Goal: Task Accomplishment & Management: Manage account settings

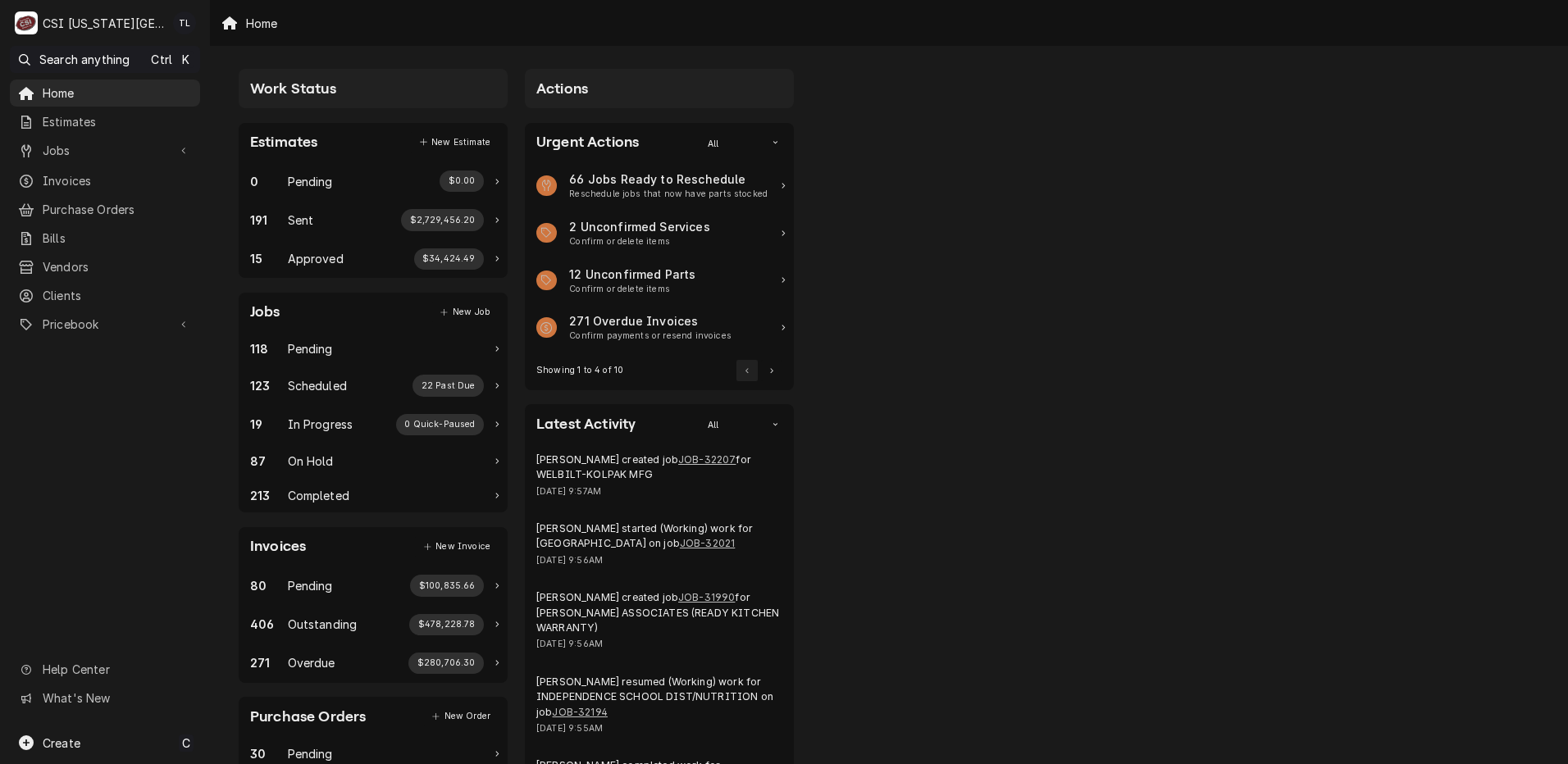
drag, startPoint x: 68, startPoint y: 149, endPoint x: 464, endPoint y: -85, distance: 460.0
click at [464, 0] on html "C CSI [US_STATE] City TL Search anything Ctrl K Home Estimates Jobs Jobs Job Se…" at bounding box center [784, 382] width 1568 height 764
click at [133, 157] on div "Jobs" at bounding box center [105, 150] width 183 height 20
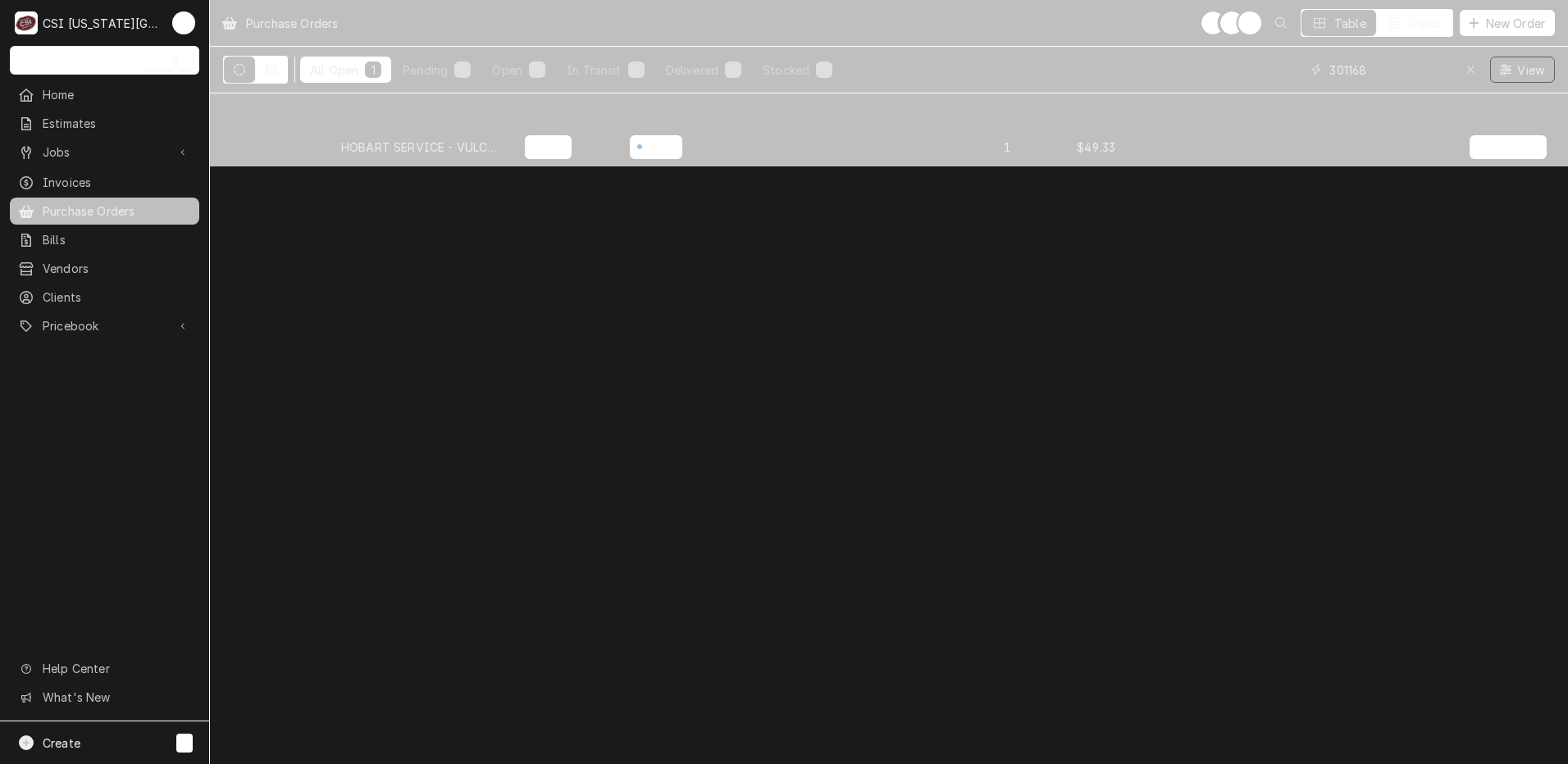
drag, startPoint x: 1375, startPoint y: 59, endPoint x: 1161, endPoint y: 52, distance: 214.1
click at [1161, 52] on div "All Open 1 Pending 0 Open 1 In Transit 0 Delivered 0 Stocked 0 301168 View" at bounding box center [889, 70] width 1331 height 46
type input "301253"
click at [333, 149] on div "PARTSTOWN" at bounding box center [420, 147] width 183 height 39
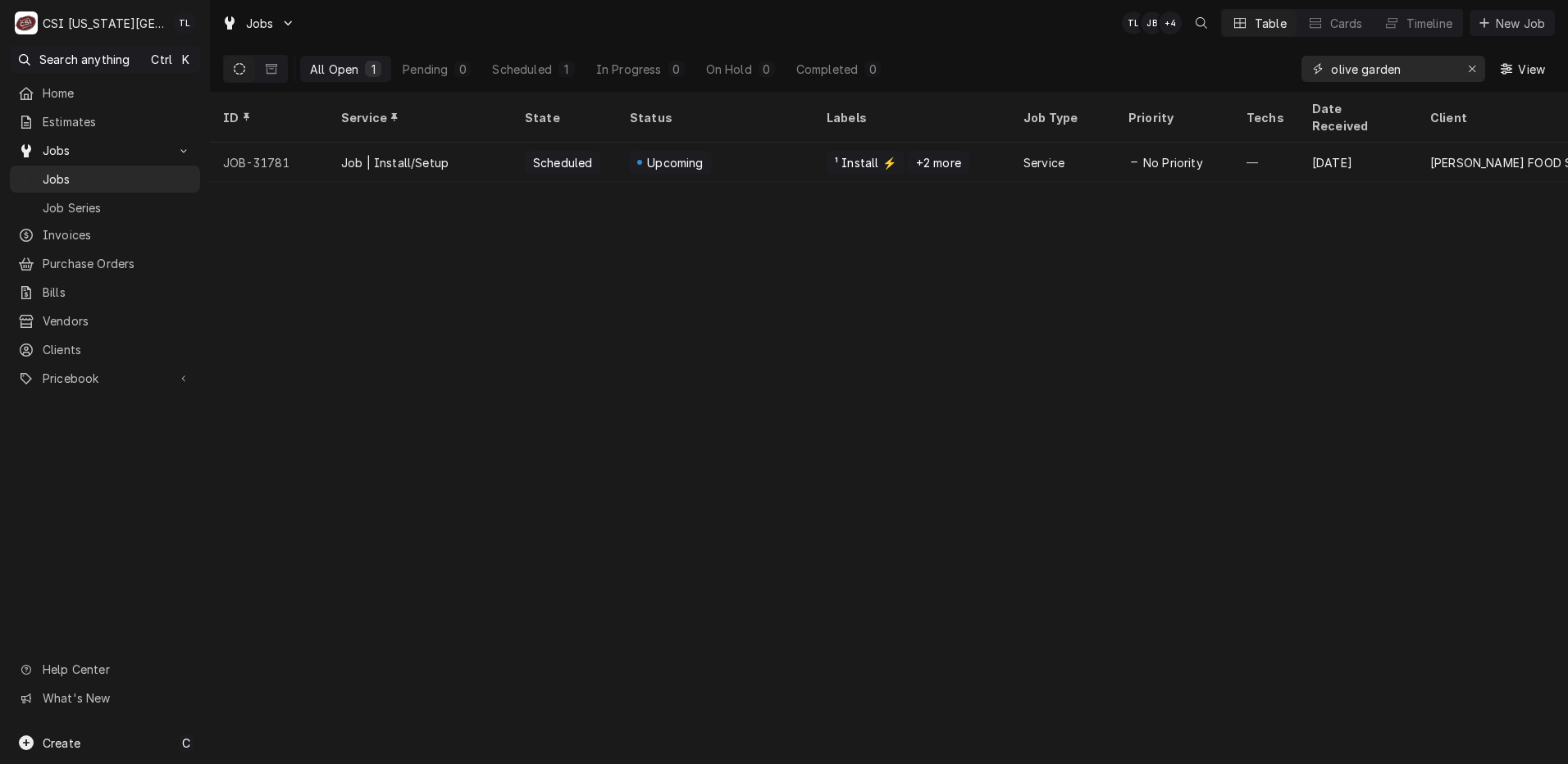
drag, startPoint x: 1411, startPoint y: 64, endPoint x: 873, endPoint y: 30, distance: 539.1
click at [883, 36] on div "Jobs TL JB + 4 Table Cards Timeline New Job All Open 1 Pending 0 Scheduled 1 In…" at bounding box center [889, 45] width 1358 height 92
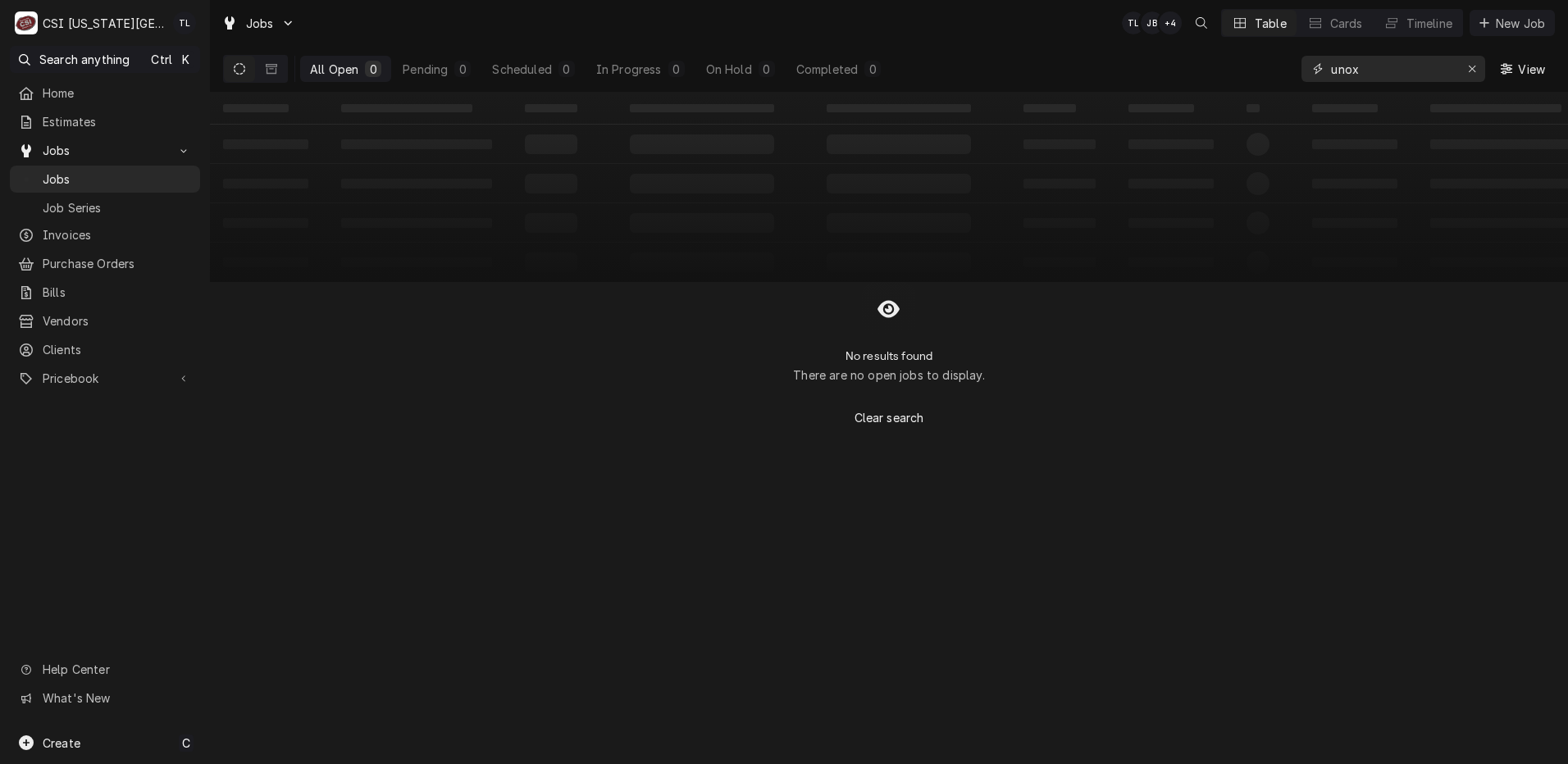
type input "unox"
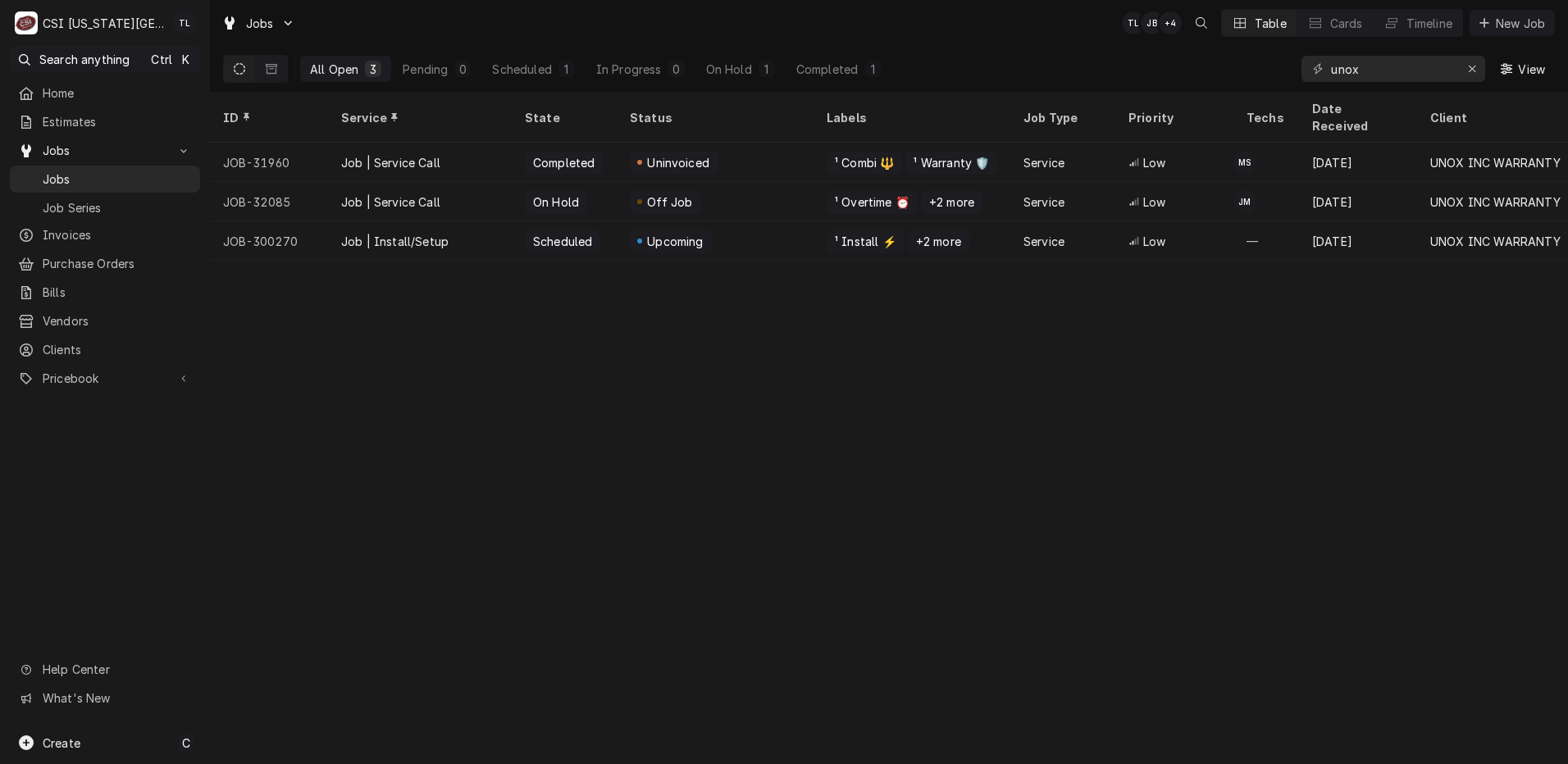
click at [394, 233] on div "Job | Install/Setup" at bounding box center [394, 241] width 108 height 17
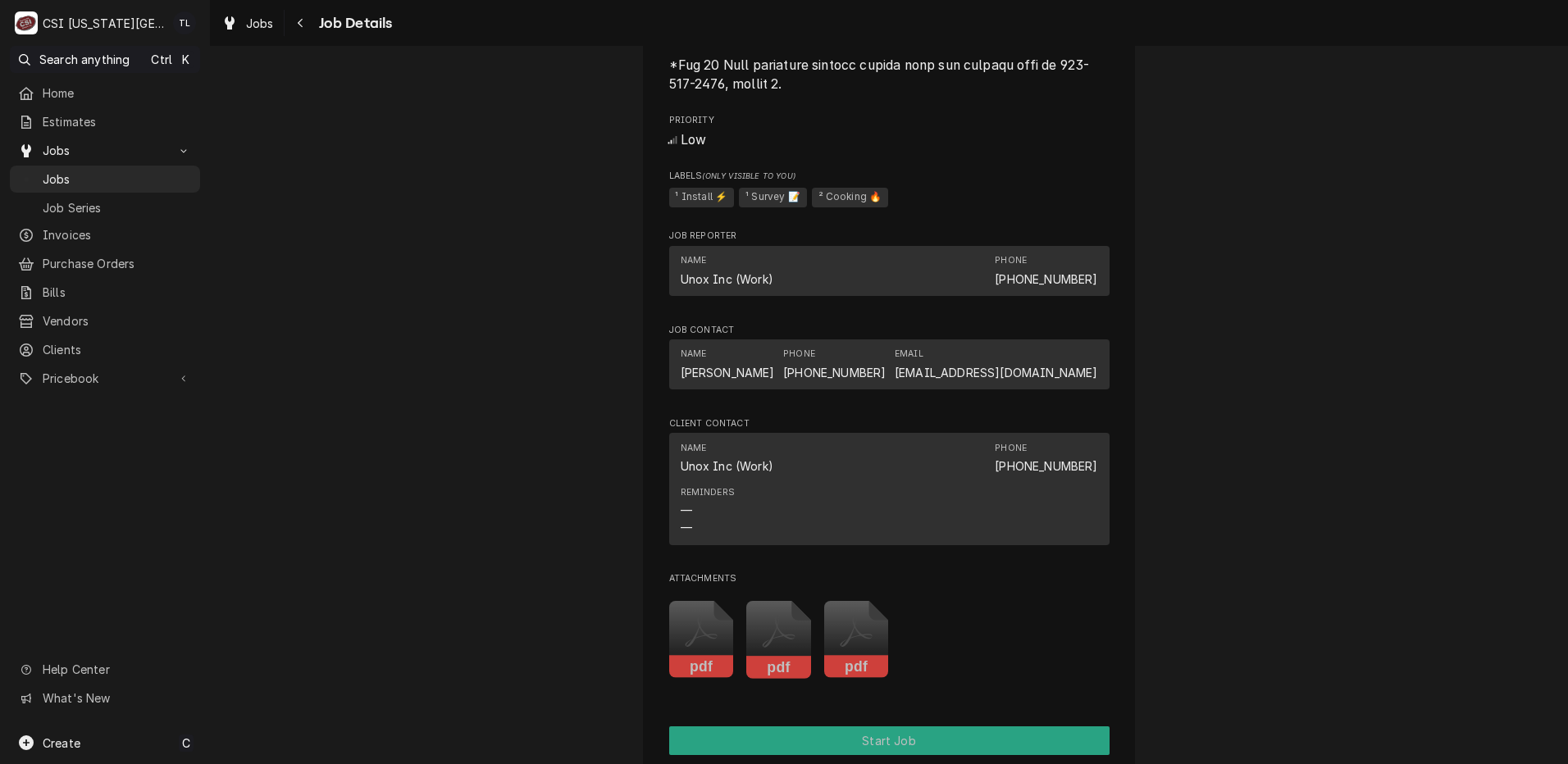
scroll to position [2327, 0]
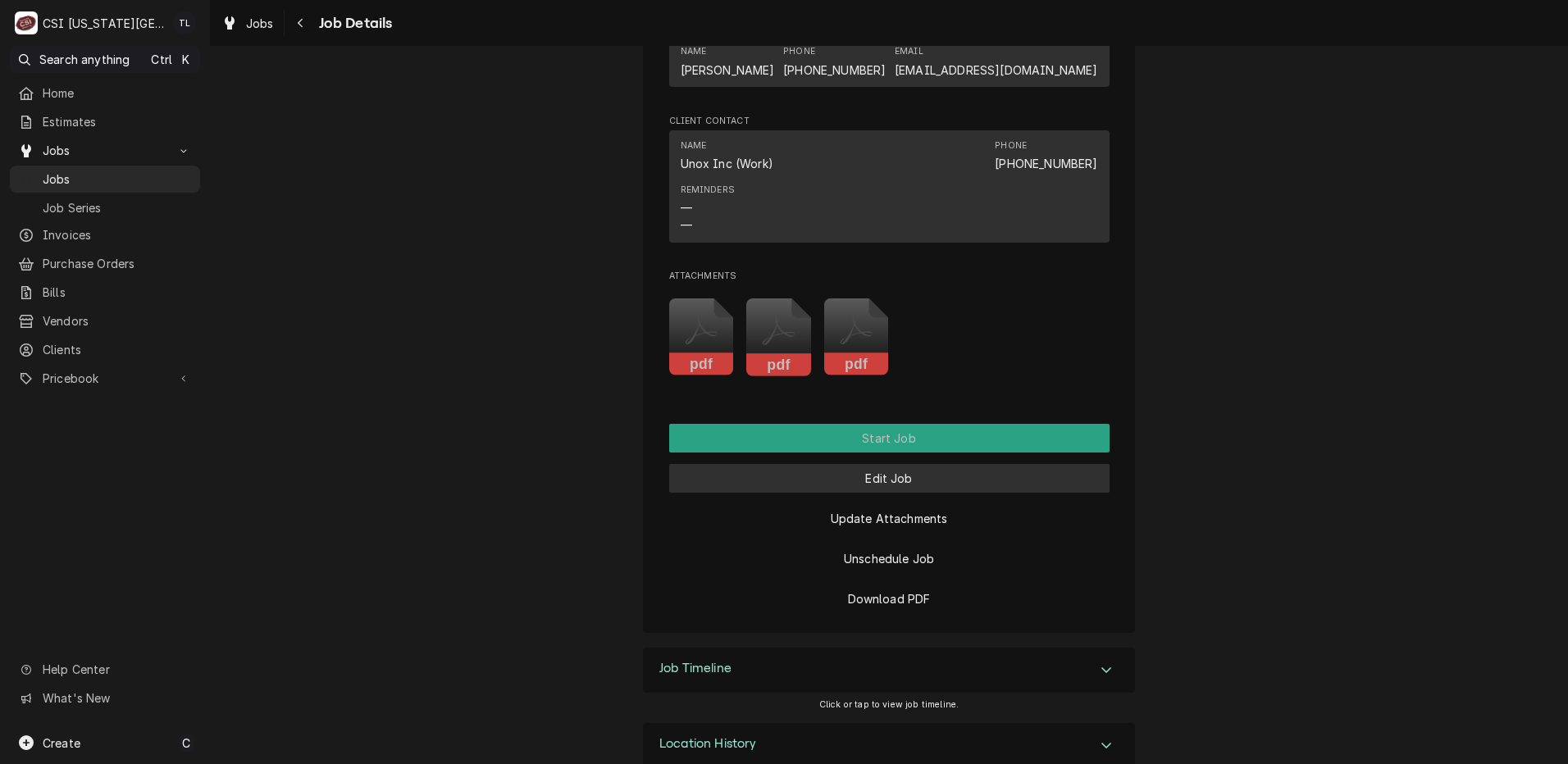
click at [859, 464] on button "Edit Job" at bounding box center [889, 479] width 440 height 28
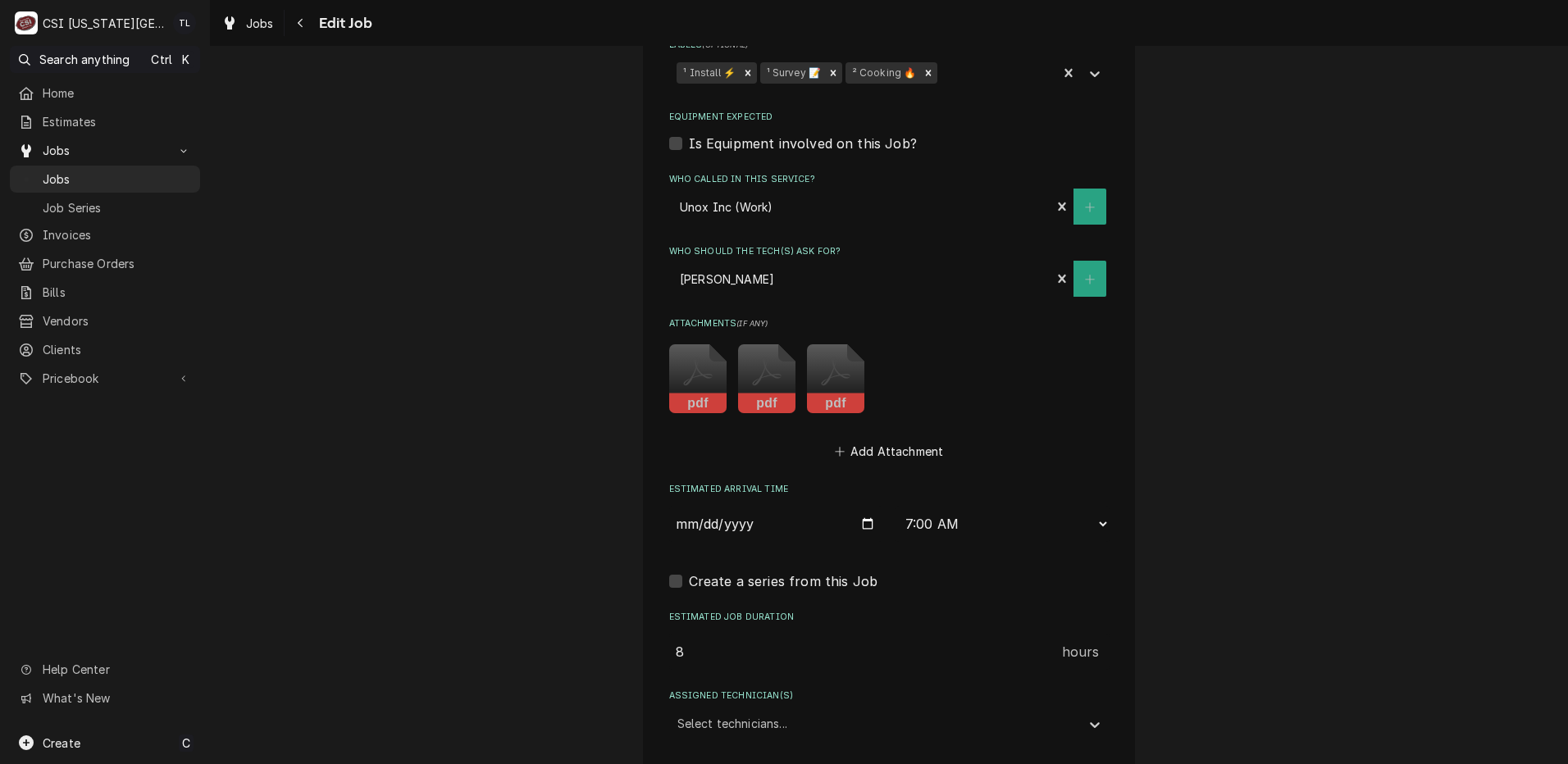
scroll to position [2529, 0]
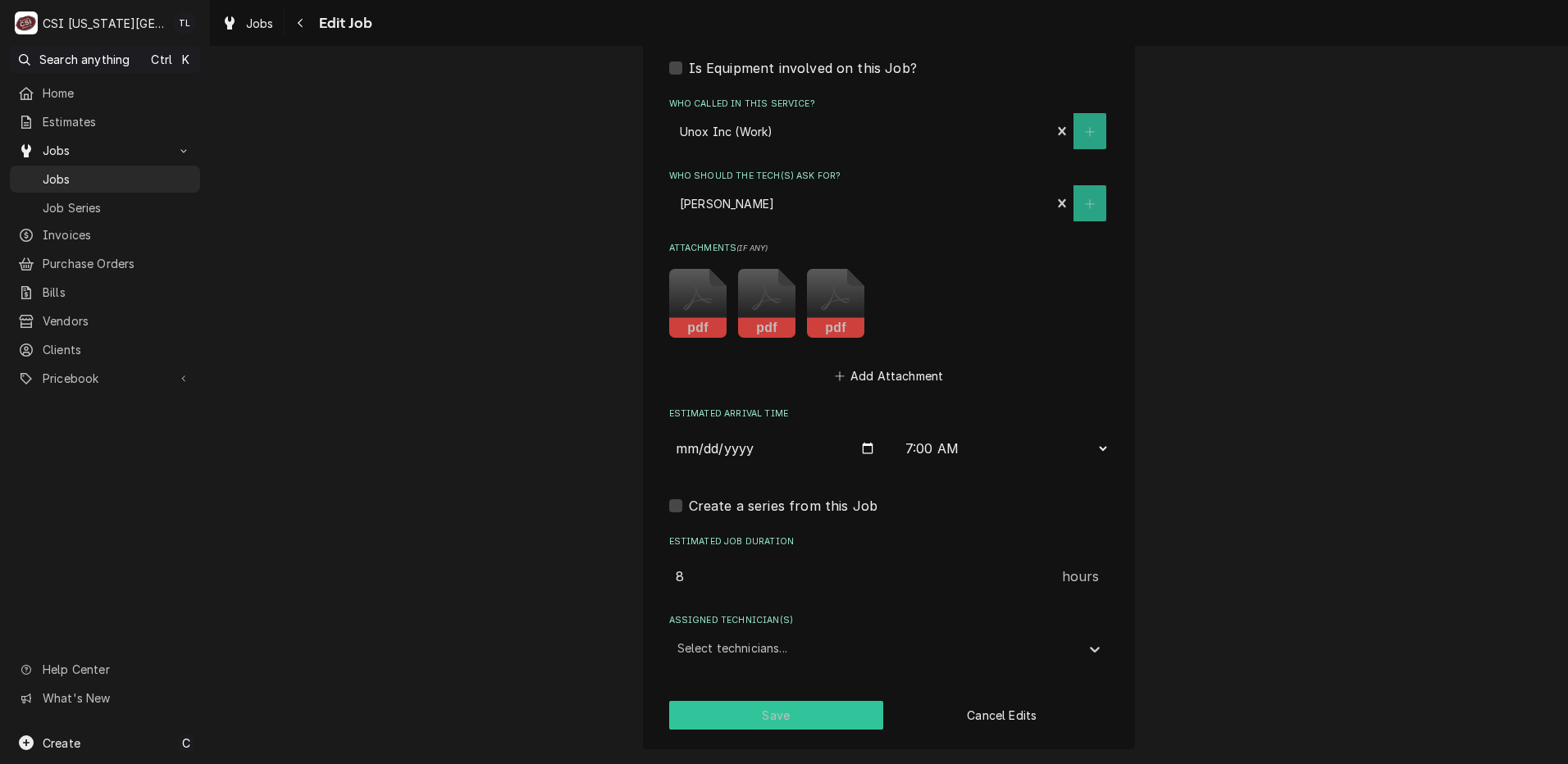
click at [735, 719] on button "Save" at bounding box center [776, 715] width 214 height 28
type textarea "x"
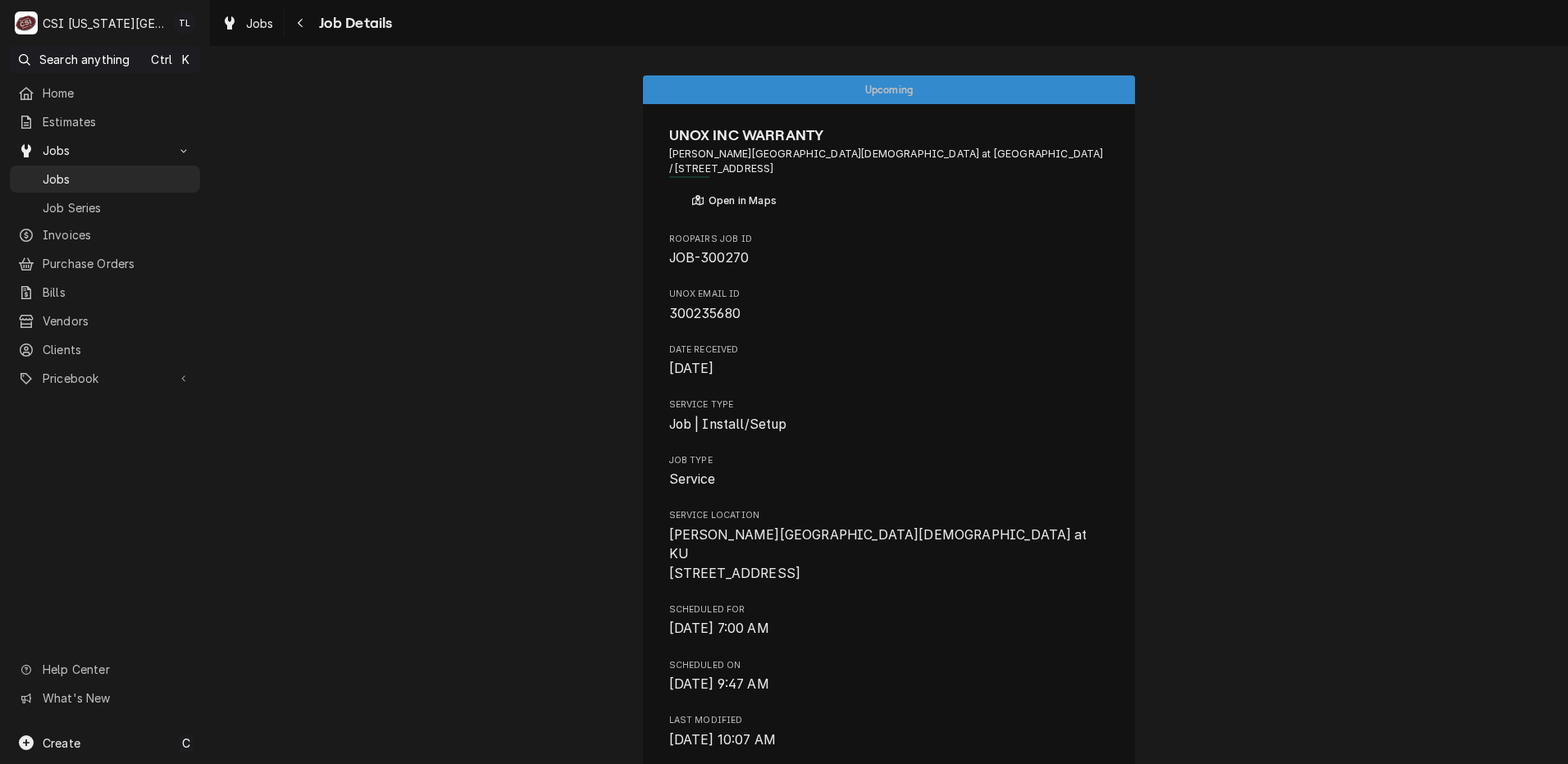
click at [63, 182] on span "Jobs" at bounding box center [117, 179] width 150 height 17
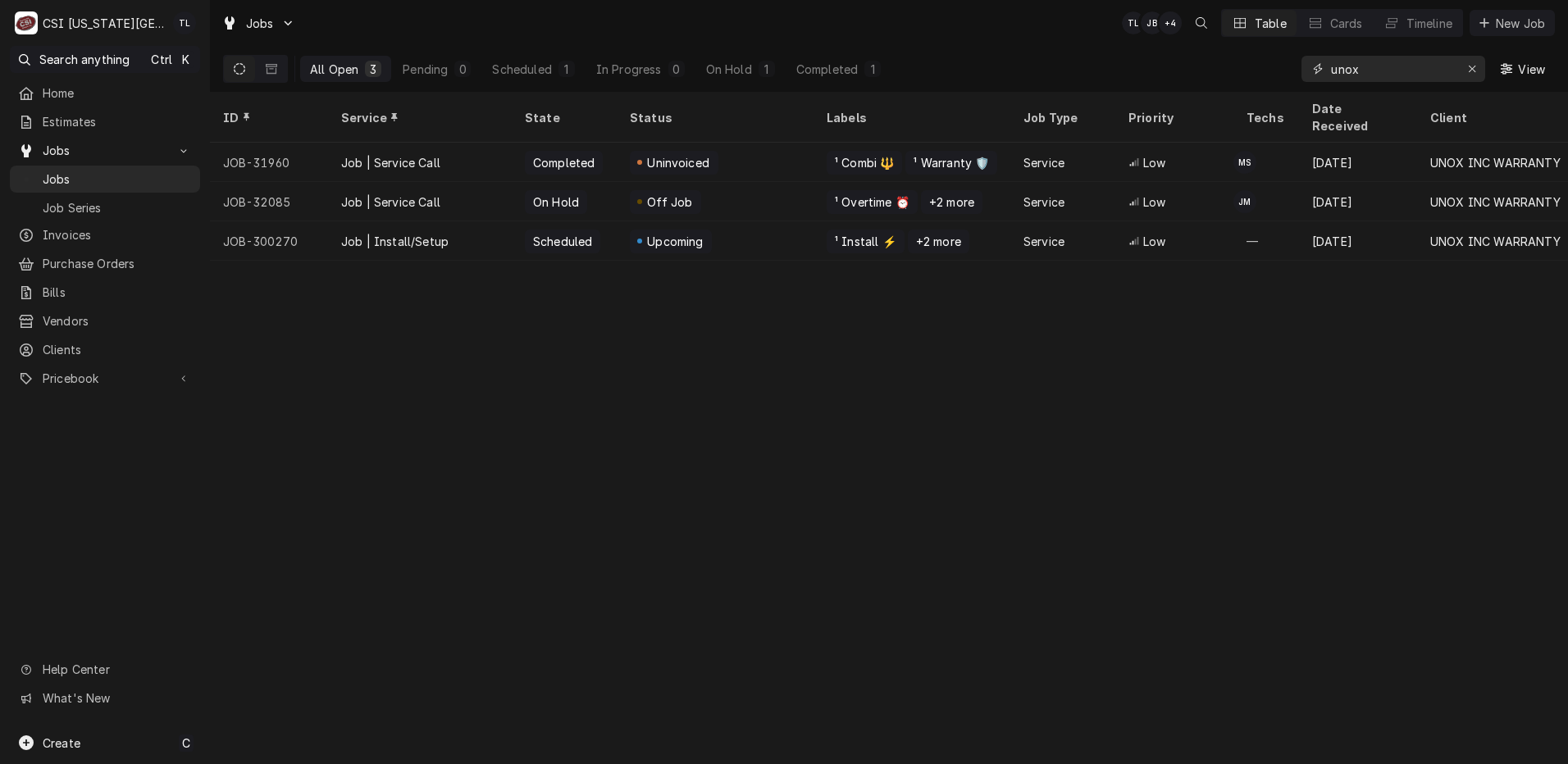
drag, startPoint x: 1373, startPoint y: 68, endPoint x: 1208, endPoint y: 68, distance: 165.0
click at [1208, 68] on div "All Open 3 Pending 0 Scheduled 1 In Progress 0 On Hold 1 Completed 1 unox View" at bounding box center [889, 69] width 1331 height 46
paste input "32085"
type input "32085"
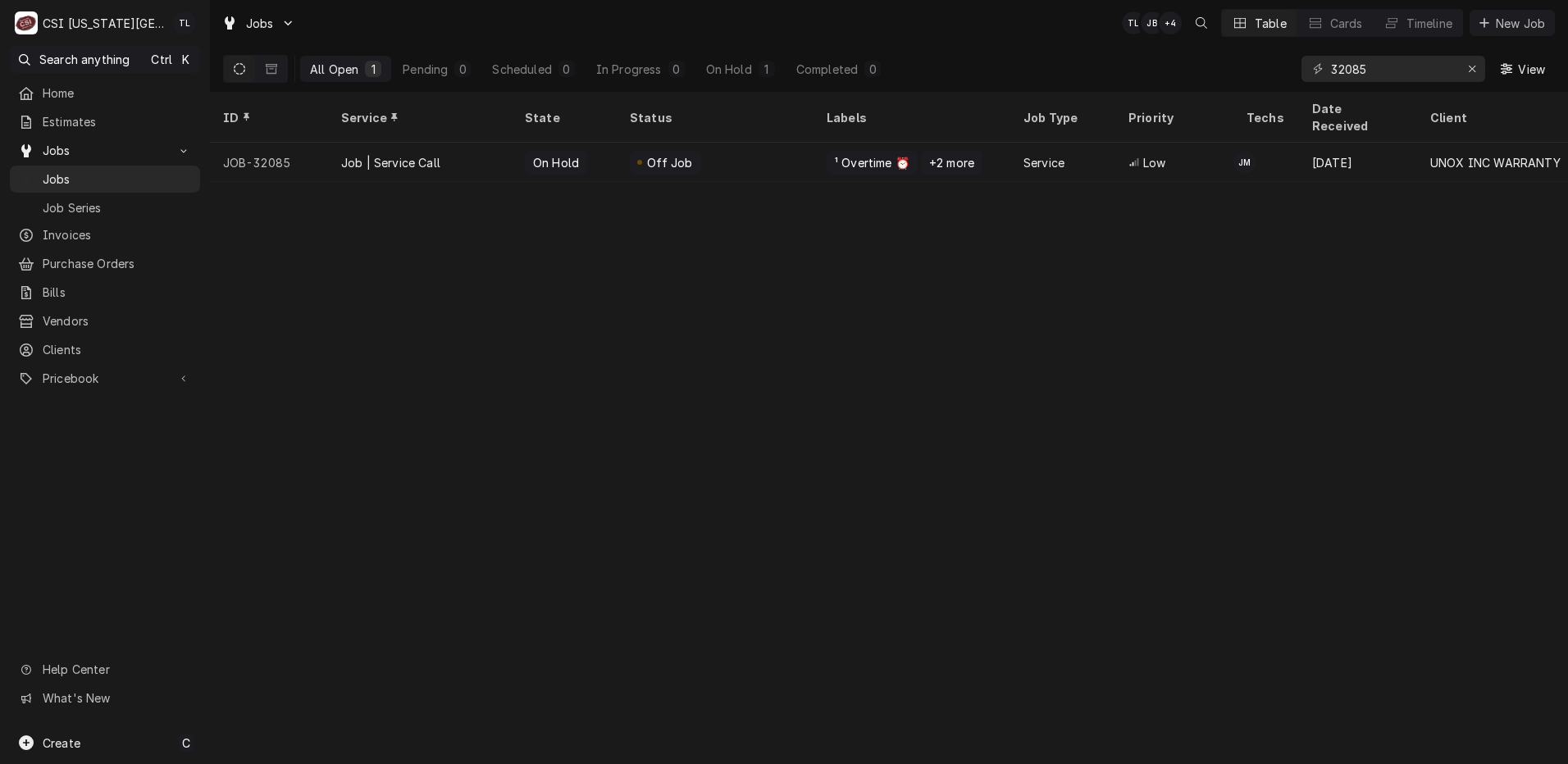
click at [356, 142] on div "Job | Service Call" at bounding box center [420, 162] width 183 height 39
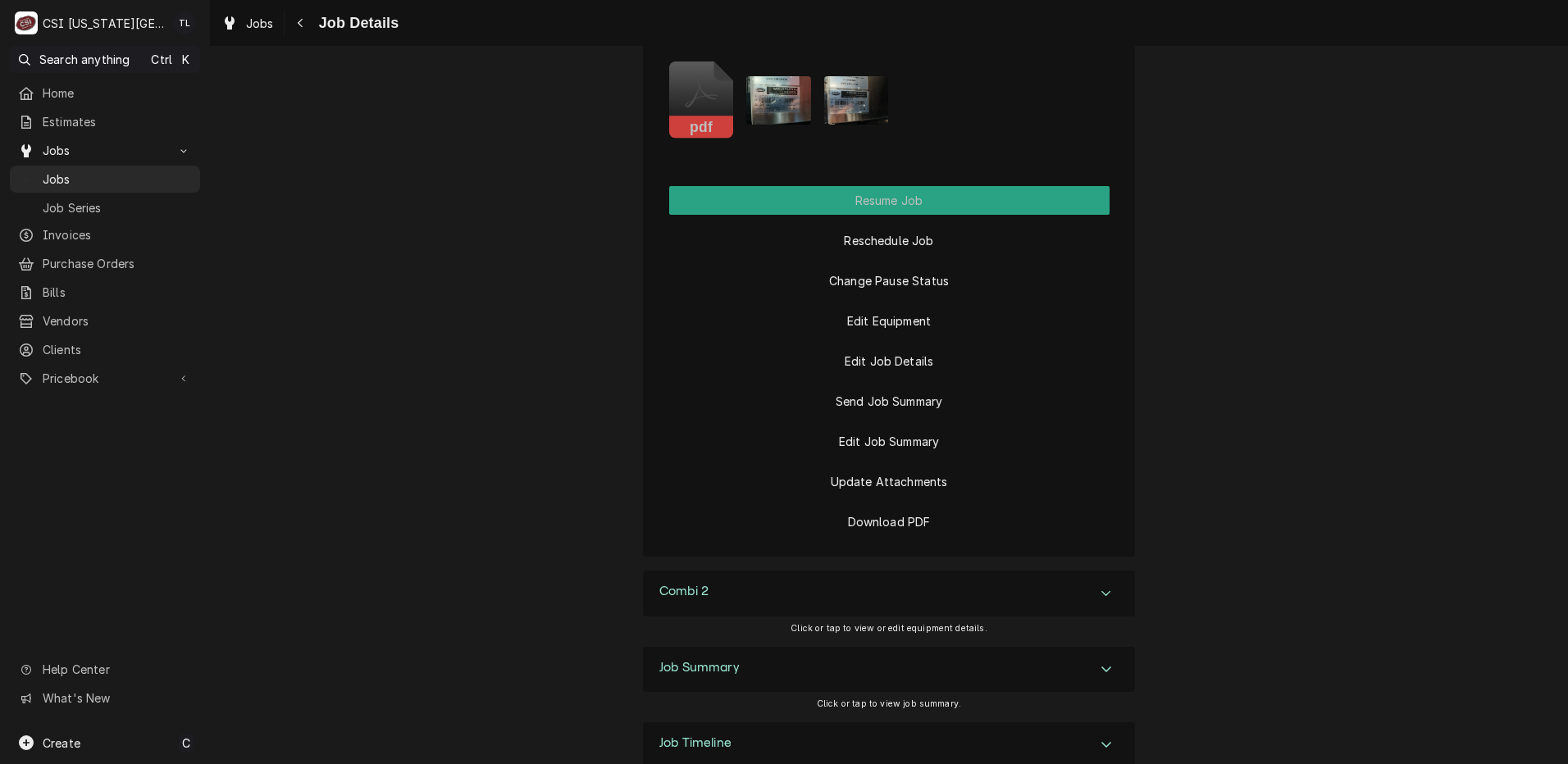
scroll to position [2087, 0]
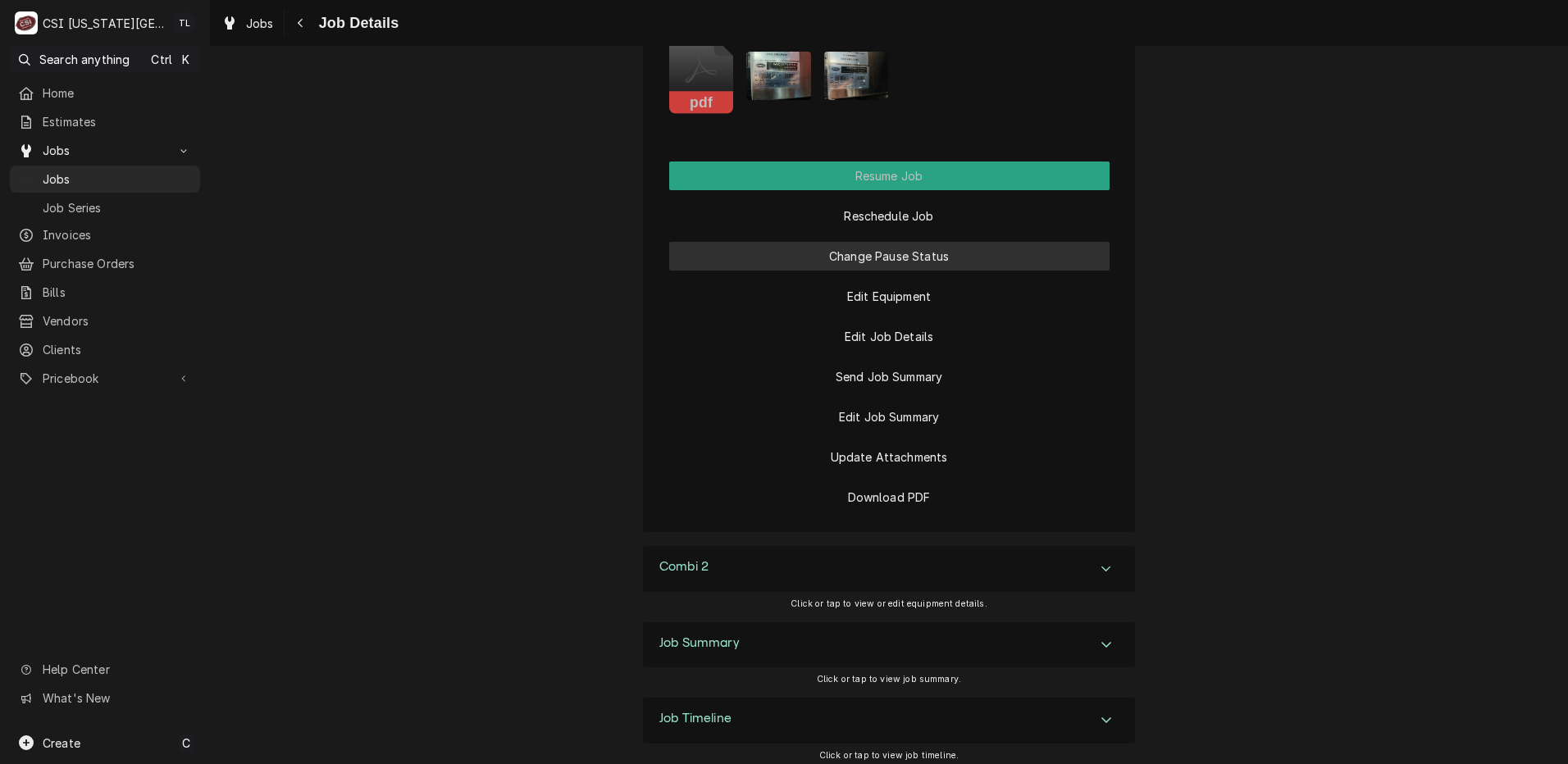
click at [933, 242] on button "Change Pause Status" at bounding box center [889, 256] width 440 height 28
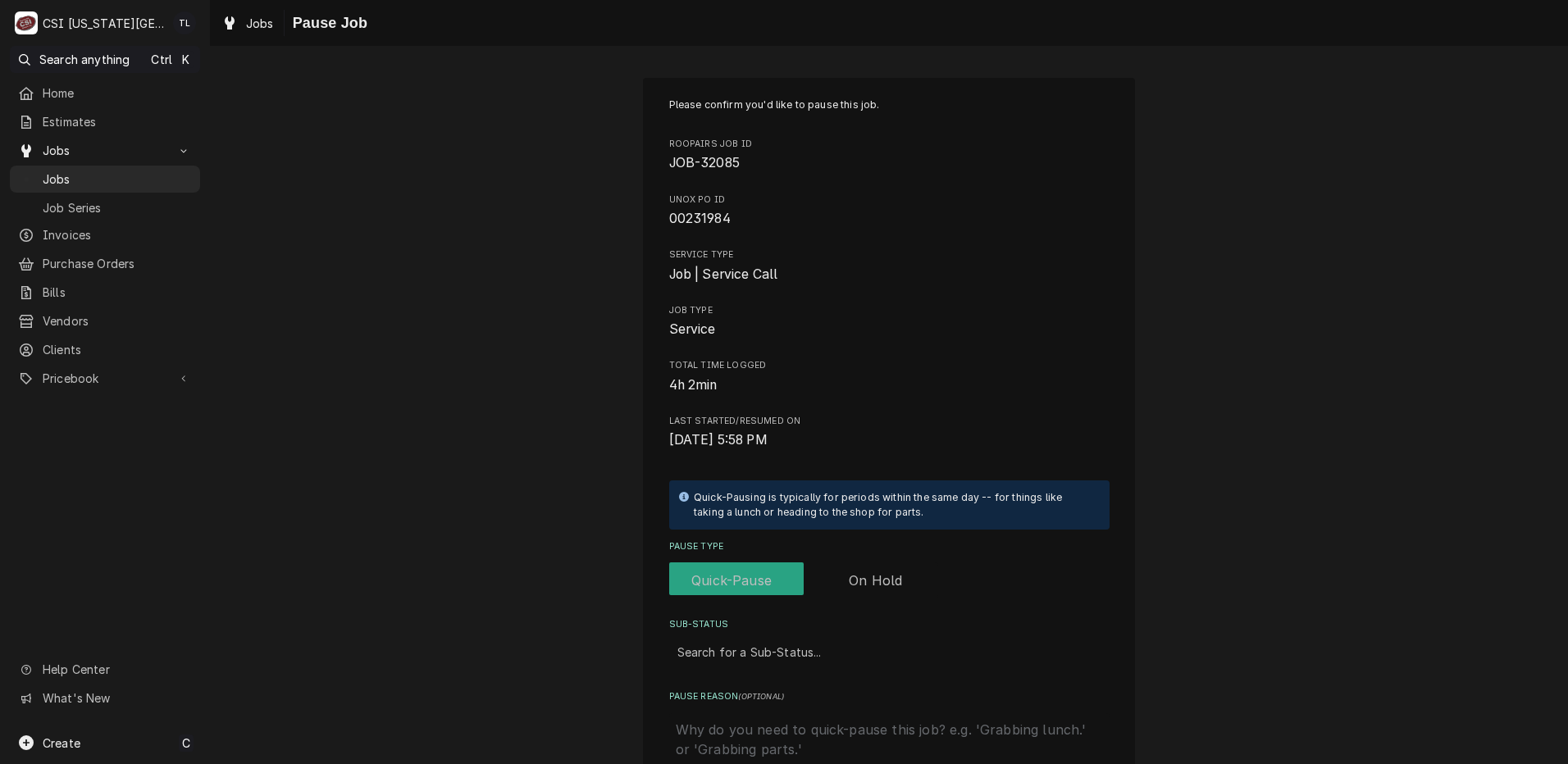
click at [866, 581] on label "Pause Type" at bounding box center [804, 580] width 269 height 36
click at [866, 581] on input "Pause Type" at bounding box center [803, 580] width 255 height 36
checkbox input "true"
drag, startPoint x: 782, startPoint y: 647, endPoint x: 790, endPoint y: 662, distance: 17.0
click at [783, 647] on div "Sub-Status" at bounding box center [889, 652] width 424 height 29
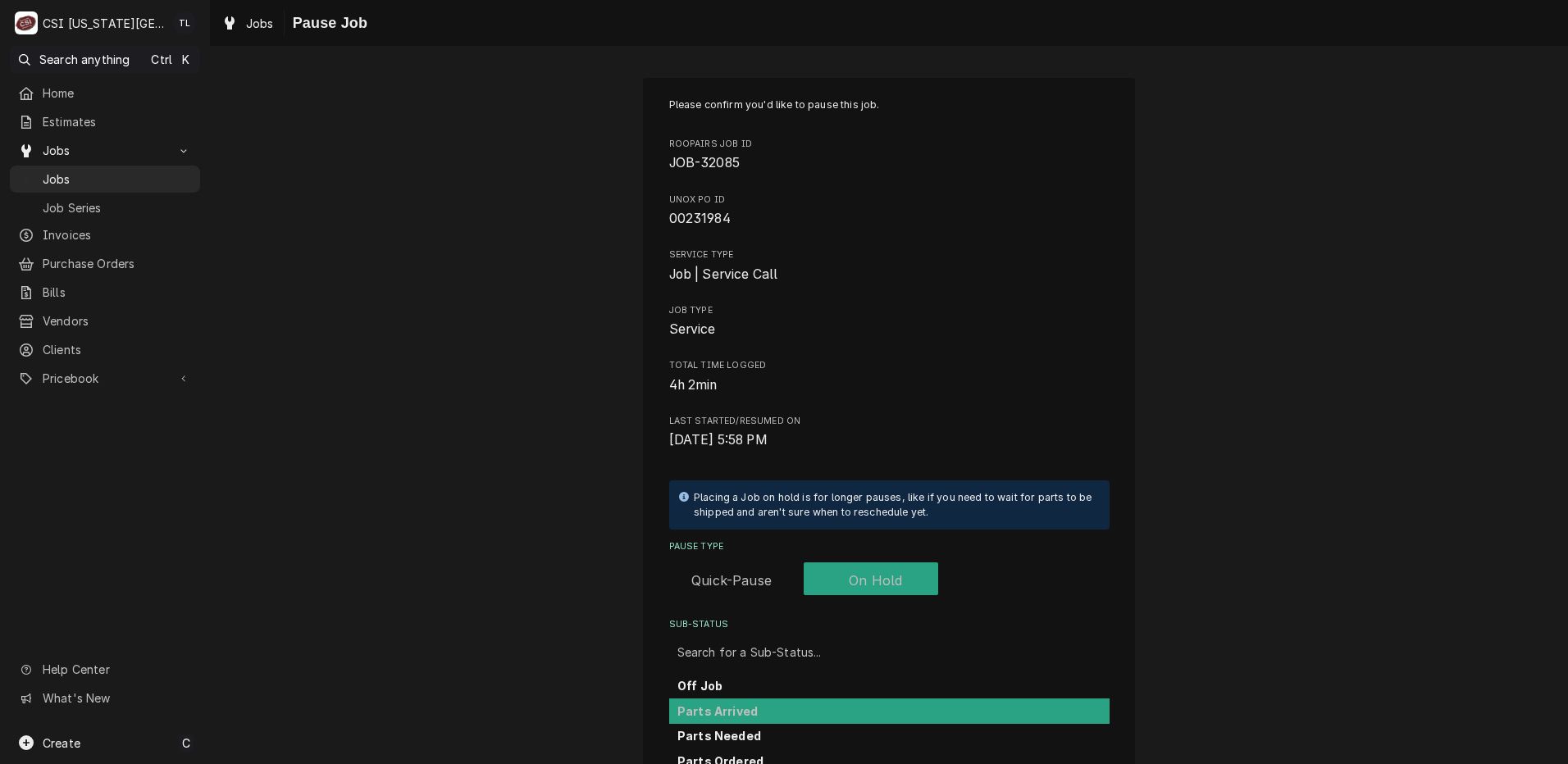
click at [759, 718] on div "Parts Arrived" at bounding box center [889, 711] width 440 height 26
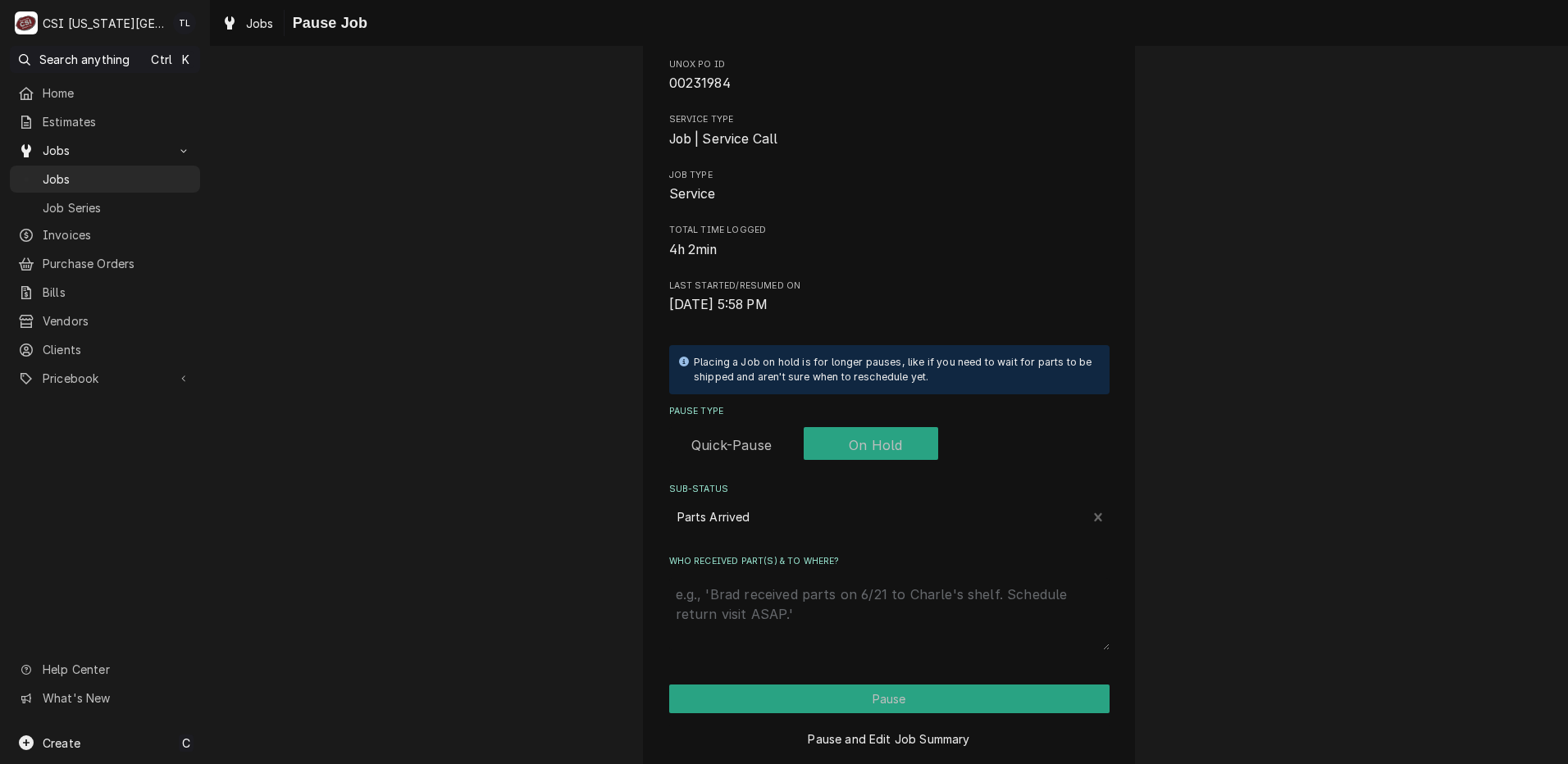
scroll to position [138, 0]
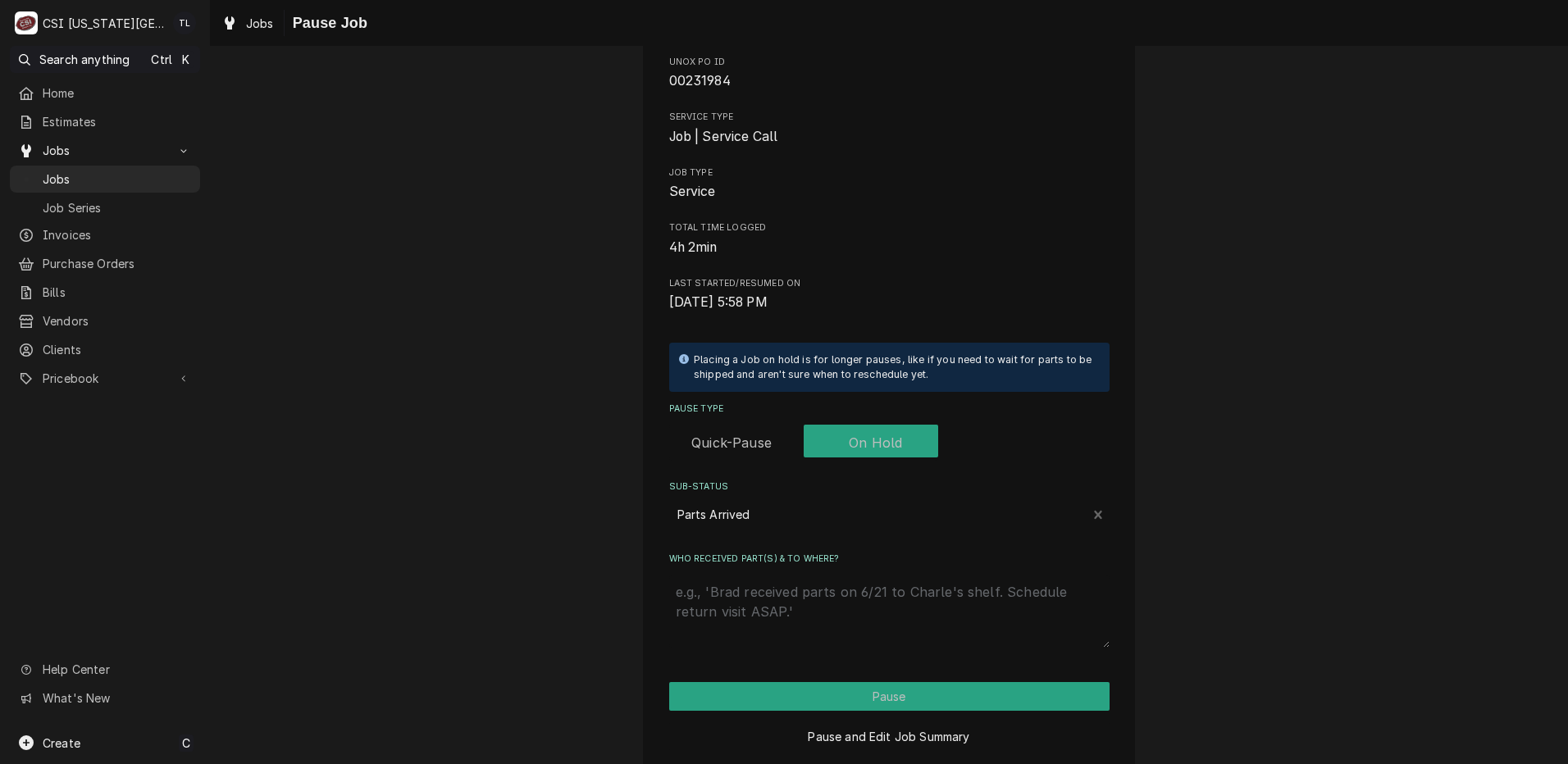
click at [1022, 646] on textarea "Who received part(s) & to where?" at bounding box center [889, 611] width 440 height 72
type textarea "x"
type textarea "p"
type textarea "x"
type textarea "pa"
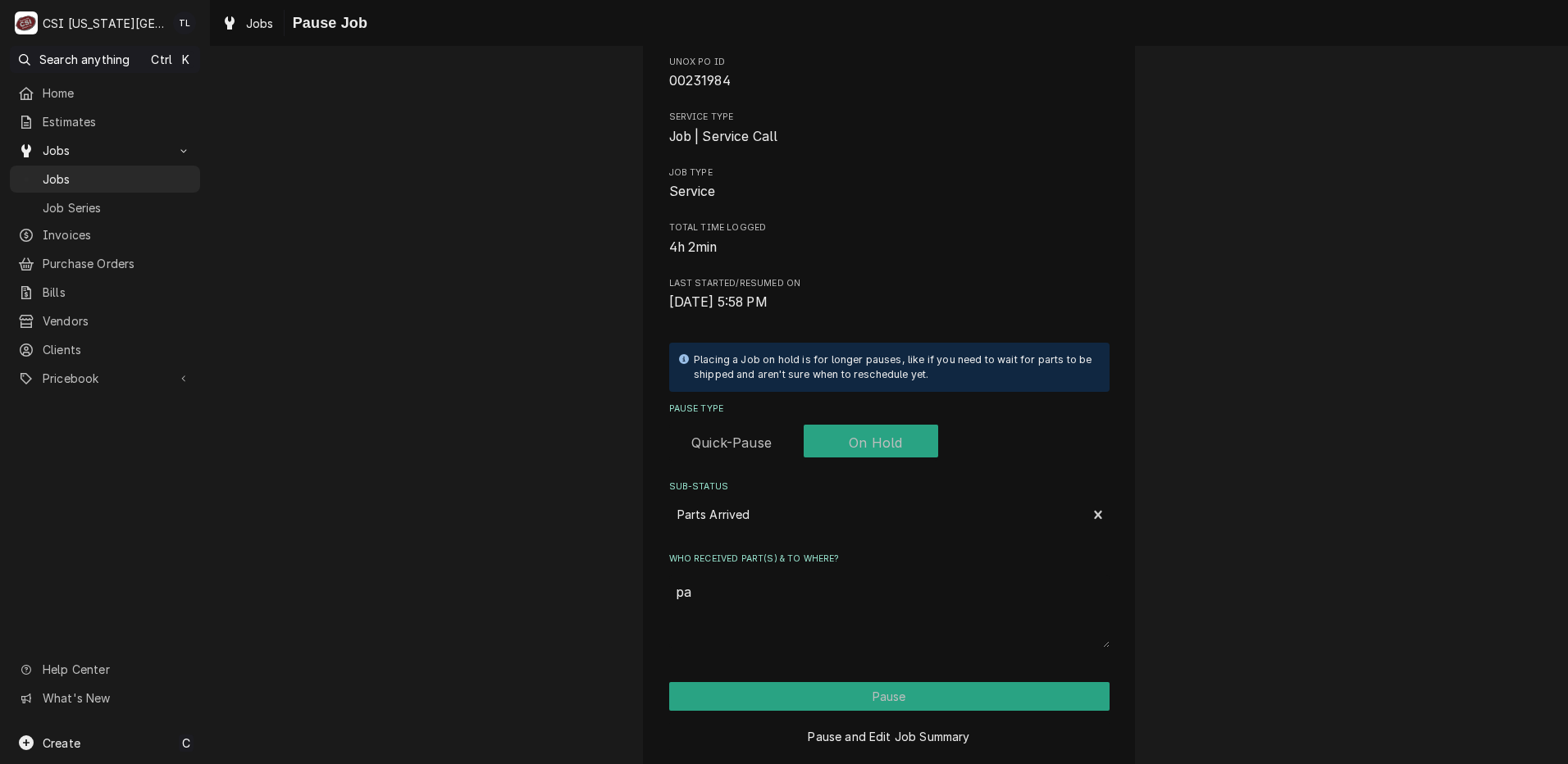
type textarea "x"
type textarea "par"
type textarea "x"
type textarea "part"
type textarea "x"
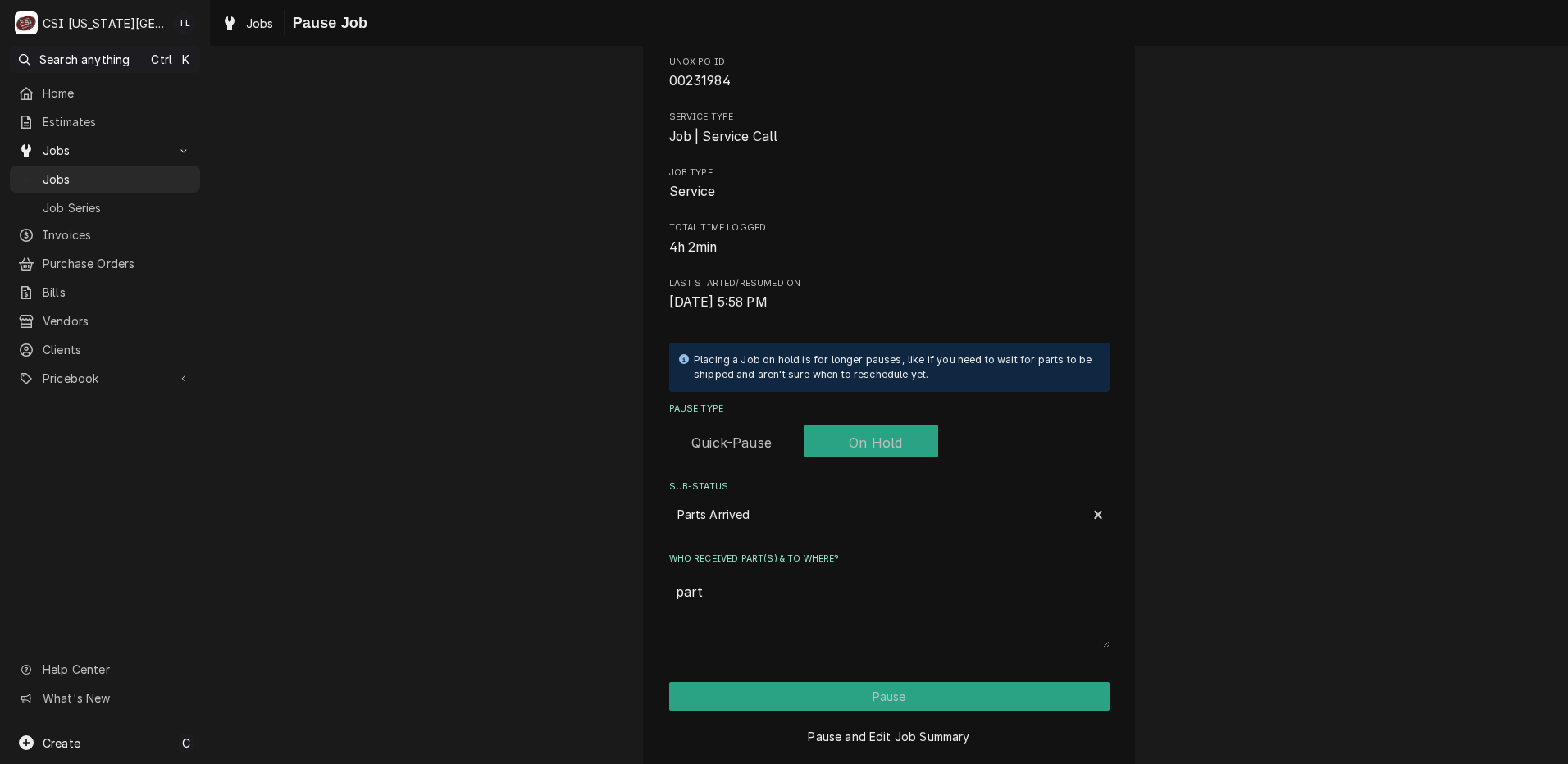
type textarea "parts"
type textarea "x"
type textarea "parts"
type textarea "x"
type textarea "parts o"
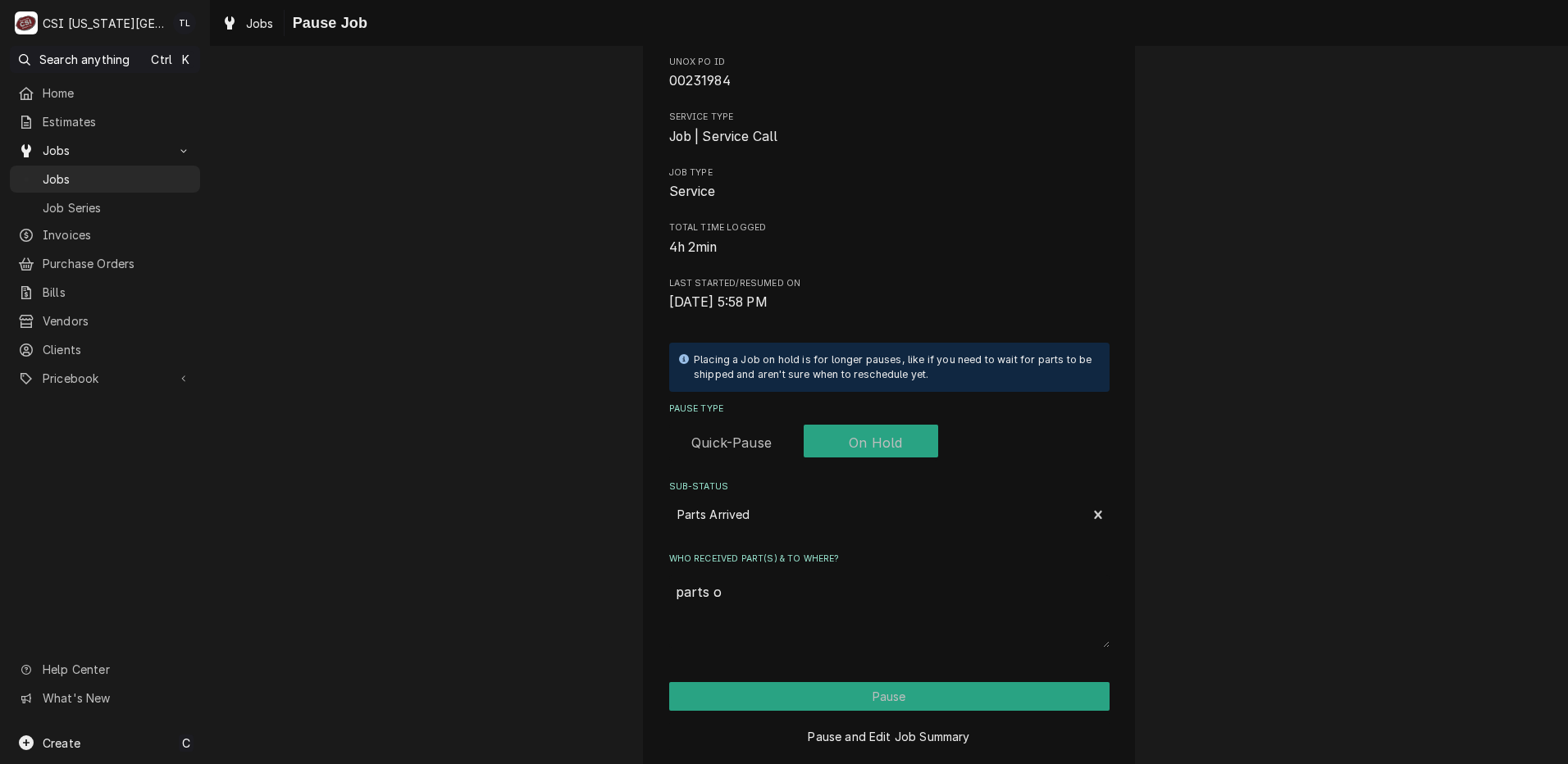
type textarea "x"
type textarea "parts on"
type textarea "x"
type textarea "parts on"
type textarea "x"
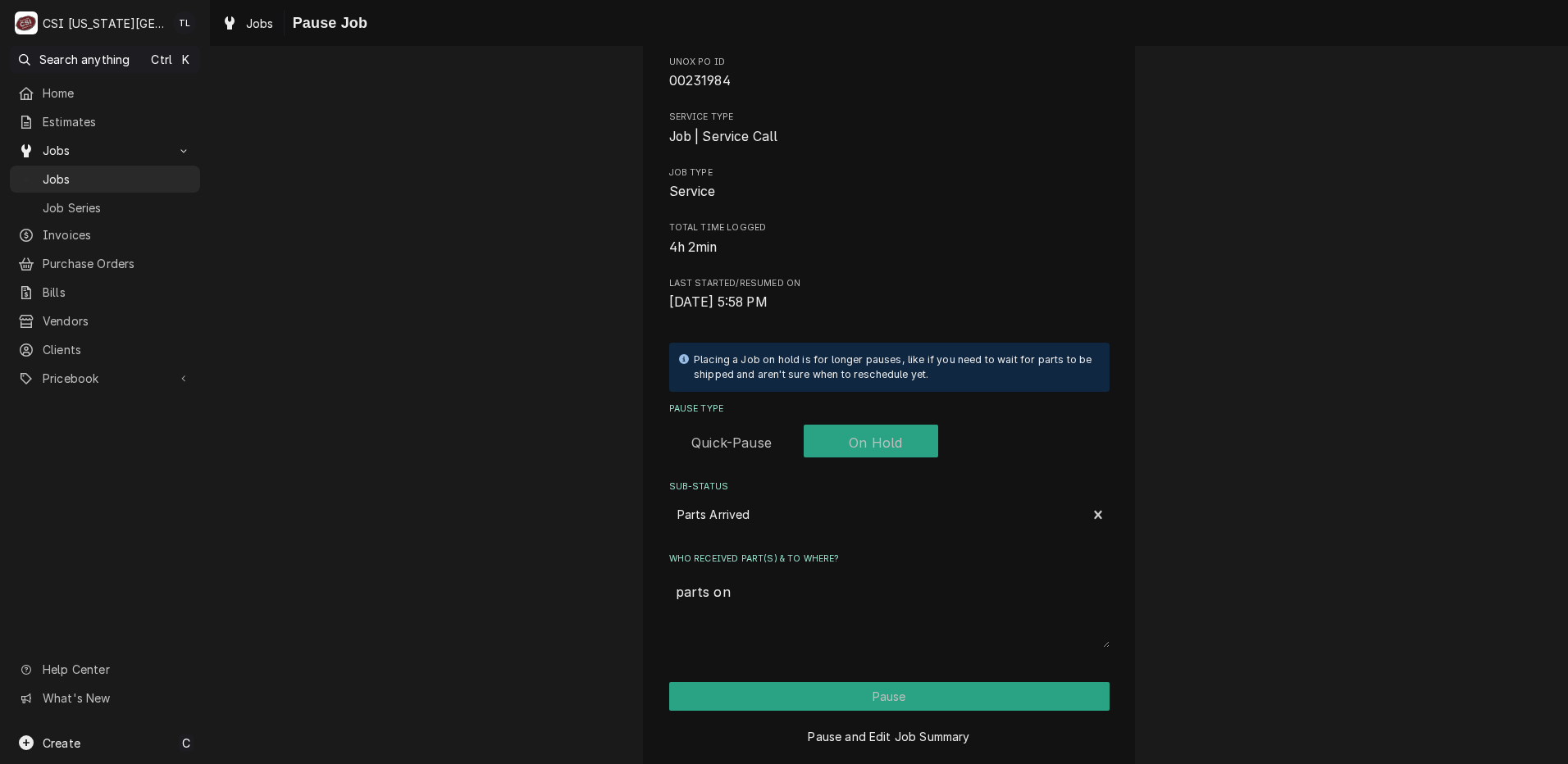
type textarea "parts on m"
type textarea "x"
type textarea "parts on ma"
type textarea "x"
type textarea "parts on mar"
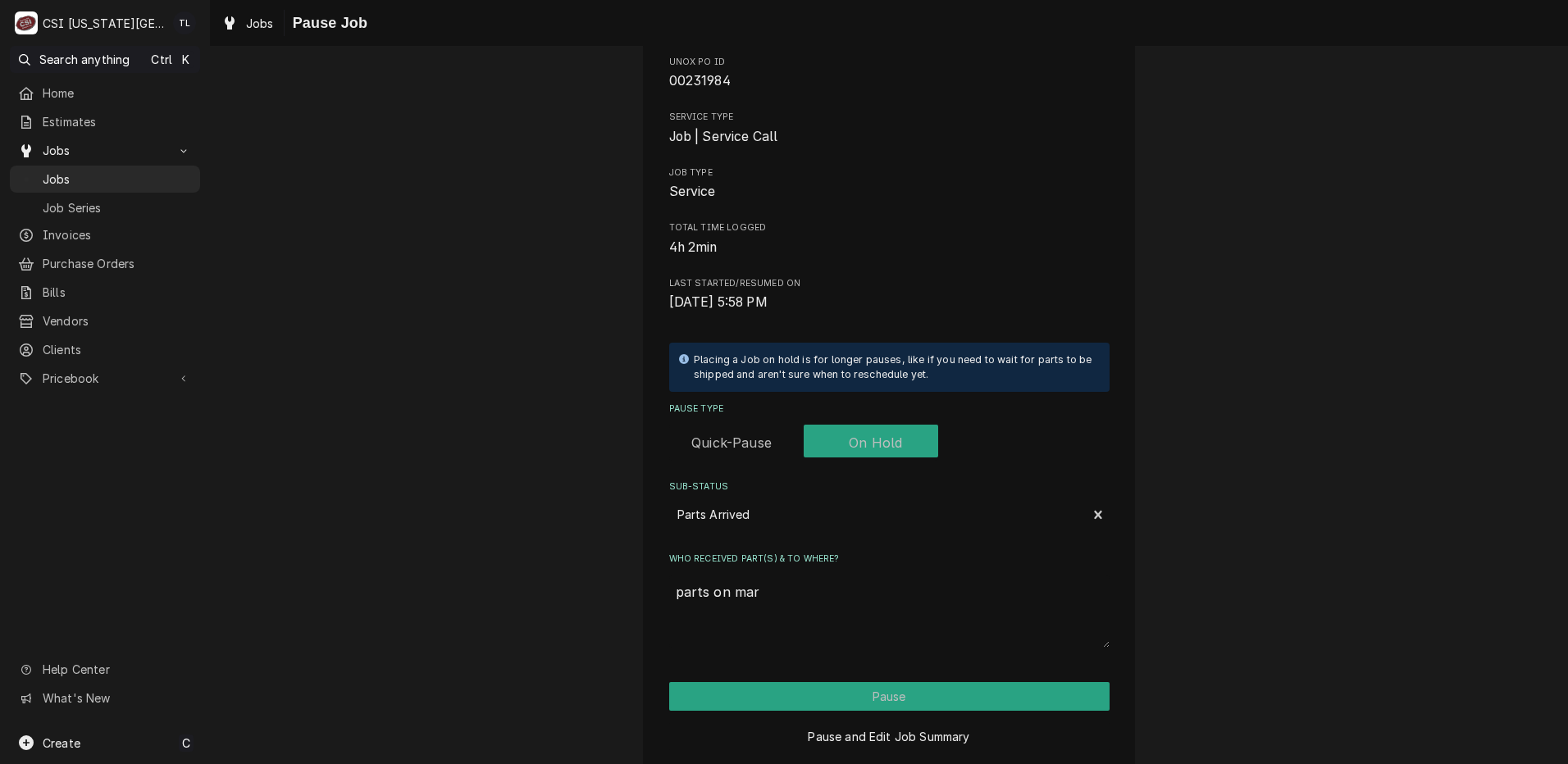
type textarea "x"
type textarea "parts on mars"
type textarea "x"
type textarea "parts on marsh"
type textarea "x"
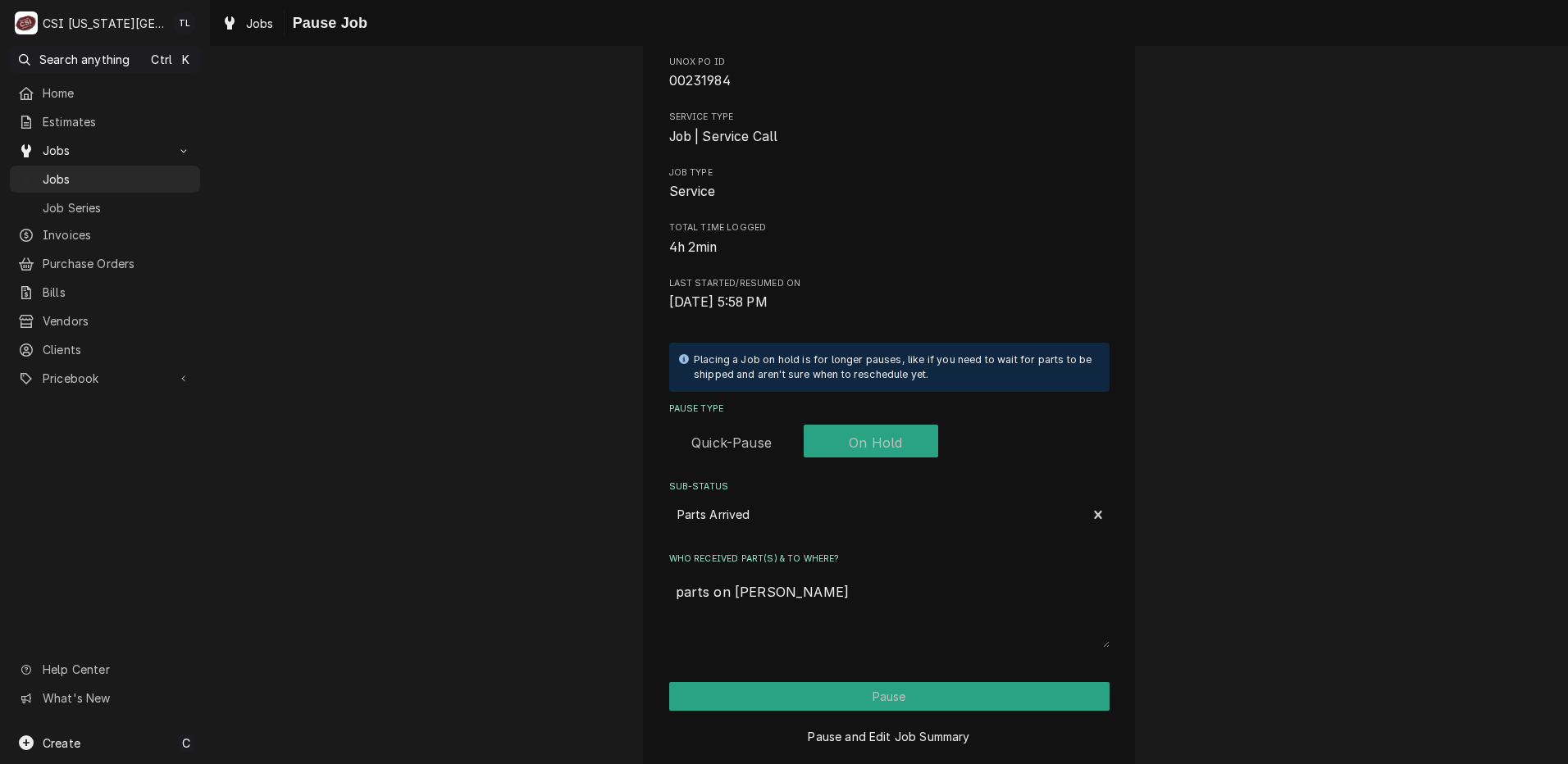
type textarea "parts on marsha"
type textarea "x"
type textarea "parts on marshal"
type textarea "x"
type textarea "parts on marshall"
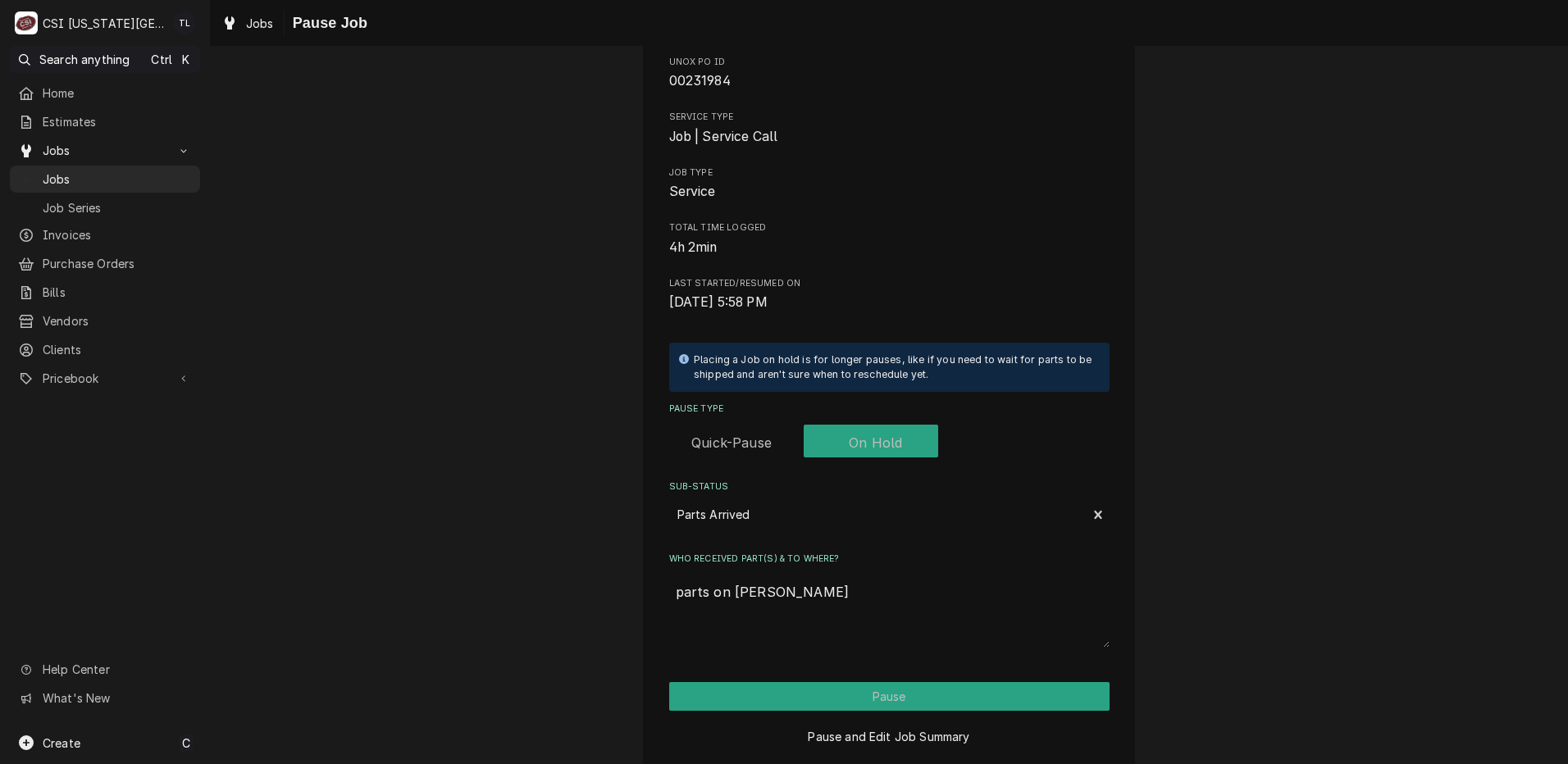
type textarea "x"
type textarea "parts on marshalls"
type textarea "x"
type textarea "parts on marshalls"
type textarea "x"
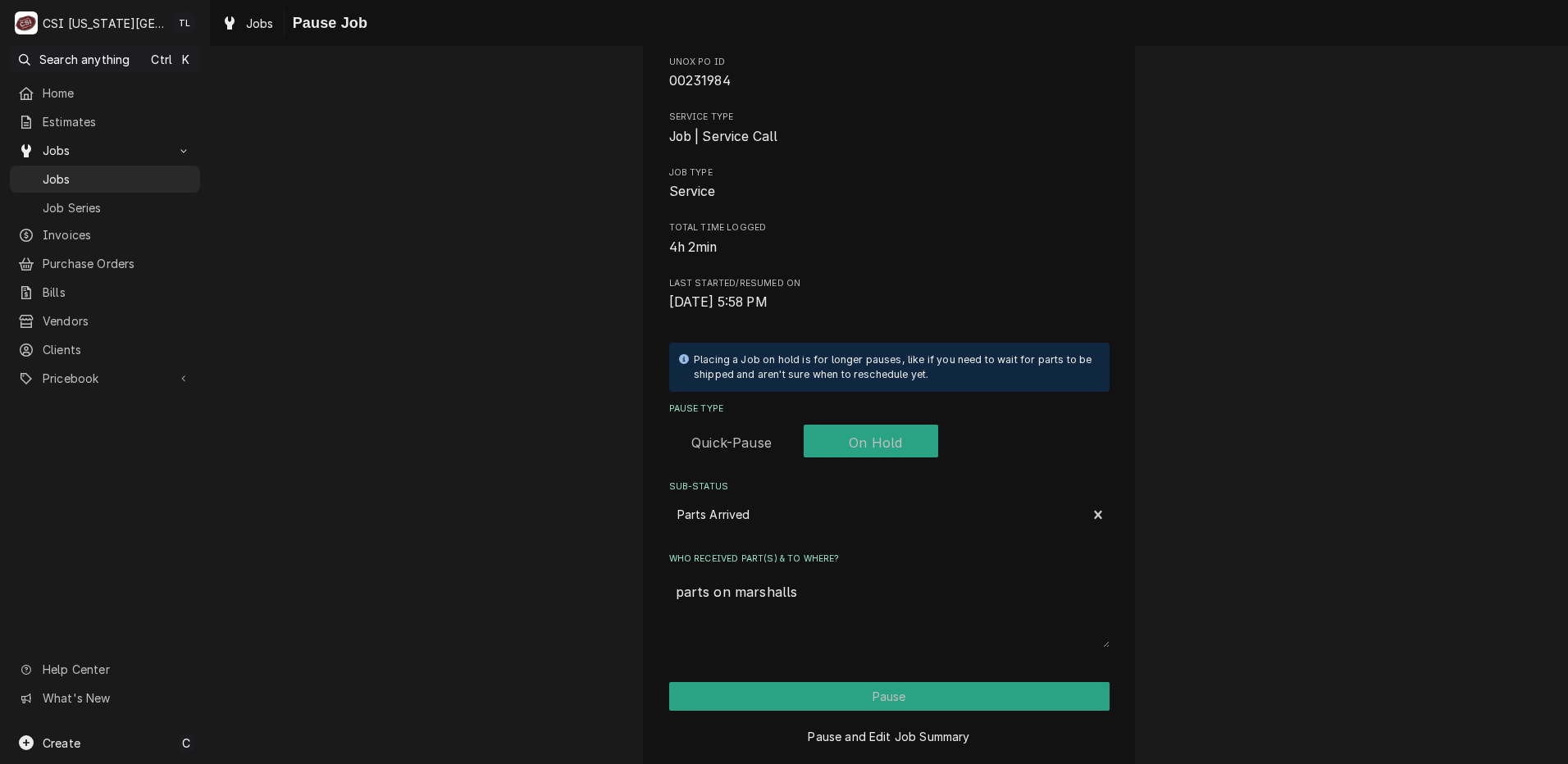
type textarea "parts on marshalls s"
type textarea "x"
type textarea "parts on marshalls sh"
type textarea "x"
type textarea "parts on marshalls she"
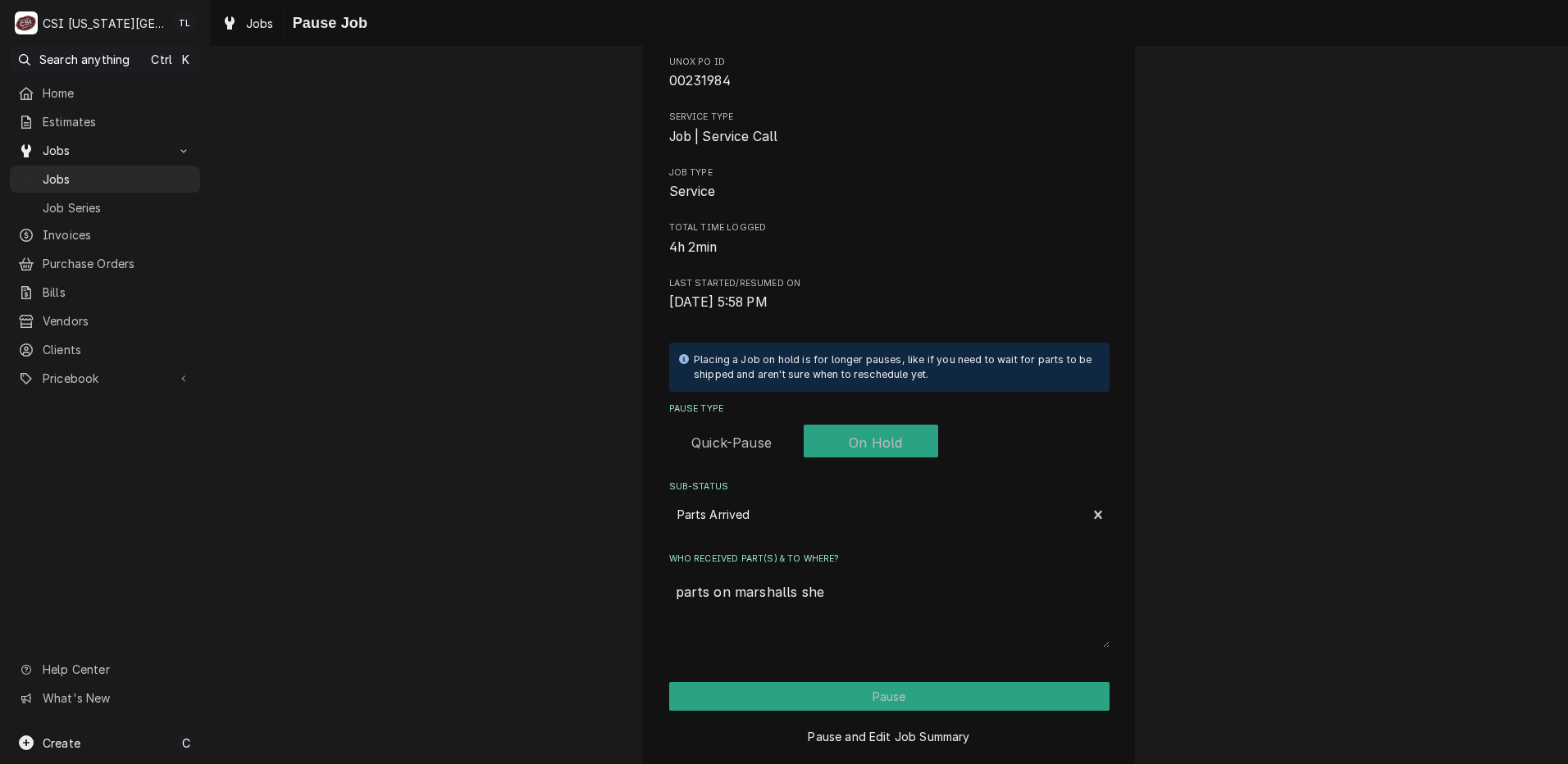
type textarea "x"
type textarea "parts on marshalls shel"
type textarea "x"
type textarea "parts on marshalls shelf"
click at [925, 685] on button "Pause" at bounding box center [889, 696] width 440 height 28
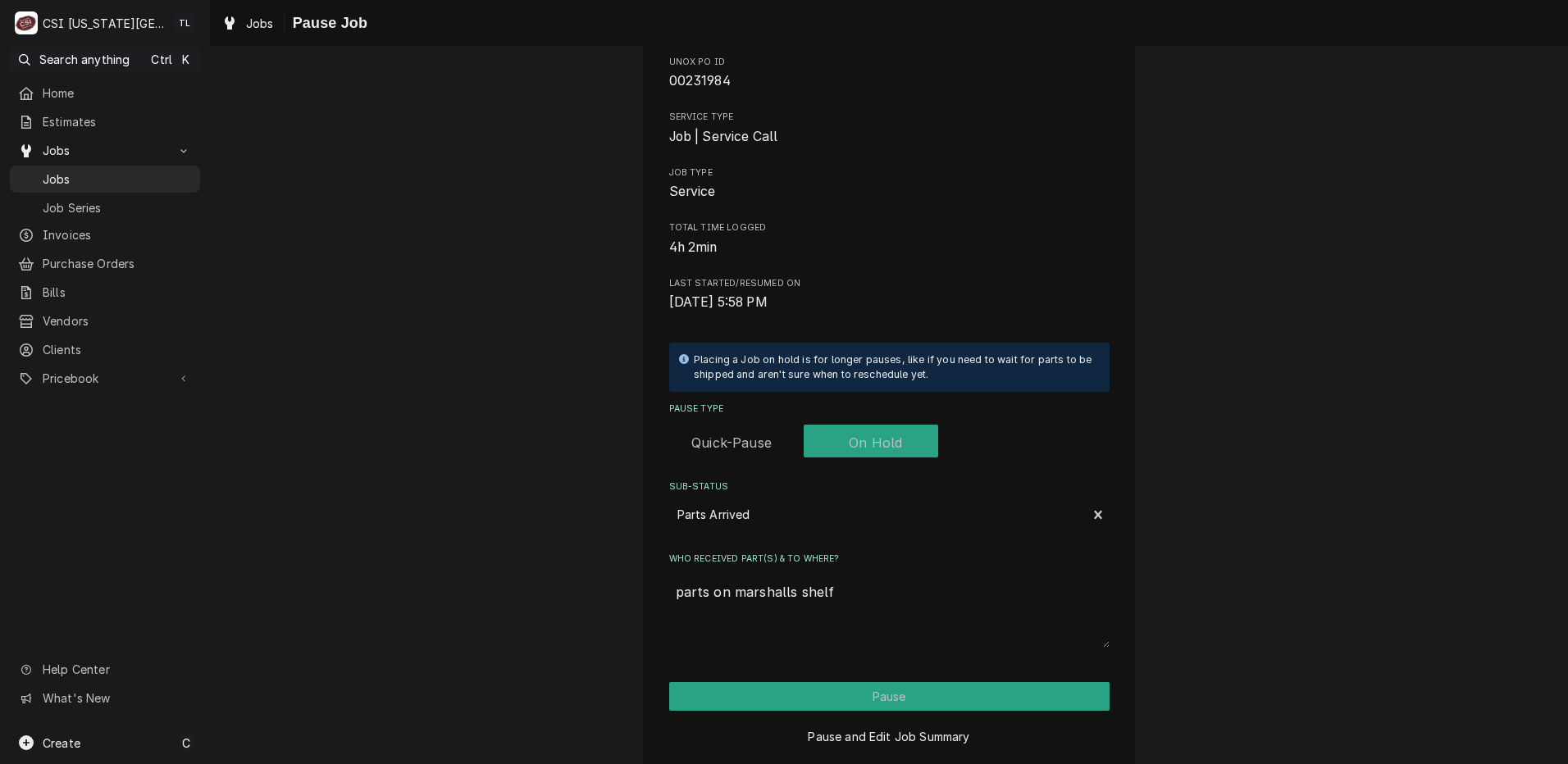
type textarea "x"
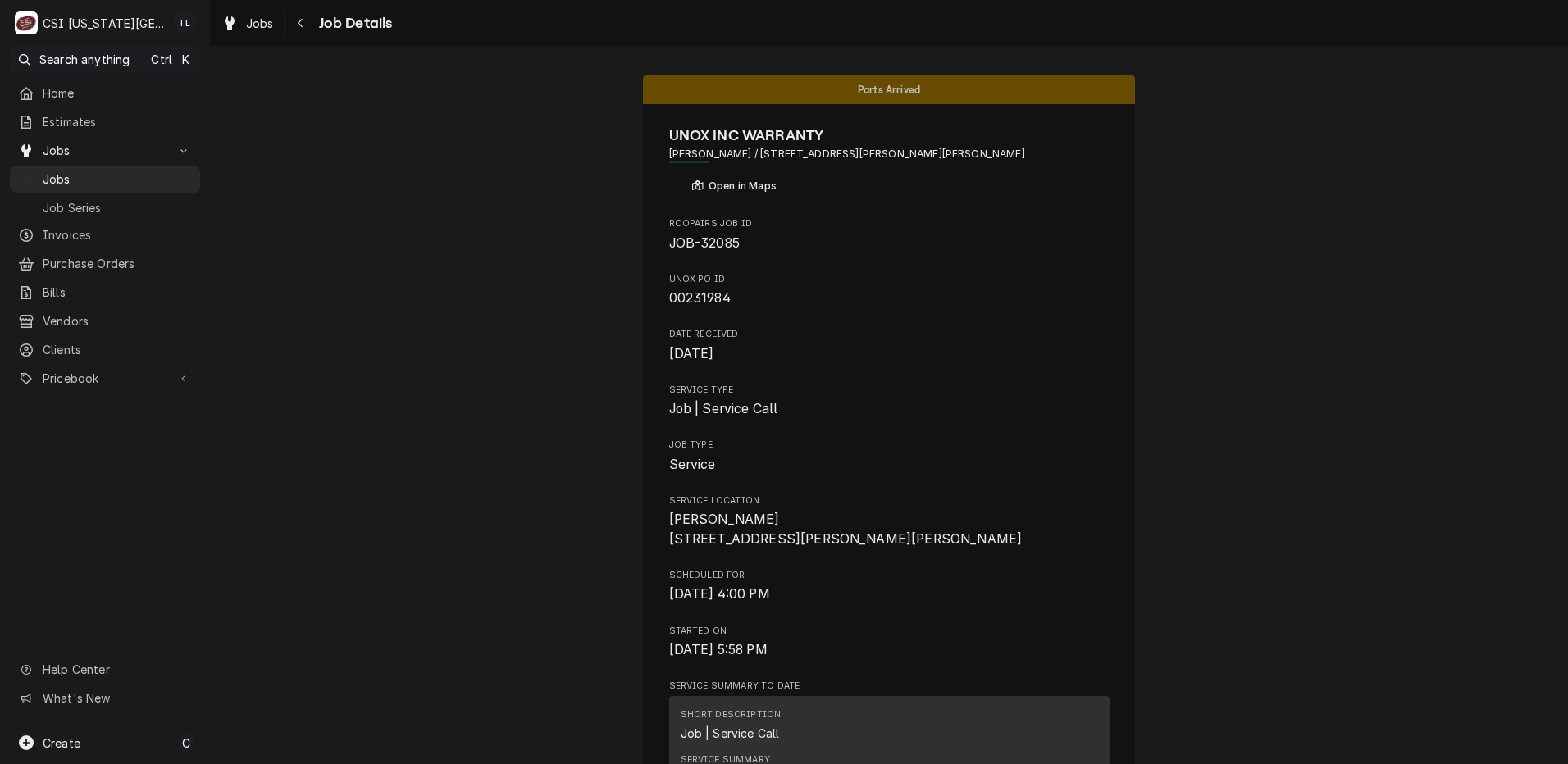
click at [59, 178] on span "Jobs" at bounding box center [117, 179] width 150 height 17
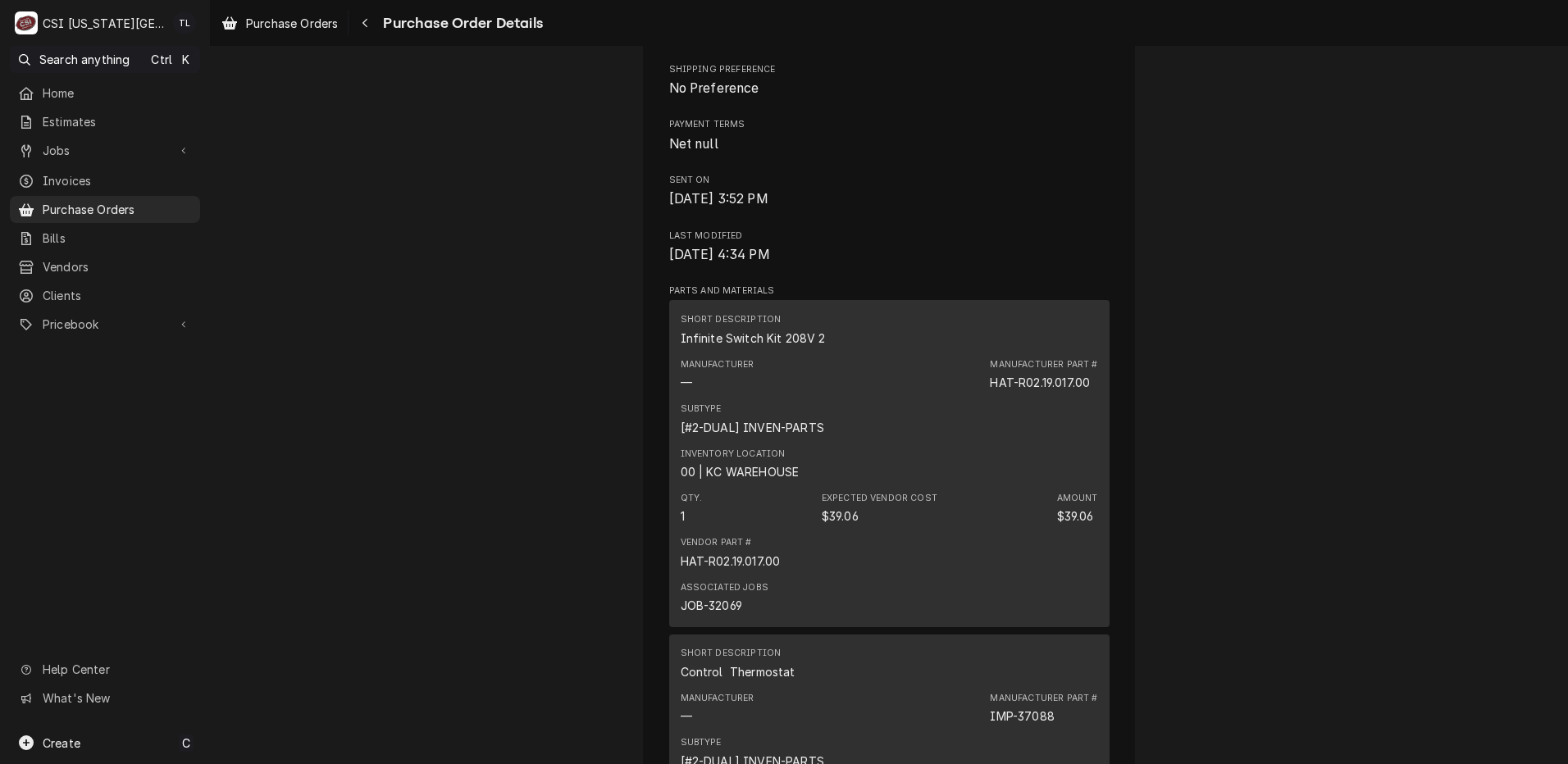
scroll to position [651, 0]
drag, startPoint x: 1007, startPoint y: 427, endPoint x: 1090, endPoint y: 428, distance: 83.0
click at [1090, 387] on div "Manufacturer Part # HAT-R02.19.017.00" at bounding box center [1043, 370] width 108 height 33
click at [1085, 387] on div "HAT-R02.19.017.00" at bounding box center [1039, 378] width 100 height 17
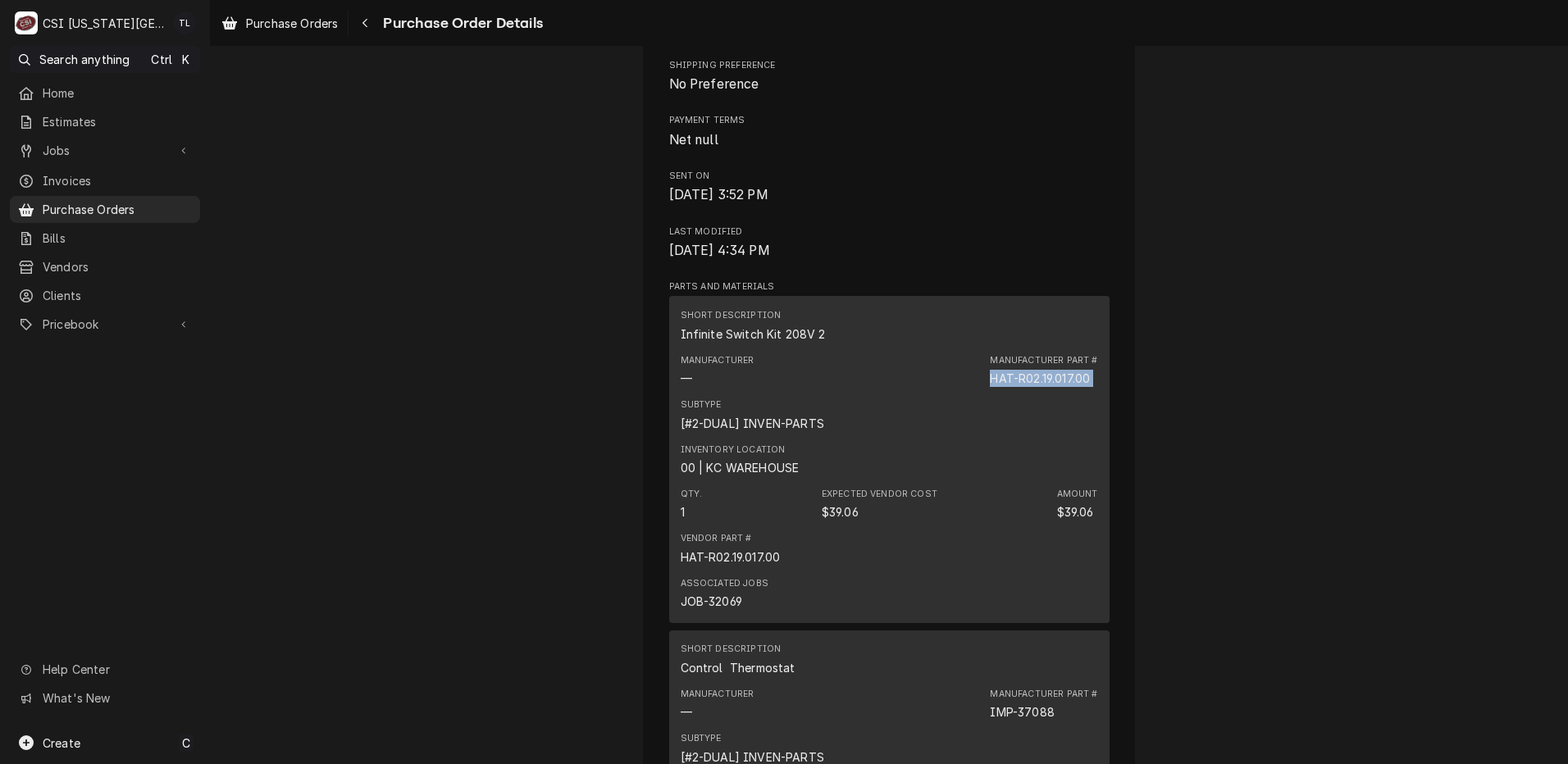
click at [1085, 387] on div "HAT-R02.19.017.00" at bounding box center [1039, 378] width 100 height 17
click at [1080, 387] on div "HAT-R02.19.017.00" at bounding box center [1039, 378] width 100 height 17
copy div "R02.19.017.00"
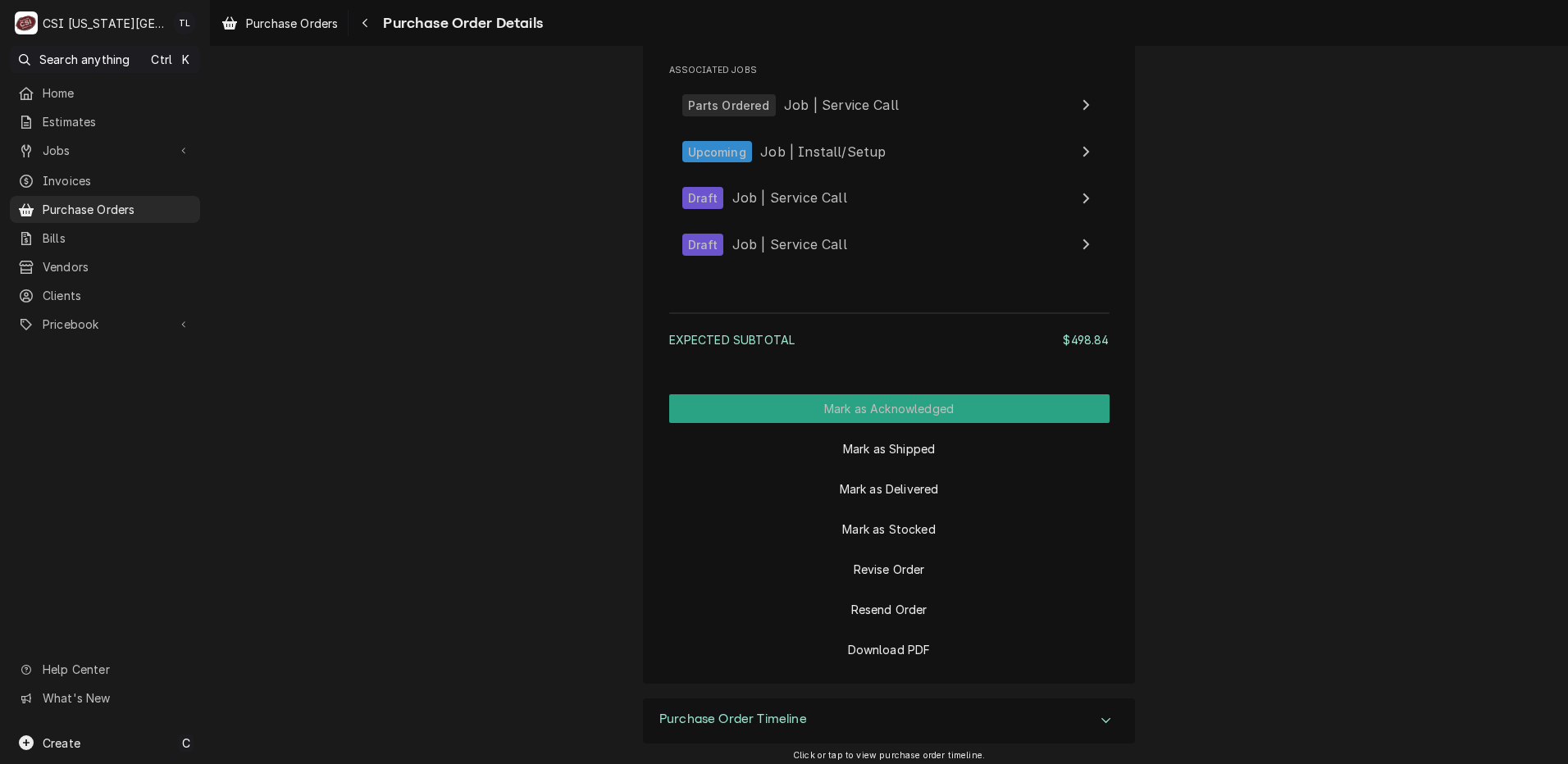
scroll to position [2439, 0]
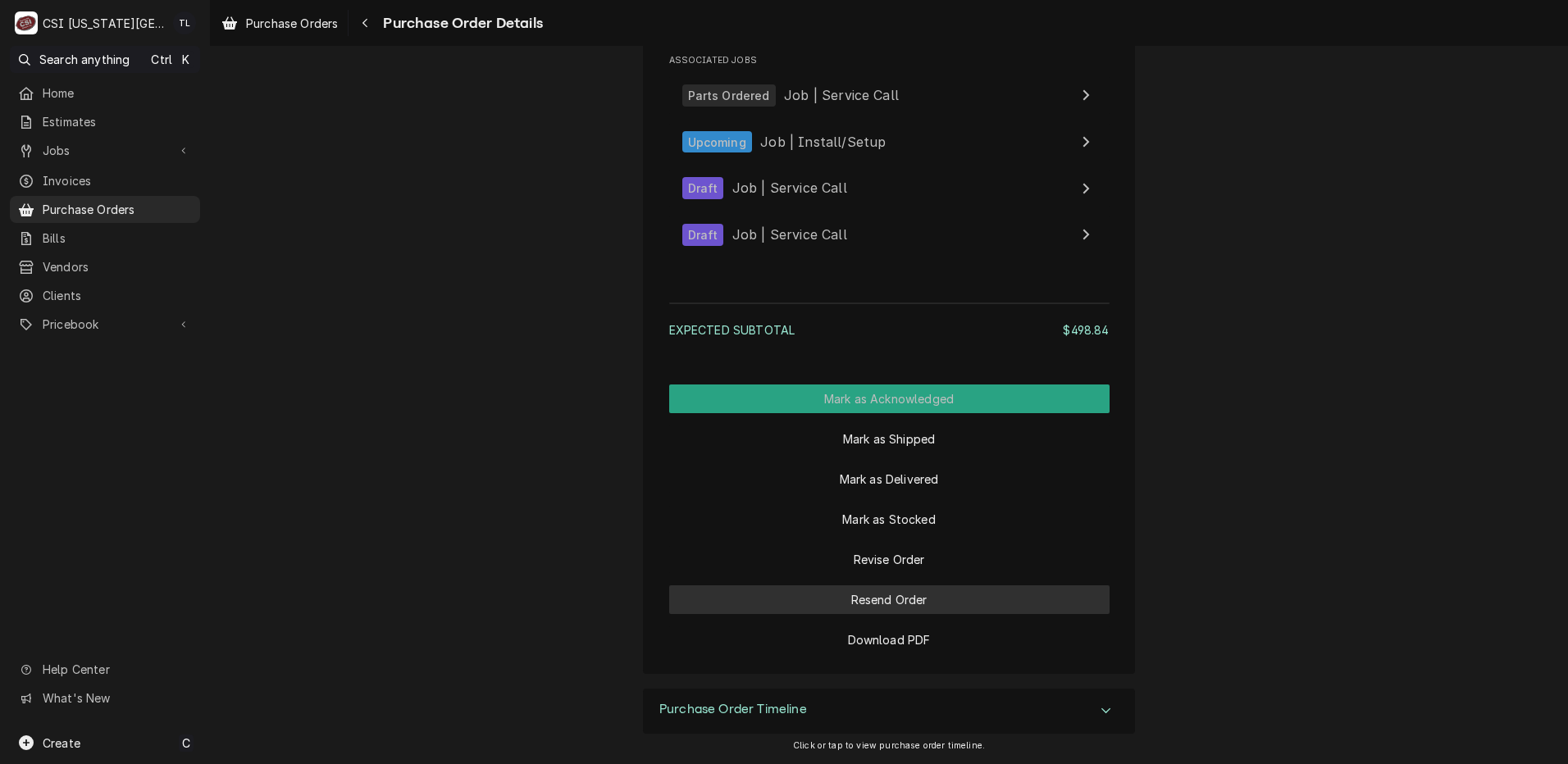
drag, startPoint x: 892, startPoint y: 594, endPoint x: 898, endPoint y: 559, distance: 35.5
click at [898, 559] on div "Mark as Acknowledged Mark as Shipped Mark as Delivered Mark as Stocked Revise O…" at bounding box center [889, 519] width 440 height 269
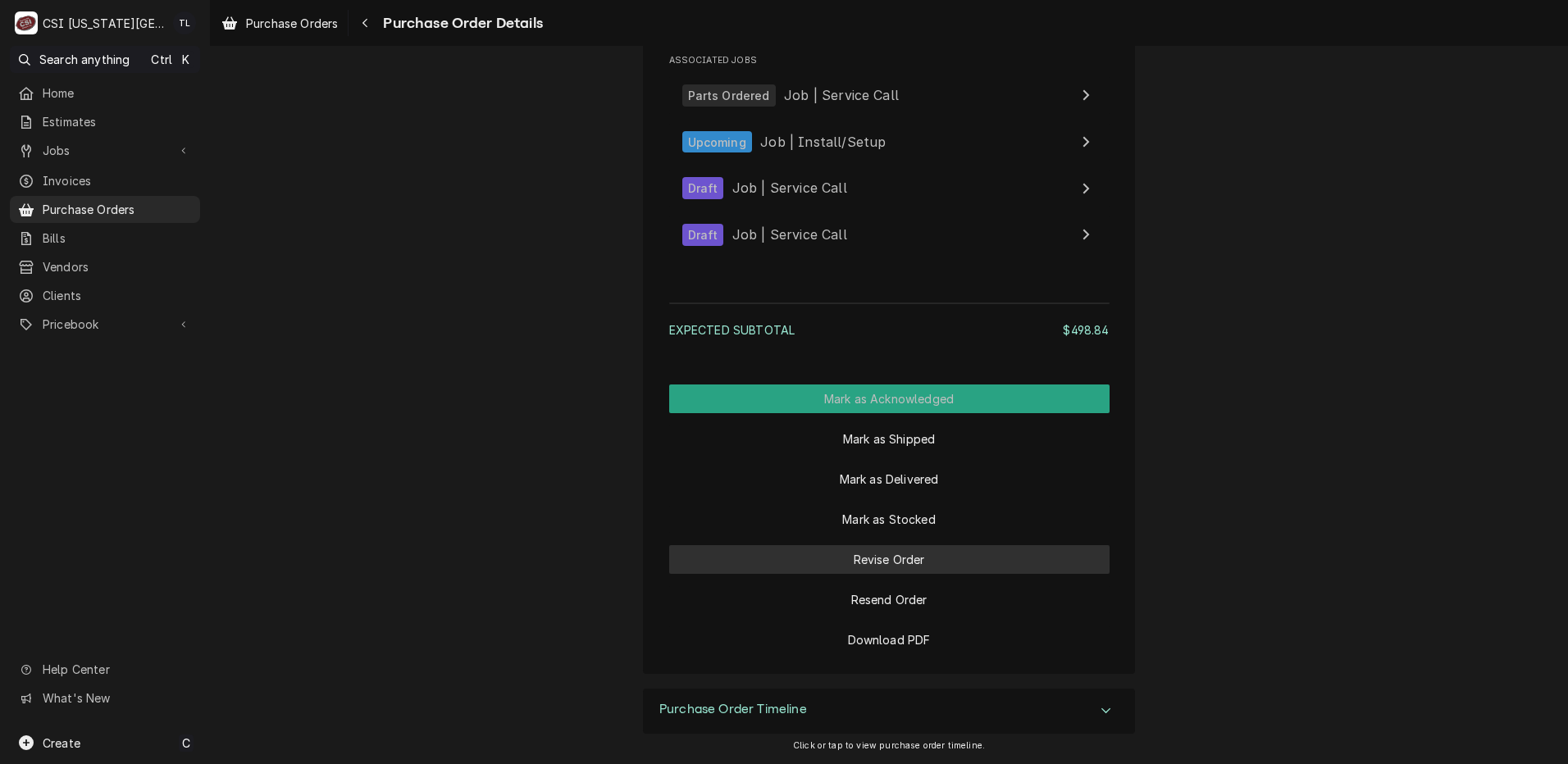
click at [898, 559] on button "Revise Order" at bounding box center [889, 559] width 440 height 28
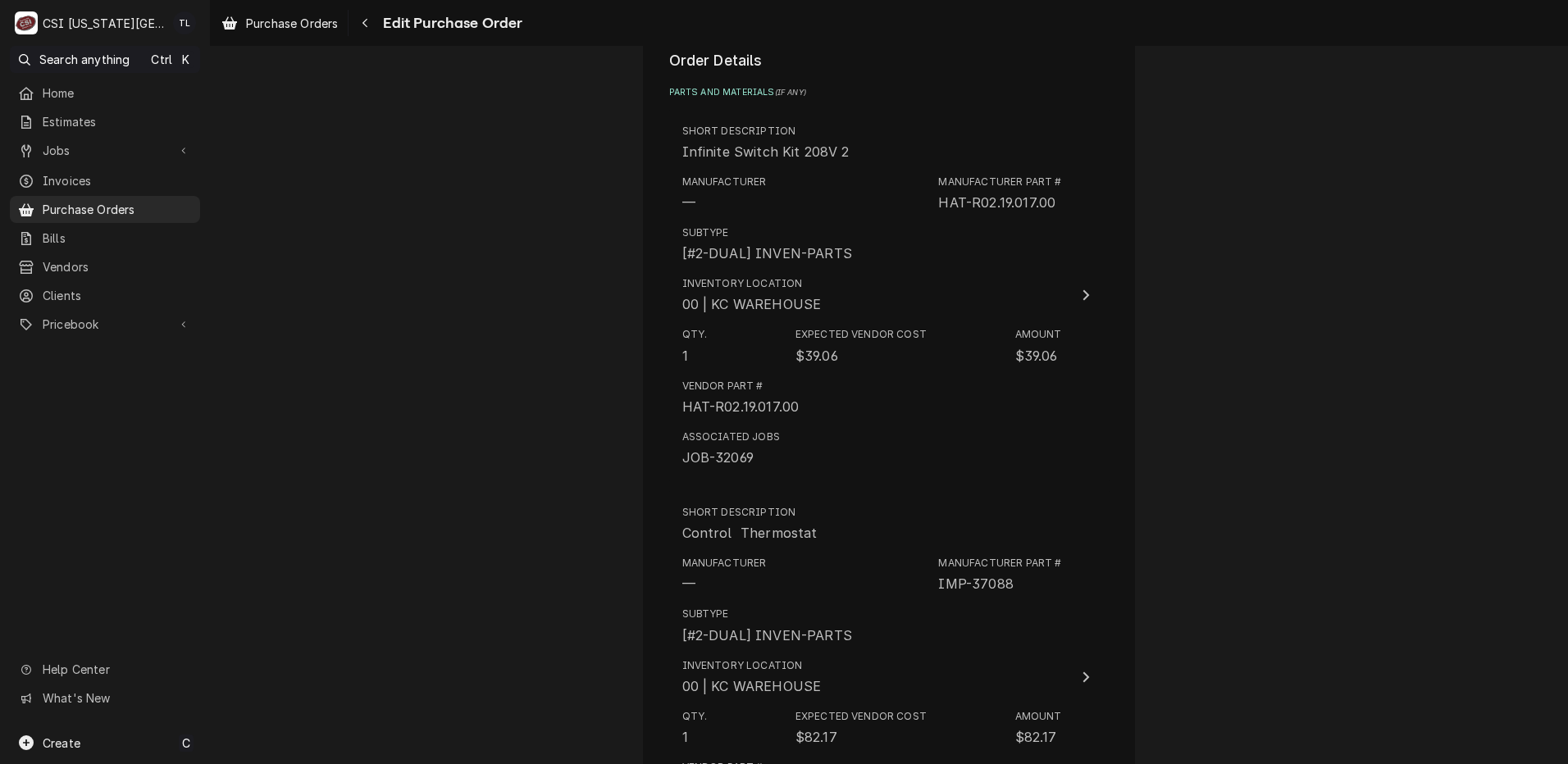
scroll to position [567, 0]
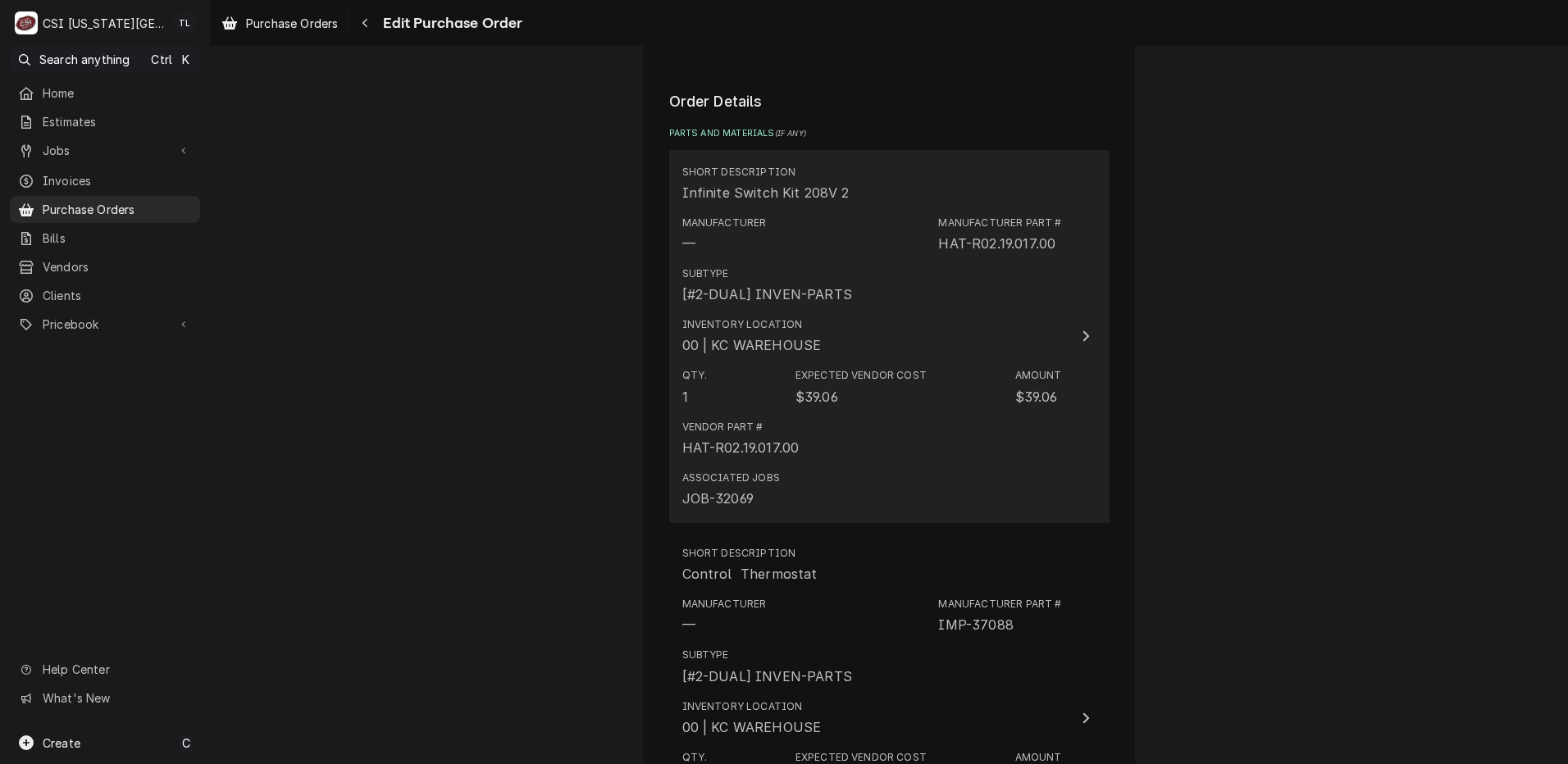
click at [917, 419] on div "Vendor Part # HAT-R02.19.017.00" at bounding box center [872, 438] width 380 height 51
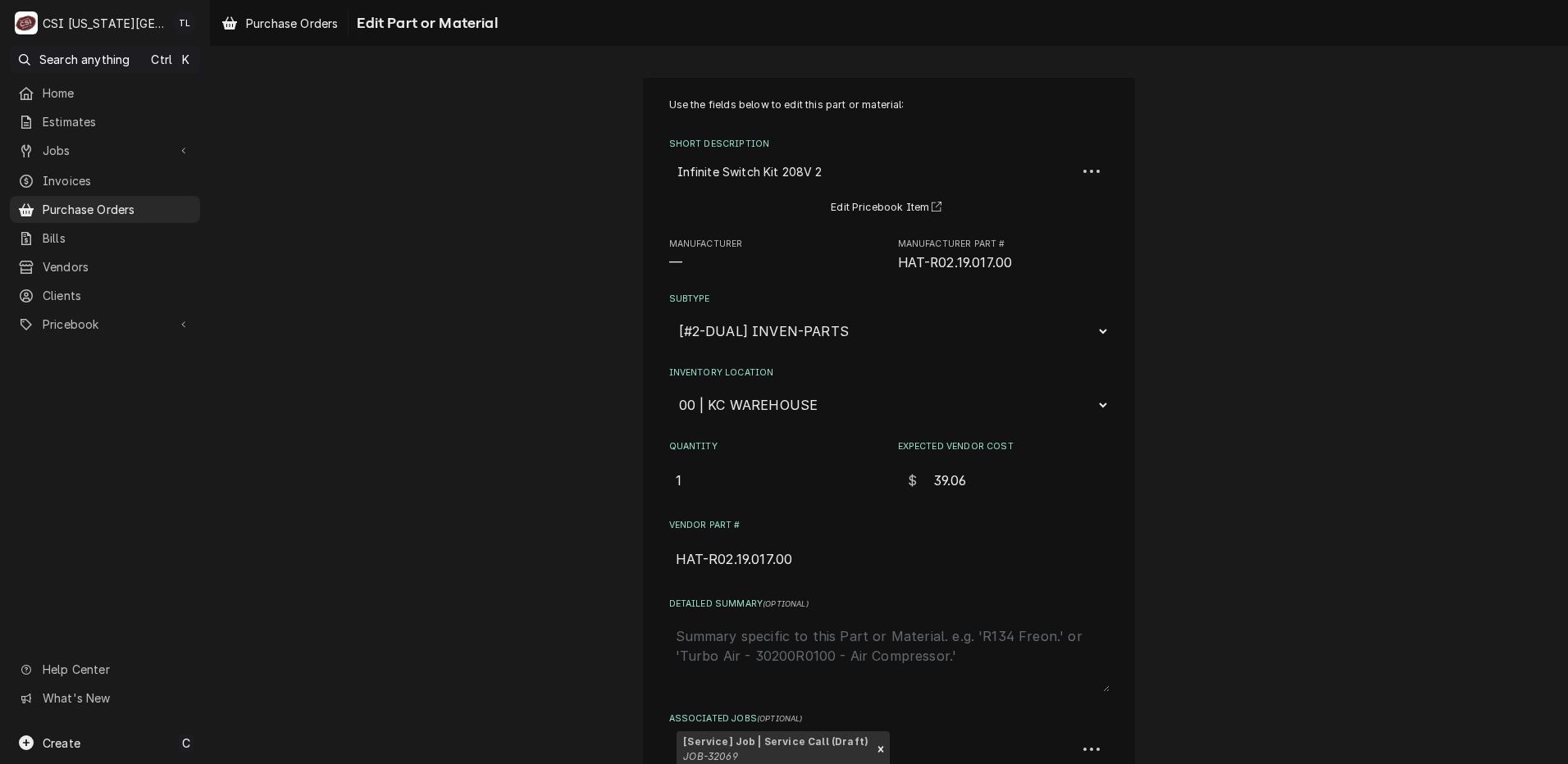
type textarea "x"
click at [756, 412] on select "Choose a location... 00 | KC WAREHOUSE 00 | MAIN WAREHOUSE 01 | BRIAN BREAZIER …" at bounding box center [889, 405] width 440 height 31
select select "2782"
click at [669, 390] on select "Choose a location... 00 | KC WAREHOUSE 00 | MAIN WAREHOUSE 01 | BRIAN BREAZIER …" at bounding box center [889, 405] width 440 height 31
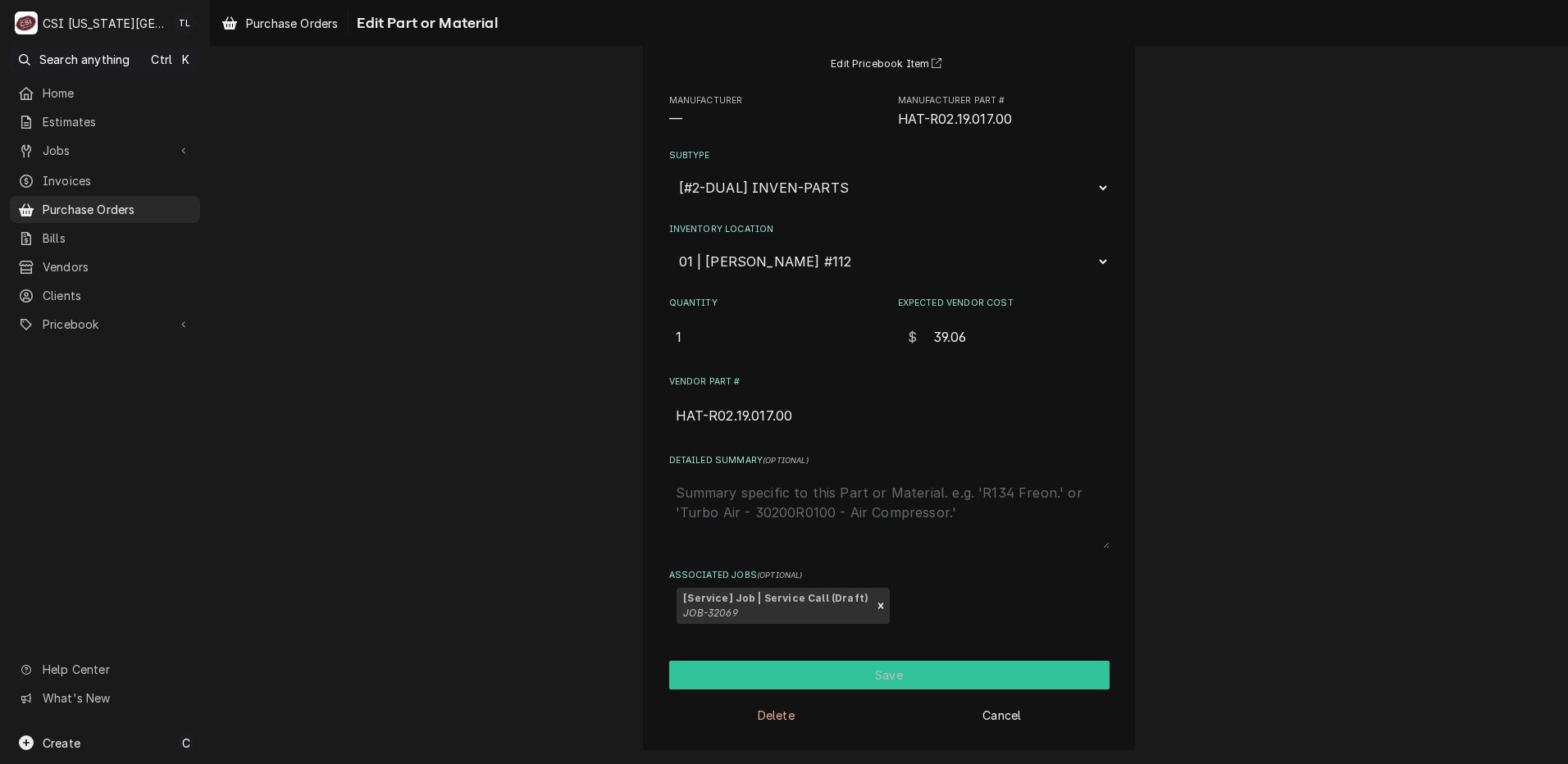
click at [884, 675] on button "Save" at bounding box center [889, 675] width 440 height 28
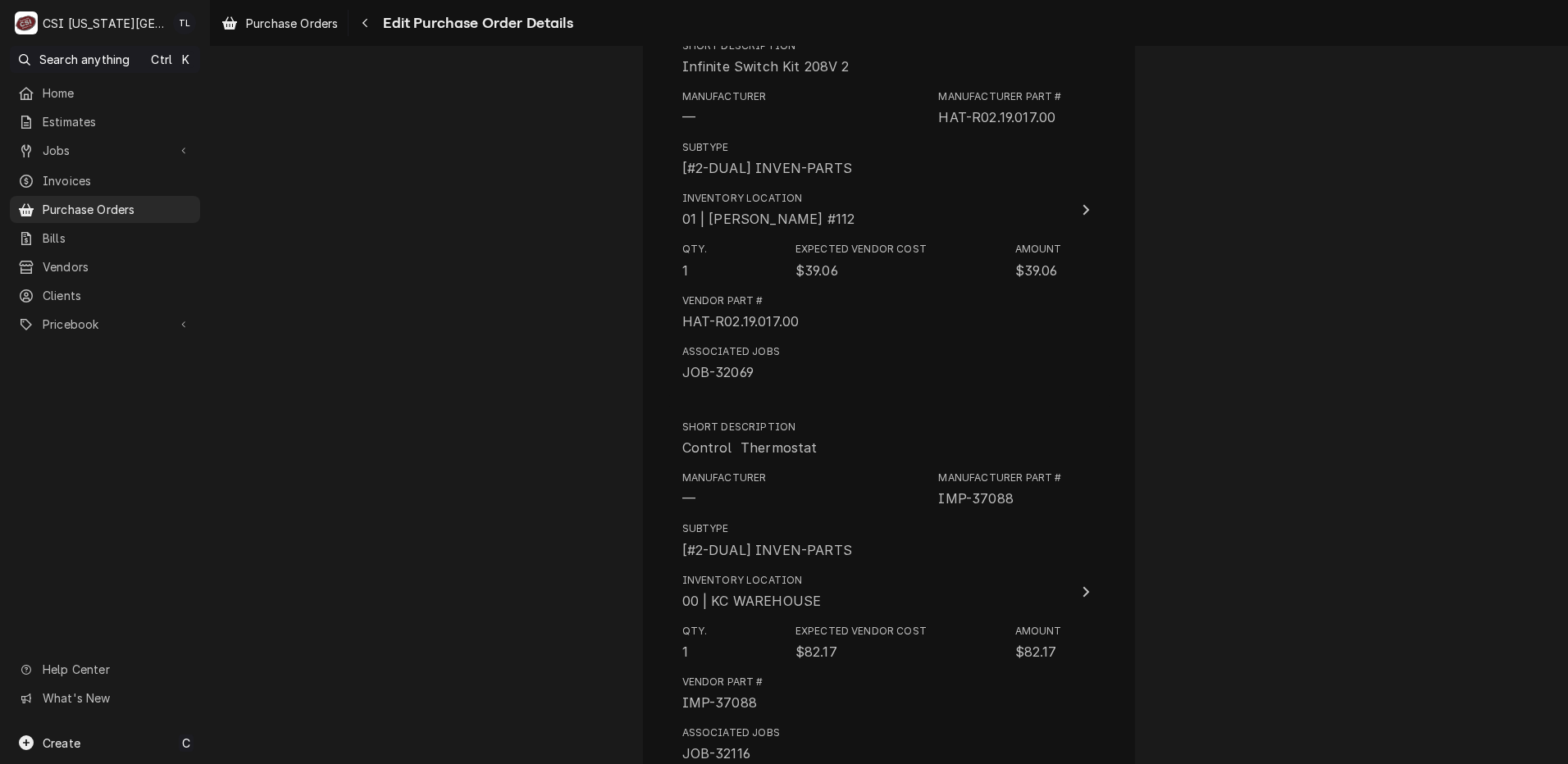
scroll to position [726, 0]
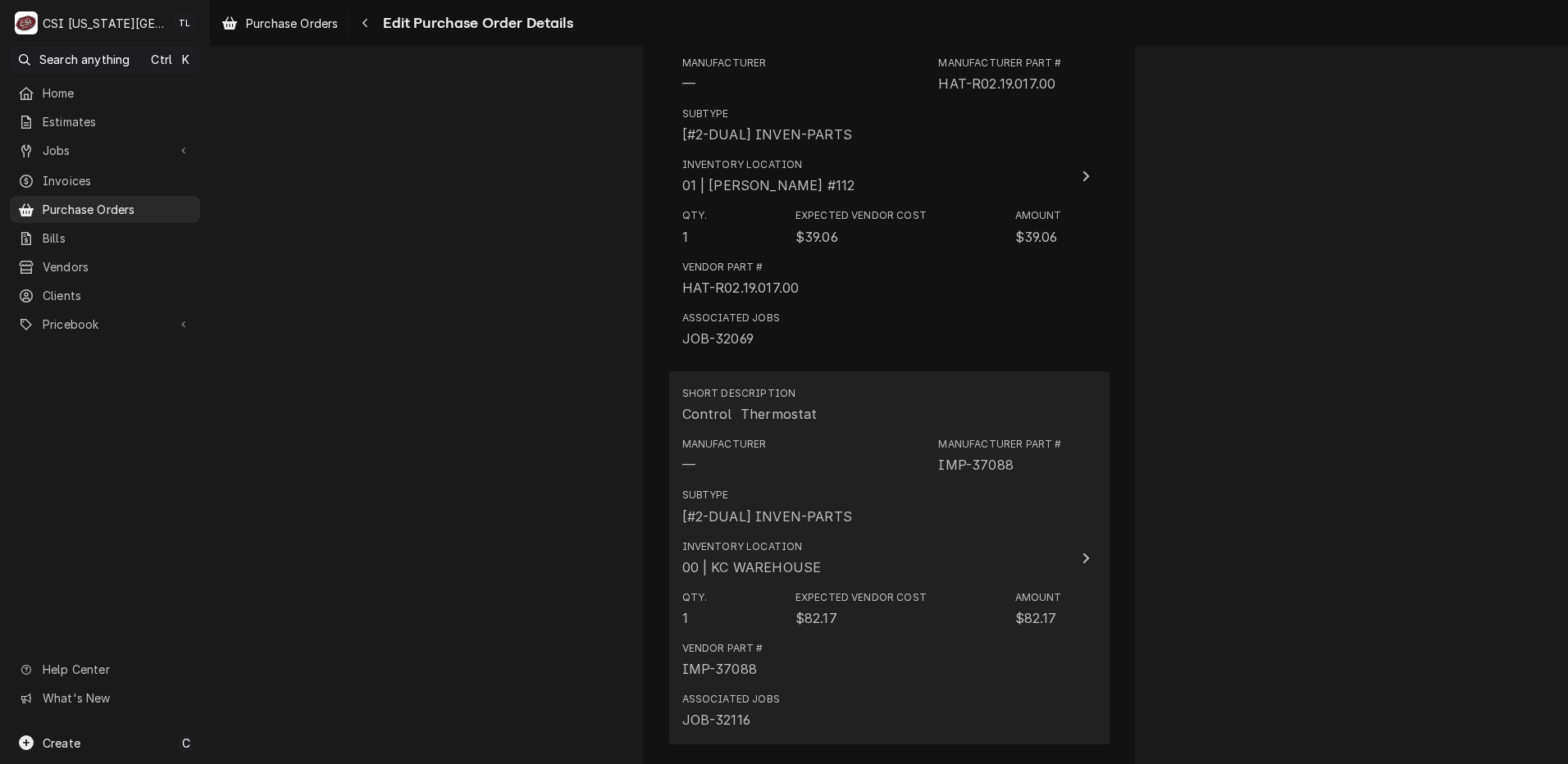
click at [1023, 464] on div "Manufacturer Part # IMP-37088" at bounding box center [999, 455] width 123 height 37
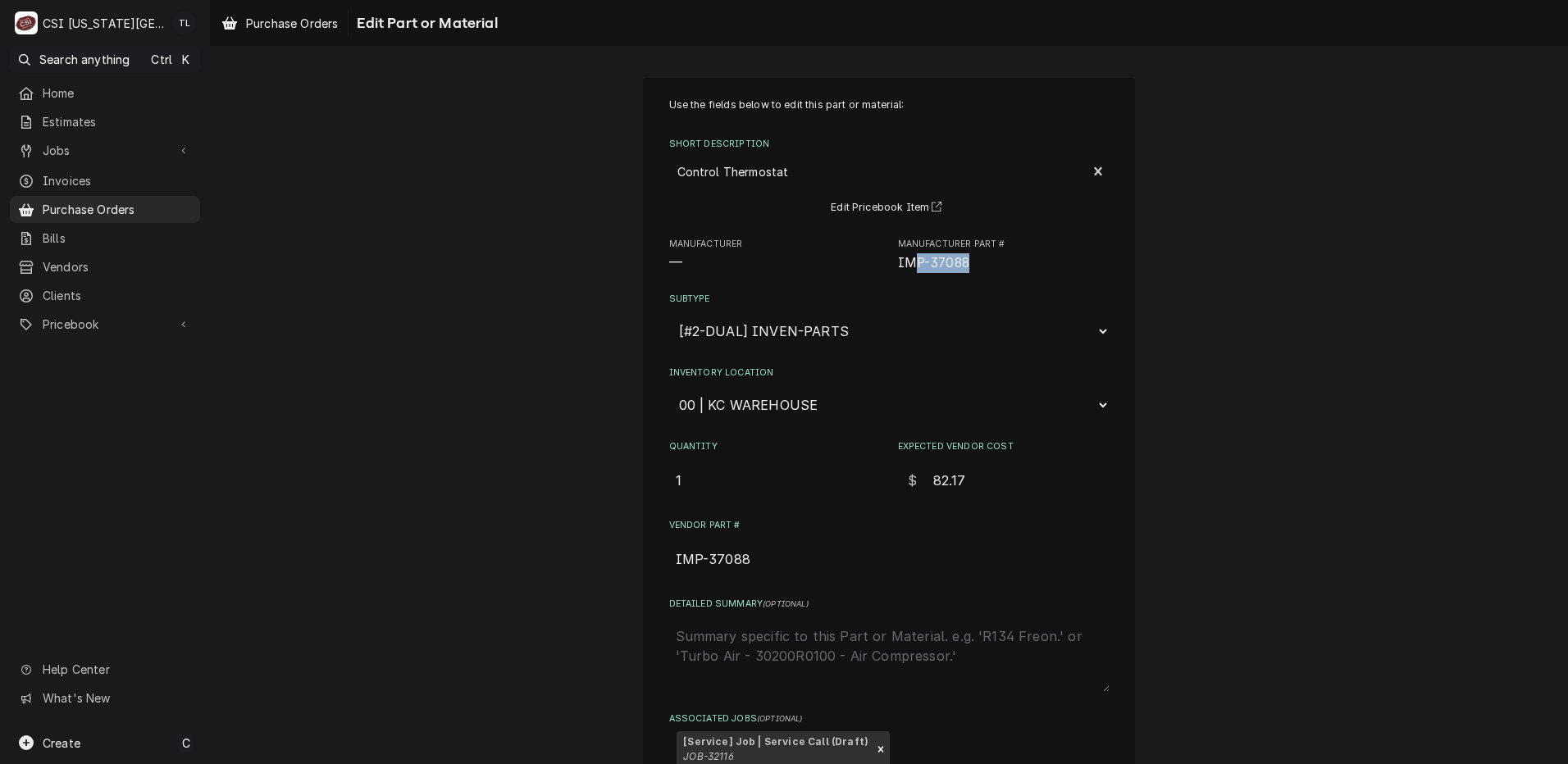
drag, startPoint x: 978, startPoint y: 267, endPoint x: 908, endPoint y: 277, distance: 70.7
click at [908, 277] on div "Use the fields below to edit this part or material: Short Description Control T…" at bounding box center [889, 434] width 440 height 672
click at [1015, 299] on label "Subtype" at bounding box center [889, 299] width 440 height 13
click at [1015, 316] on select "Choose a subtype... [#2-DUAL] AFTERHRS-WH-CHG-2 [#2-DUAL] BEV-EQUIP [#2-DUAL] B…" at bounding box center [889, 331] width 440 height 31
drag, startPoint x: 920, startPoint y: 267, endPoint x: 883, endPoint y: 266, distance: 37.0
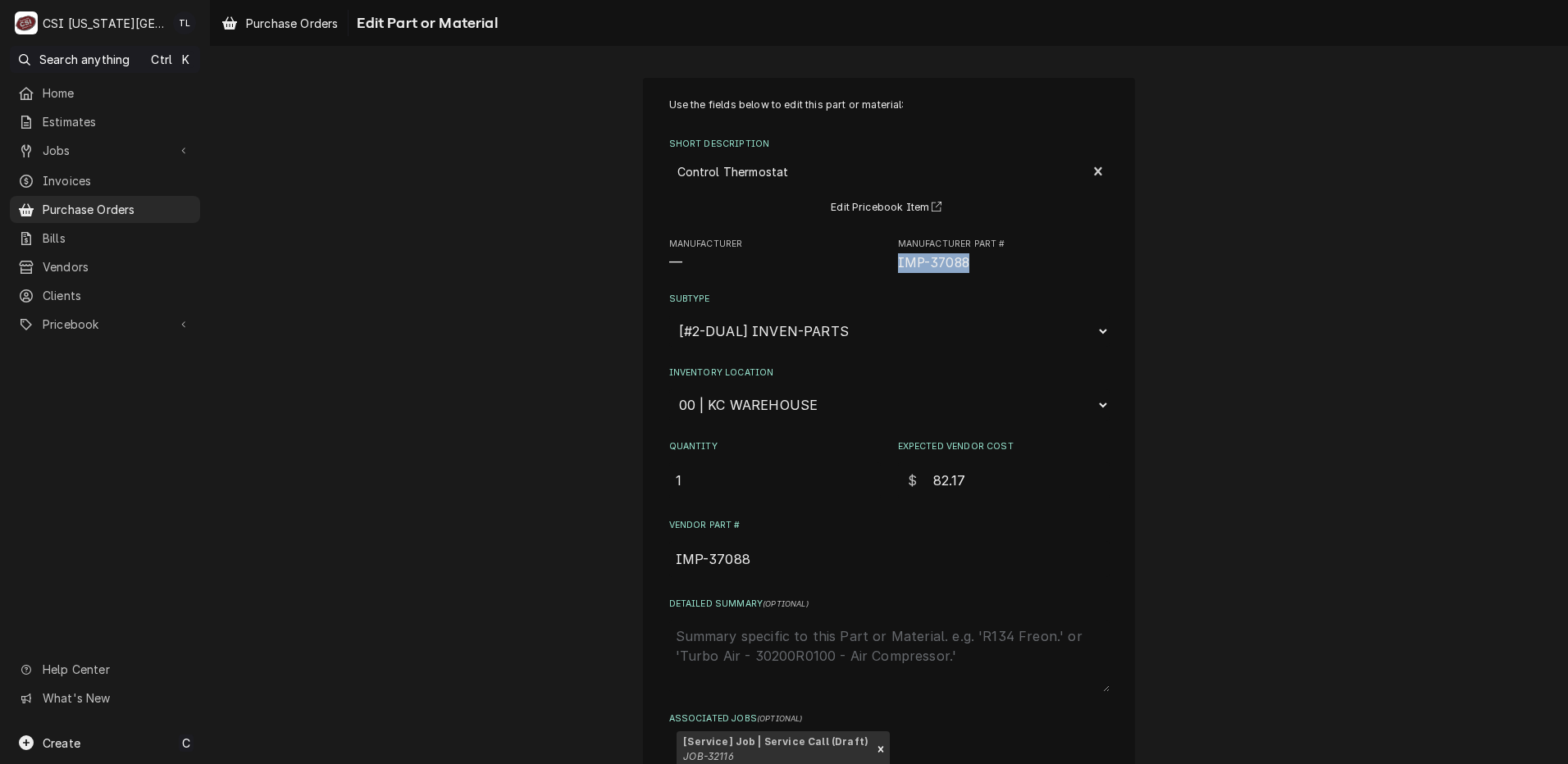
click at [883, 266] on div "Use the fields below to edit this part or material: Short Description Control T…" at bounding box center [889, 434] width 440 height 672
drag, startPoint x: 883, startPoint y: 266, endPoint x: 899, endPoint y: 266, distance: 16.0
copy span "IMP-37088"
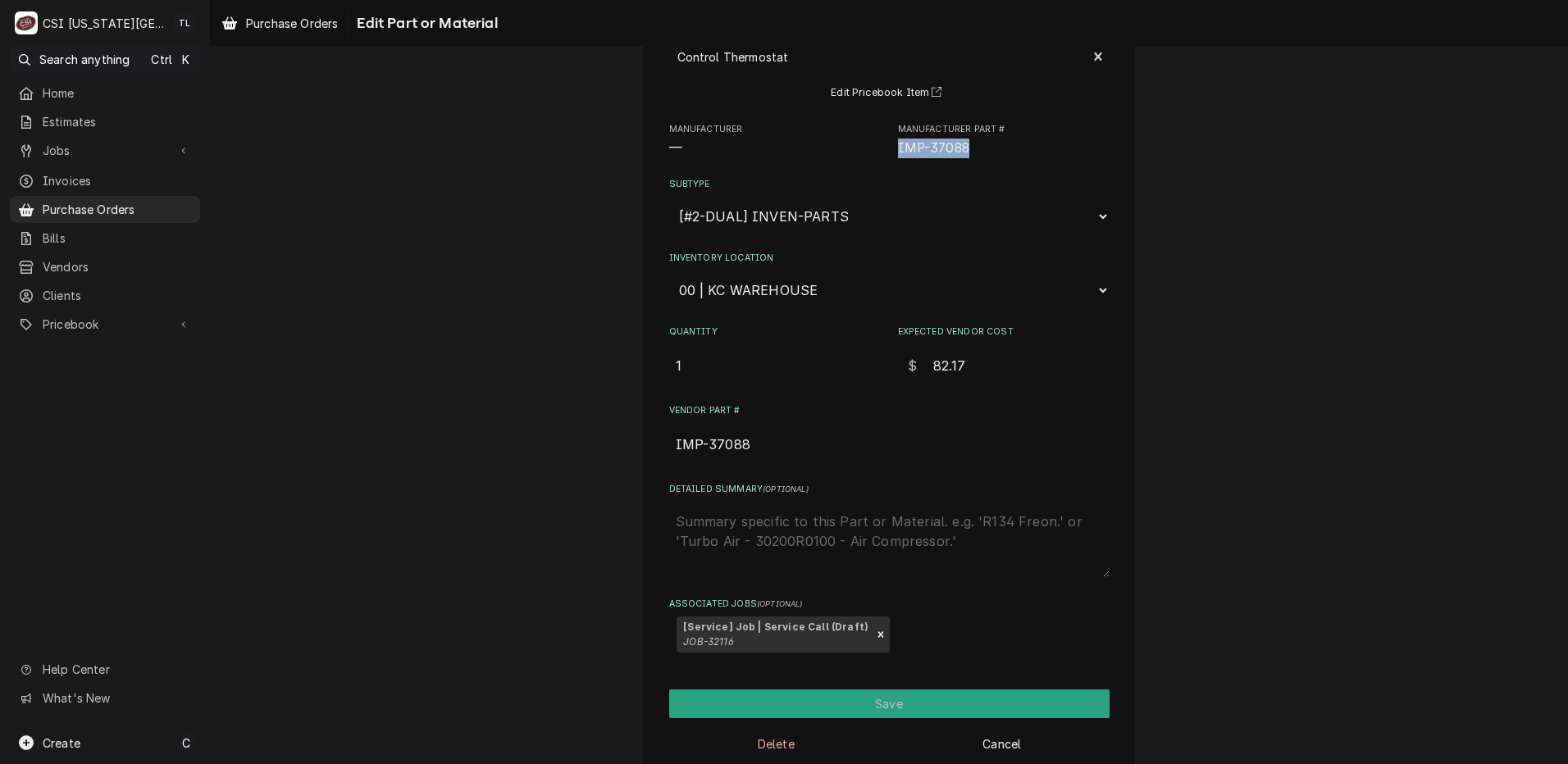
scroll to position [143, 0]
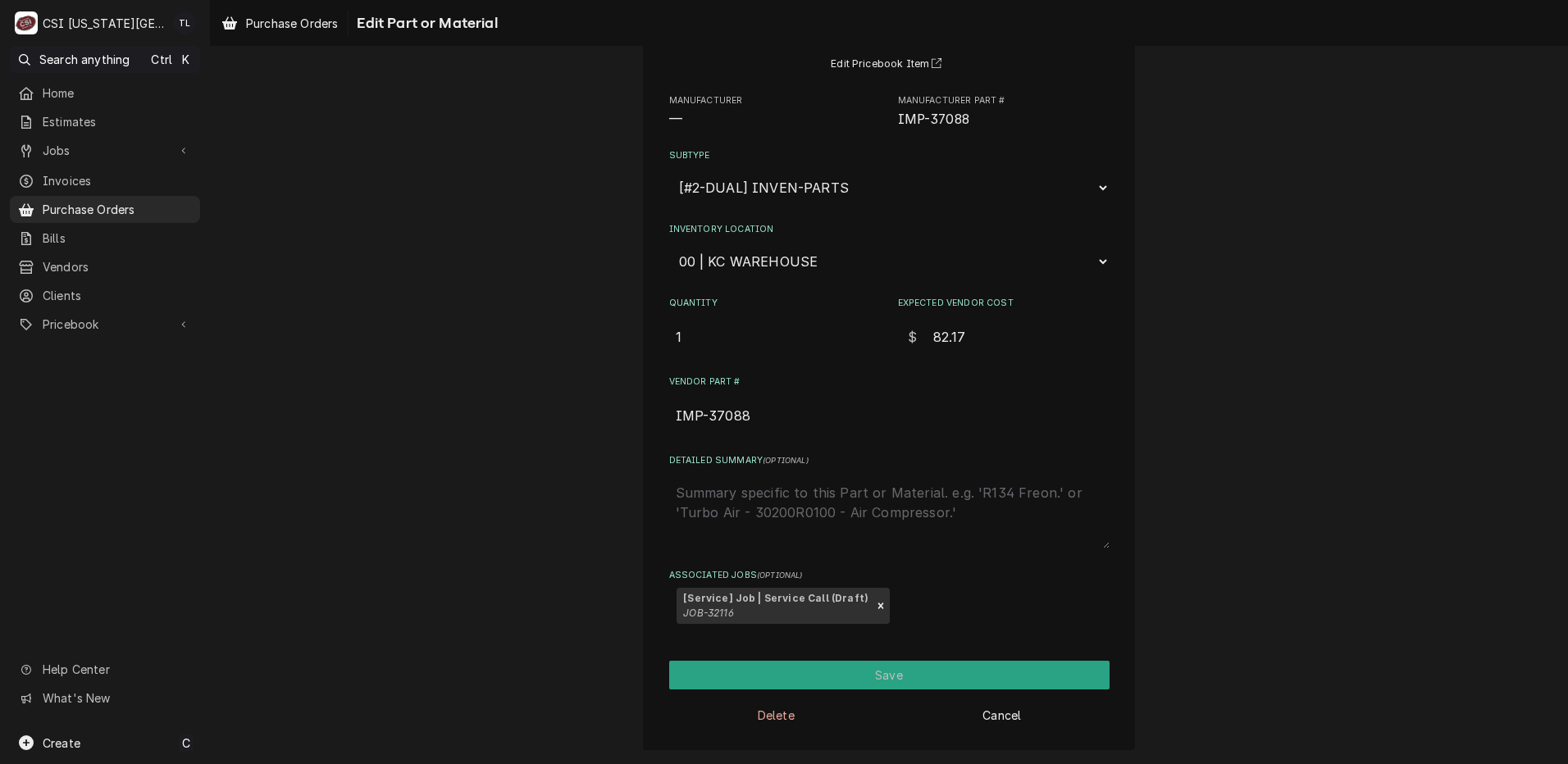
click at [800, 527] on textarea "Detailed Summary ( optional )" at bounding box center [889, 511] width 440 height 72
type textarea "x"
type textarea "s"
type textarea "x"
type textarea "st"
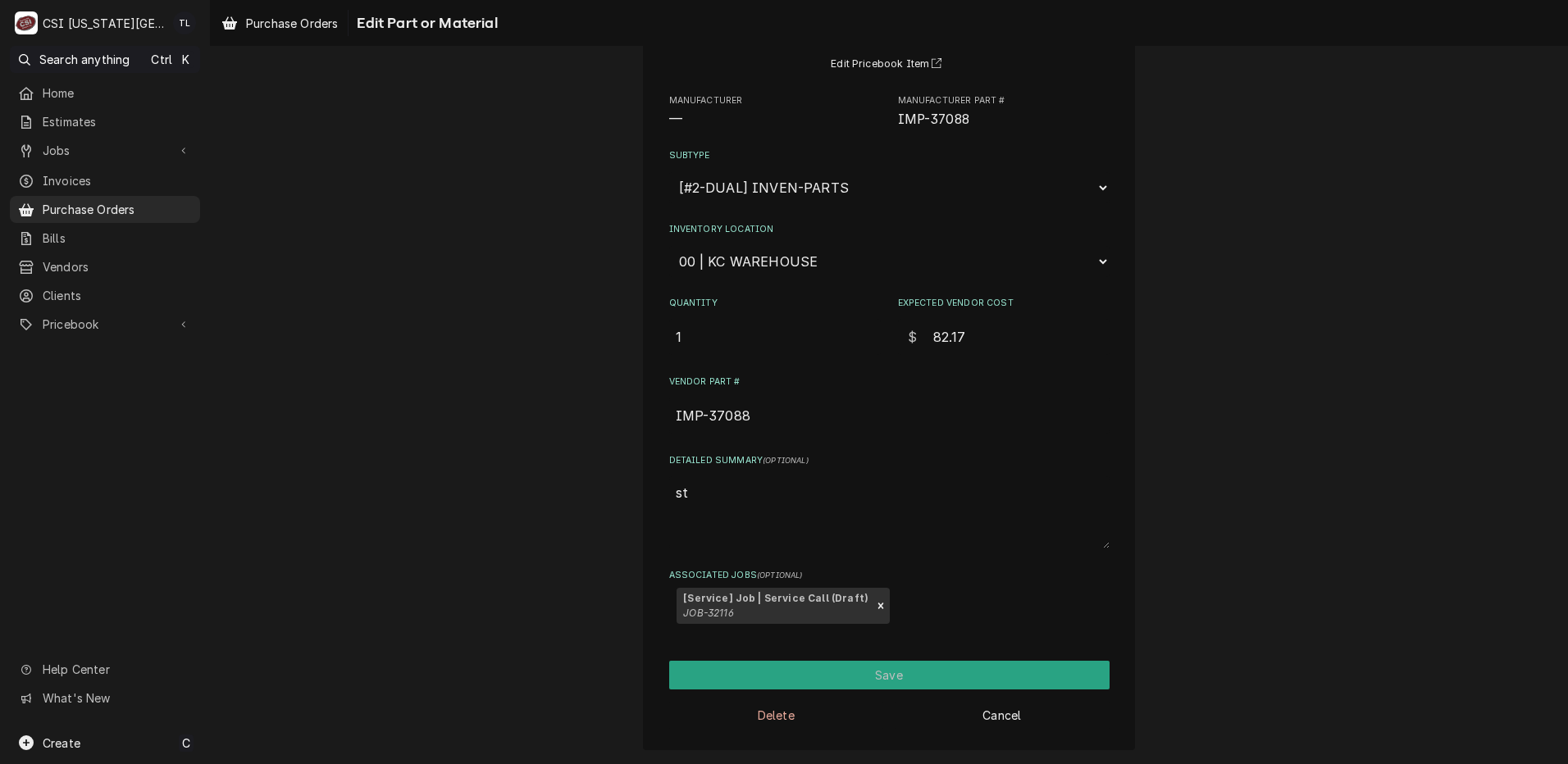
type textarea "x"
type textarea "sti"
type textarea "x"
type textarea "stil"
type textarea "x"
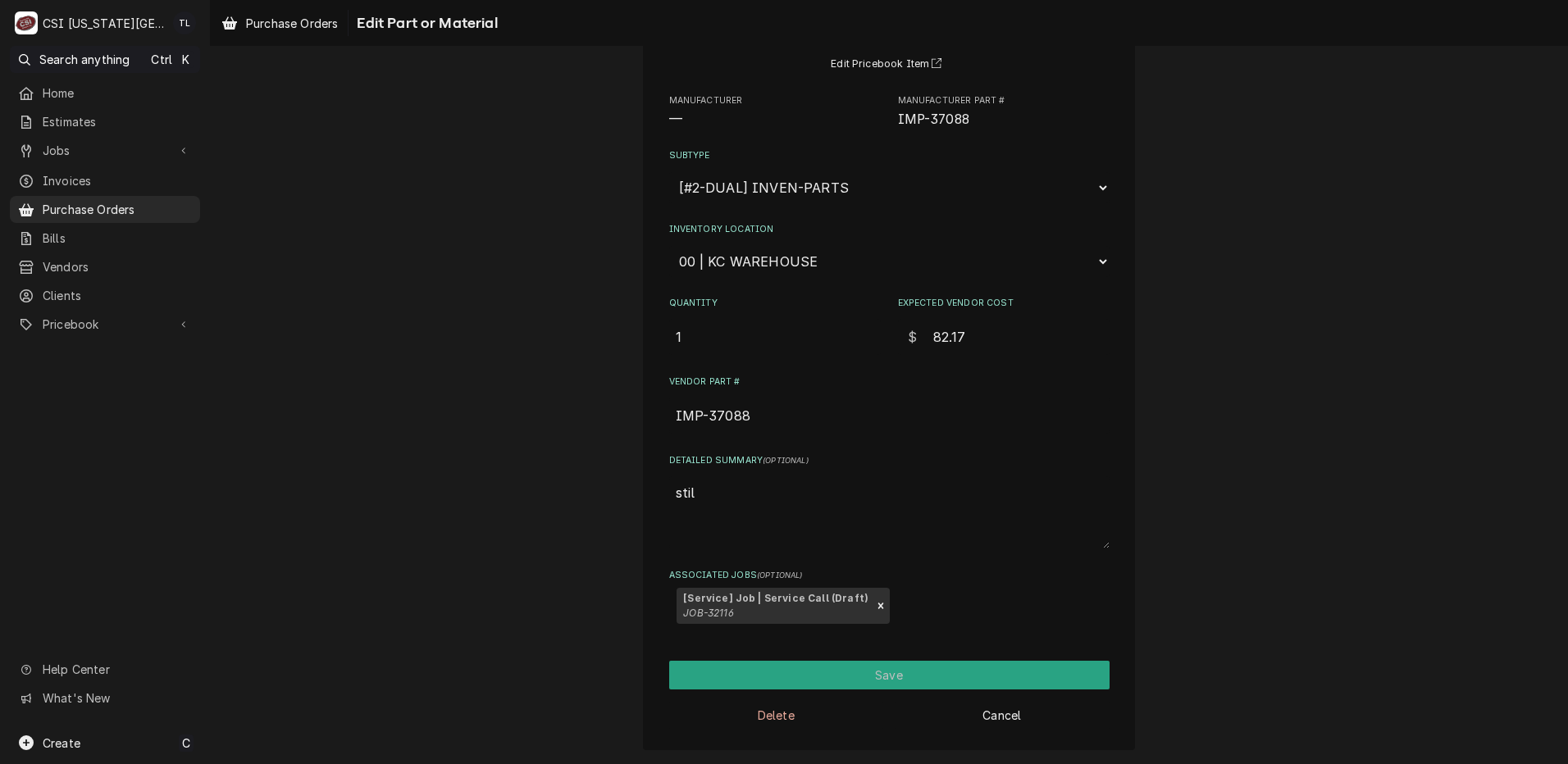
type textarea "still"
type textarea "x"
type textarea "still"
type textarea "x"
type textarea "still w"
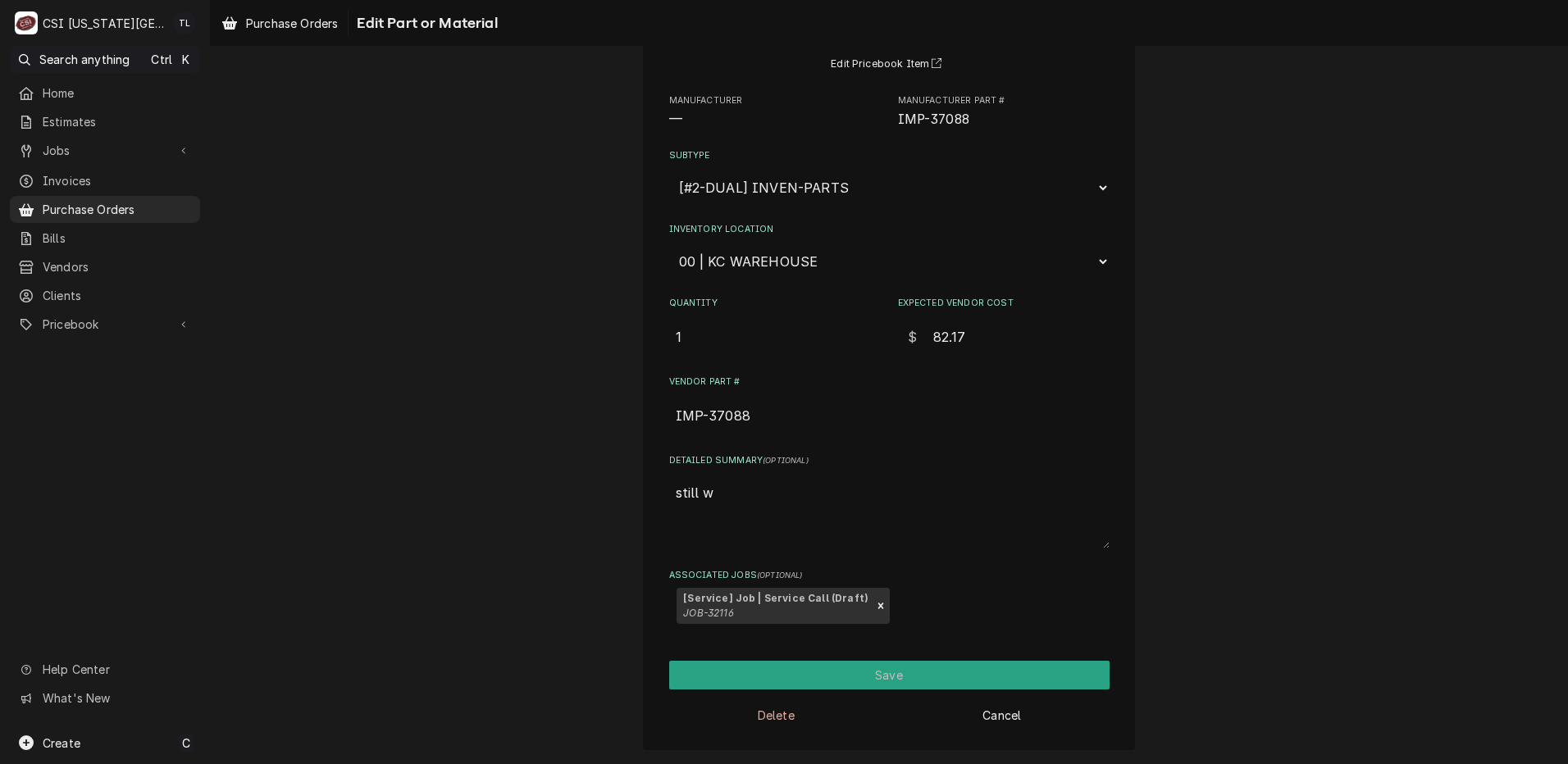
type textarea "x"
type textarea "still wa"
type textarea "x"
type textarea "still wai"
type textarea "x"
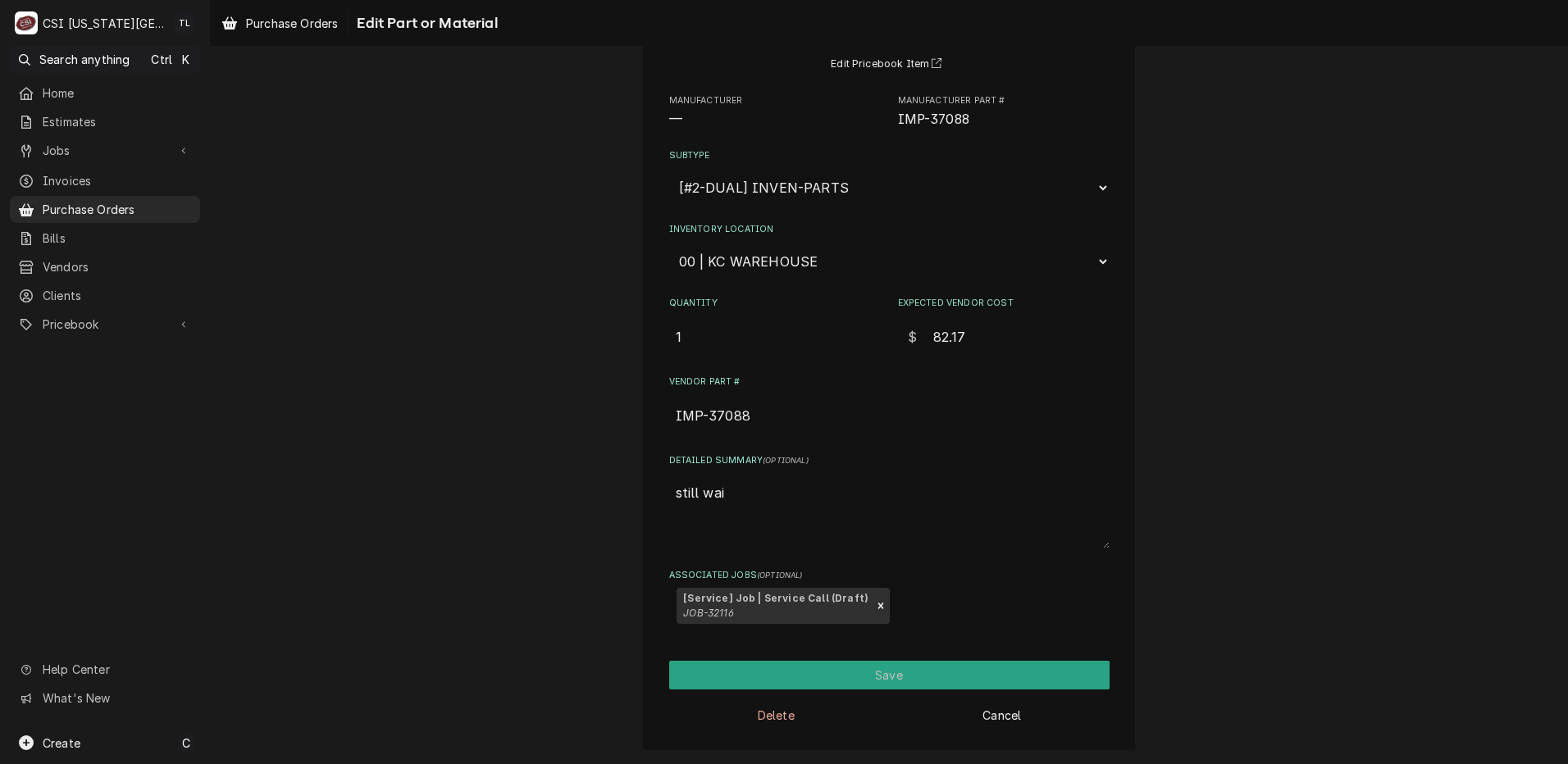
type textarea "still wait"
type textarea "x"
type textarea "still waiti"
type textarea "x"
type textarea "still waitin"
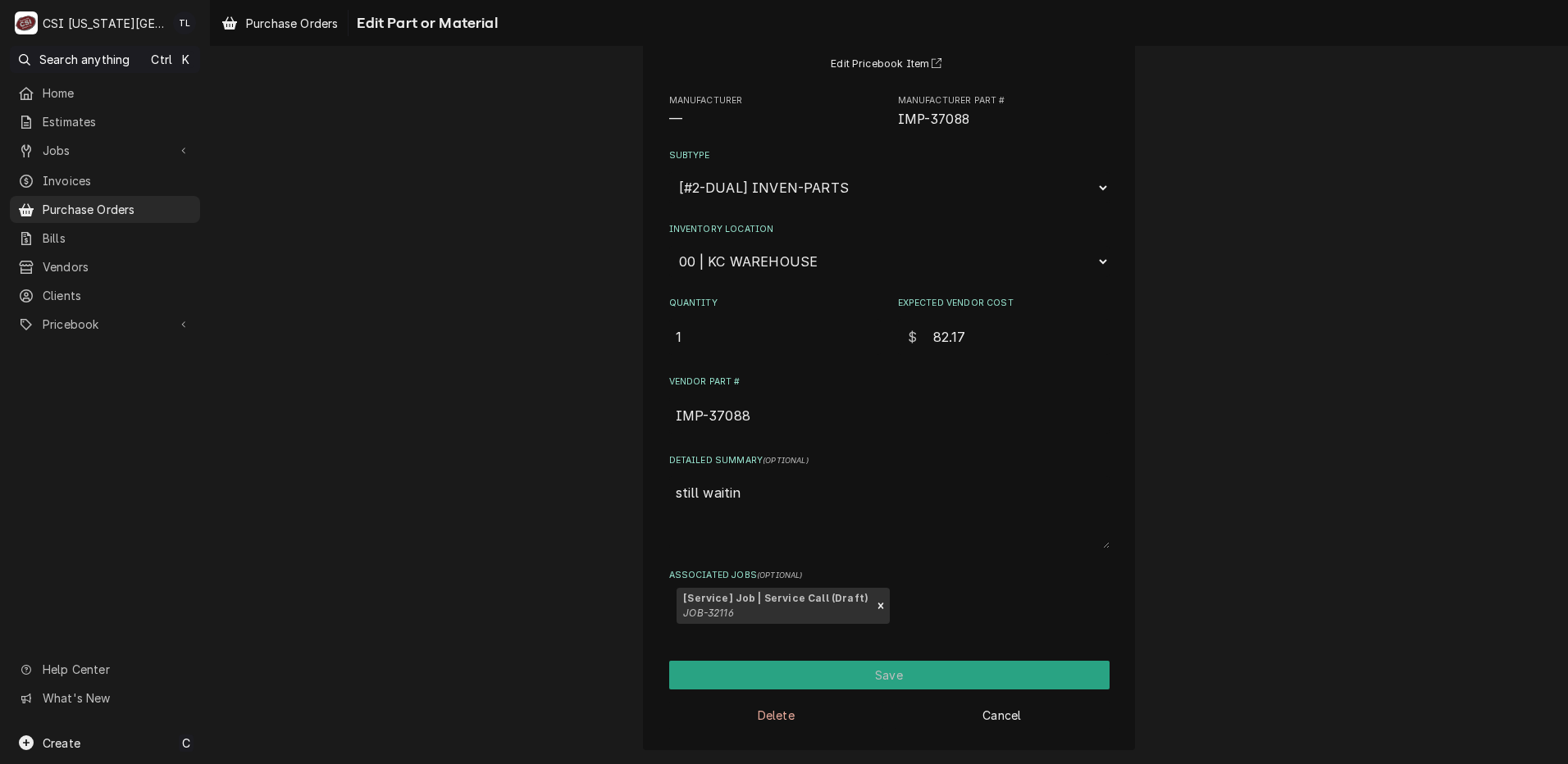
type textarea "x"
type textarea "still waiting"
type textarea "x"
type textarea "still waiting"
type textarea "x"
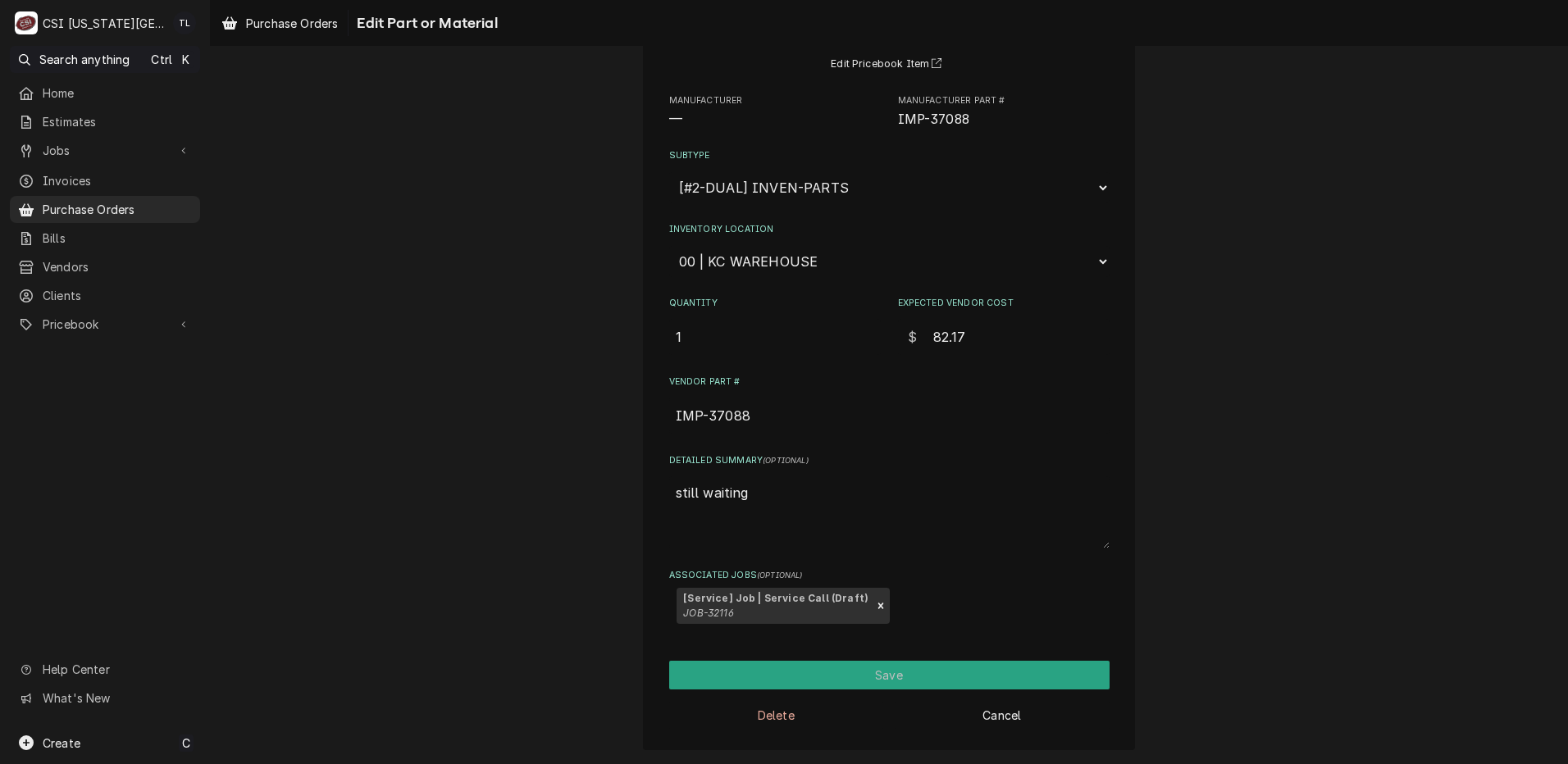
type textarea "still waiting o"
type textarea "x"
type textarea "still waiting on"
type textarea "x"
type textarea "still waiting on"
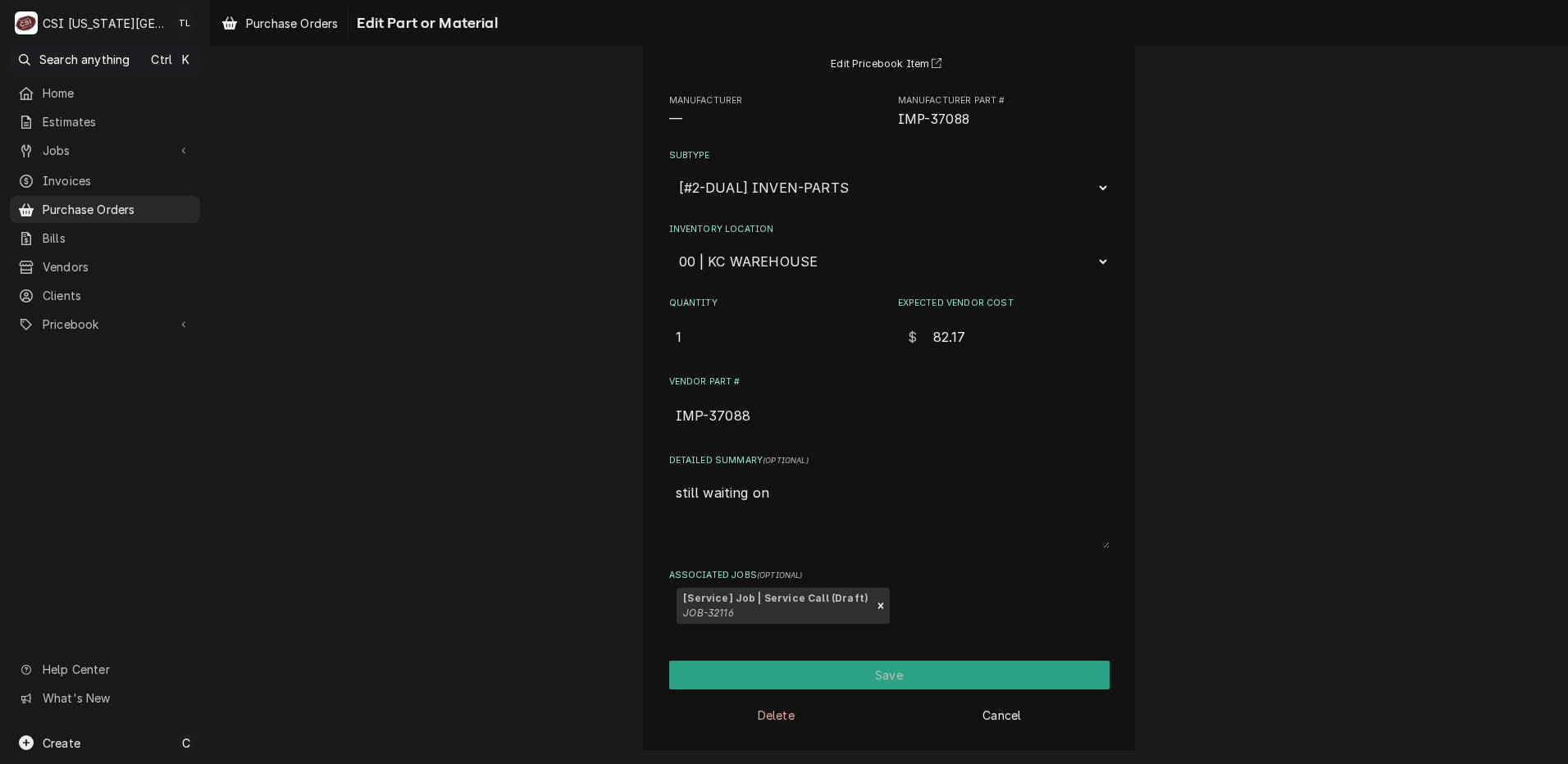
paste textarea "IMP-37088"
type textarea "x"
type textarea "still waiting on IMP-37088"
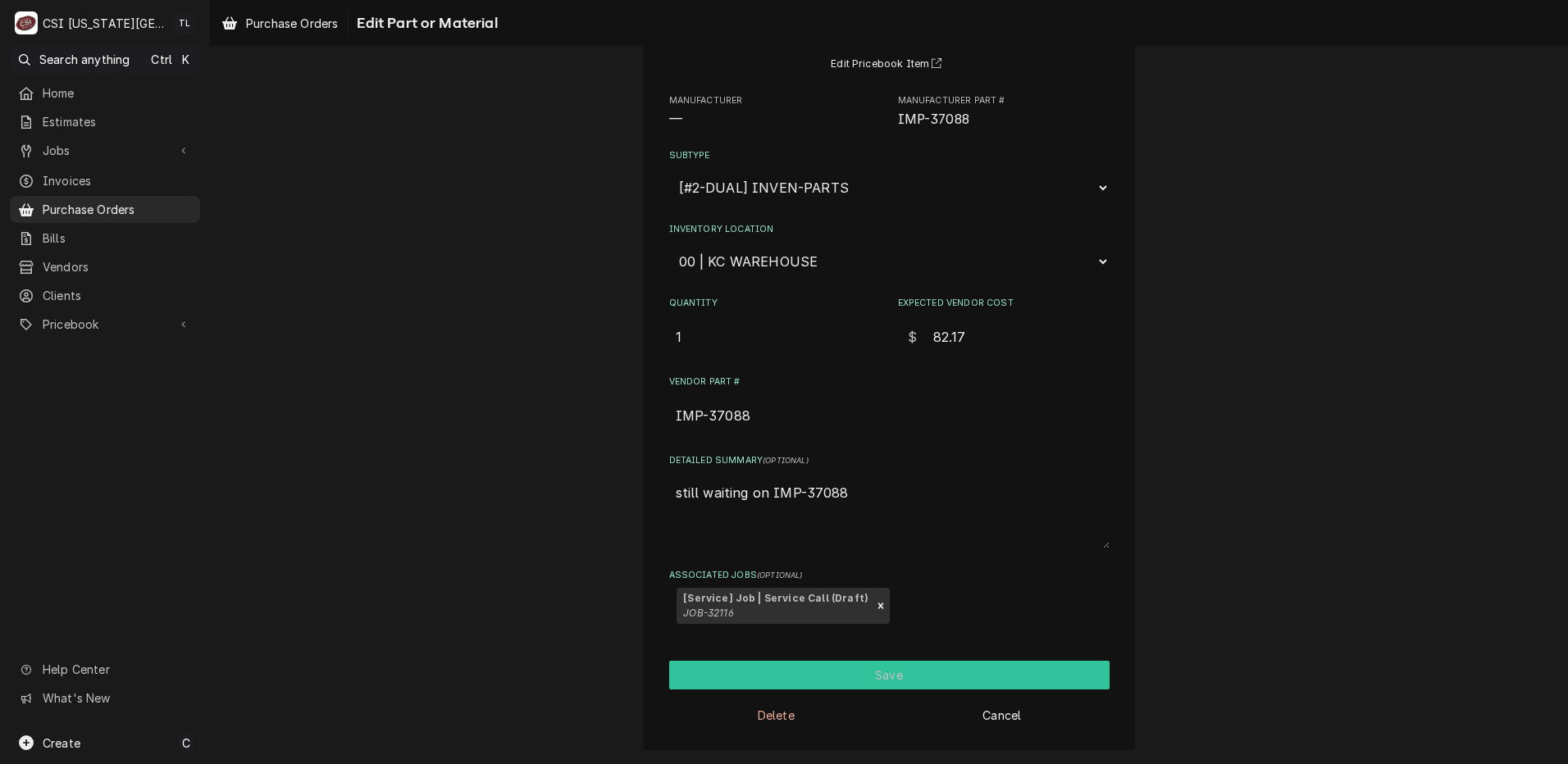
click at [884, 673] on button "Save" at bounding box center [889, 675] width 440 height 28
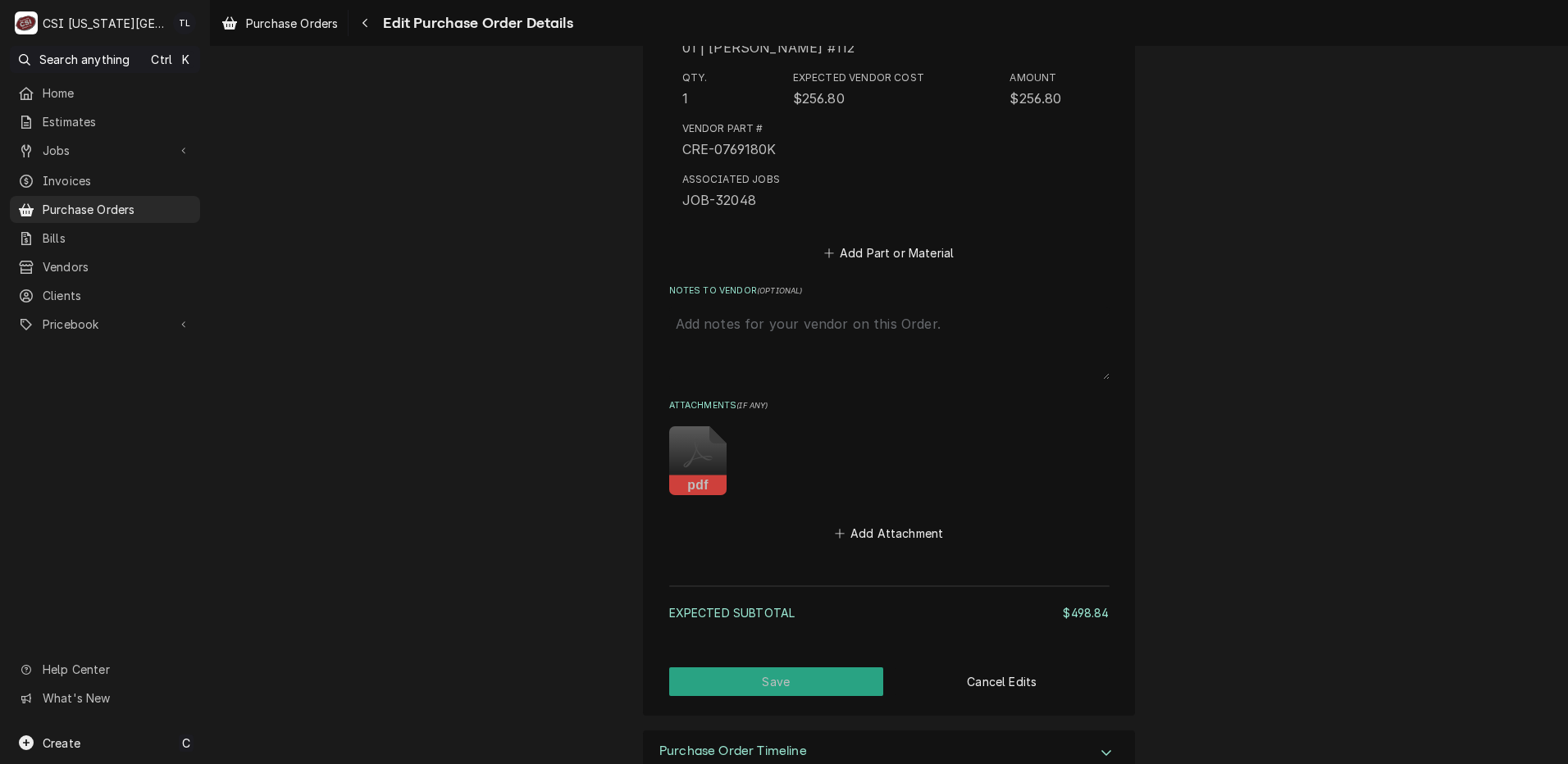
scroll to position [2101, 0]
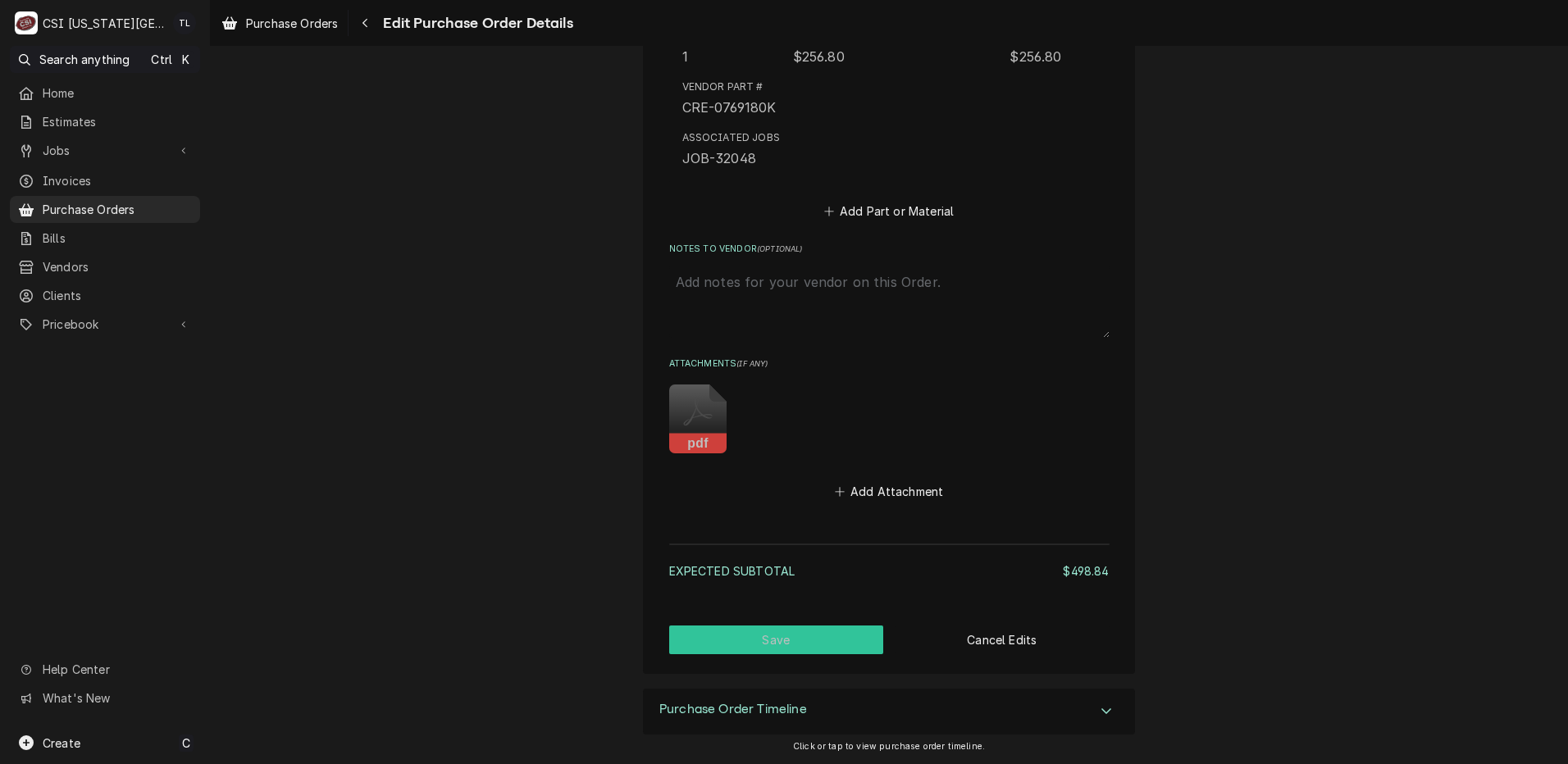
click at [768, 645] on button "Save" at bounding box center [776, 639] width 214 height 28
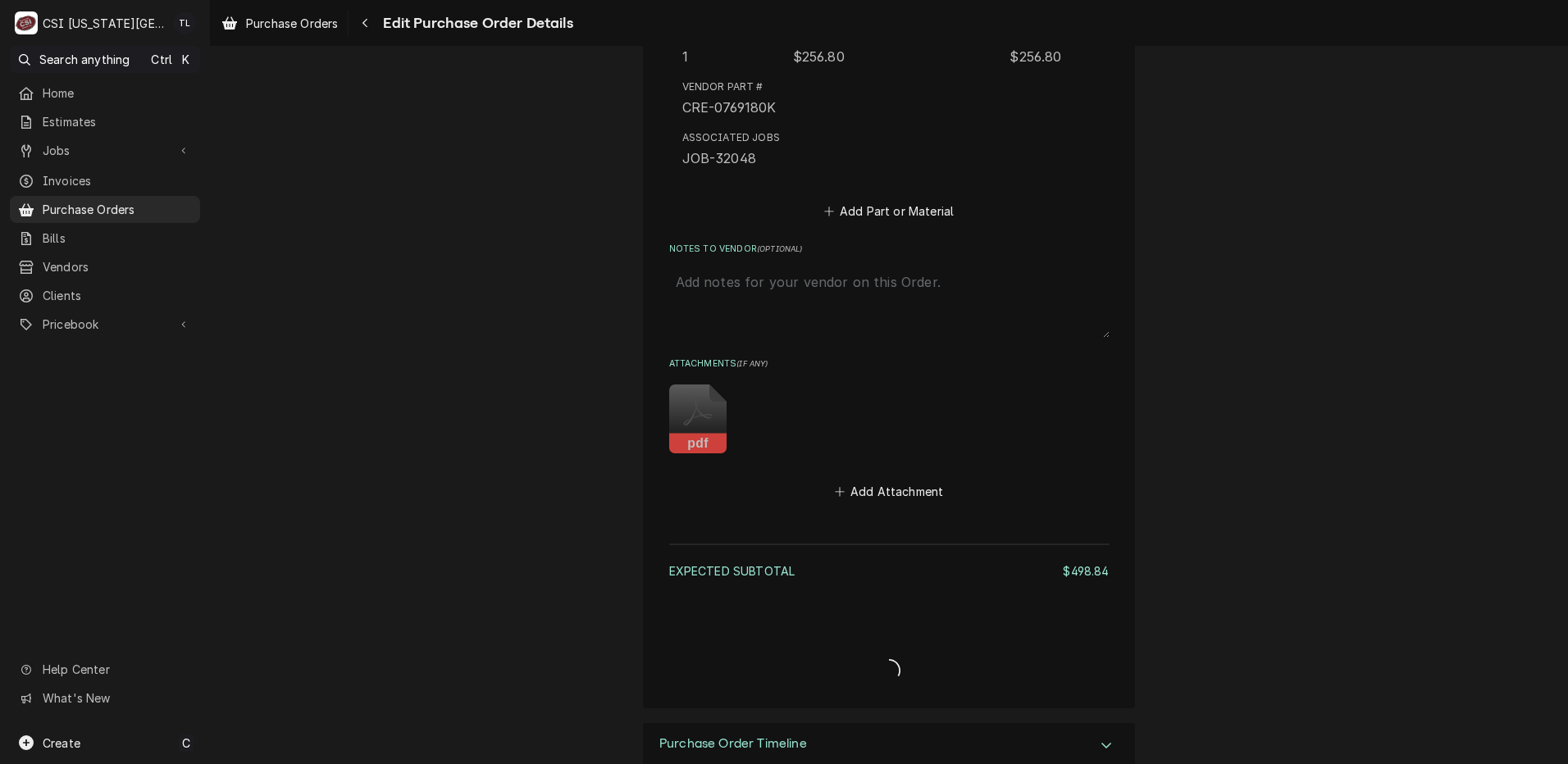
type textarea "x"
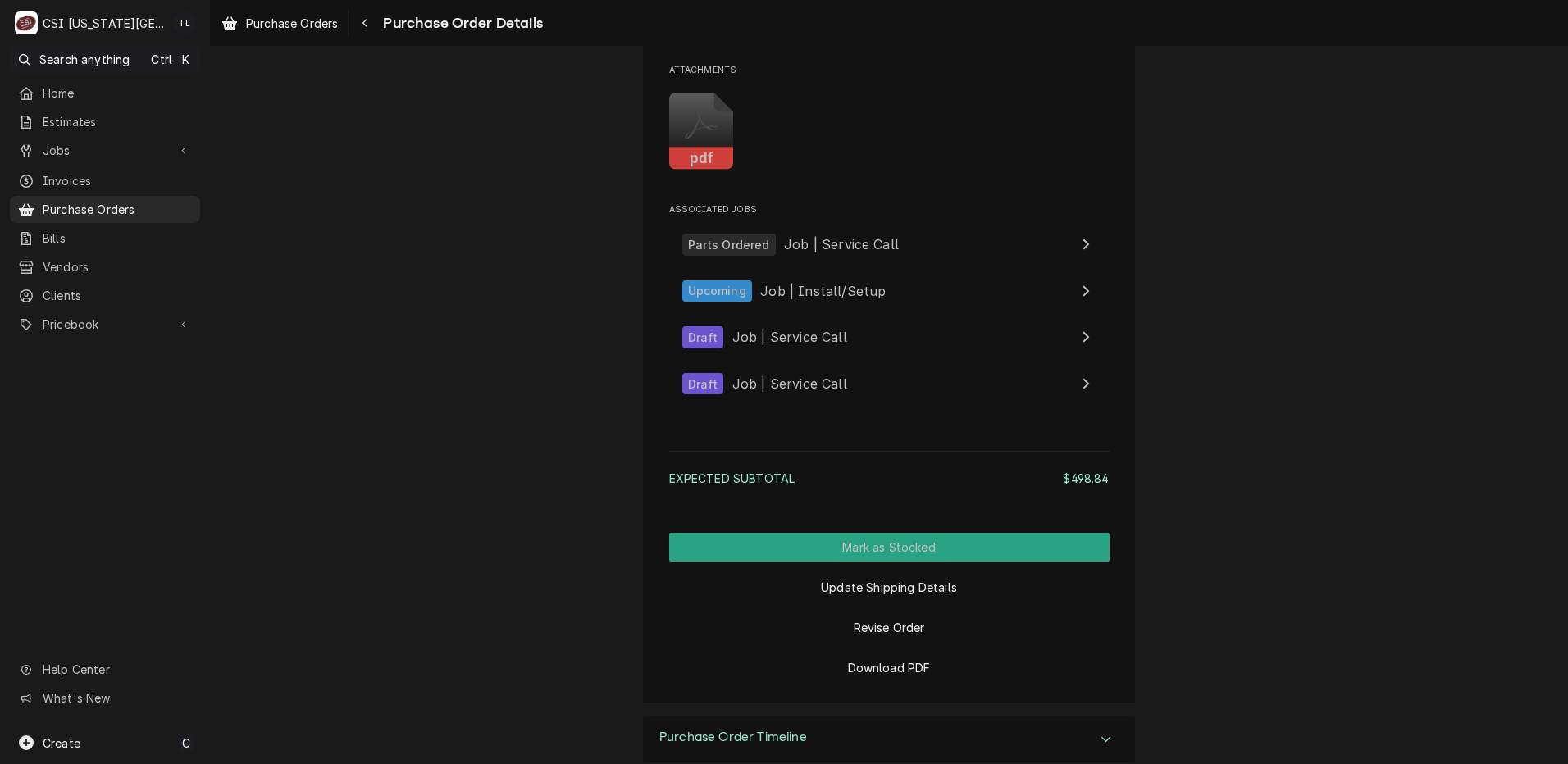
scroll to position [2570, 0]
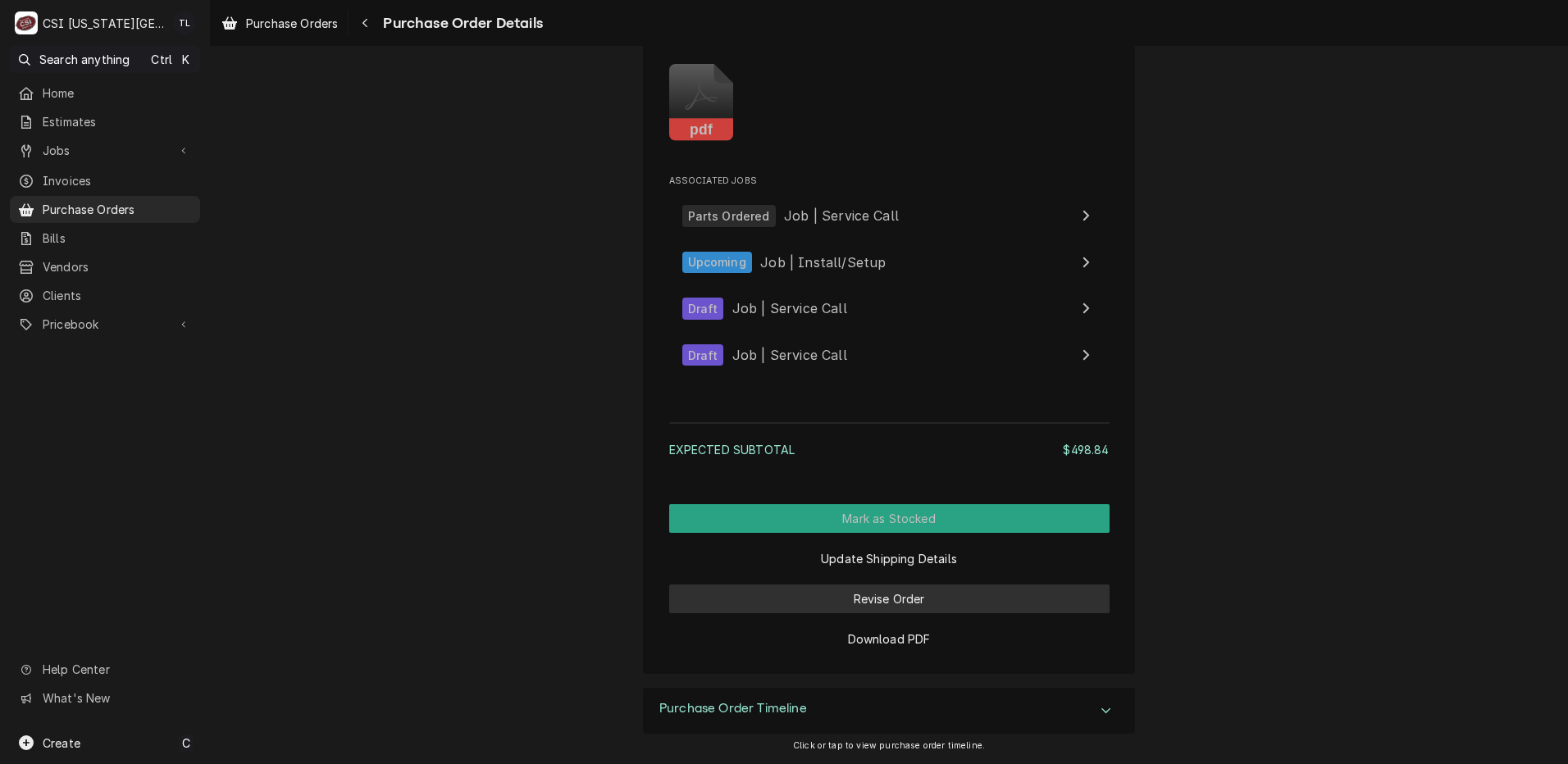
click at [902, 605] on button "Revise Order" at bounding box center [889, 599] width 440 height 28
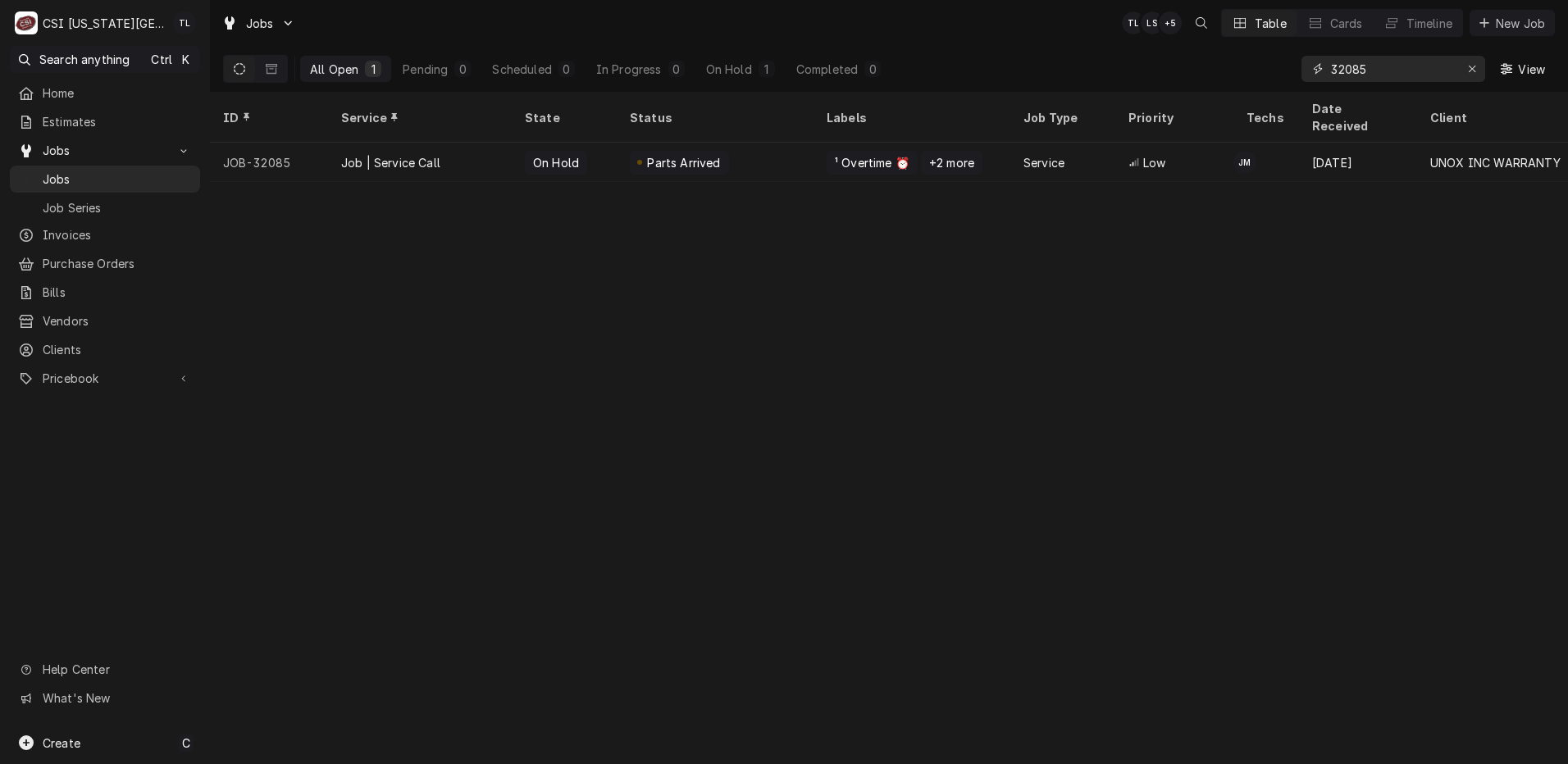
drag, startPoint x: 1255, startPoint y: 69, endPoint x: 1239, endPoint y: 69, distance: 16.0
click at [1239, 69] on div "All Open 1 Pending 0 Scheduled 0 In Progress 0 On Hold 1 Completed 0 32085 View" at bounding box center [889, 69] width 1331 height 46
type input "32041"
click at [441, 154] on div "Job | Install/Setup" at bounding box center [394, 162] width 108 height 17
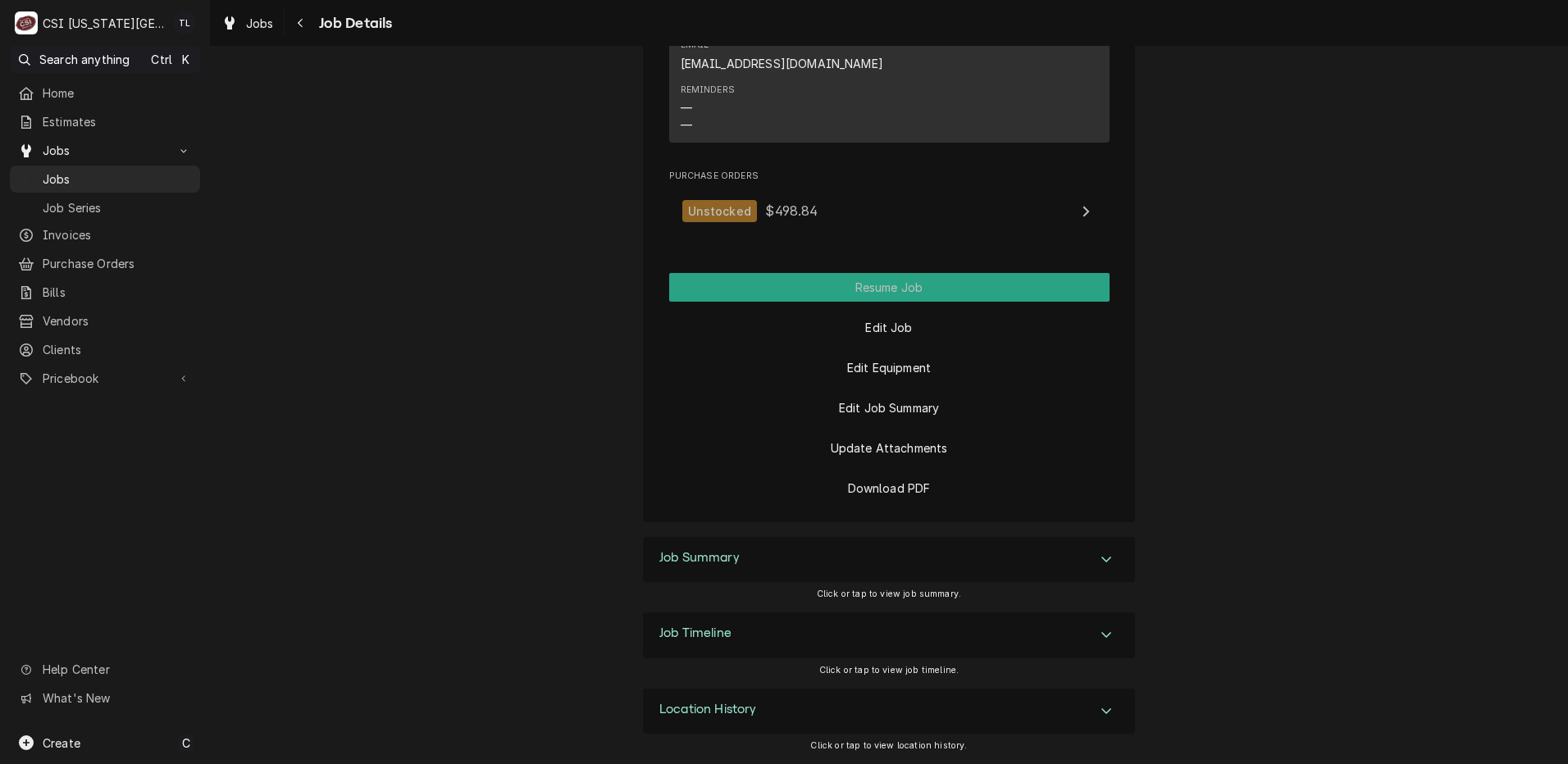
scroll to position [1755, 0]
click at [856, 333] on button "Edit Job" at bounding box center [889, 327] width 440 height 28
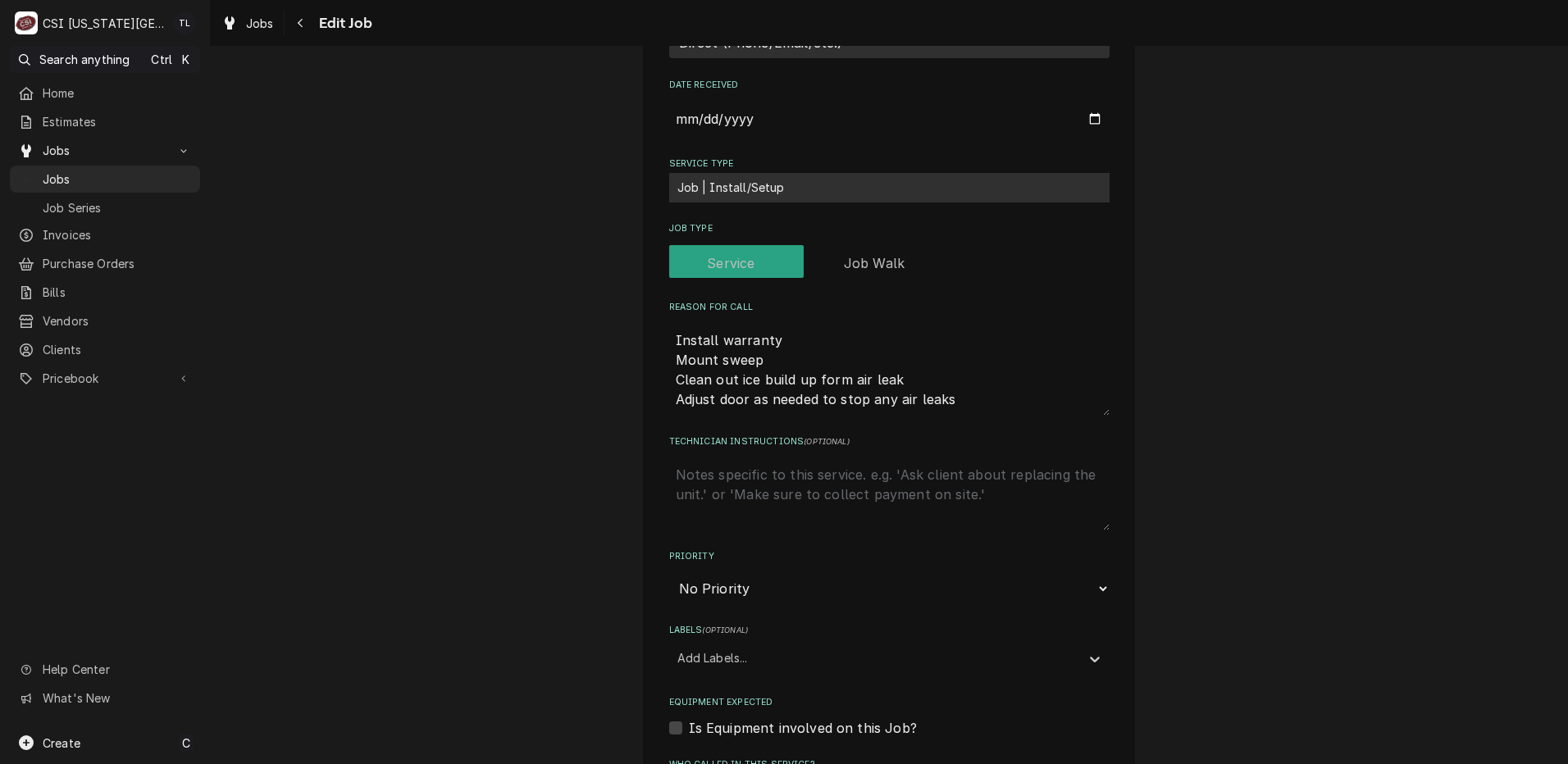
scroll to position [688, 0]
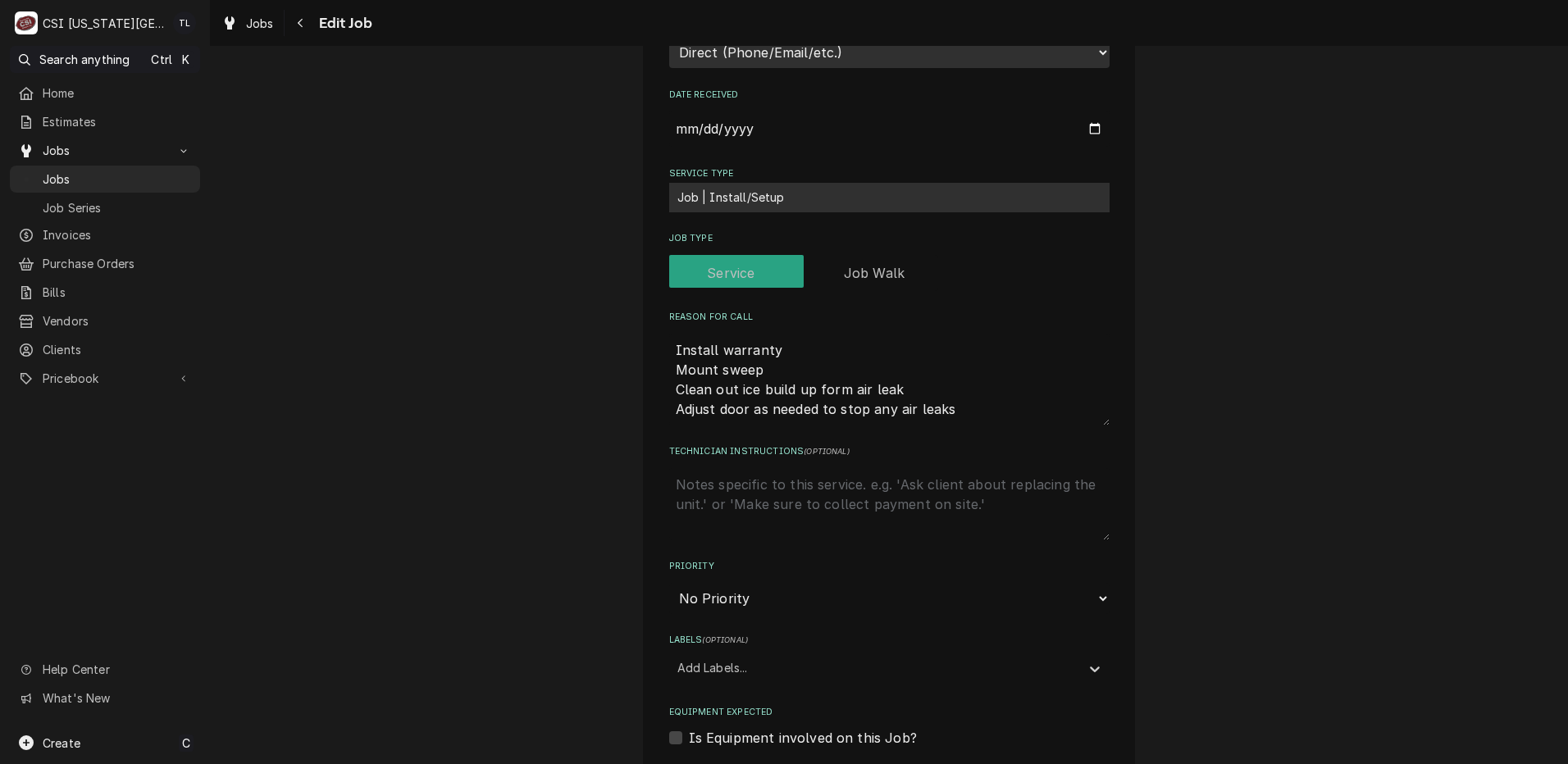
click at [707, 486] on textarea "Technician Instructions ( optional )" at bounding box center [889, 503] width 440 height 72
type textarea "x"
type textarea "pa"
type textarea "x"
type textarea "par"
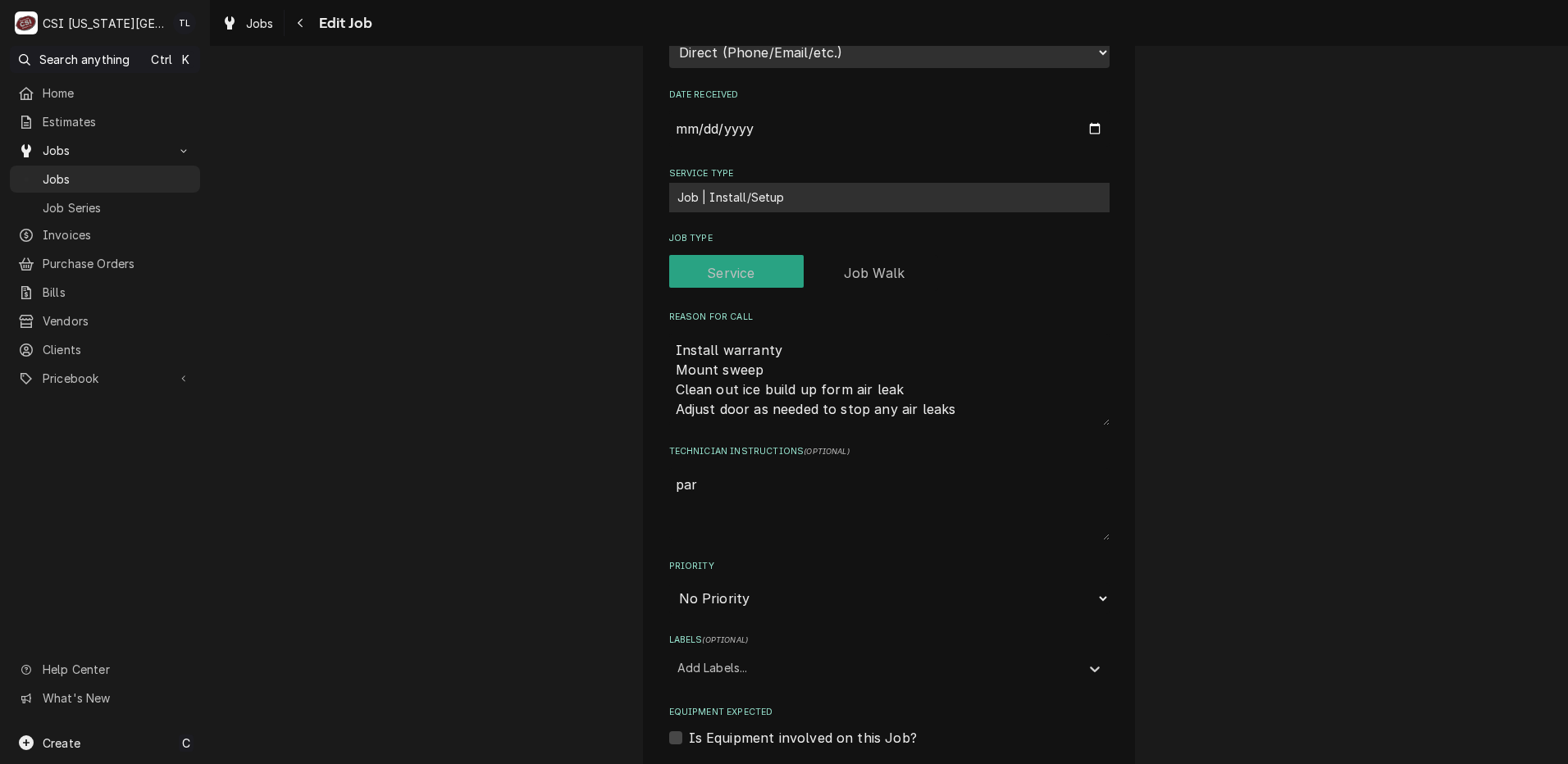
type textarea "x"
type textarea "part"
type textarea "x"
type textarea "parts"
type textarea "x"
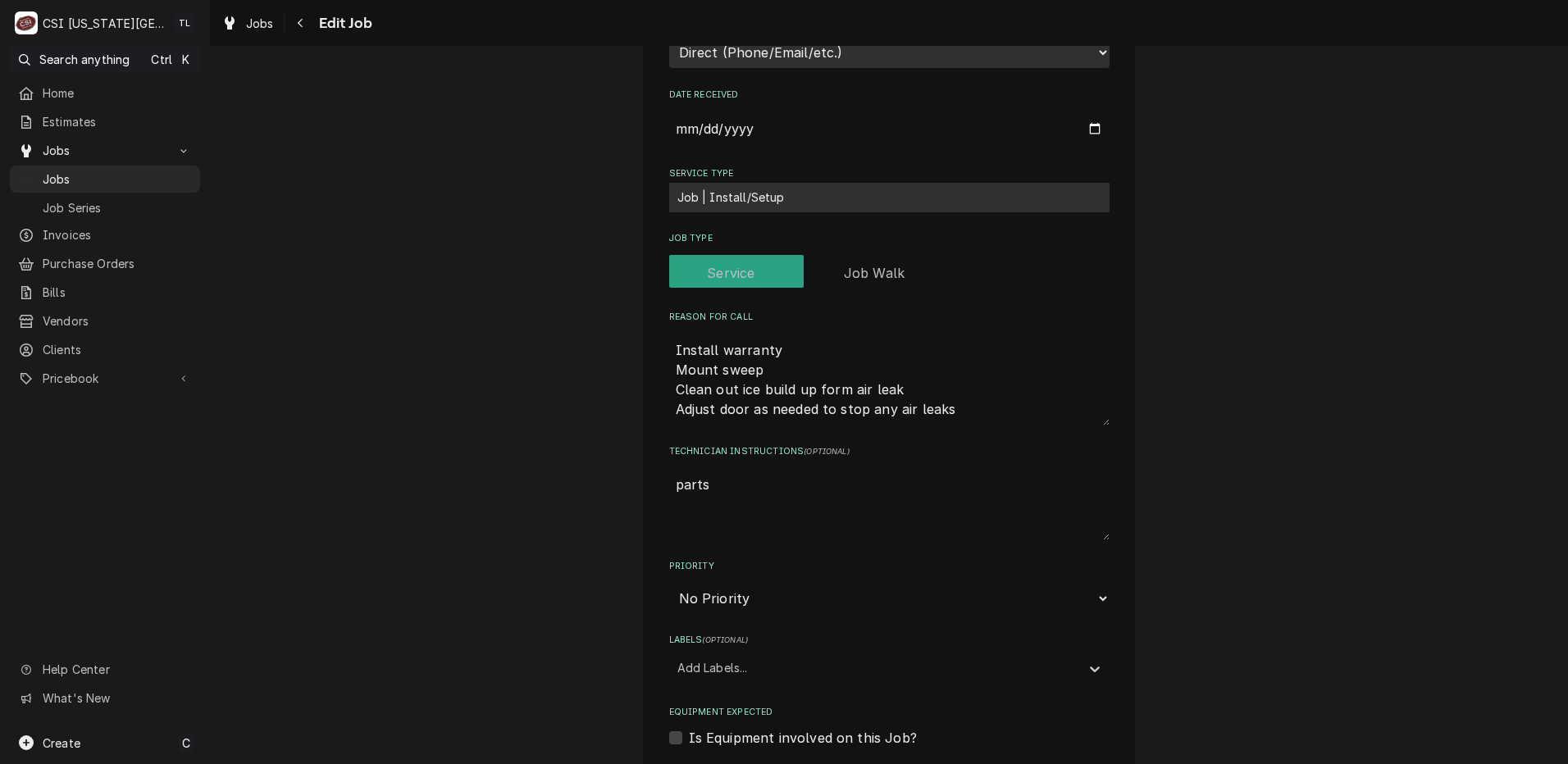
type textarea "parts"
type textarea "x"
type textarea "parts o"
type textarea "x"
type textarea "parts on"
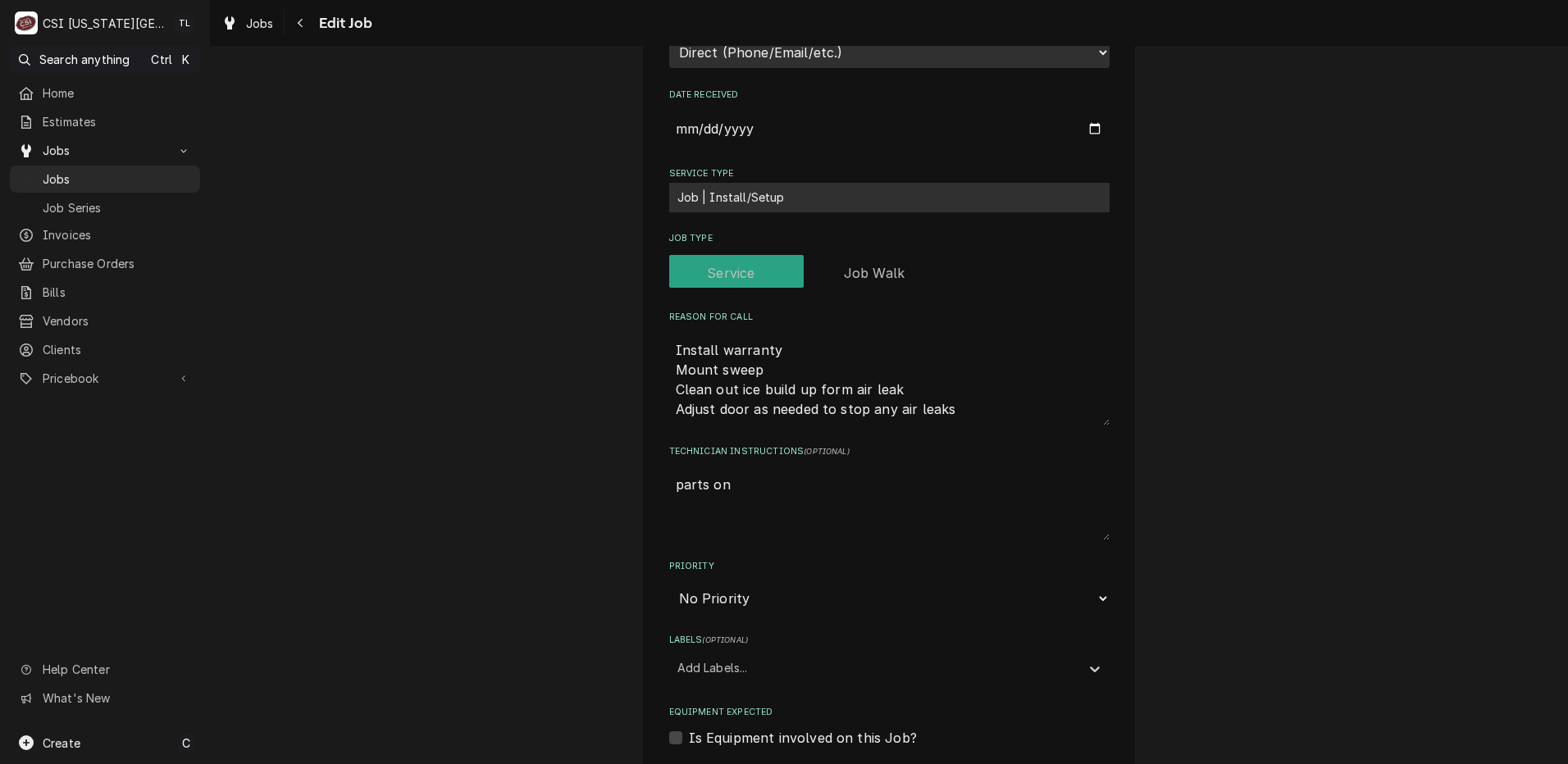
type textarea "x"
type textarea "parts on"
type textarea "x"
type textarea "parts on z"
type textarea "x"
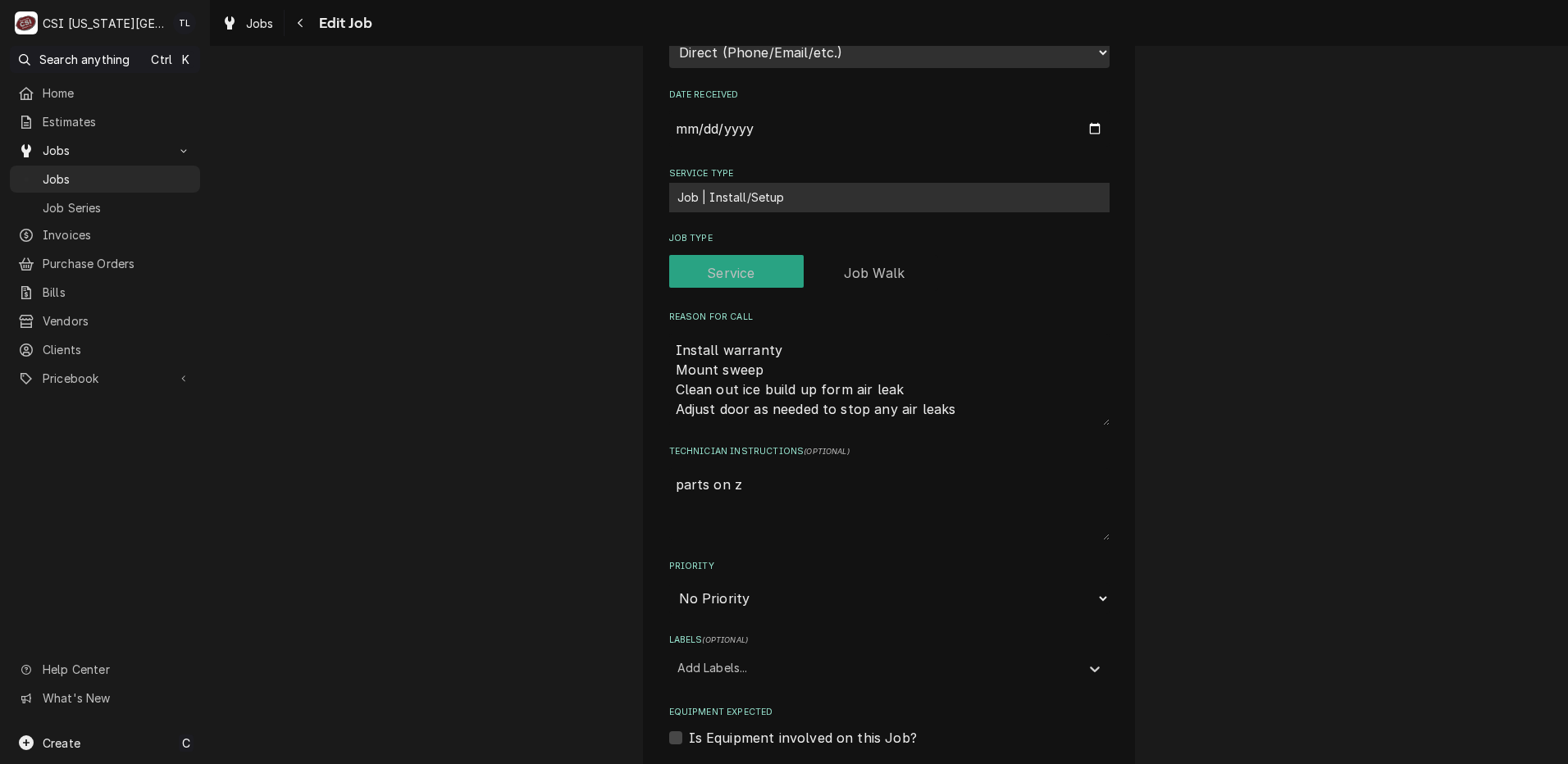
type textarea "parts on za"
type textarea "x"
type textarea "parts on zac"
type textarea "x"
type textarea "parts on zach"
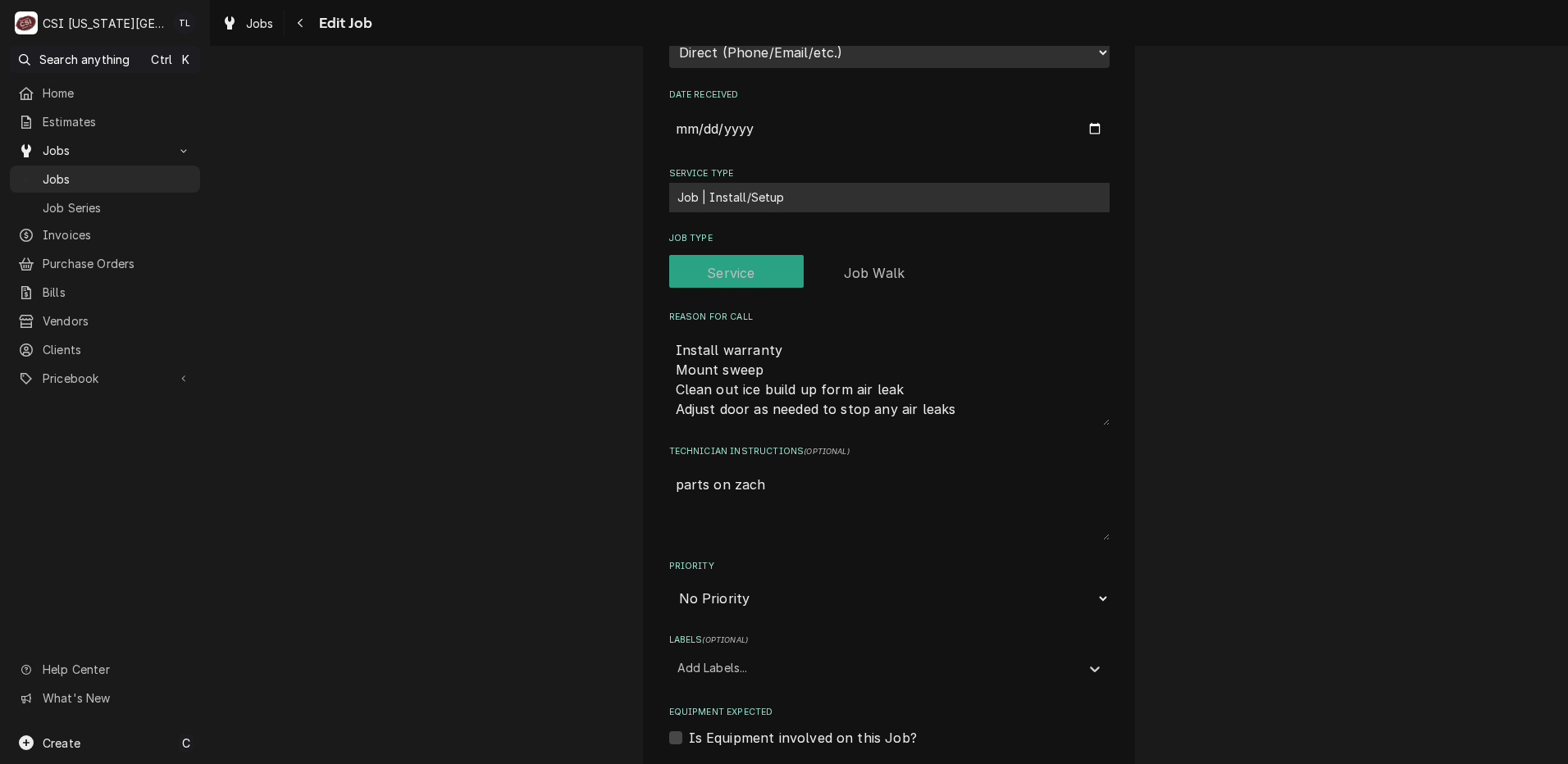
type textarea "x"
type textarea "parts on zach"
type textarea "x"
type textarea "parts on zach h"
type textarea "x"
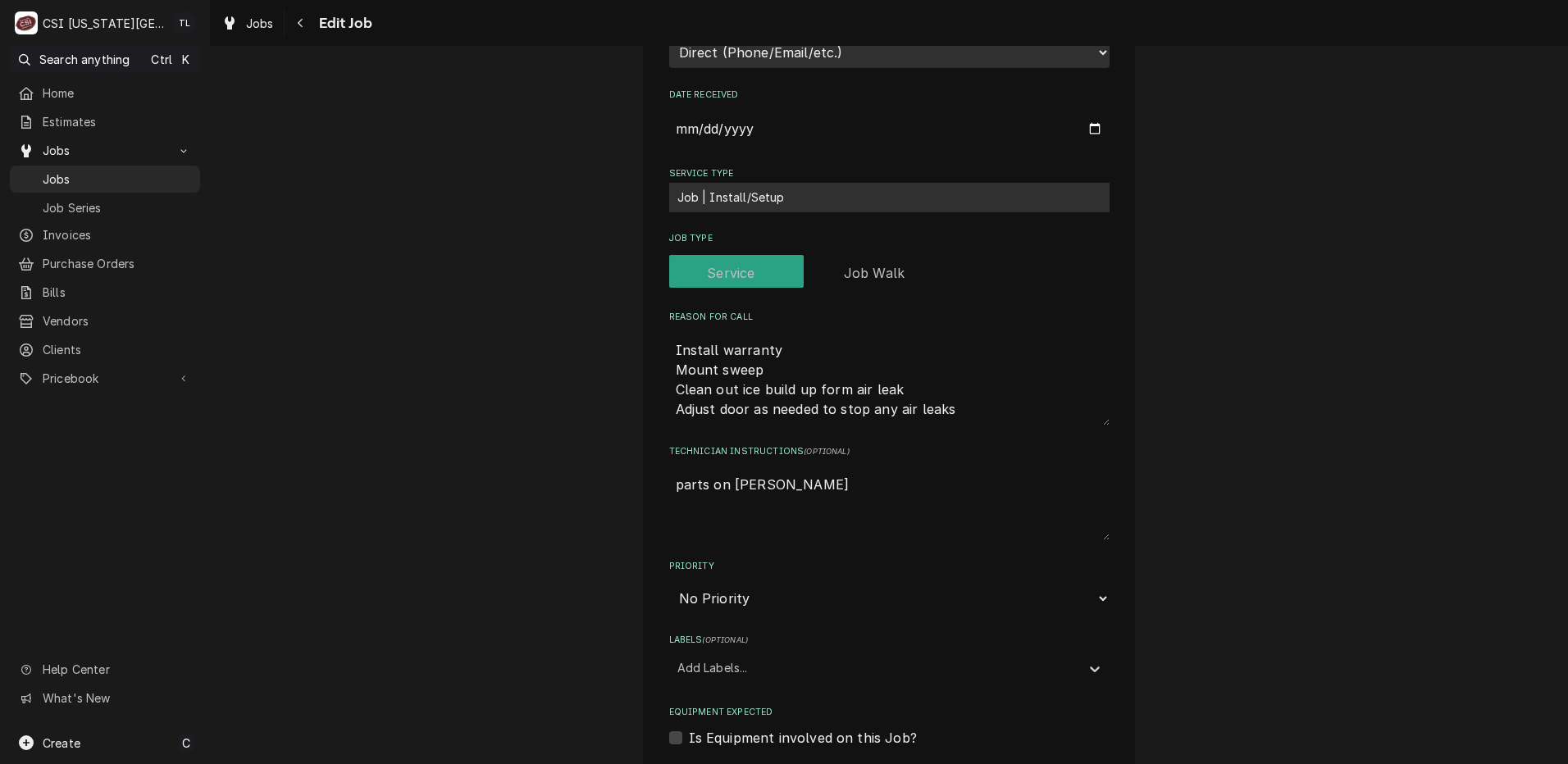
type textarea "parts on zach h"
type textarea "x"
type textarea "parts on zach h s"
type textarea "x"
type textarea "parts on zach h sh"
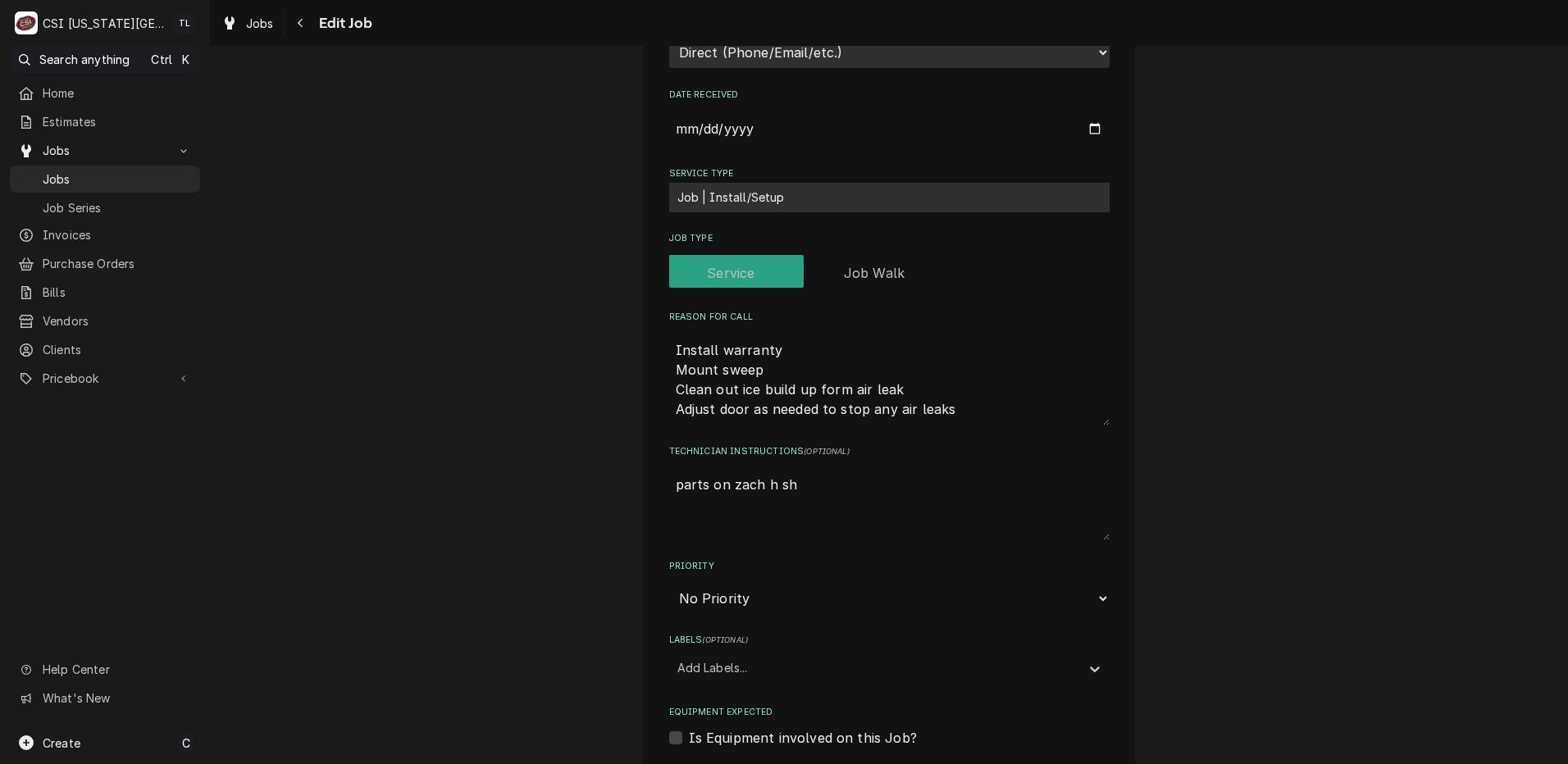
type textarea "x"
type textarea "parts on zach h she"
type textarea "x"
type textarea "parts on zach h shel"
type textarea "x"
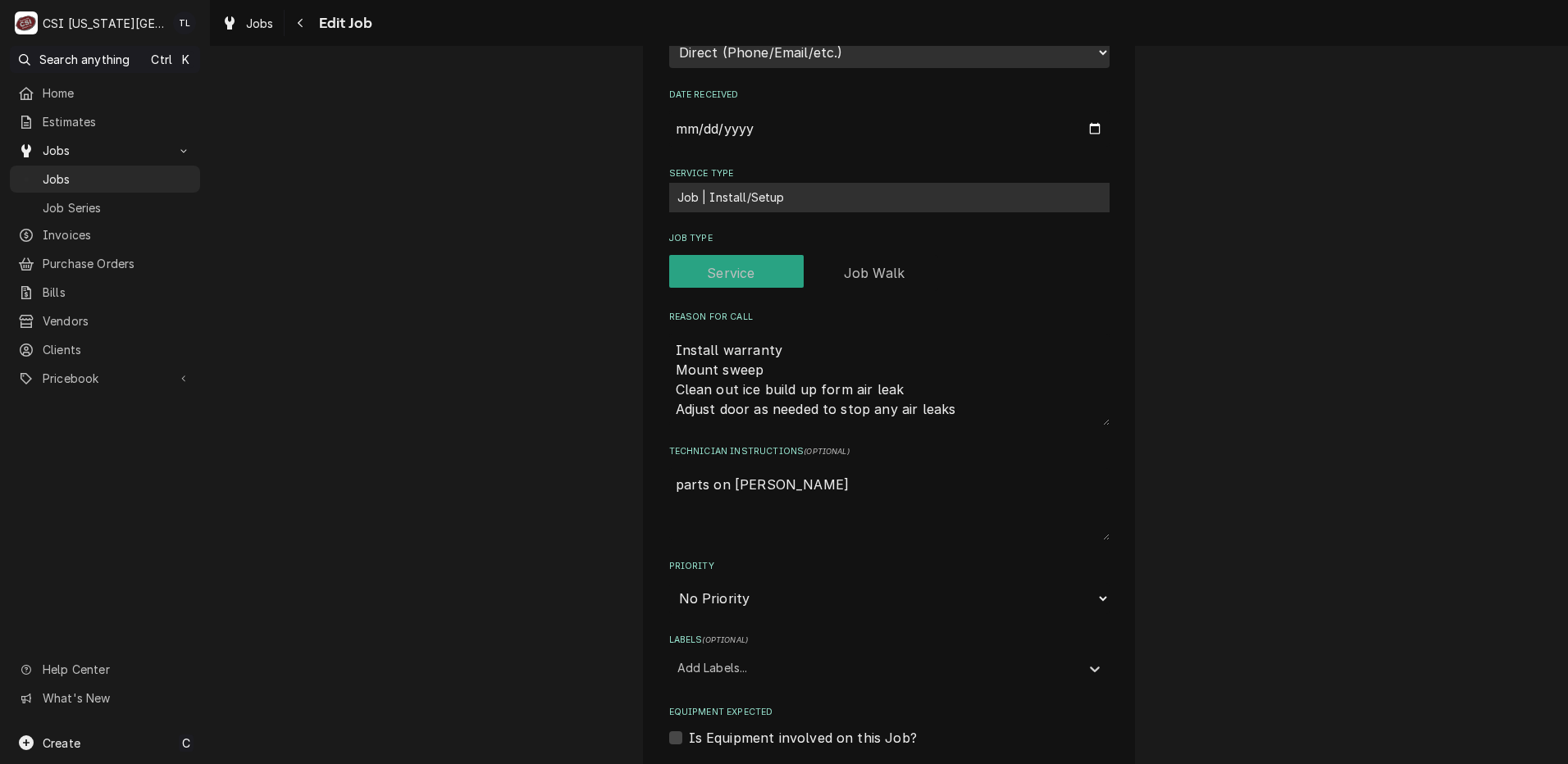
type textarea "parts on zach h shelf"
type textarea "x"
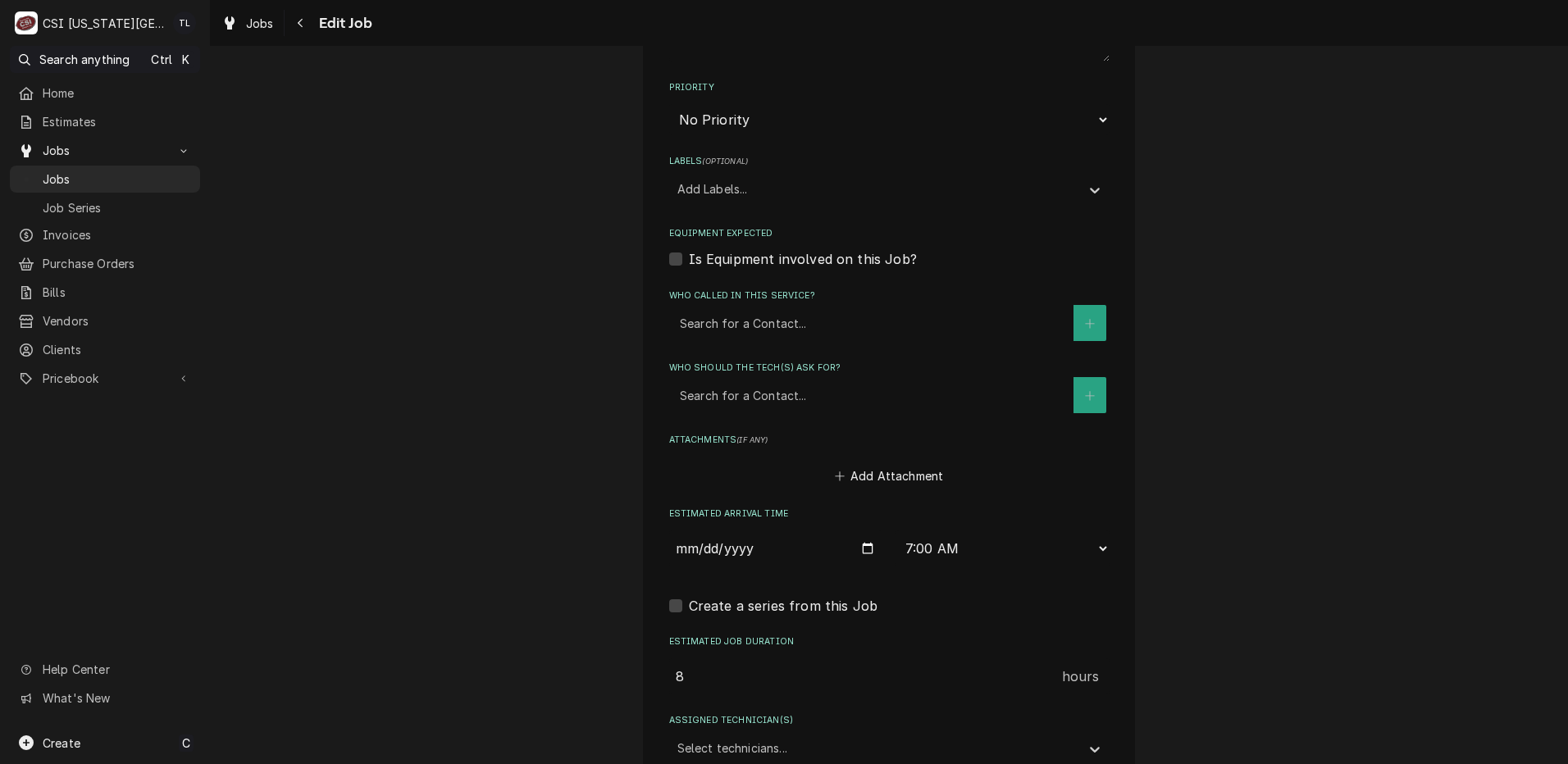
scroll to position [1267, 0]
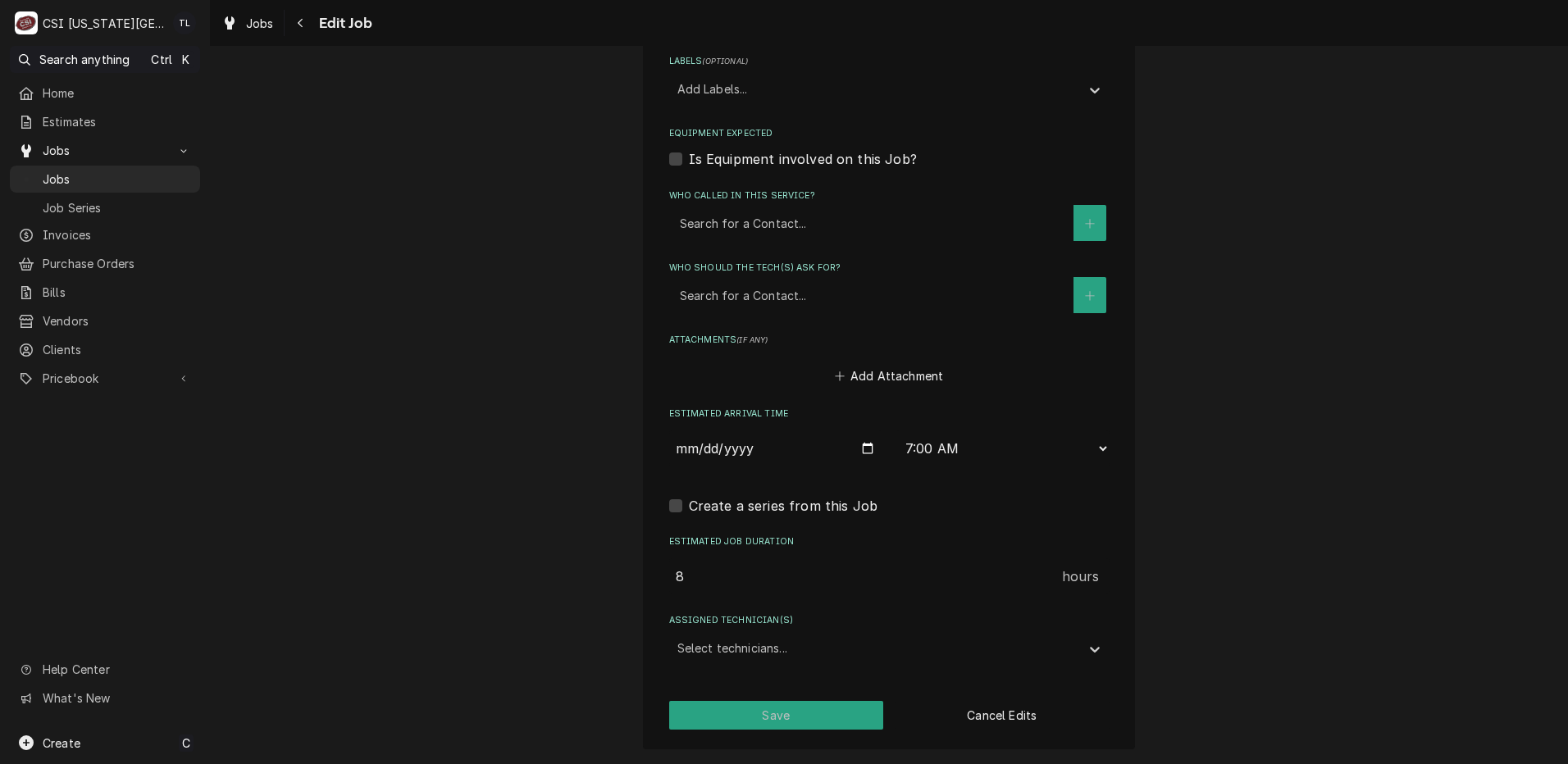
type textarea "parts on zach h shelf"
click at [777, 713] on button "Save" at bounding box center [776, 715] width 214 height 28
type textarea "x"
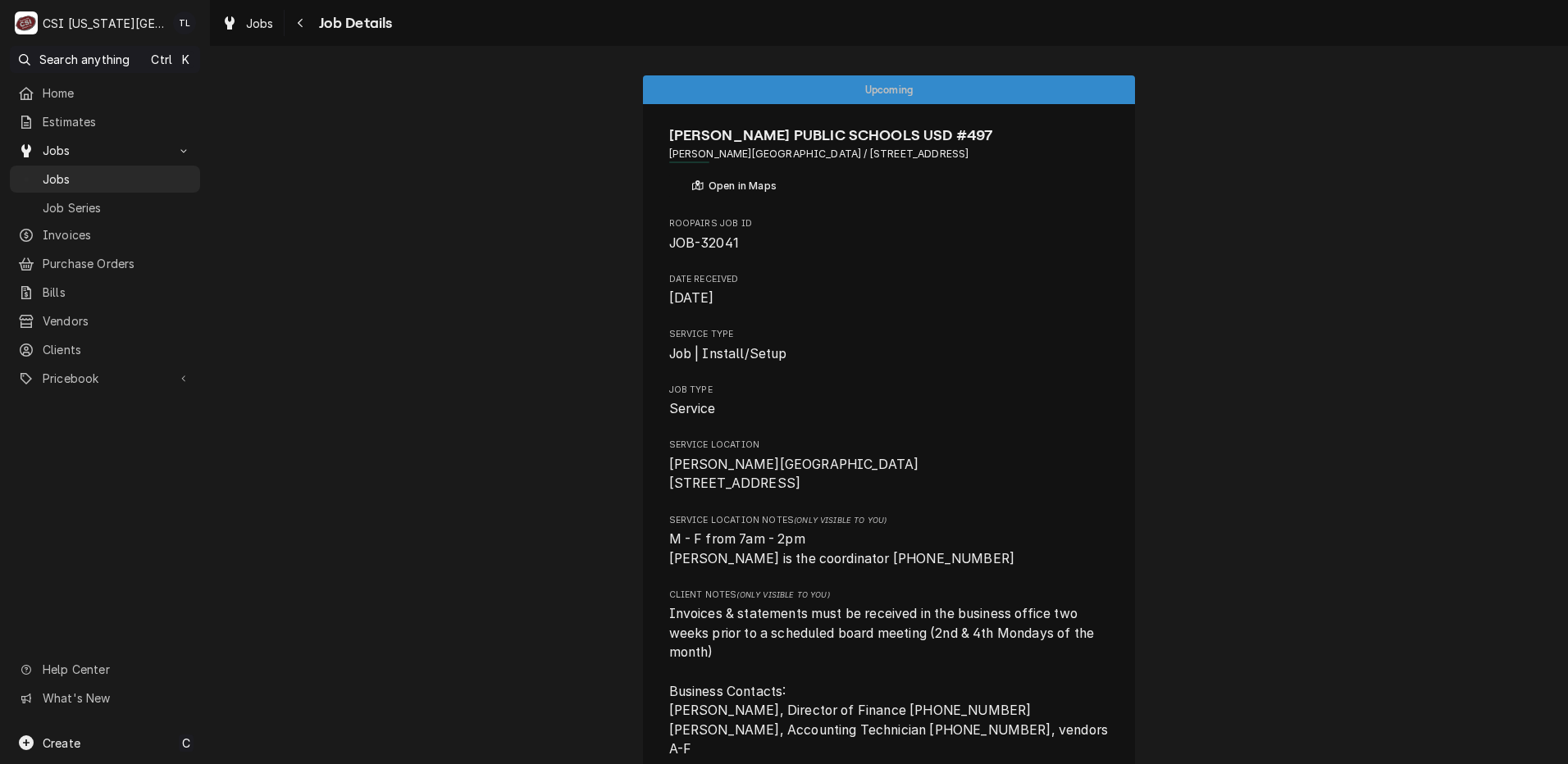
click at [69, 171] on span "Jobs" at bounding box center [117, 179] width 150 height 17
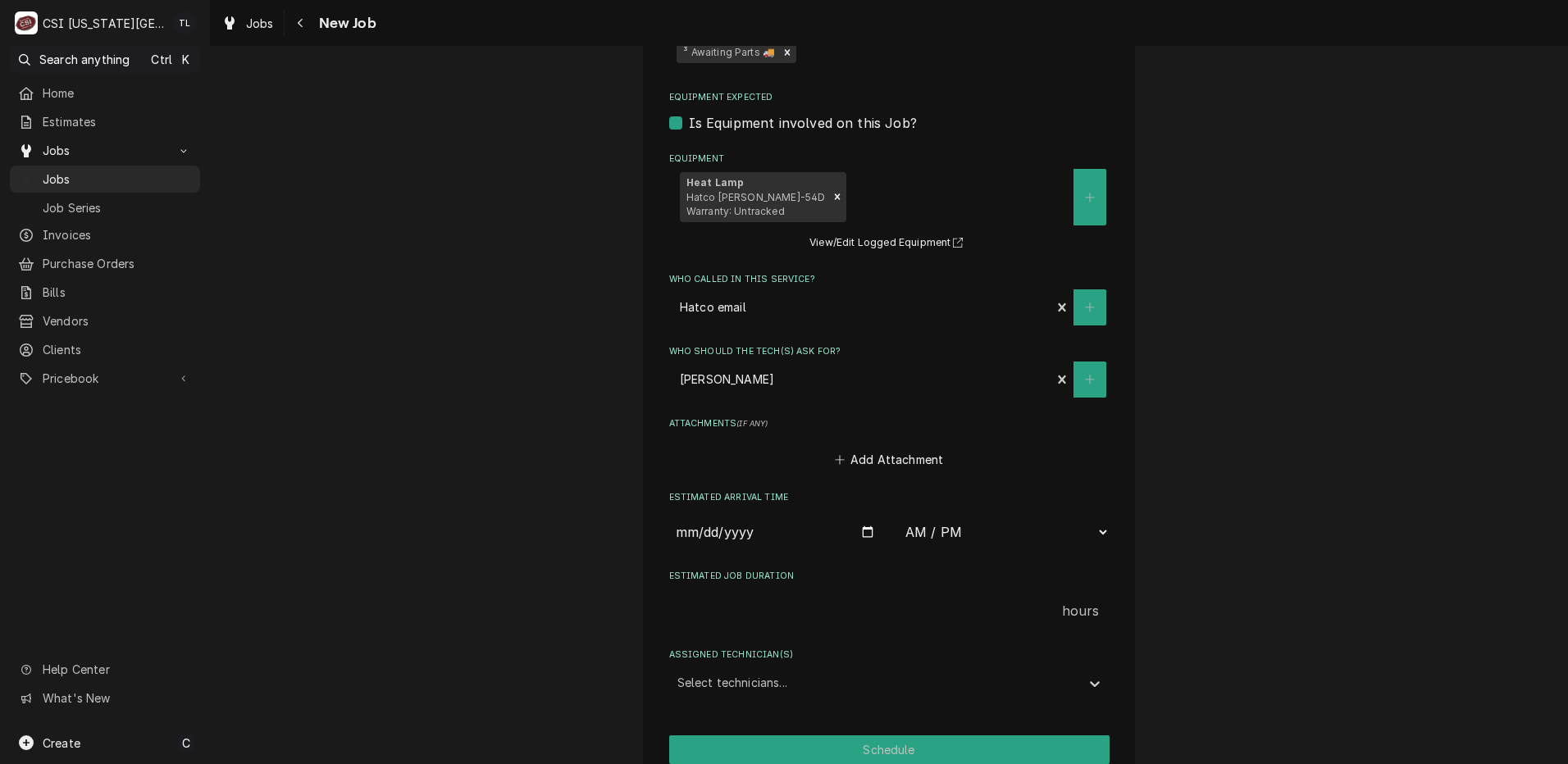
scroll to position [2039, 0]
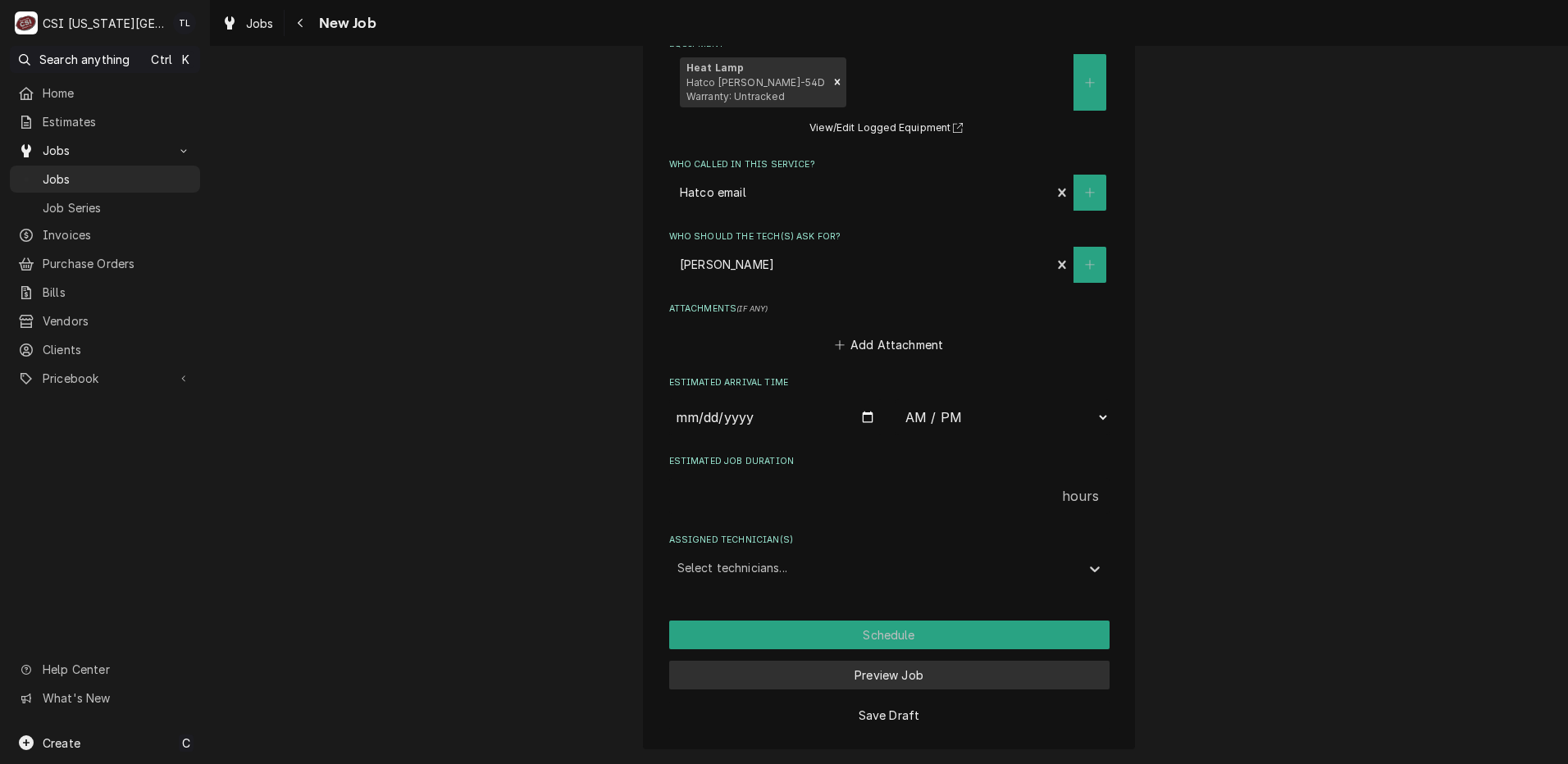
click at [950, 671] on button "Preview Job" at bounding box center [889, 675] width 440 height 28
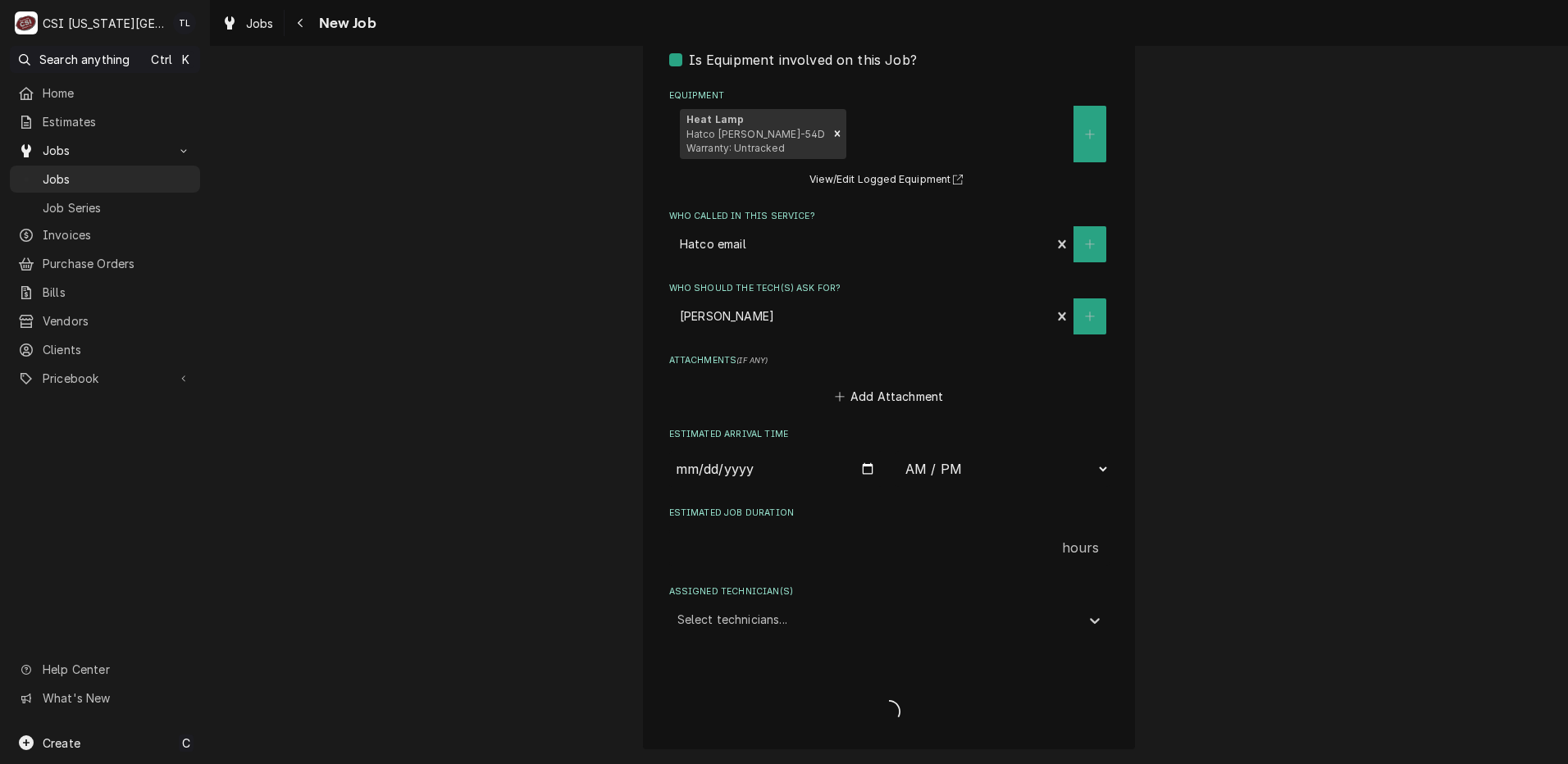
scroll to position [1987, 0]
type textarea "x"
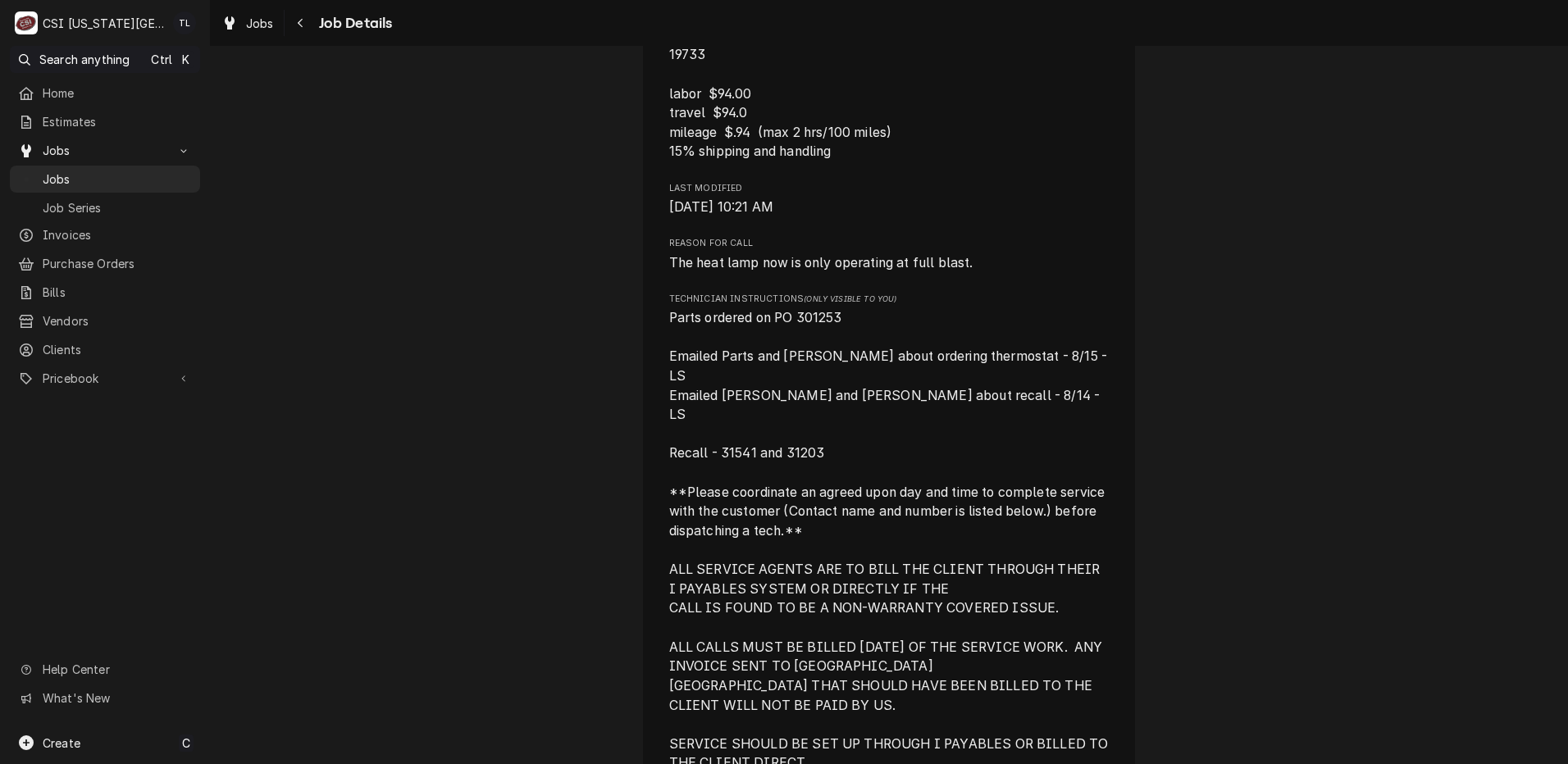
scroll to position [762, 0]
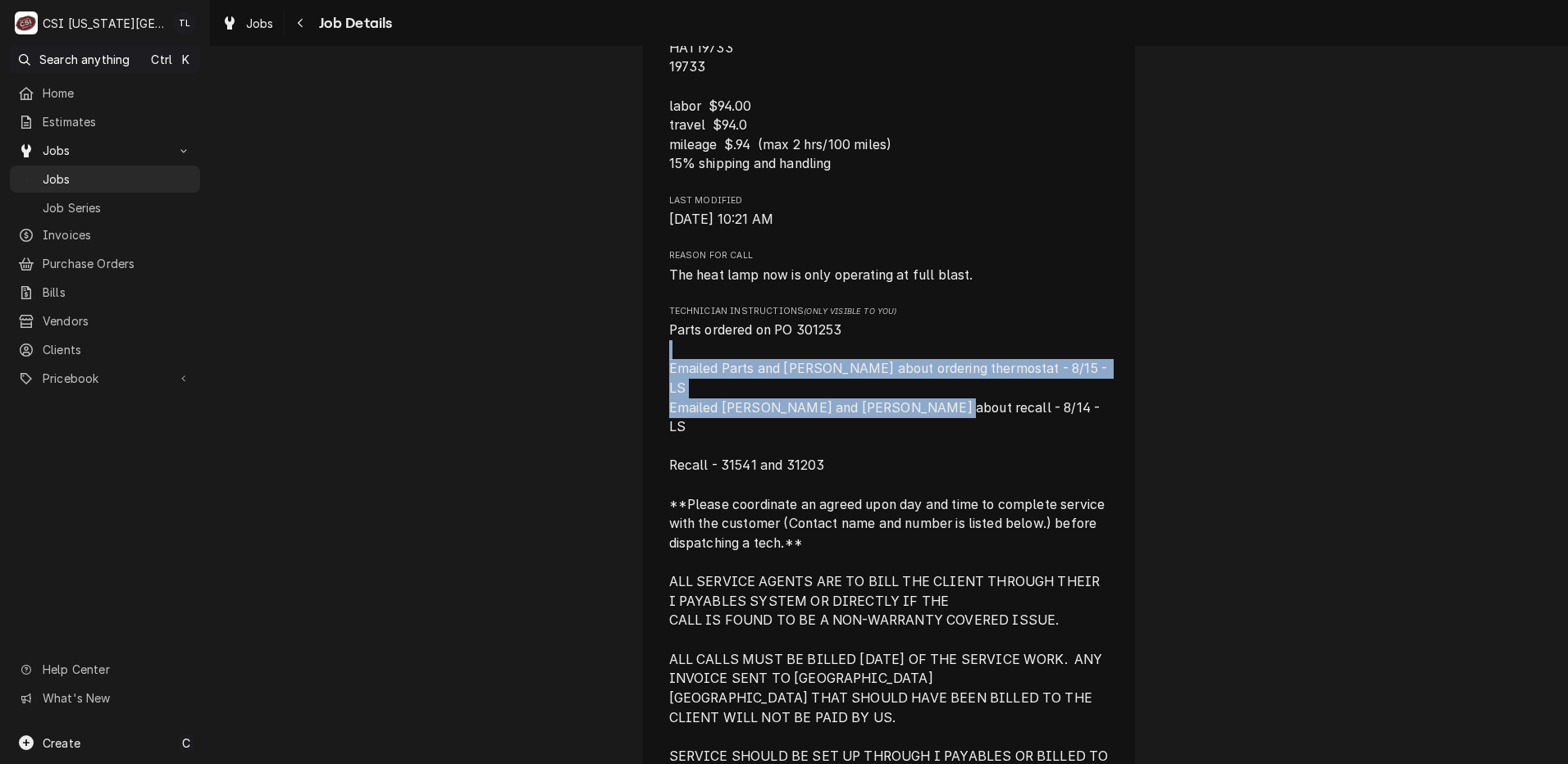
drag, startPoint x: 1556, startPoint y: 368, endPoint x: 1556, endPoint y: 414, distance: 46.0
click at [1556, 414] on div "Draft Preview HATCO-KC Tupelo Honey #L029 / 16720 City Center Dr, Lenexa, KS 66…" at bounding box center [889, 484] width 1358 height 2367
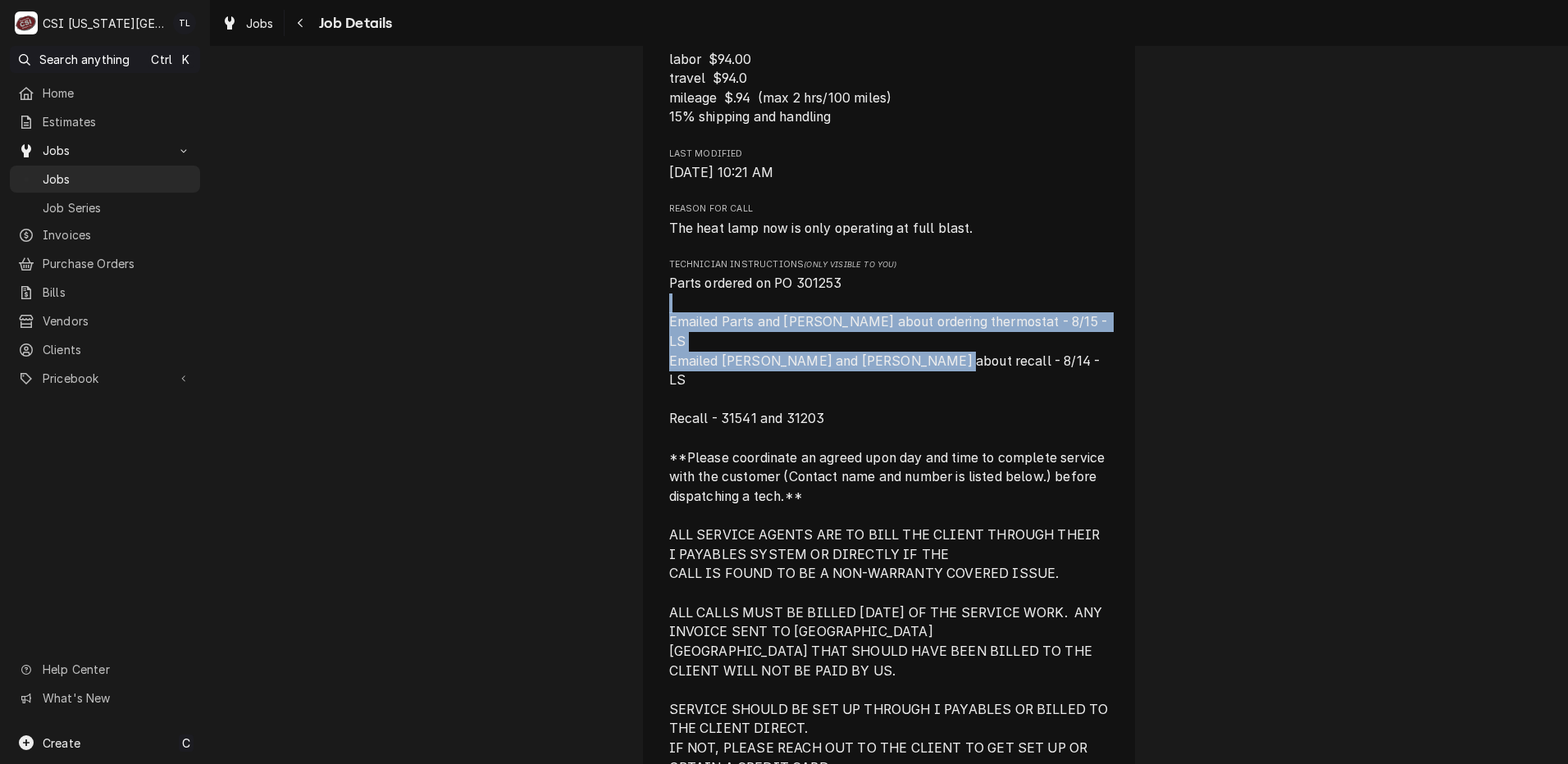
scroll to position [799, 0]
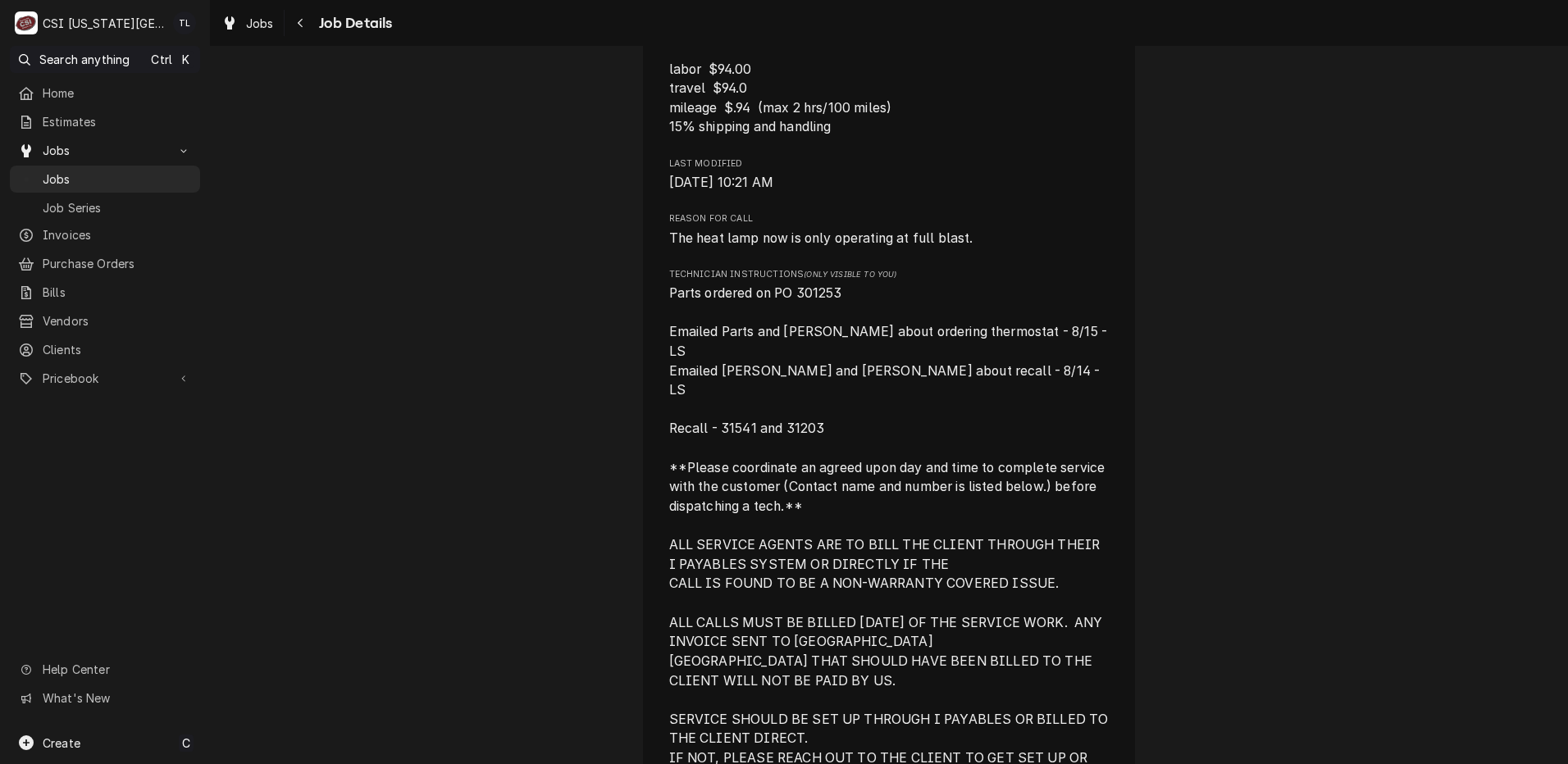
click at [660, 311] on div "HATCO-KC Tupelo Honey #L029 / 16720 City Center Dr, Lenexa, KS 66219 Open in Ma…" at bounding box center [888, 461] width 492 height 2312
click at [669, 311] on span "Parts ordered on PO 301253 Emailed Parts and [PERSON_NAME] about ordering therm…" at bounding box center [891, 535] width 443 height 500
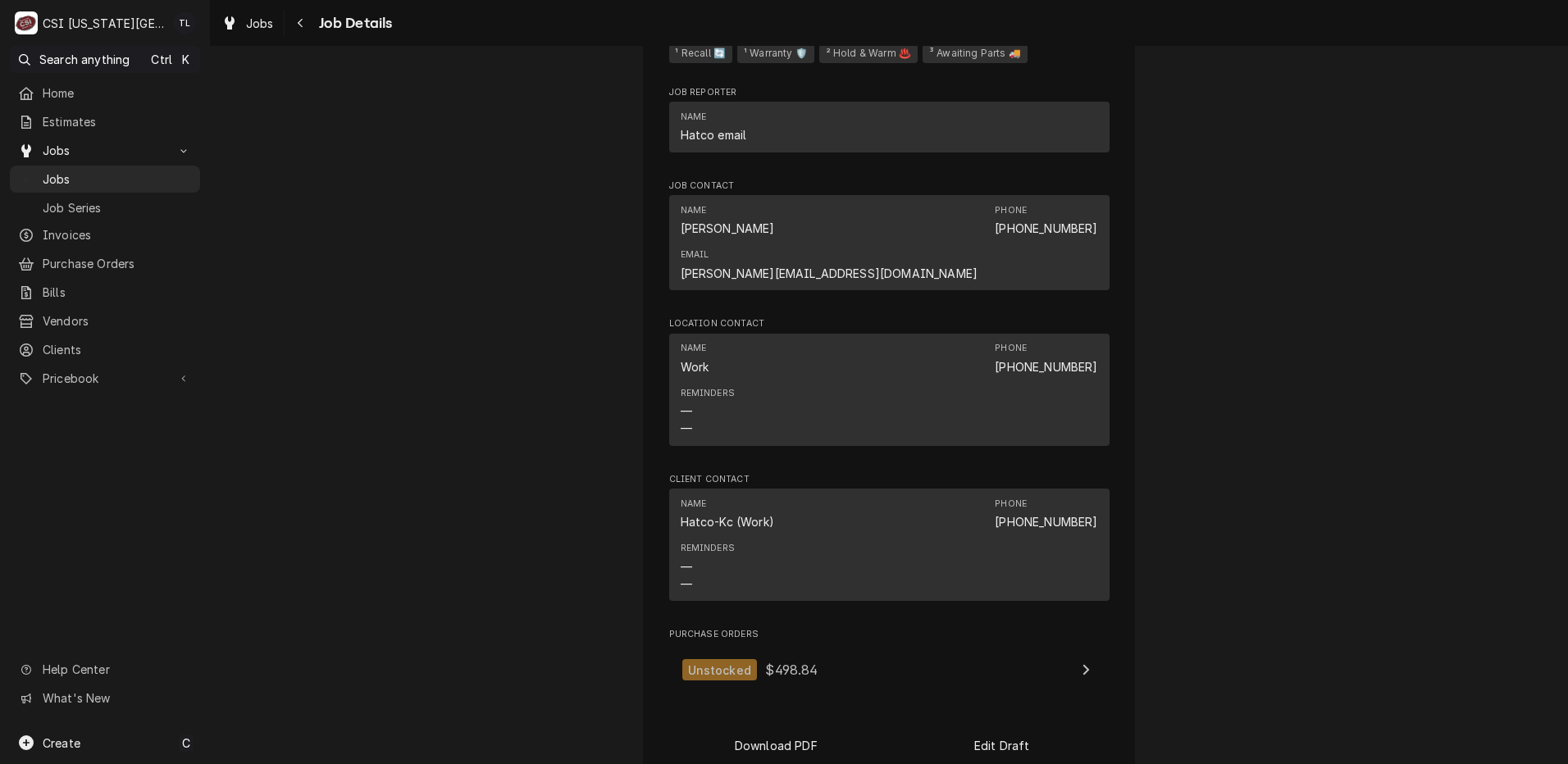
scroll to position [1830, 0]
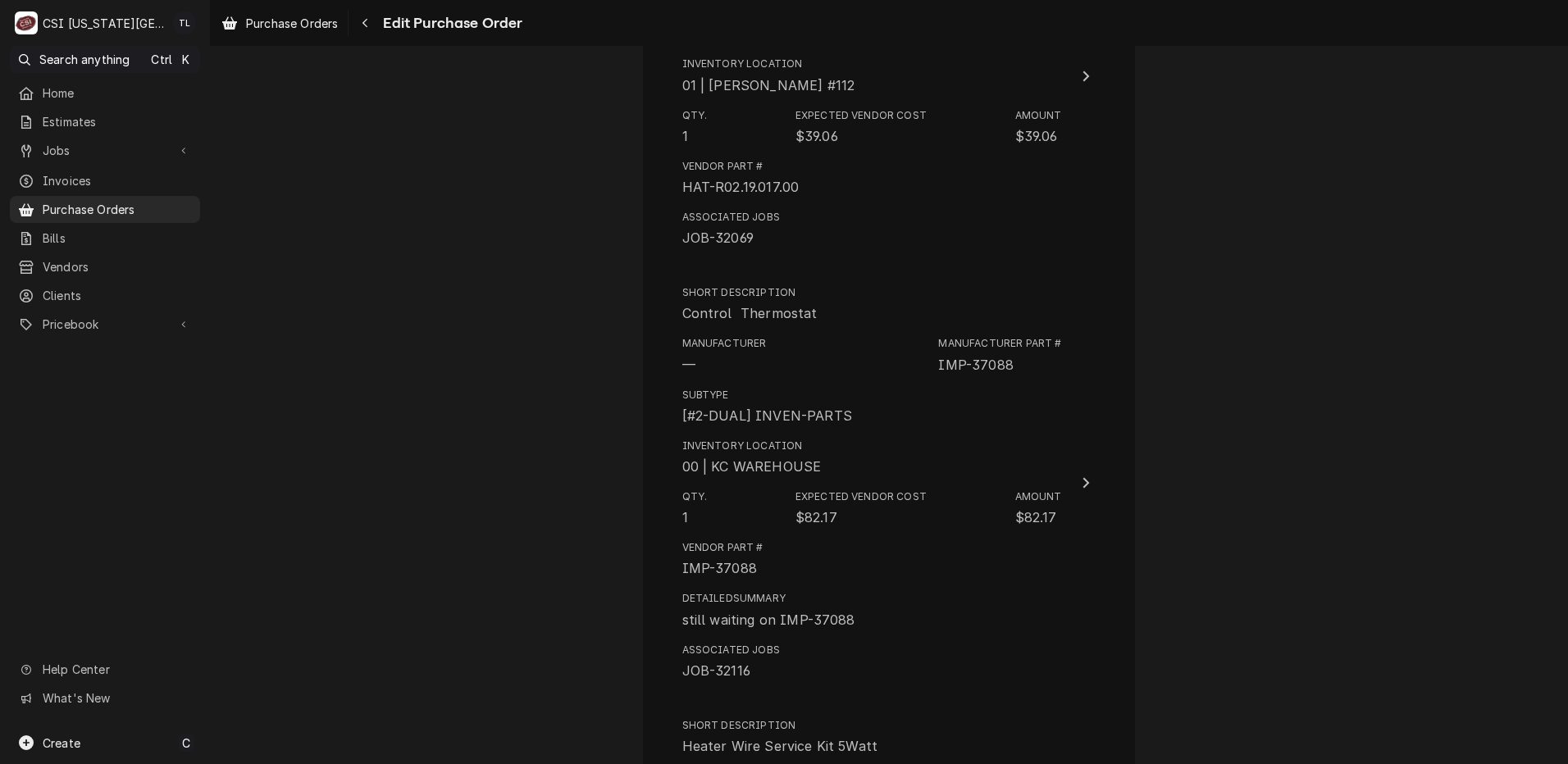
scroll to position [889, 0]
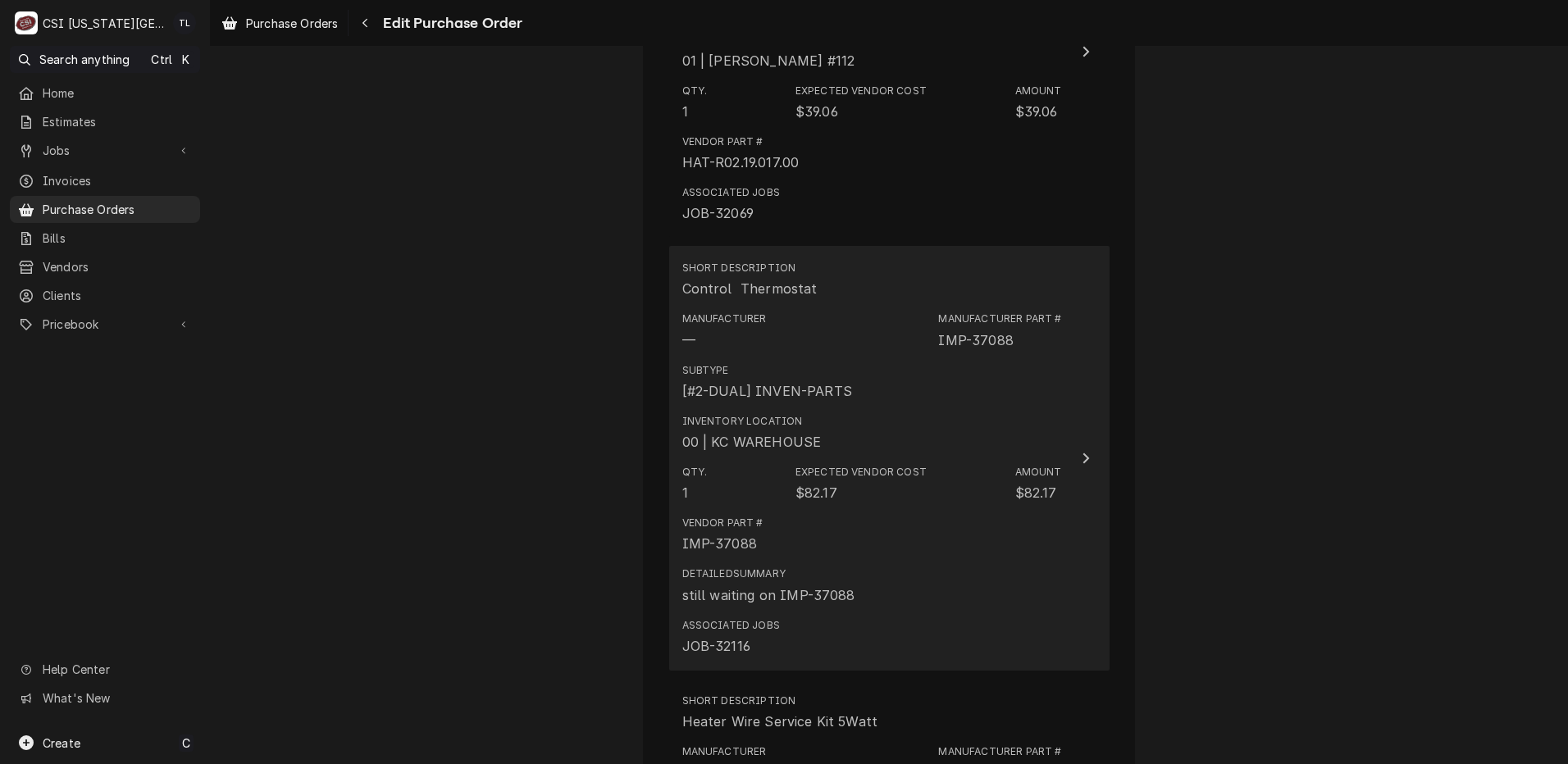
click at [757, 436] on div "00 | KC WAREHOUSE" at bounding box center [752, 442] width 140 height 20
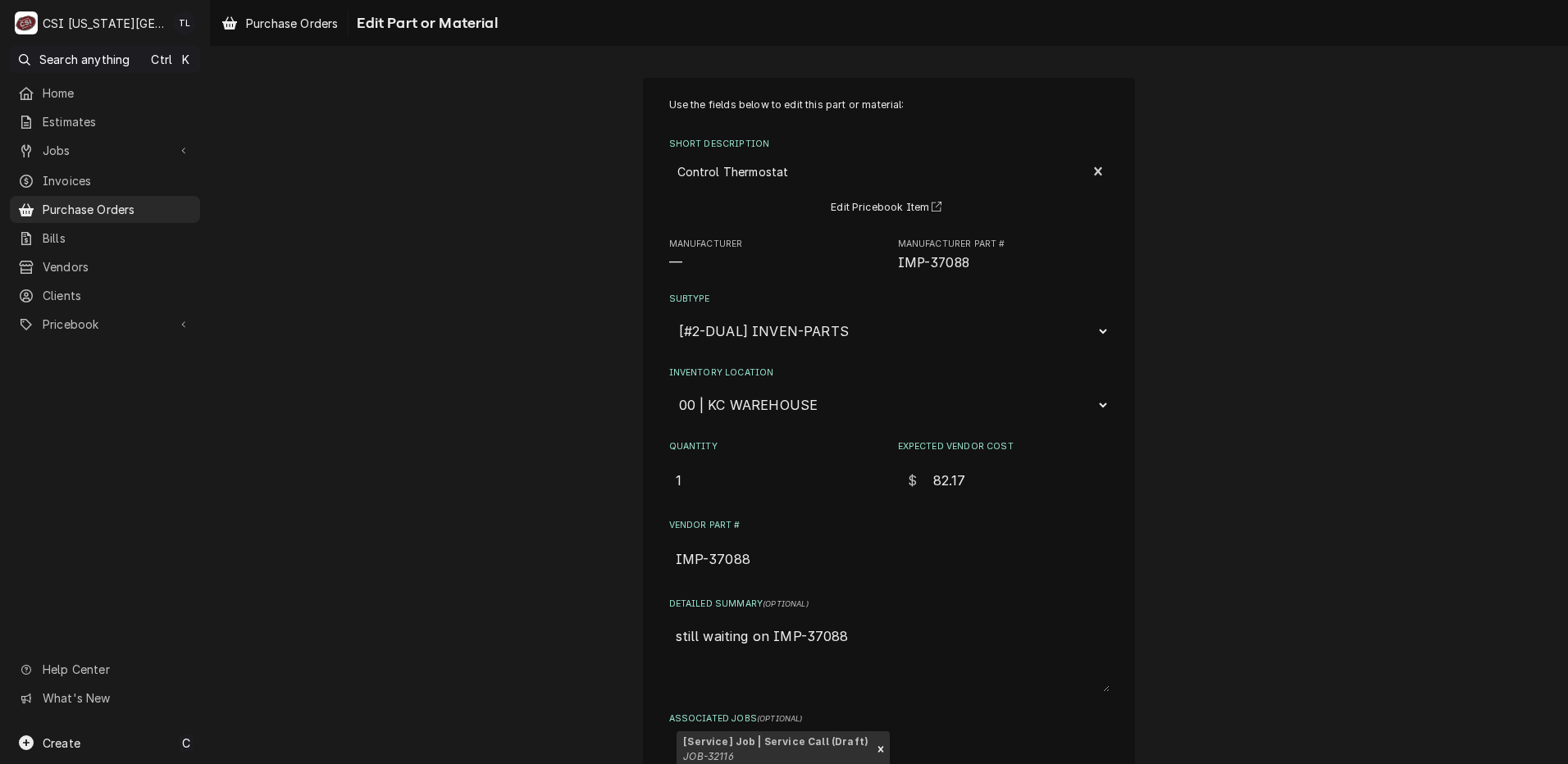
drag, startPoint x: 845, startPoint y: 641, endPoint x: 662, endPoint y: 639, distance: 183.0
click at [662, 639] on div "Use the fields below to edit this part or material: Short Description Control T…" at bounding box center [888, 486] width 492 height 816
type textarea "x"
click at [793, 407] on select "Choose a location... 00 | KC WAREHOUSE 00 | MAIN WAREHOUSE 01 | BRIAN BREAZIER …" at bounding box center [889, 405] width 440 height 31
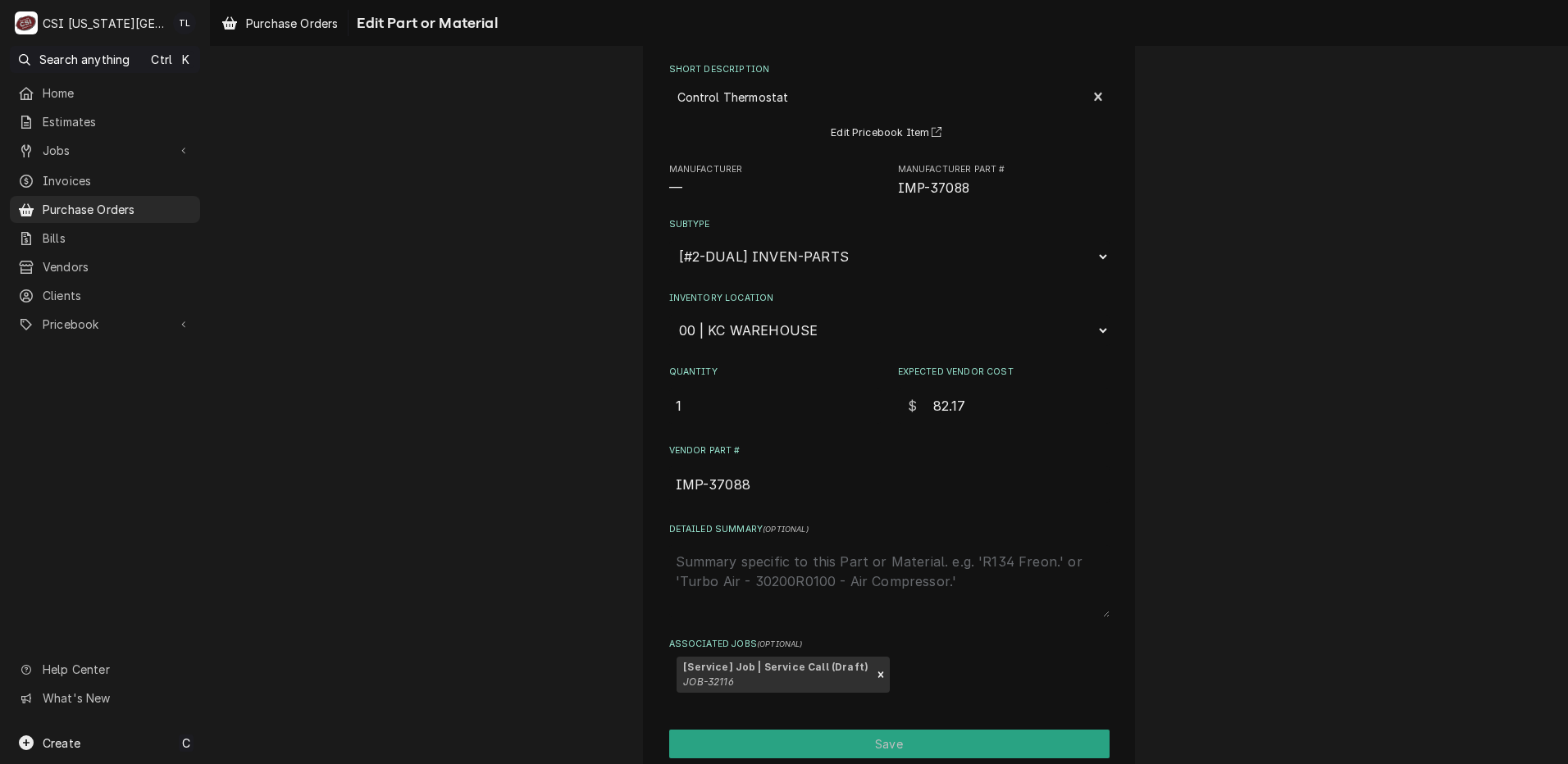
scroll to position [143, 0]
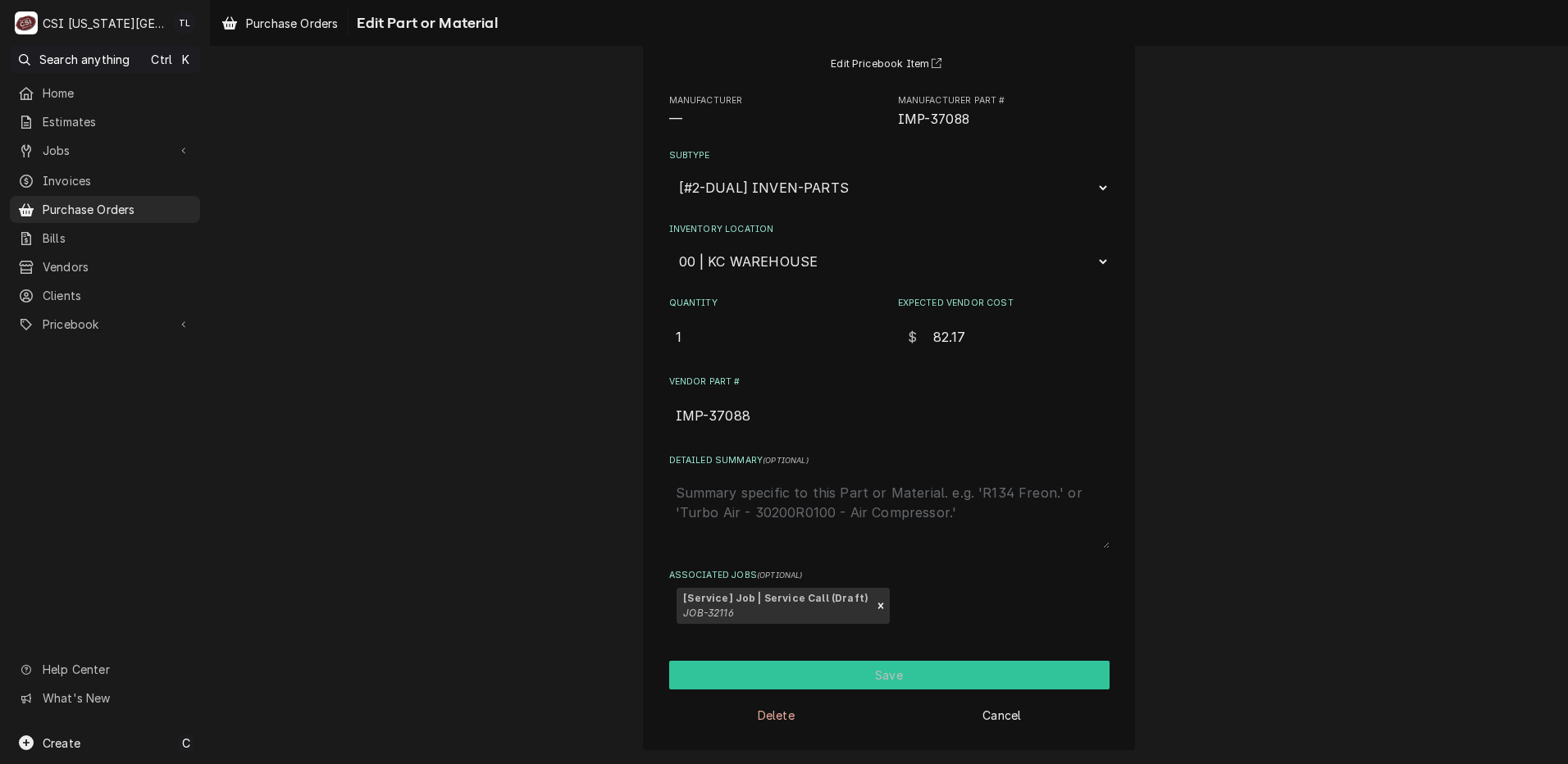
click at [950, 680] on button "Save" at bounding box center [889, 675] width 440 height 28
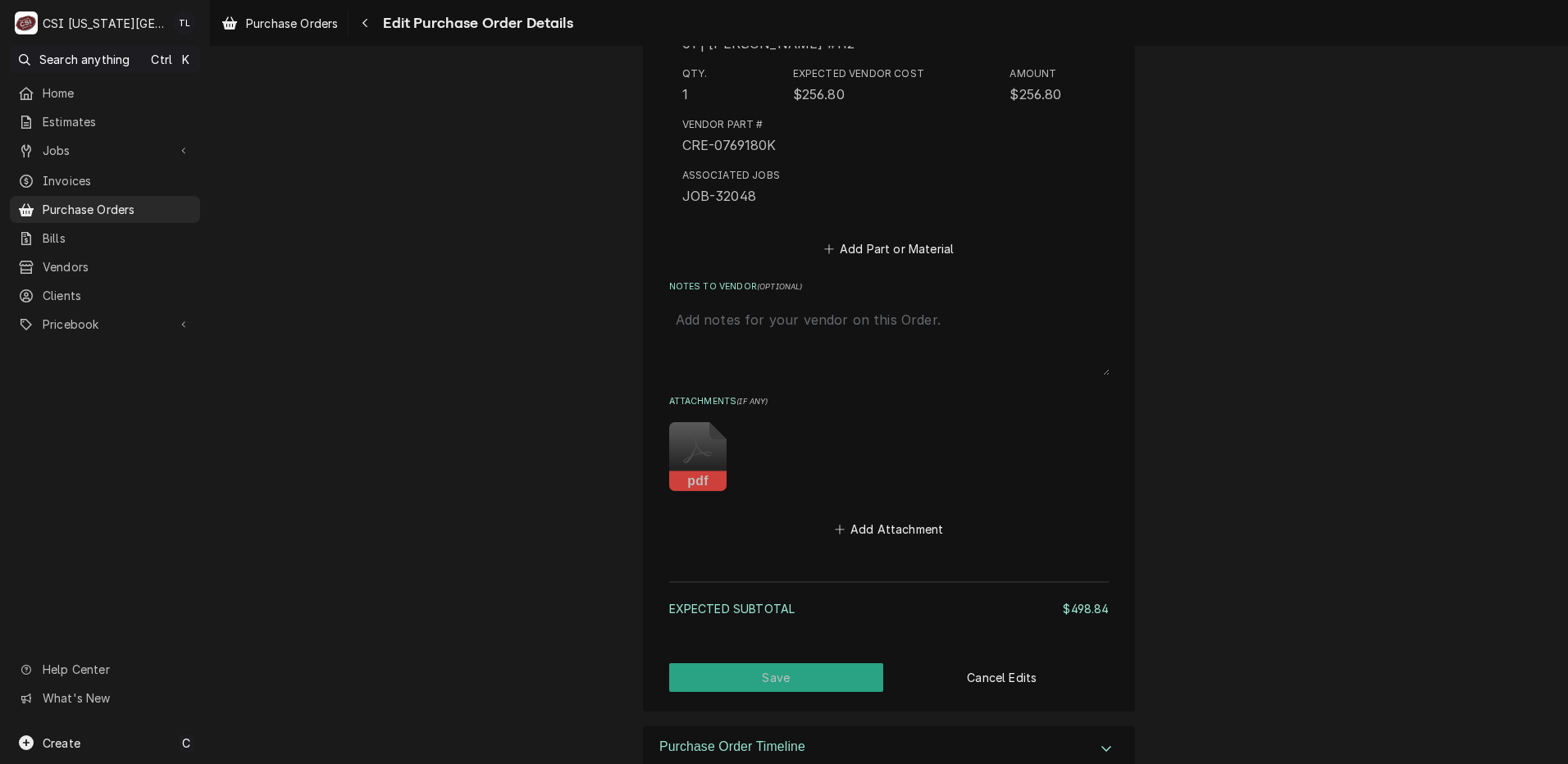
scroll to position [2068, 0]
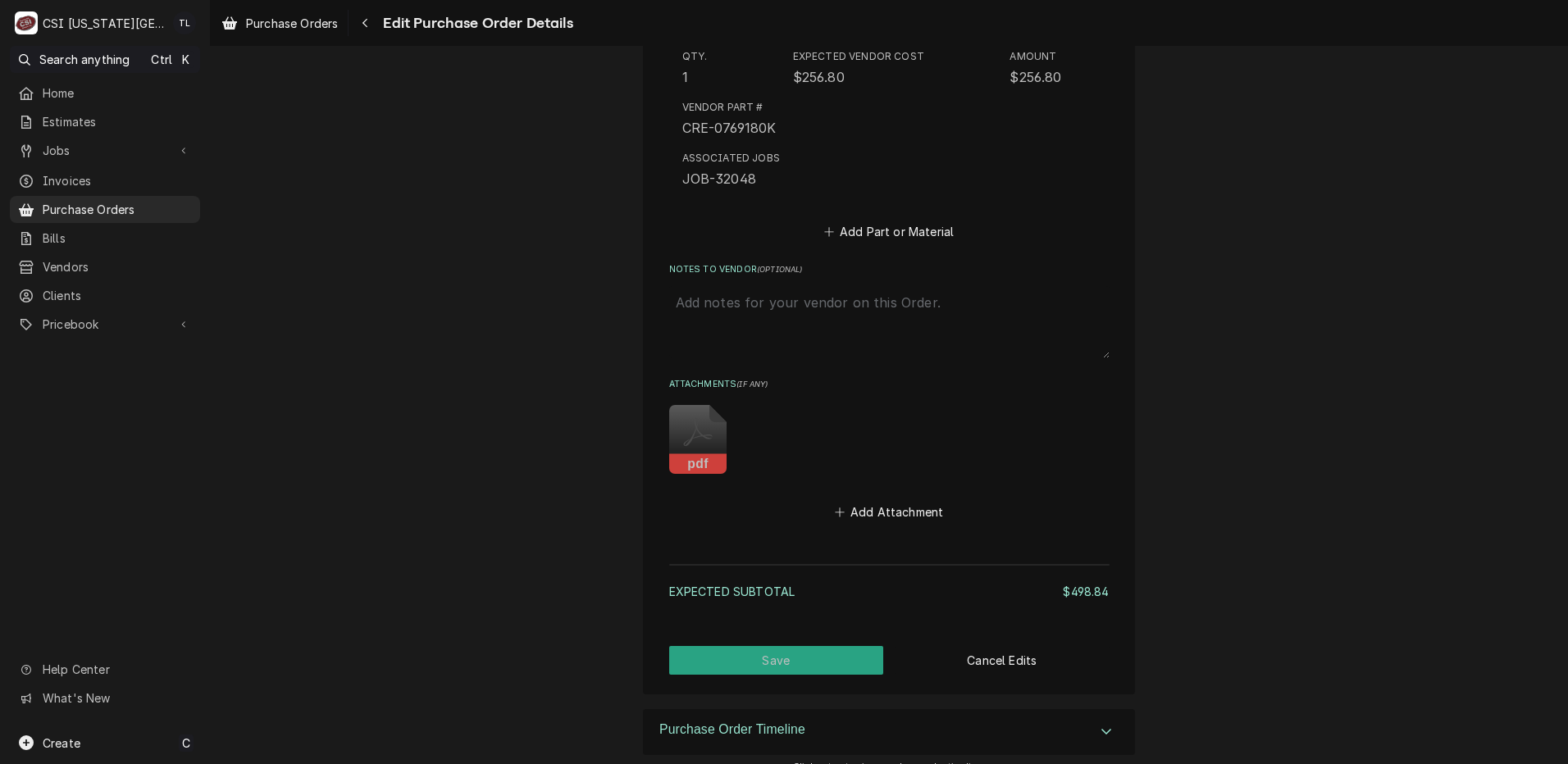
click at [725, 282] on div "Notes to Vendor ( optional )" at bounding box center [889, 310] width 440 height 94
click at [724, 301] on textarea "Notes to Vendor ( optional )" at bounding box center [889, 322] width 440 height 72
paste textarea "still waiting on IMP-37088"
type textarea "x"
type textarea "still waiting on IMP-37088"
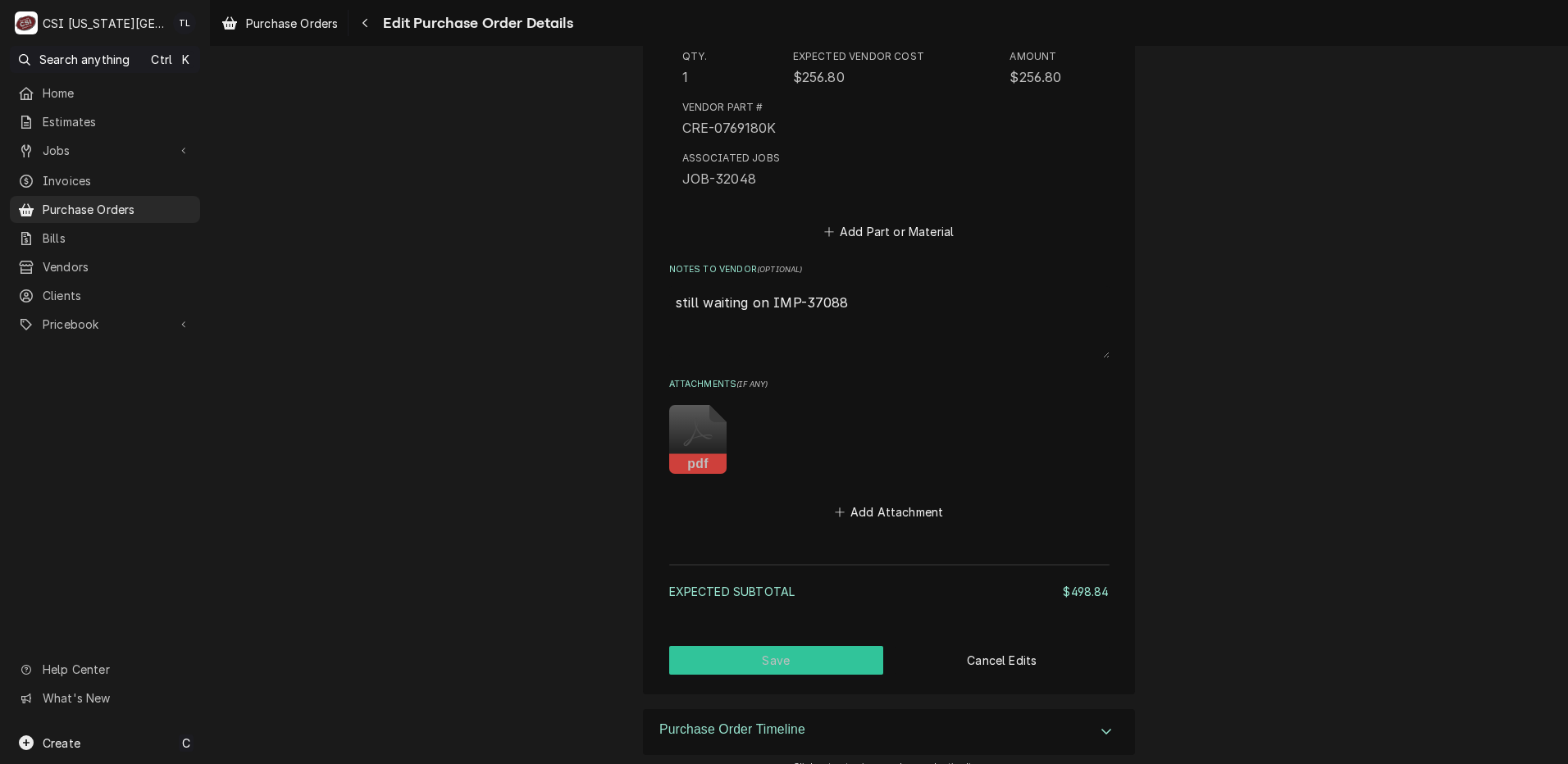
click at [747, 655] on button "Save" at bounding box center [776, 660] width 214 height 28
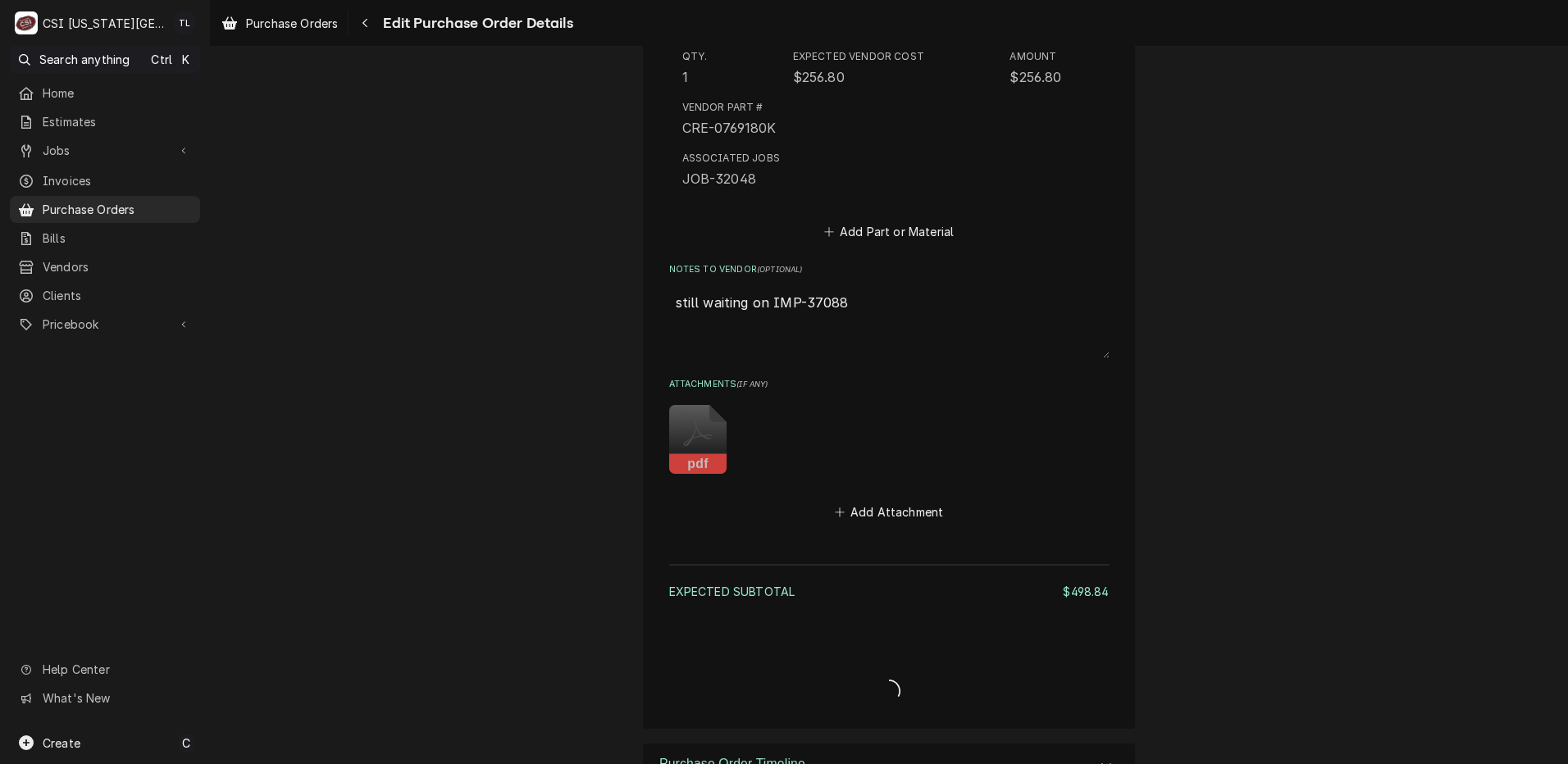
type textarea "x"
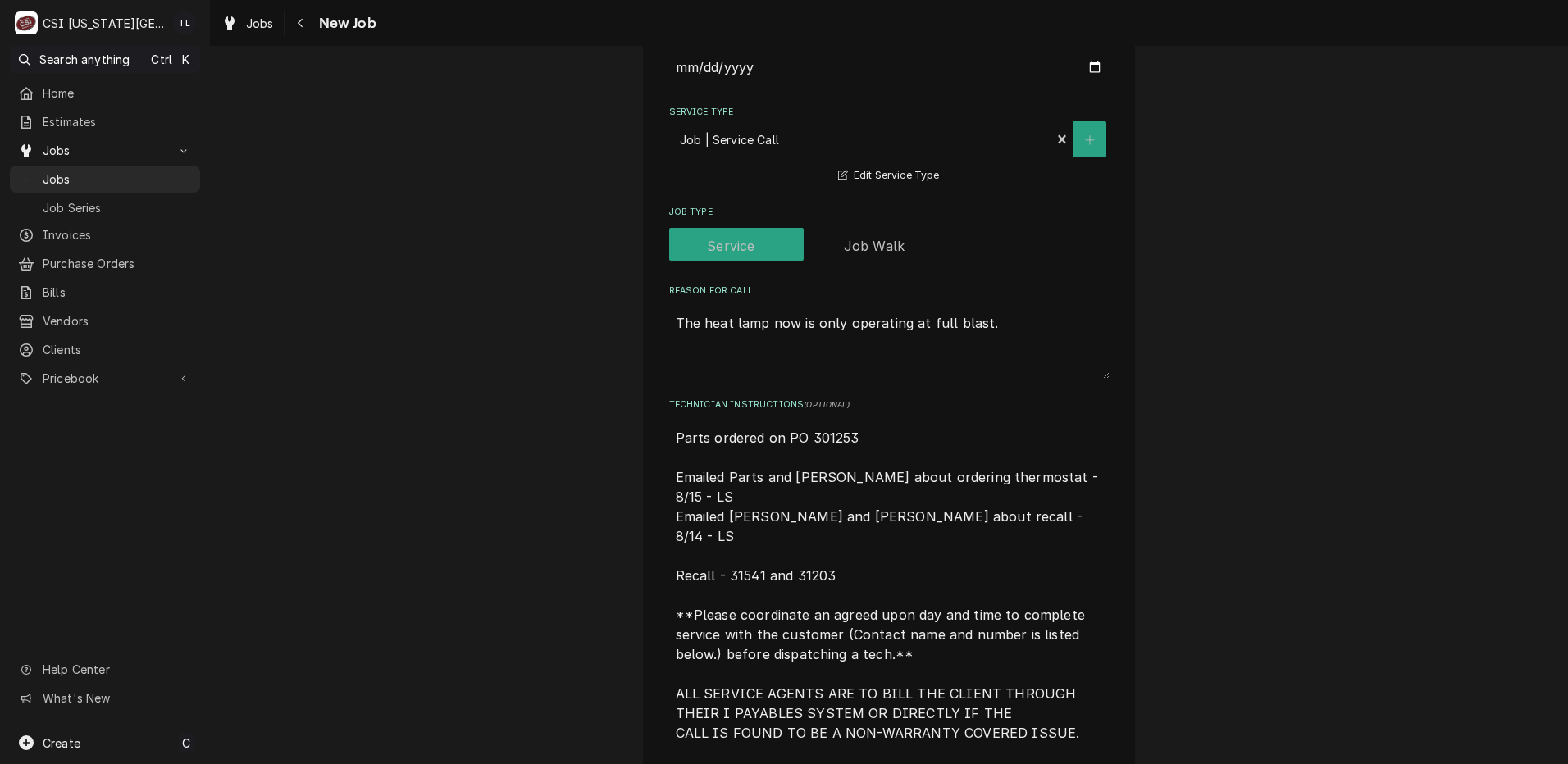
scroll to position [925, 0]
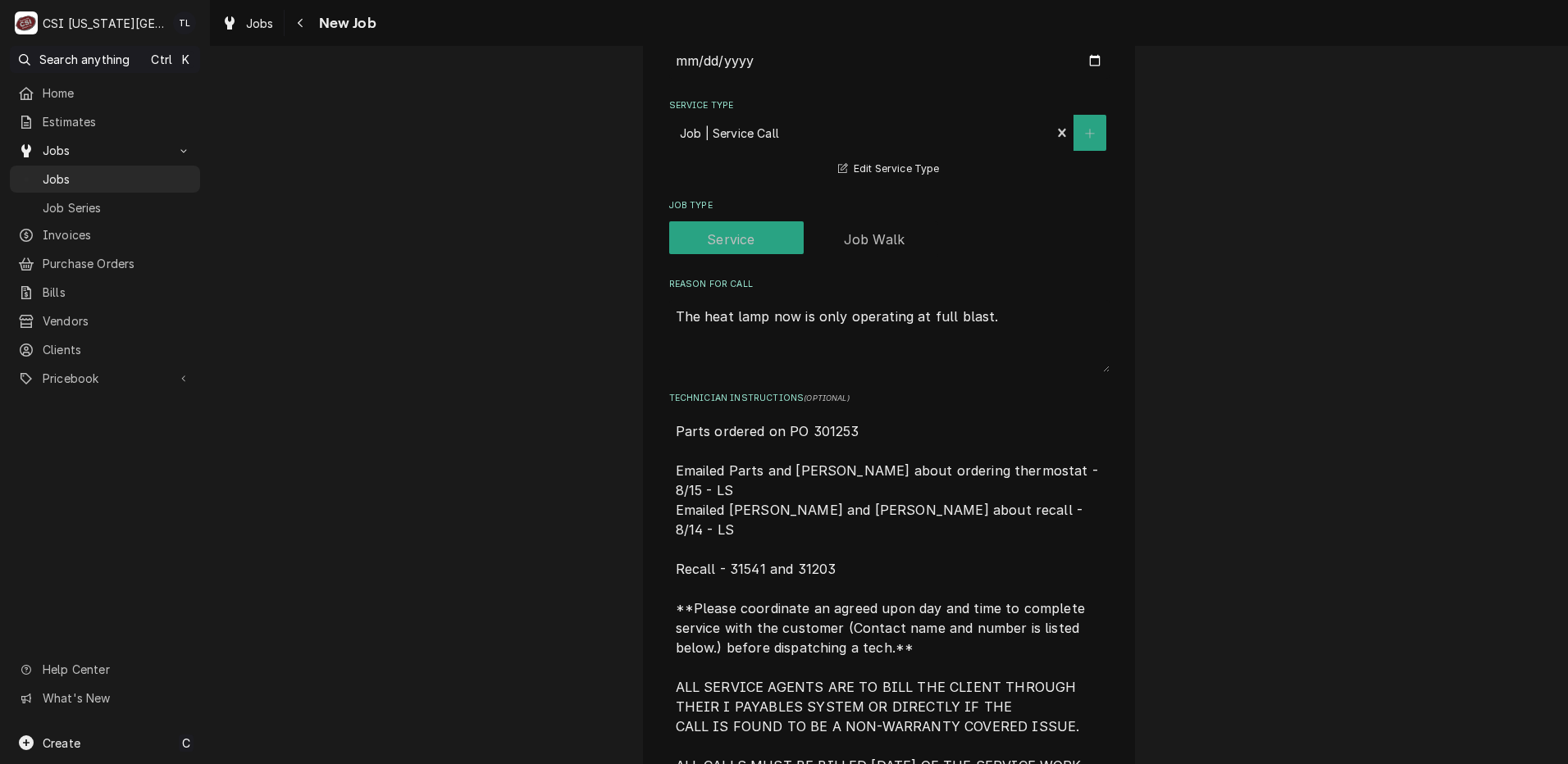
click at [669, 431] on textarea "Parts ordered on PO 301253 Emailed Parts and [PERSON_NAME] about ordering therm…" at bounding box center [889, 656] width 440 height 485
type textarea "x"
type textarea "Parts ordered on PO 301253 Emailed Parts and [PERSON_NAME] about ordering therm…"
type textarea "x"
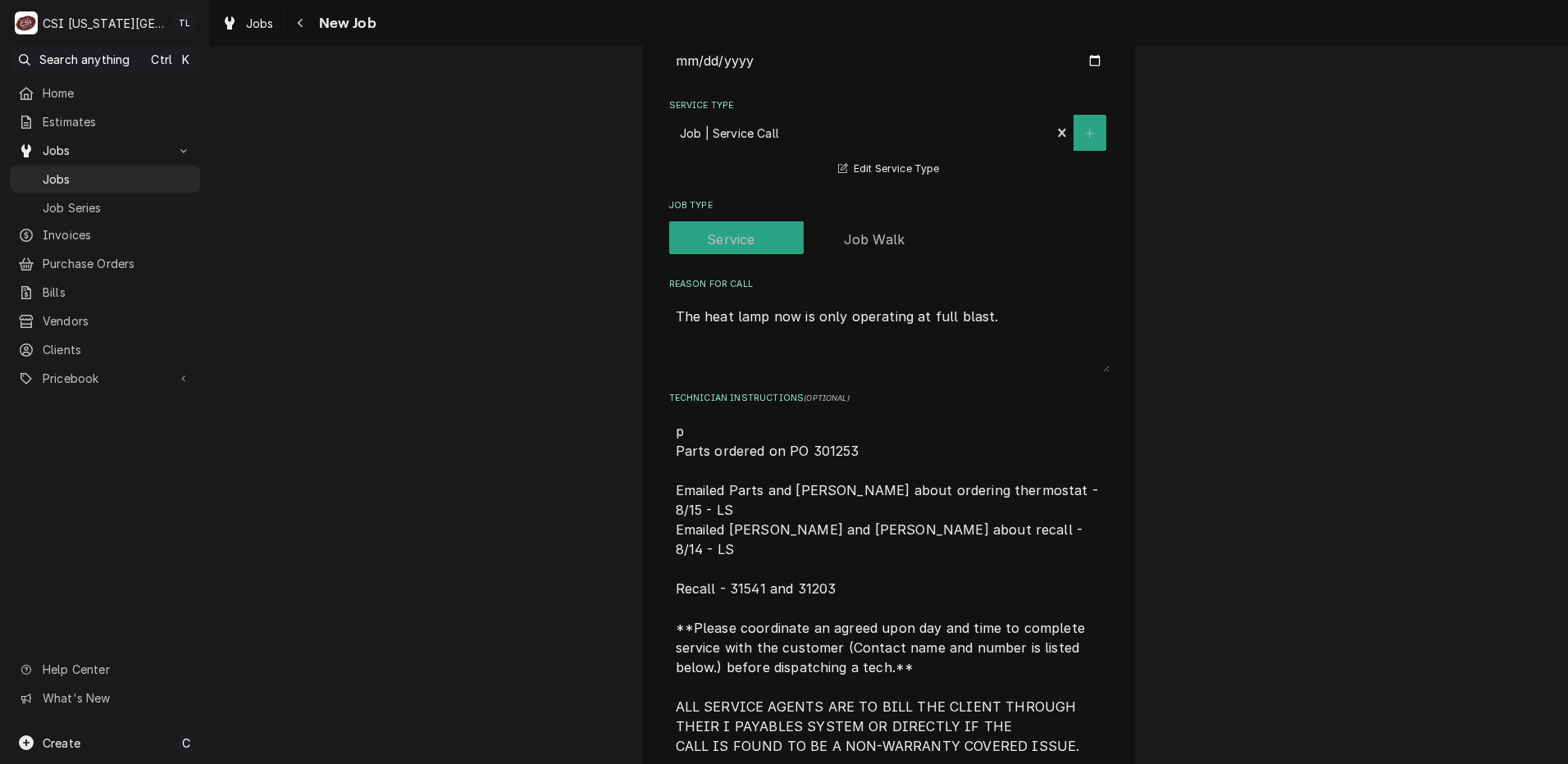
type textarea "pa Parts ordered on PO 301253 Emailed Parts and [PERSON_NAME] about ordering th…"
type textarea "x"
type textarea "par Parts ordered on PO 301253 Emailed Parts and [PERSON_NAME] about ordering t…"
type textarea "x"
type textarea "part Parts ordered on PO 301253 Emailed Parts and [PERSON_NAME] about ordering …"
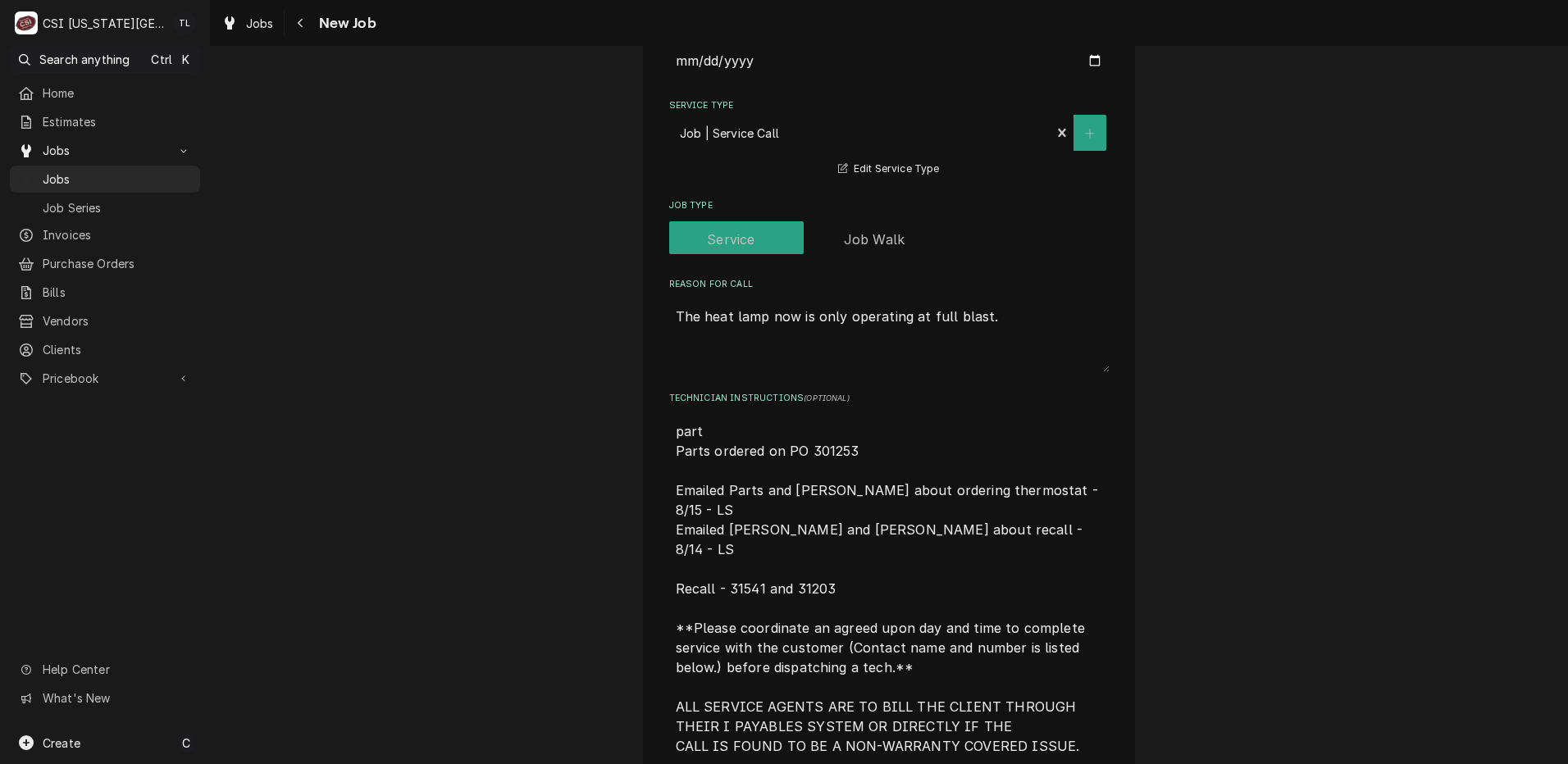
type textarea "x"
type textarea "parti Parts ordered on PO 301253 Emailed Parts and [PERSON_NAME] about ordering…"
type textarea "x"
type textarea "partia Parts ordered on PO 301253 Emailed Parts and [PERSON_NAME] about orderin…"
type textarea "x"
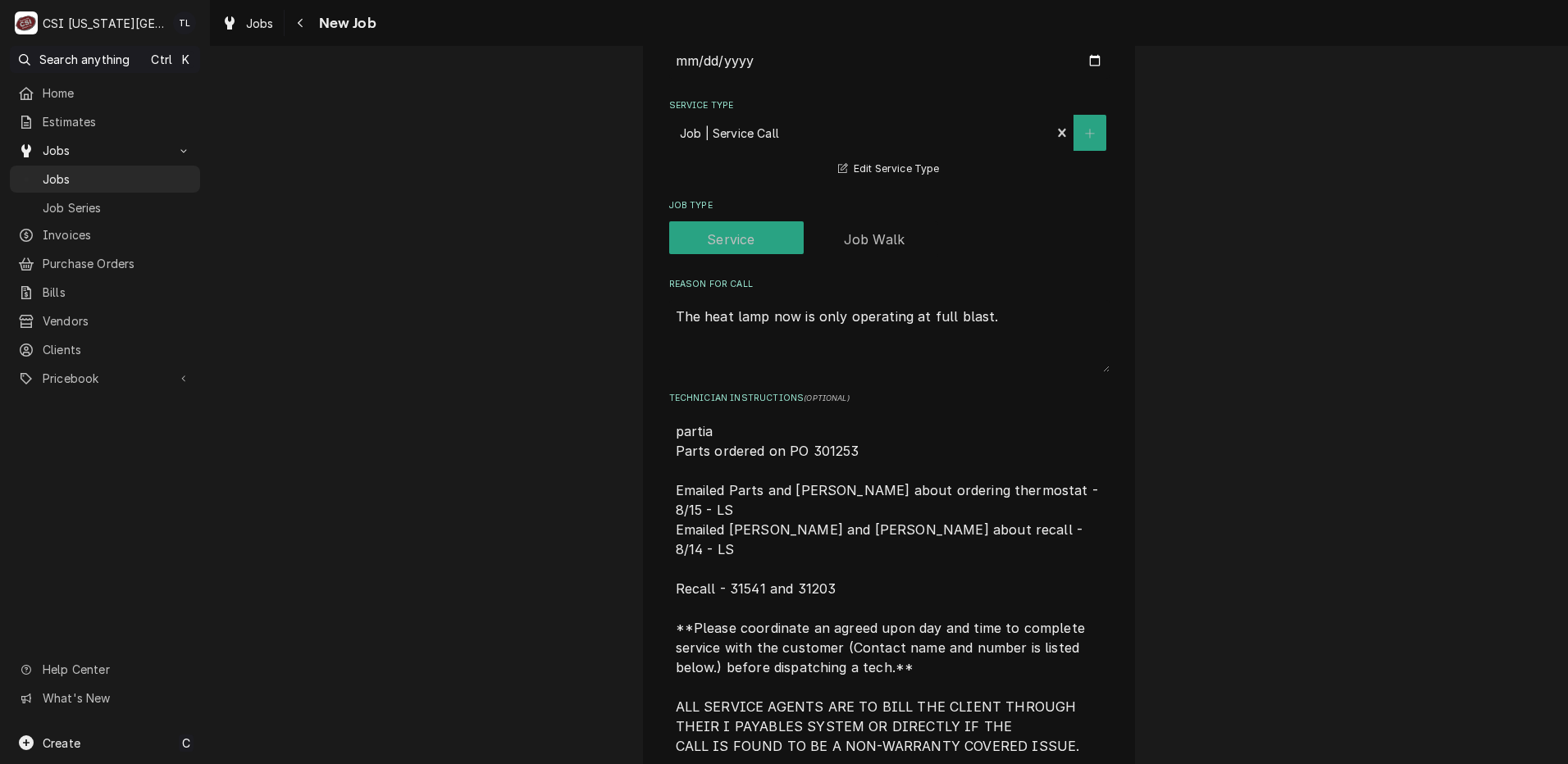
type textarea "partial Parts ordered on PO 301253 Emailed Parts and [PERSON_NAME] about orderi…"
type textarea "x"
type textarea "partial Parts ordered on PO 301253 Emailed Parts and [PERSON_NAME] about orderi…"
type textarea "x"
type textarea "partial p Parts ordered on PO 301253 Emailed Parts and [PERSON_NAME] about orde…"
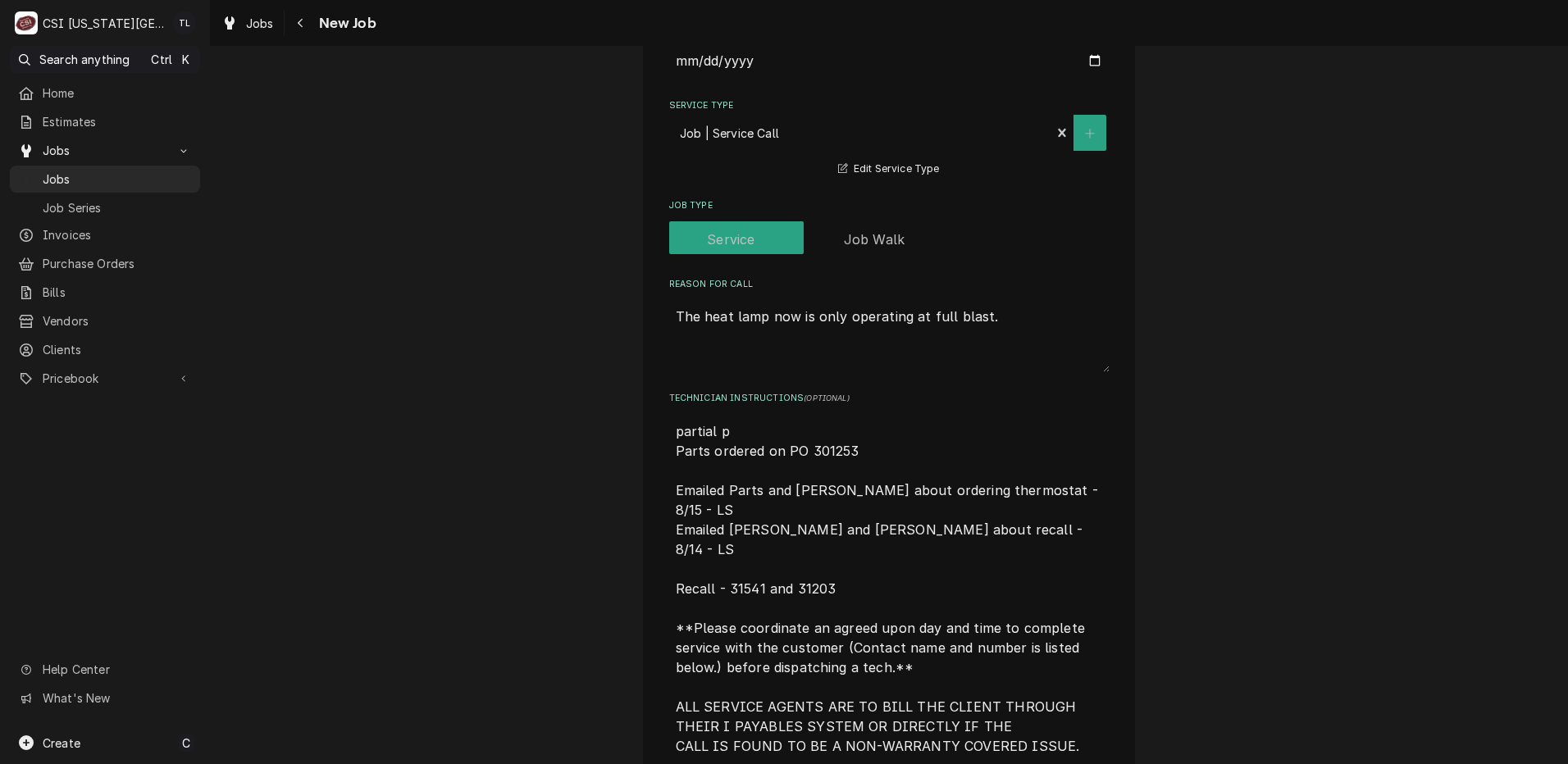
type textarea "x"
type textarea "partial pa Parts ordered on PO 301253 Emailed Parts and [PERSON_NAME] about ord…"
type textarea "x"
type textarea "partial par Parts ordered on PO 301253 Emailed Parts and [PERSON_NAME] about or…"
type textarea "x"
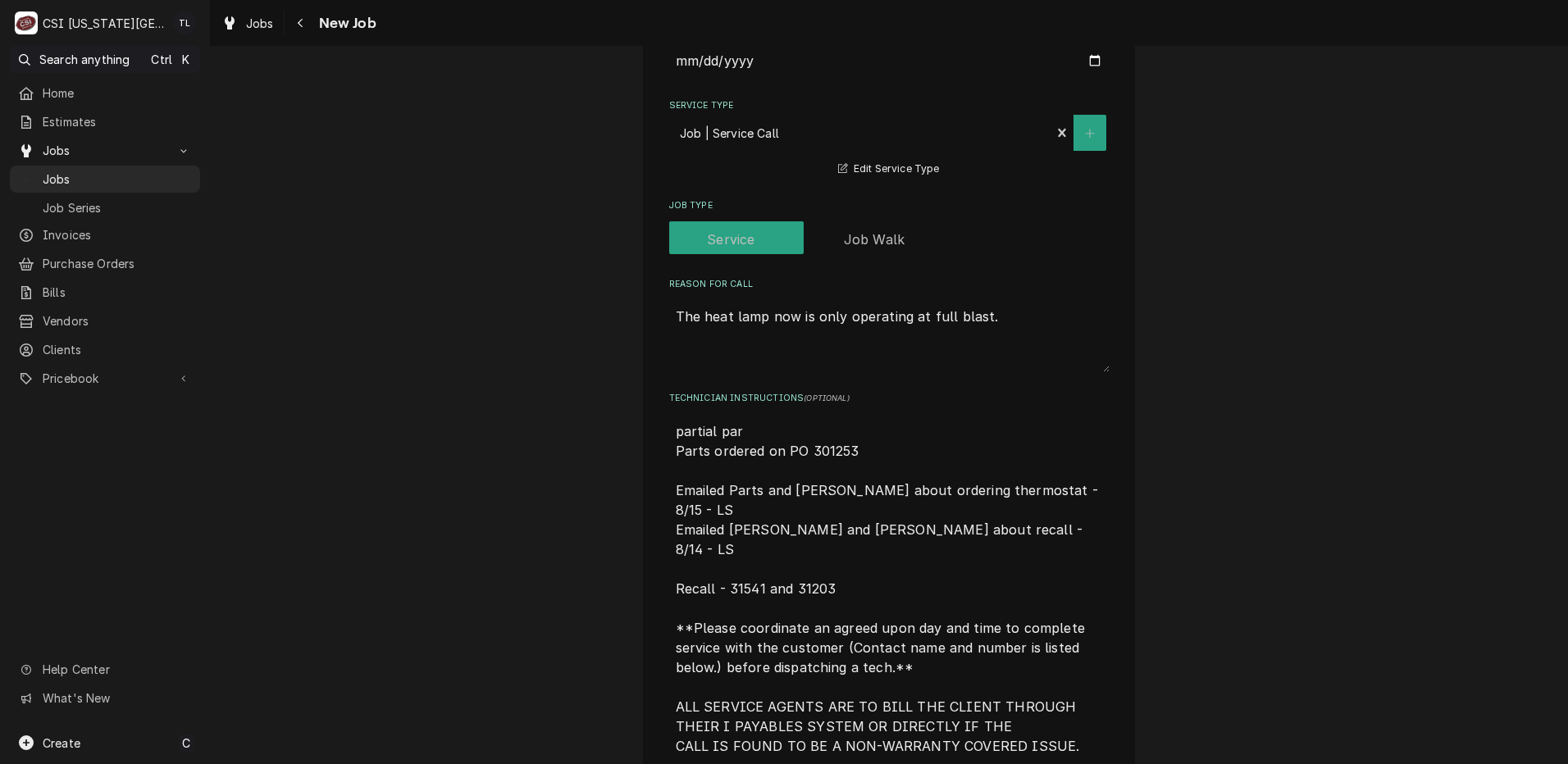
type textarea "partial part Parts ordered on PO 301253 Emailed Parts and [PERSON_NAME] about o…"
type textarea "x"
type textarea "partial parts Parts ordered on PO 301253 Emailed Parts and [PERSON_NAME] about …"
type textarea "x"
type textarea "partial parts Parts ordered on PO 301253 Emailed Parts and [PERSON_NAME] about …"
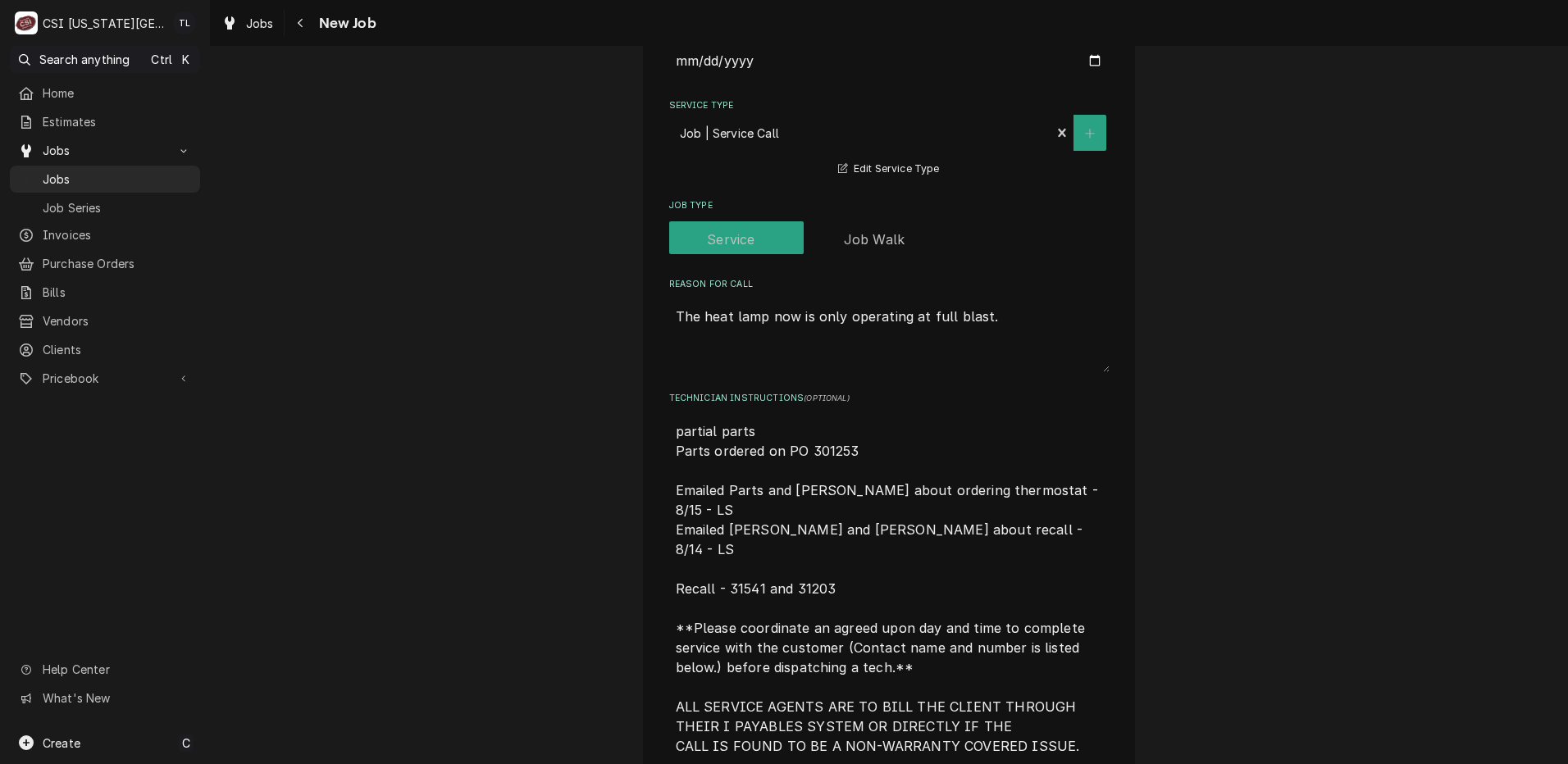
type textarea "x"
type textarea "partial parts o Parts ordered on PO 301253 Emailed Parts and [PERSON_NAME] abou…"
type textarea "x"
type textarea "partial parts on Parts ordered on PO 301253 Emailed Parts and [PERSON_NAME] abo…"
type textarea "x"
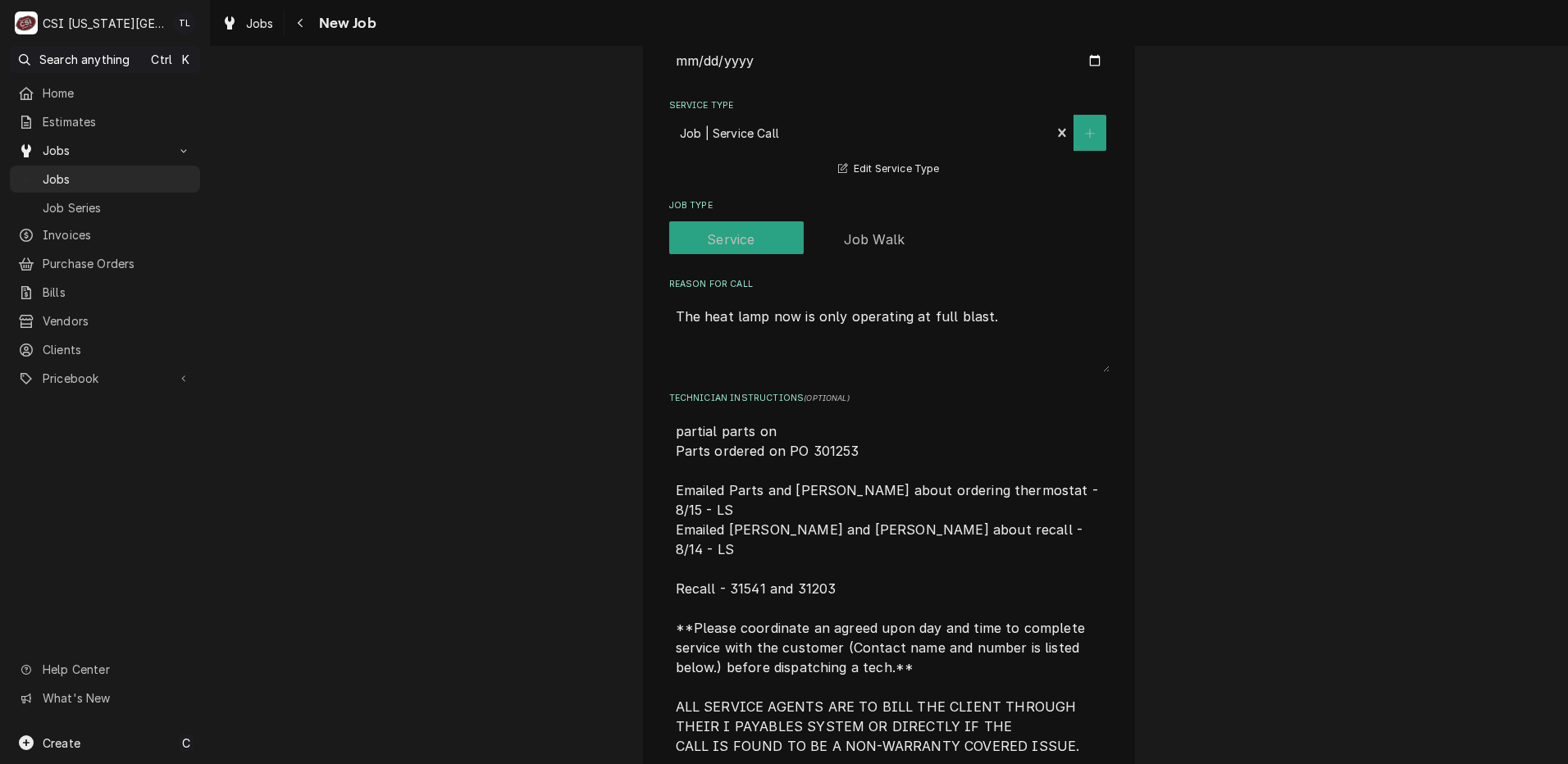
type textarea "partial parts on Parts ordered on PO 301253 Emailed Parts and [PERSON_NAME] abo…"
type textarea "x"
type textarea "partial parts on m Parts ordered on PO 301253 Emailed Parts and [PERSON_NAME] a…"
type textarea "x"
type textarea "partial parts on me Parts ordered on PO 301253 Emailed Parts and [PERSON_NAME] …"
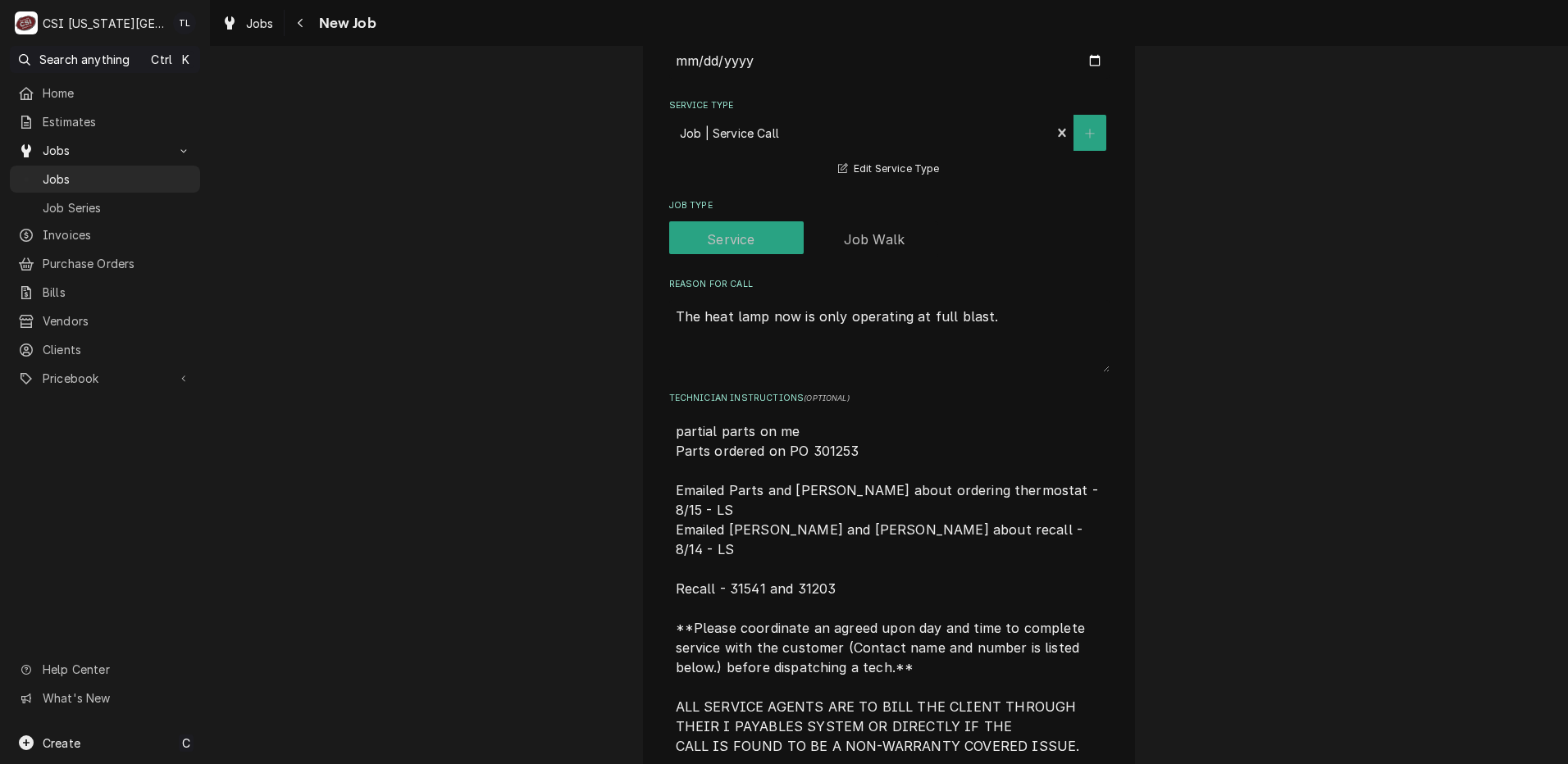
type textarea "x"
type textarea "partial parts on men Parts ordered on PO 301253 Emailed Parts and [PERSON_NAME]…"
type textarea "x"
type textarea "partial parts on mend Parts ordered on PO 301253 Emailed Parts and [PERSON_NAME…"
type textarea "x"
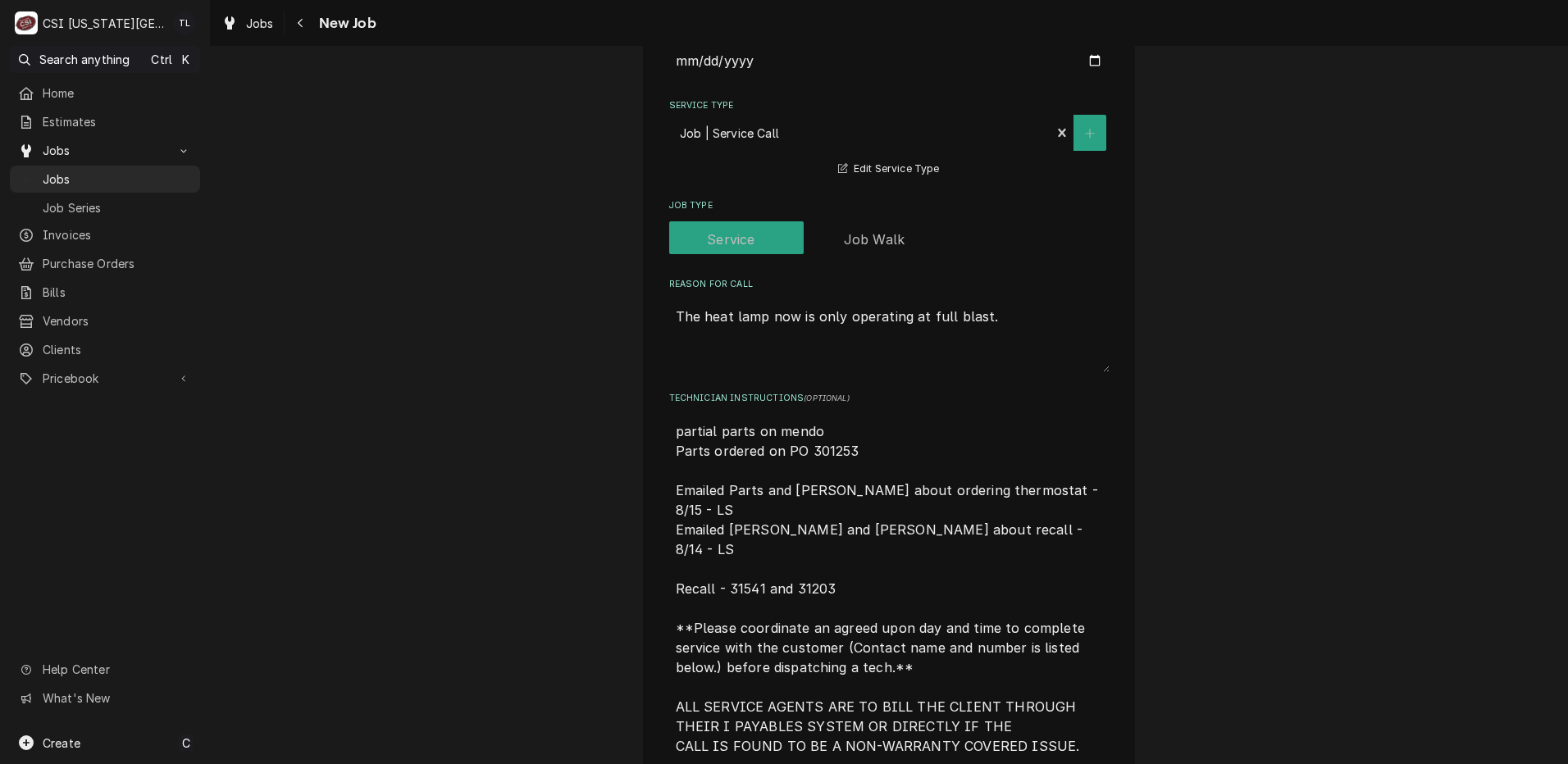
type textarea "partial parts on mendon Parts ordered on PO 301253 Emailed Parts and [PERSON_NA…"
type textarea "x"
type textarea "partial parts on mendond Parts ordered on PO 301253 Emailed Parts and [PERSON_N…"
type textarea "x"
type textarea "partial parts on mendonds Parts ordered on PO 301253 Emailed Parts and [PERSON_…"
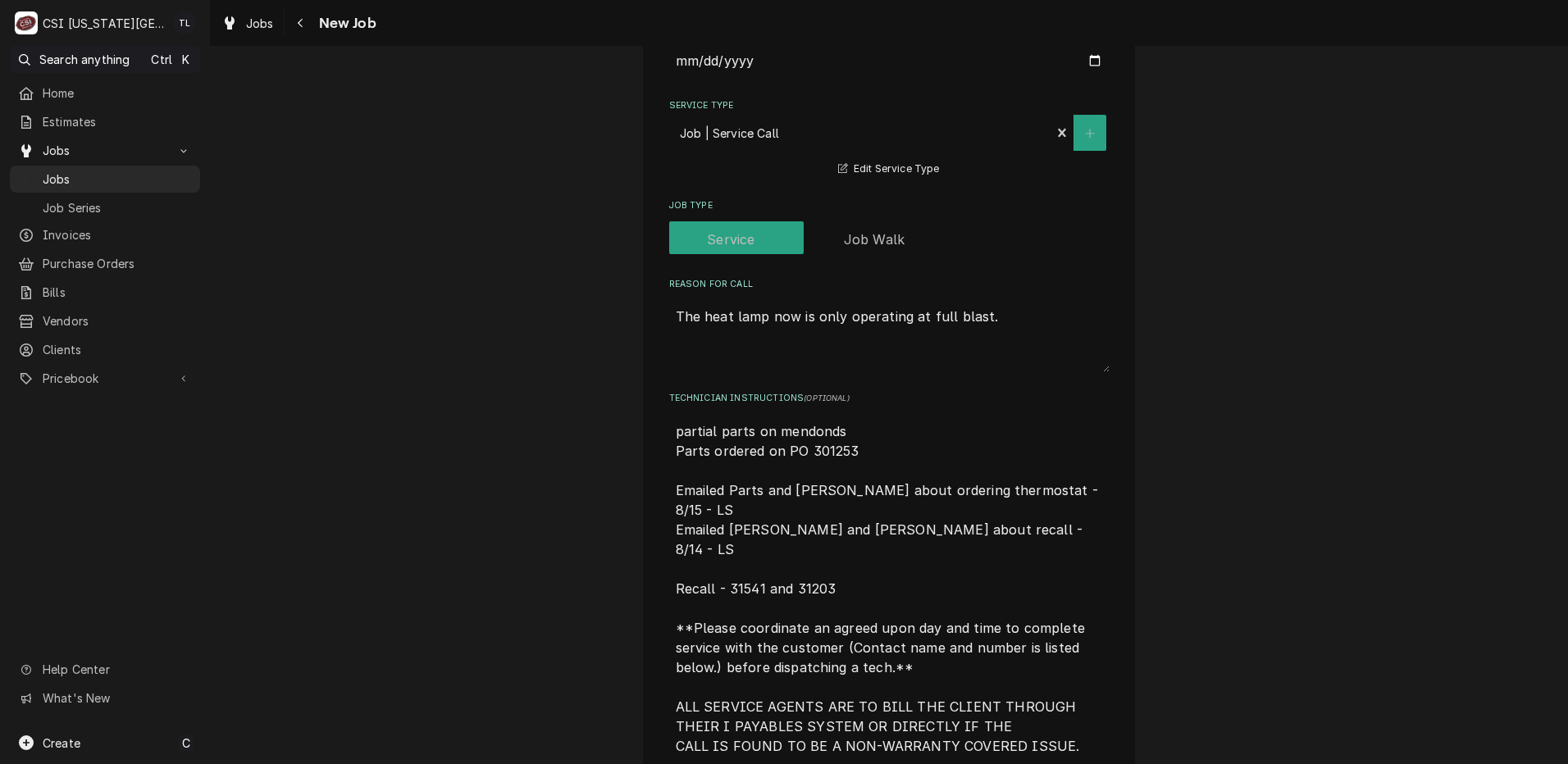
type textarea "x"
type textarea "partial parts on mendonds s Parts ordered on PO 301253 Emailed Parts and [PERSO…"
type textarea "x"
type textarea "partial parts on mendonds sh Parts ordered on PO 301253 Emailed Parts and [PERS…"
type textarea "x"
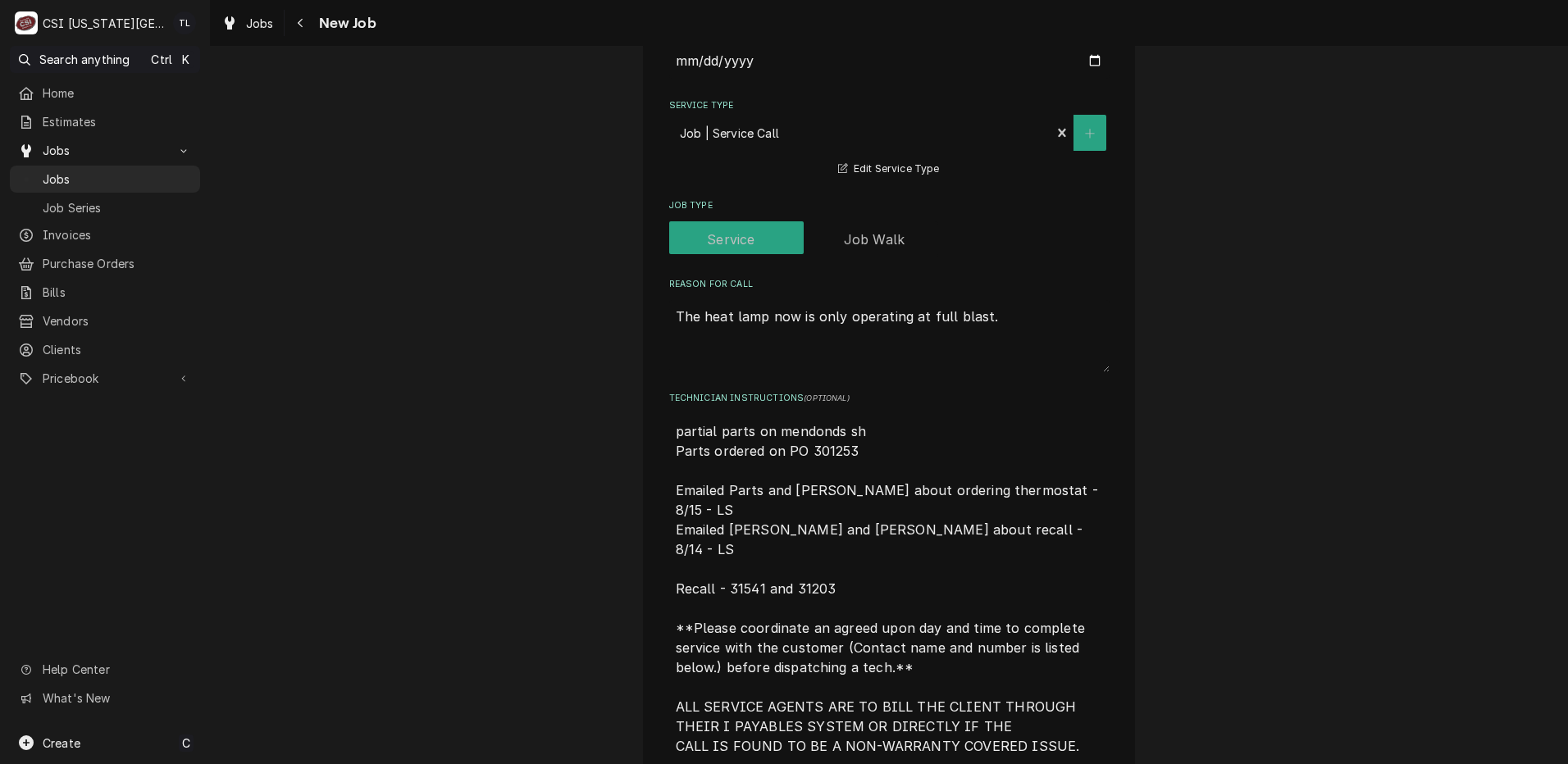
type textarea "partial parts on mendonds she Parts ordered on PO 301253 Emailed Parts and [PER…"
type textarea "x"
type textarea "partial parts on mendonds shekf Parts ordered on PO 301253 Emailed Parts and [P…"
type textarea "x"
type textarea "partial parts on mendonds shek Parts ordered on PO 301253 Emailed Parts and [PE…"
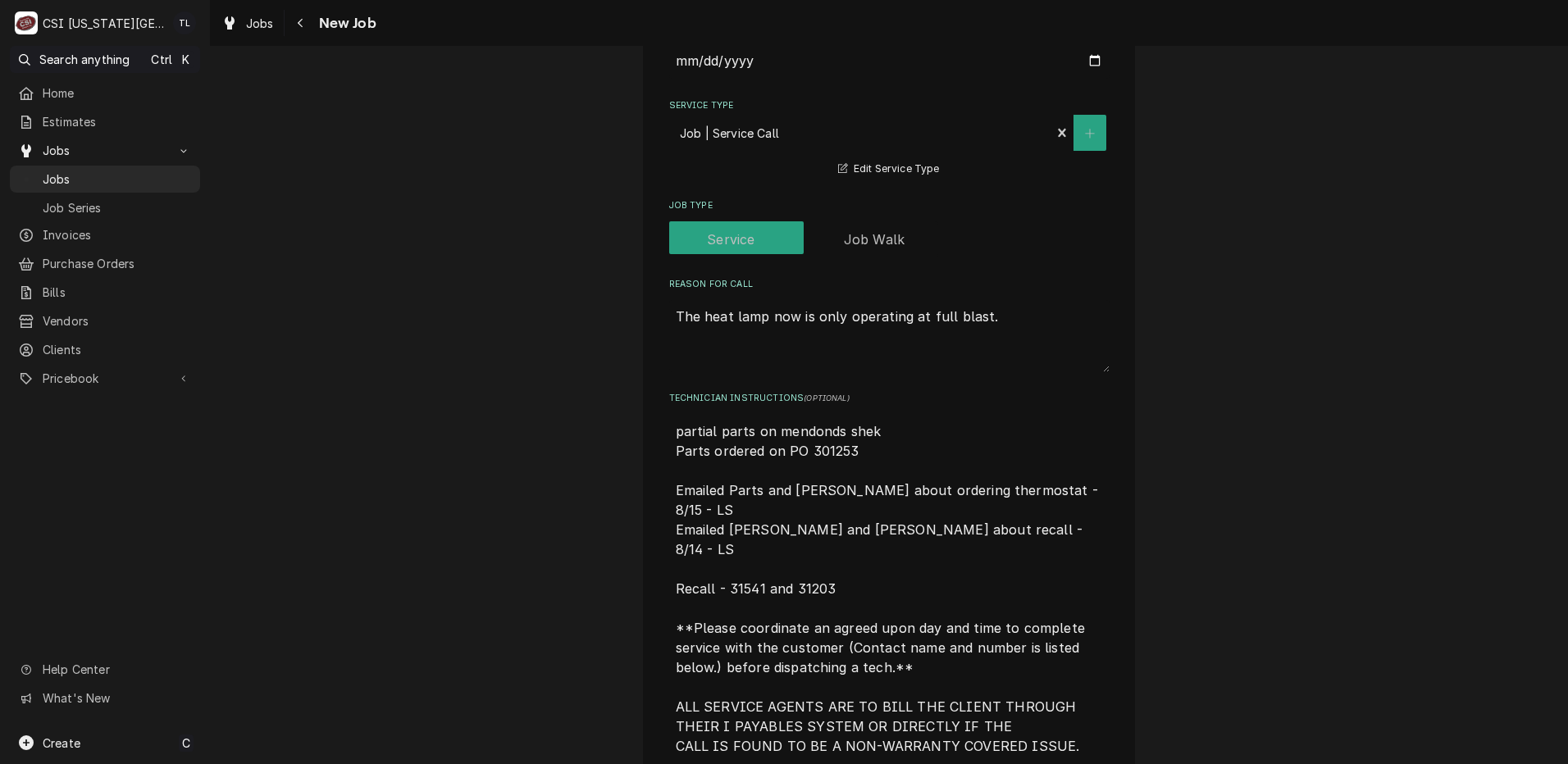
type textarea "x"
type textarea "partial parts on mendonds she Parts ordered on PO 301253 Emailed Parts and [PER…"
type textarea "x"
type textarea "partial parts on mendonds shelf Parts ordered on PO 301253 Emailed Parts and [P…"
type textarea "x"
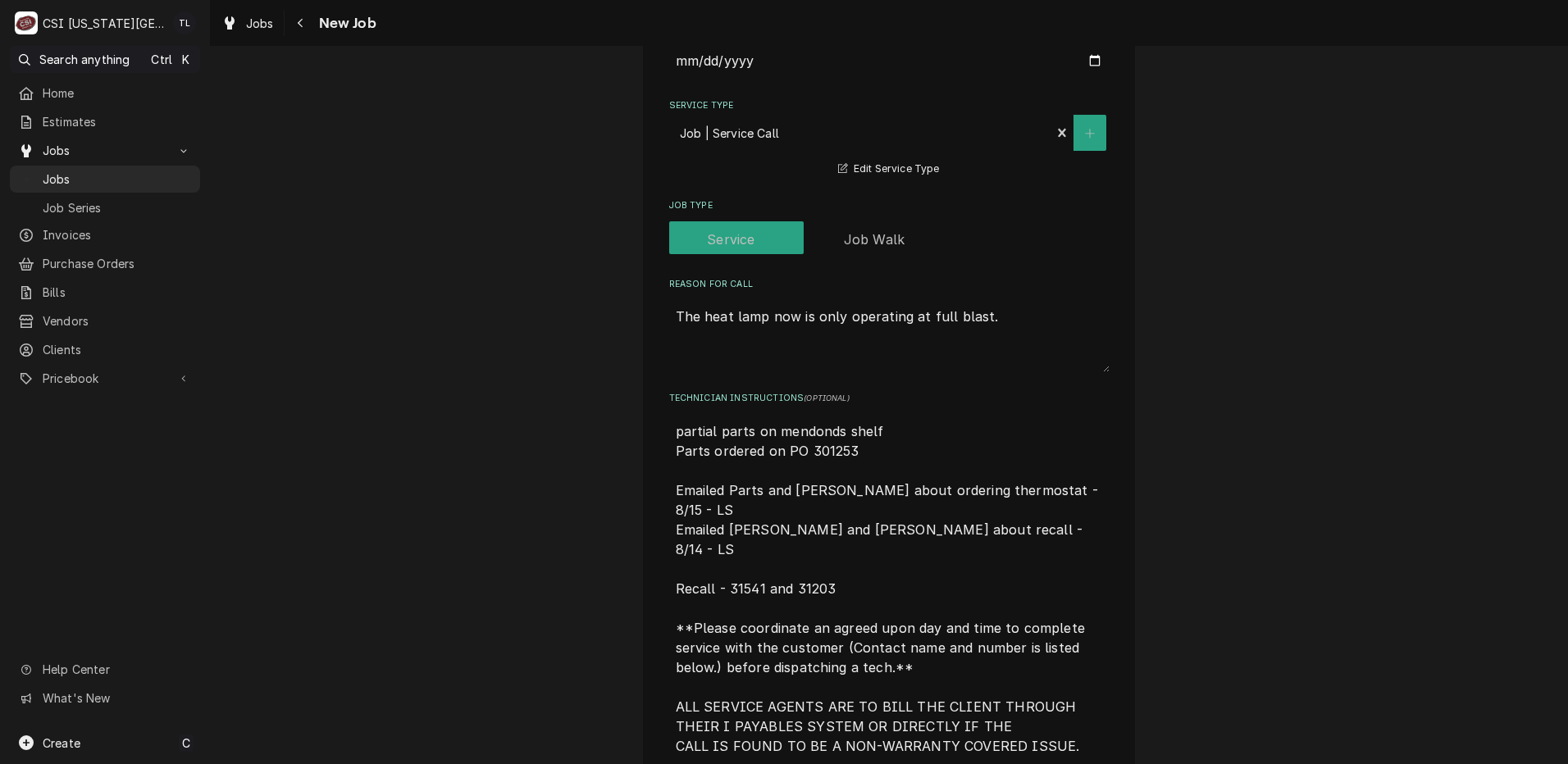
type textarea "partial parts on mendonds shelf Parts ordered on PO 301253 Emailed Parts and [P…"
type textarea "x"
type textarea "partial parts on Mendon's shelf Parts ordered on PO 301253 Emailed Parts and [P…"
type textarea "x"
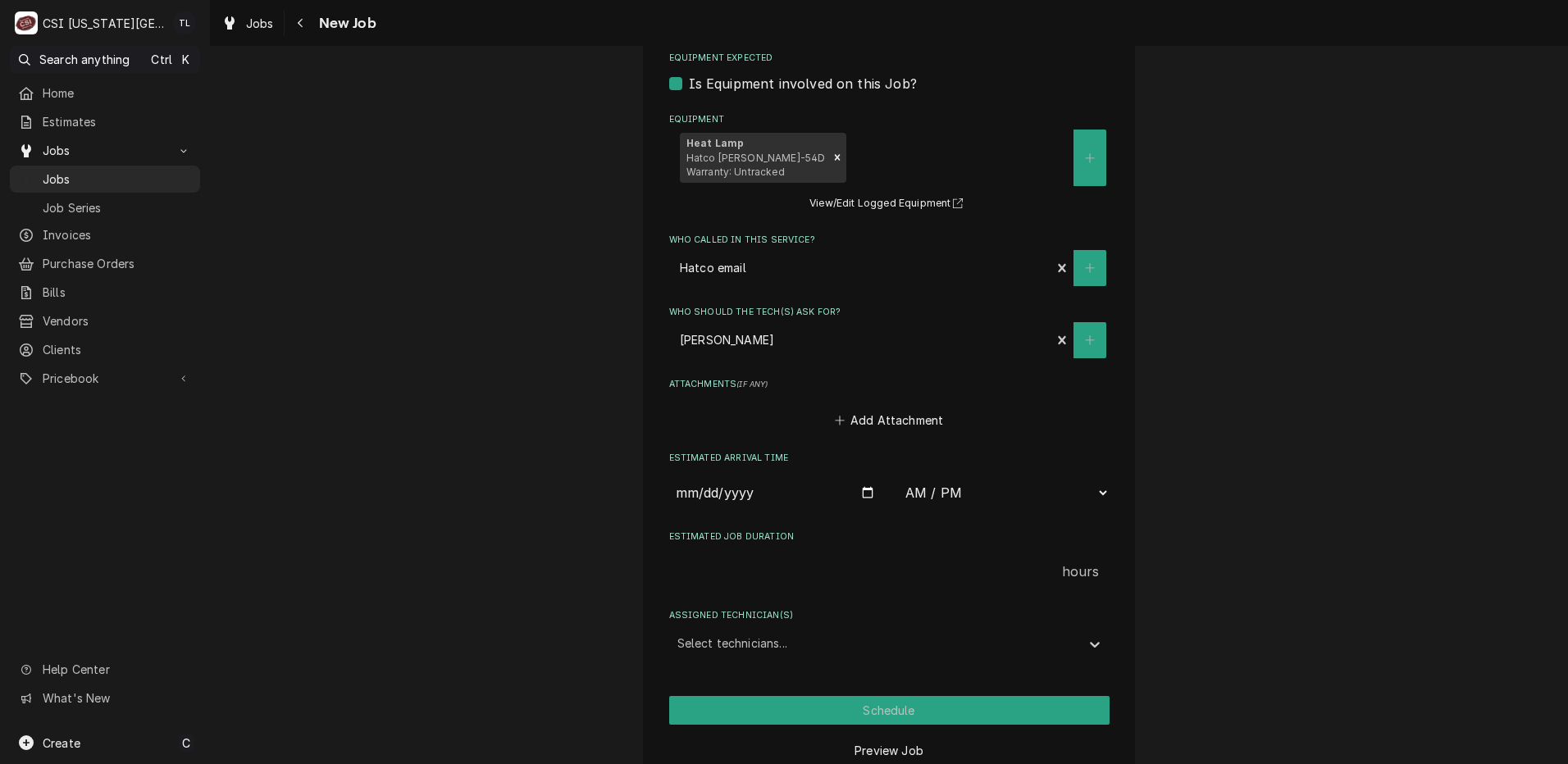
scroll to position [2059, 0]
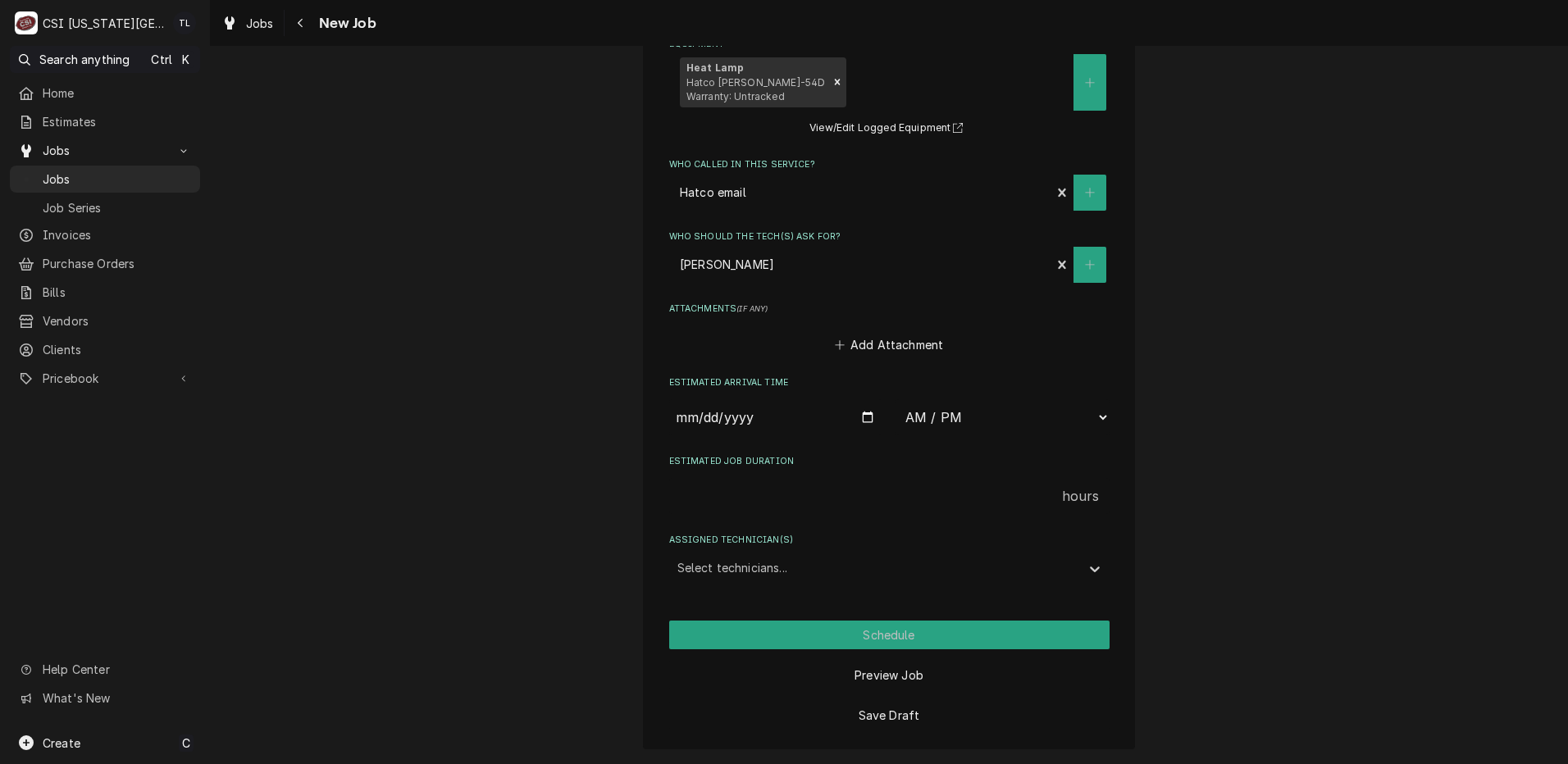
type textarea "partial parts on Mendon's shelf Parts ordered on PO 301253 Emailed Parts and [P…"
click at [908, 711] on button "Save Draft" at bounding box center [889, 715] width 440 height 28
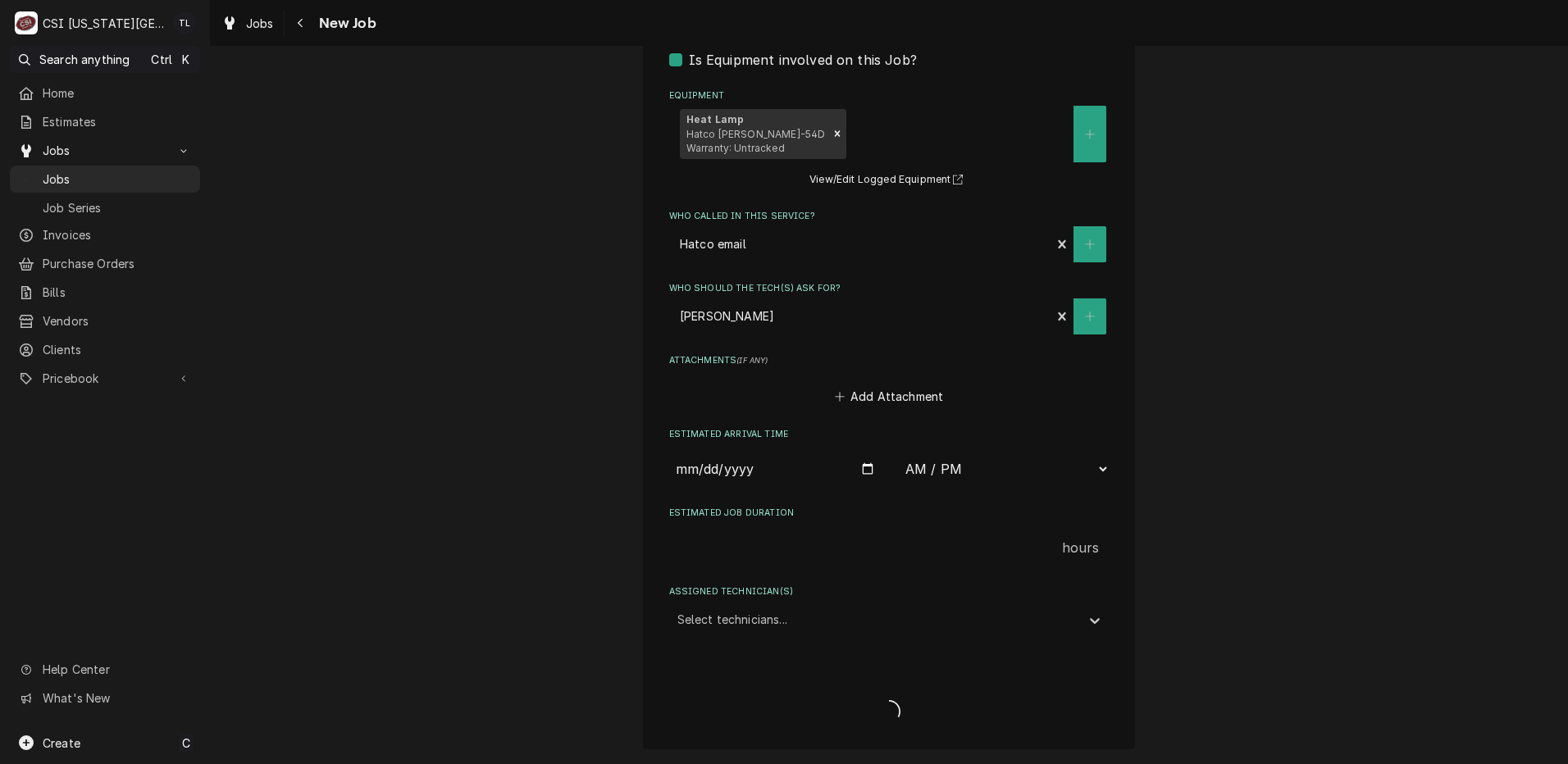
scroll to position [2007, 0]
type textarea "x"
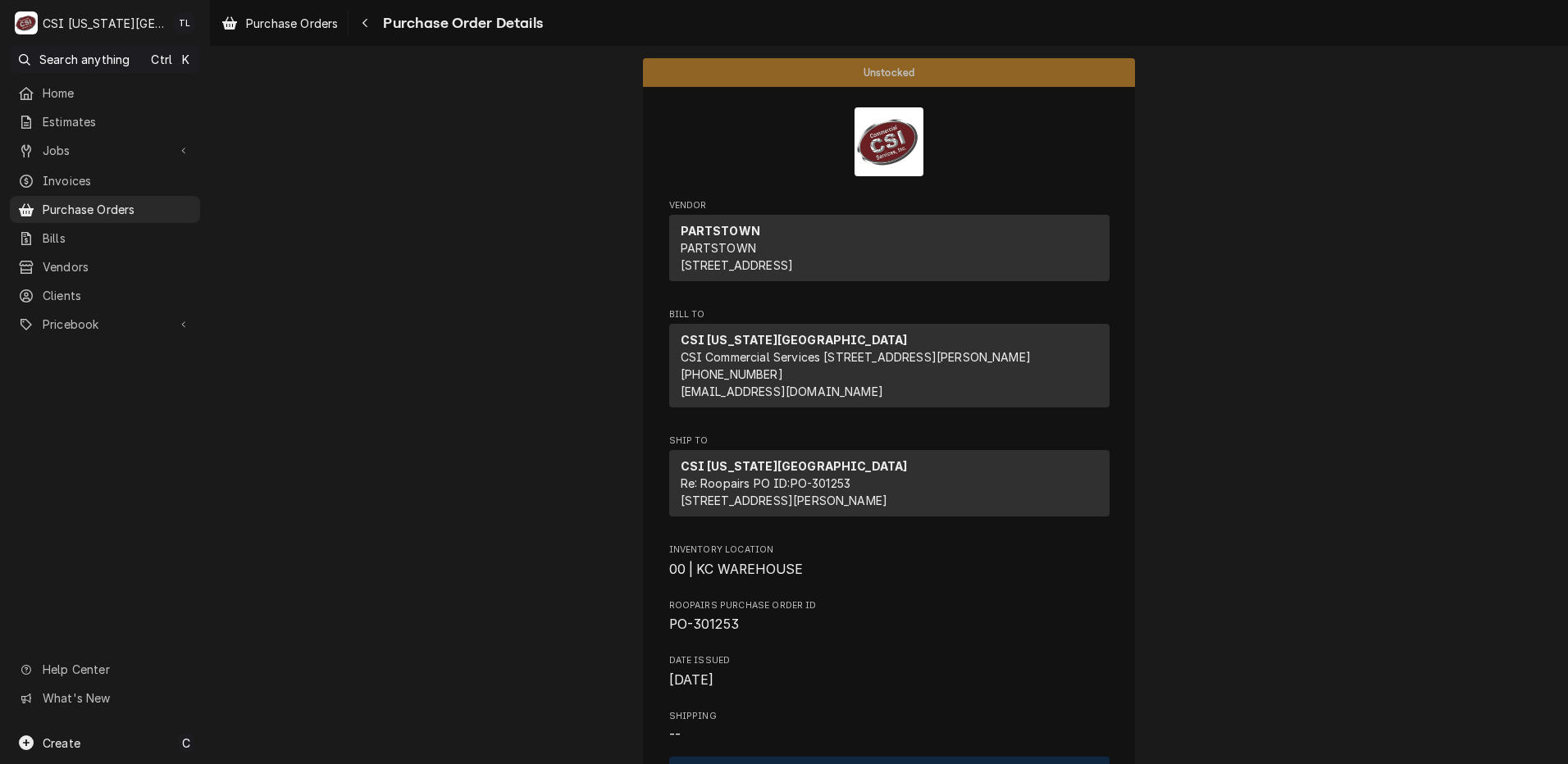
click at [89, 207] on span "Purchase Orders" at bounding box center [117, 209] width 150 height 17
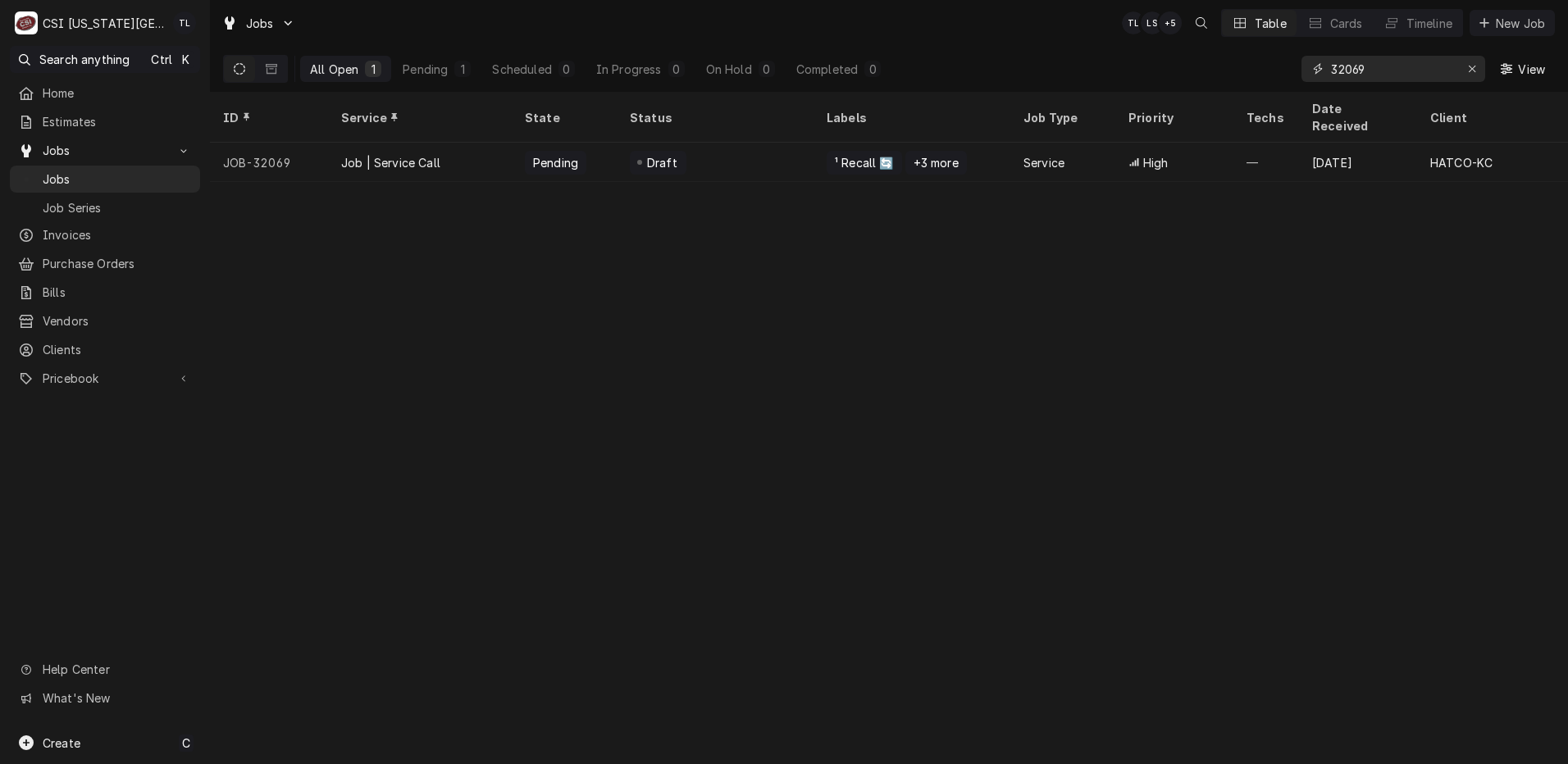
drag, startPoint x: 1367, startPoint y: 76, endPoint x: 1049, endPoint y: 70, distance: 318.1
click at [1049, 70] on div "All Open 1 Pending 1 Scheduled 0 In Progress 0 On Hold 0 Completed 0 32069 View" at bounding box center [889, 69] width 1331 height 46
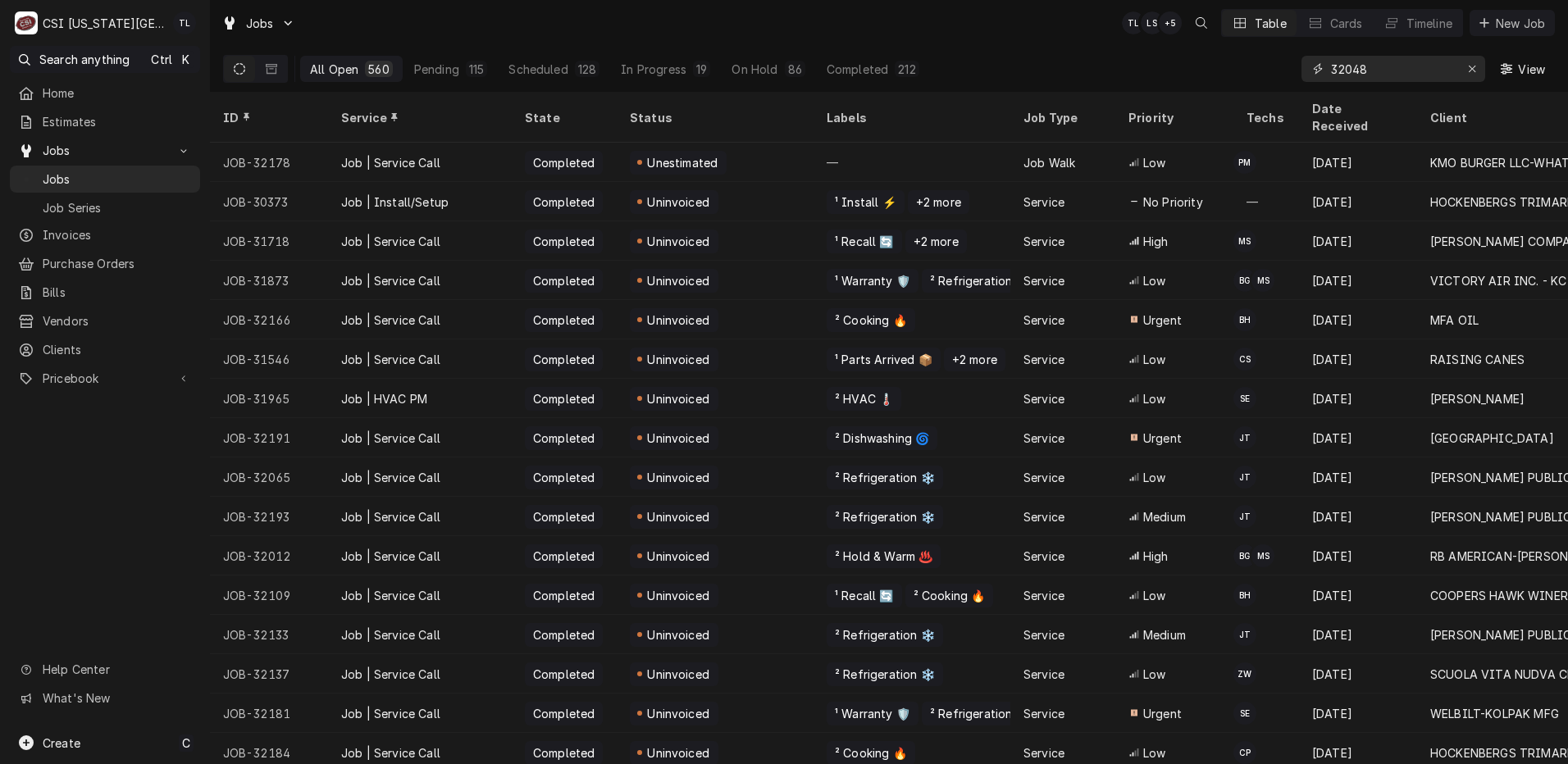
type input "32048"
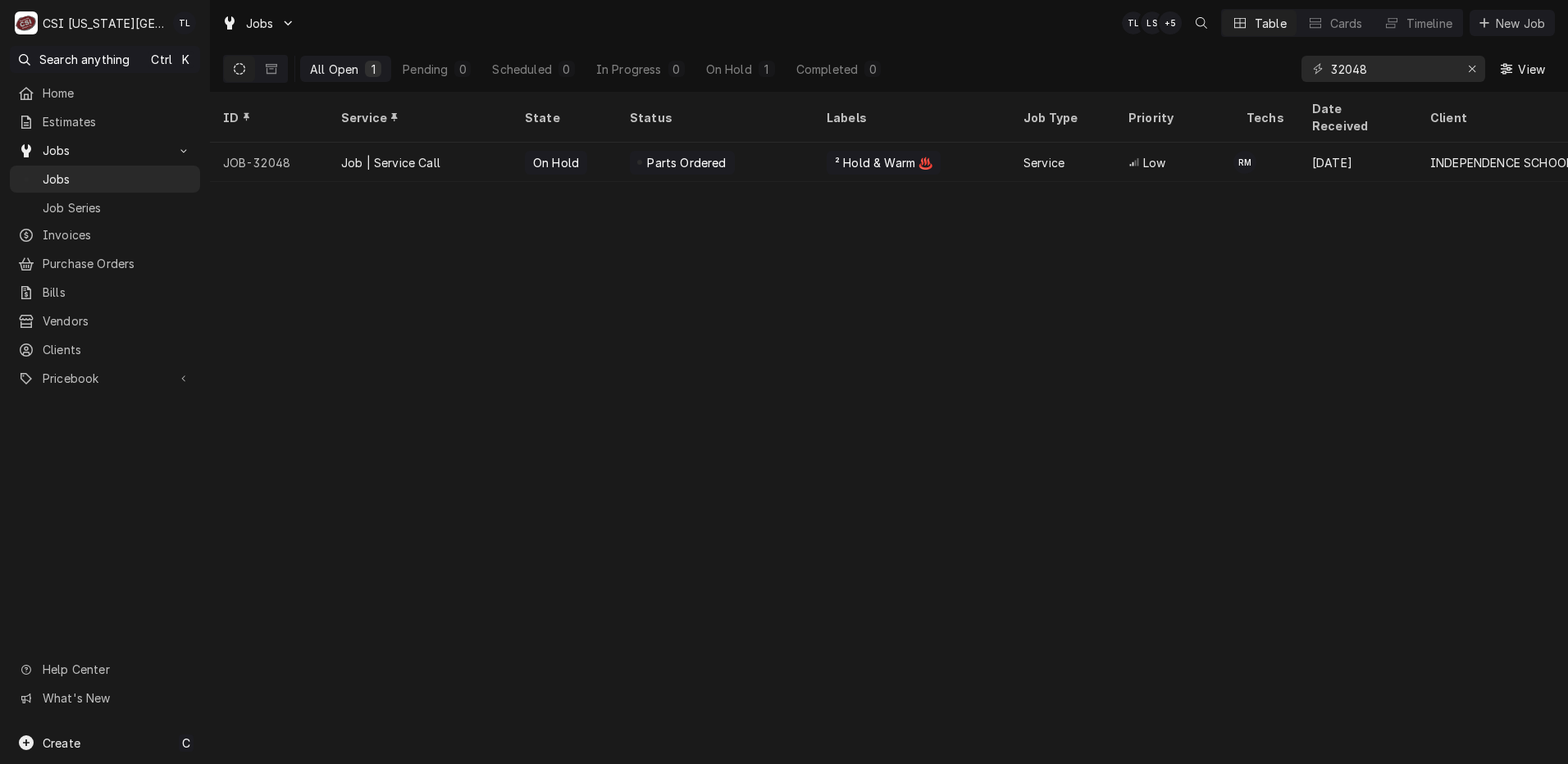
click at [576, 151] on div "On Hold" at bounding box center [556, 163] width 62 height 24
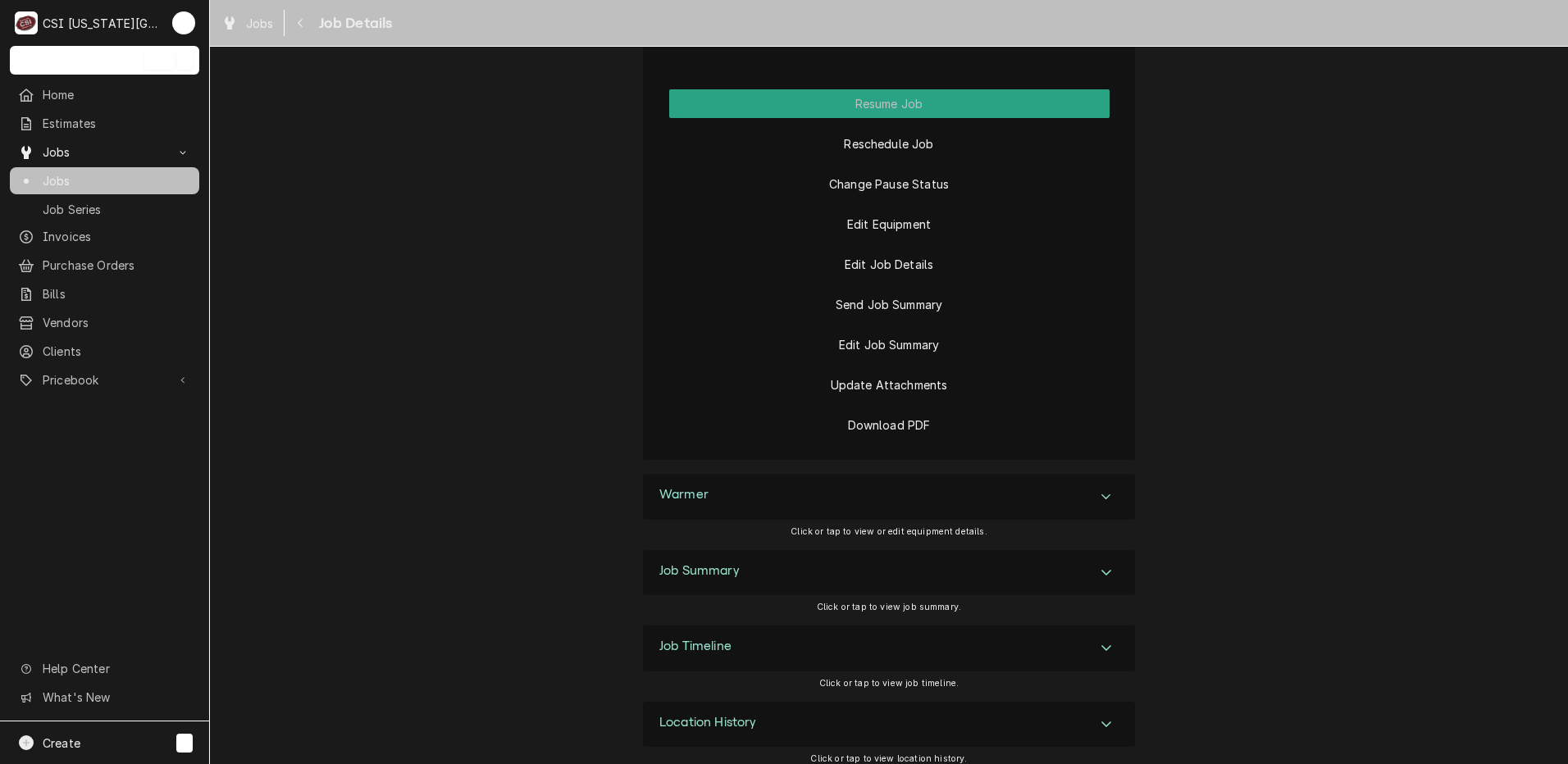
scroll to position [2465, 0]
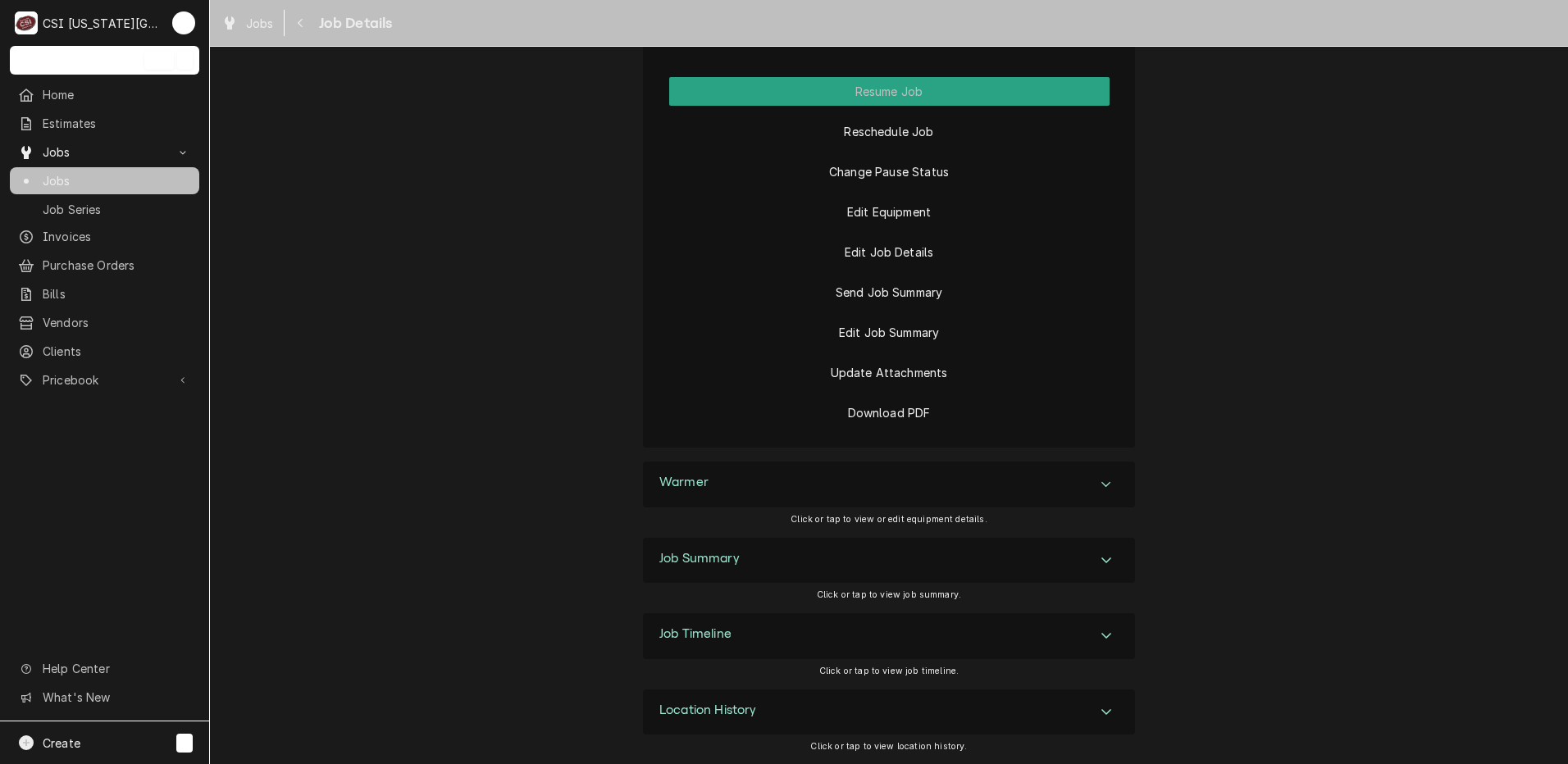
click at [1111, 567] on div "Accordion Header" at bounding box center [1106, 560] width 25 height 20
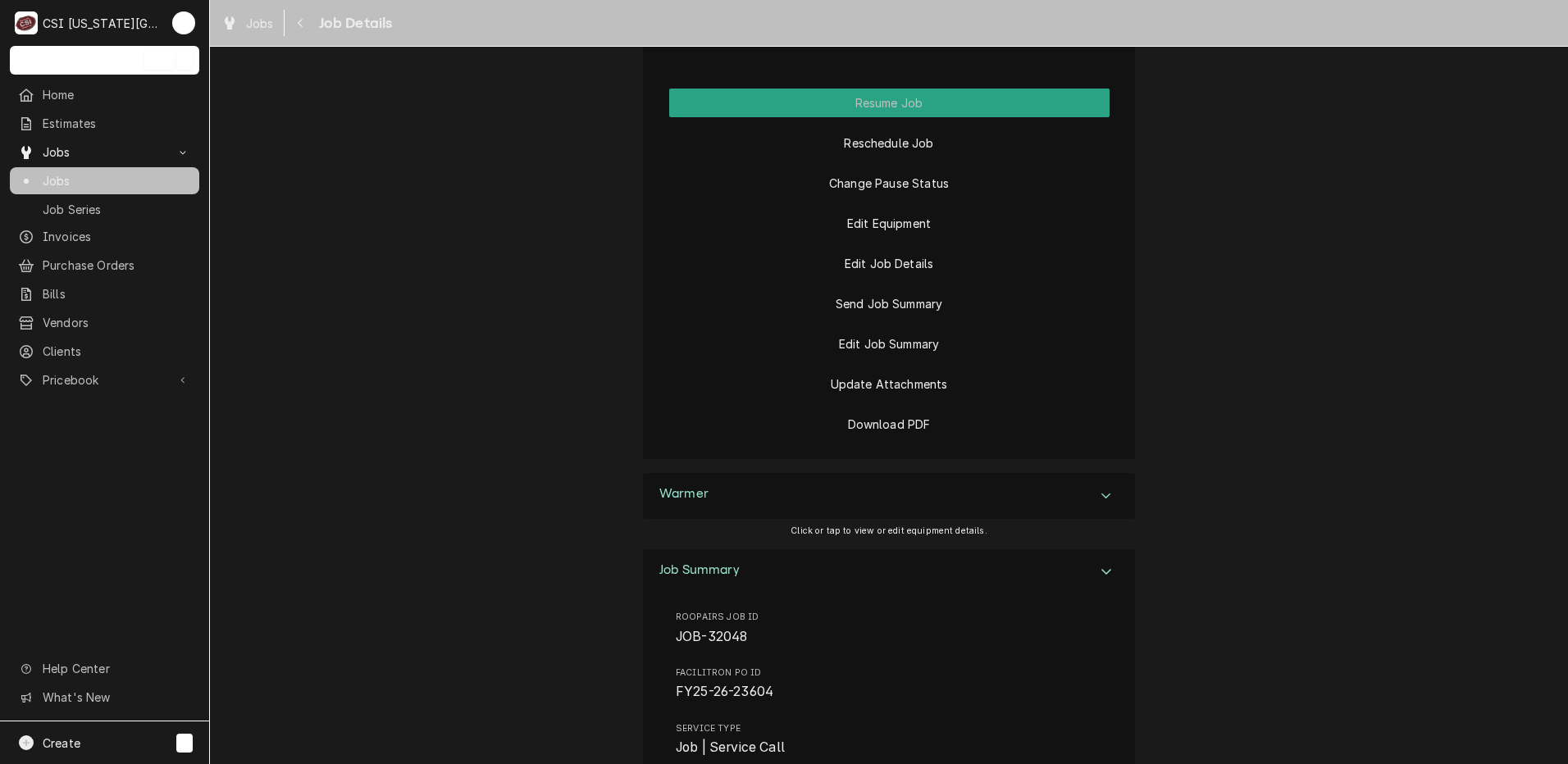
scroll to position [2312, 0]
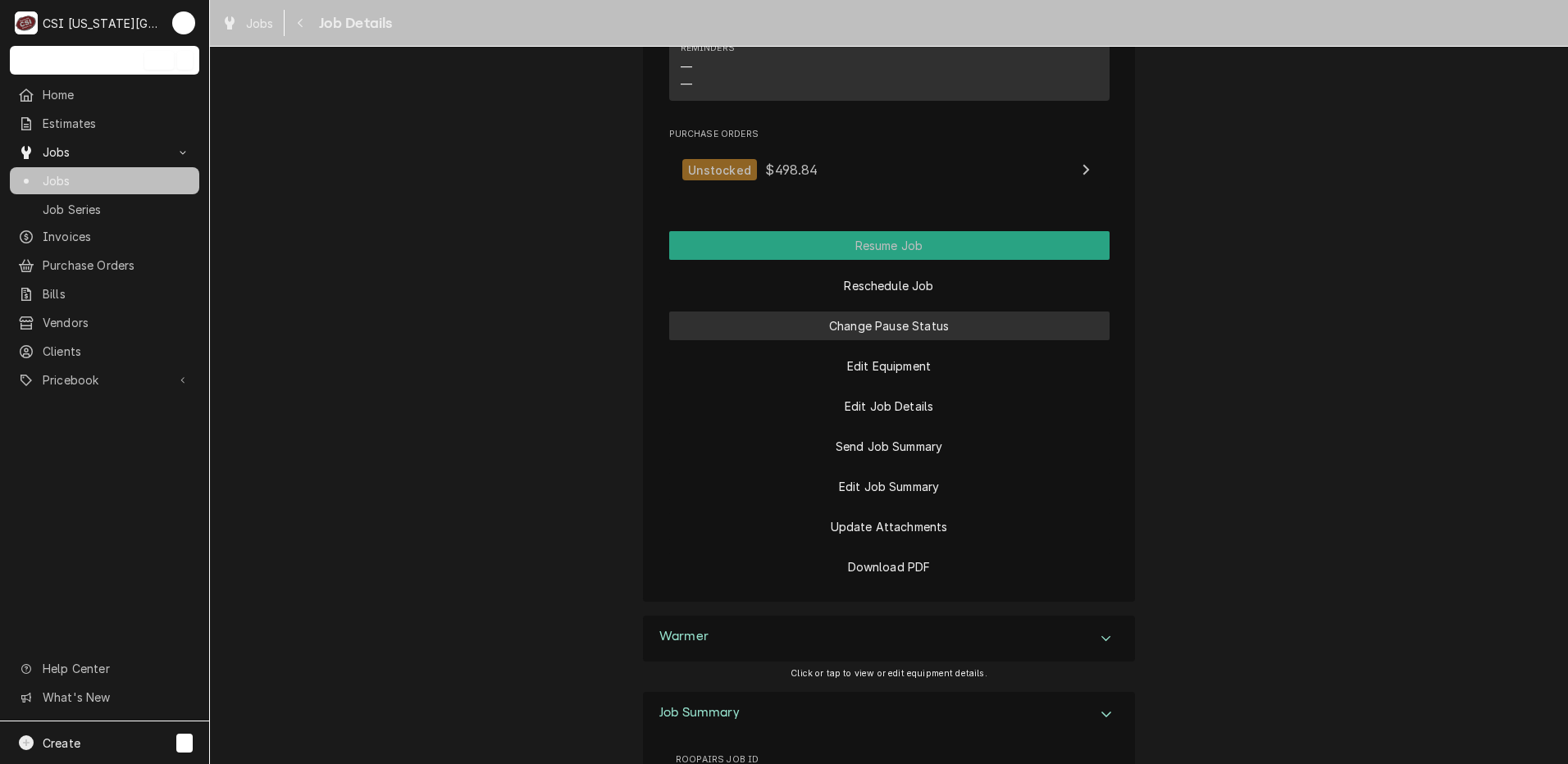
click at [1021, 326] on button "Change Pause Status" at bounding box center [889, 326] width 440 height 28
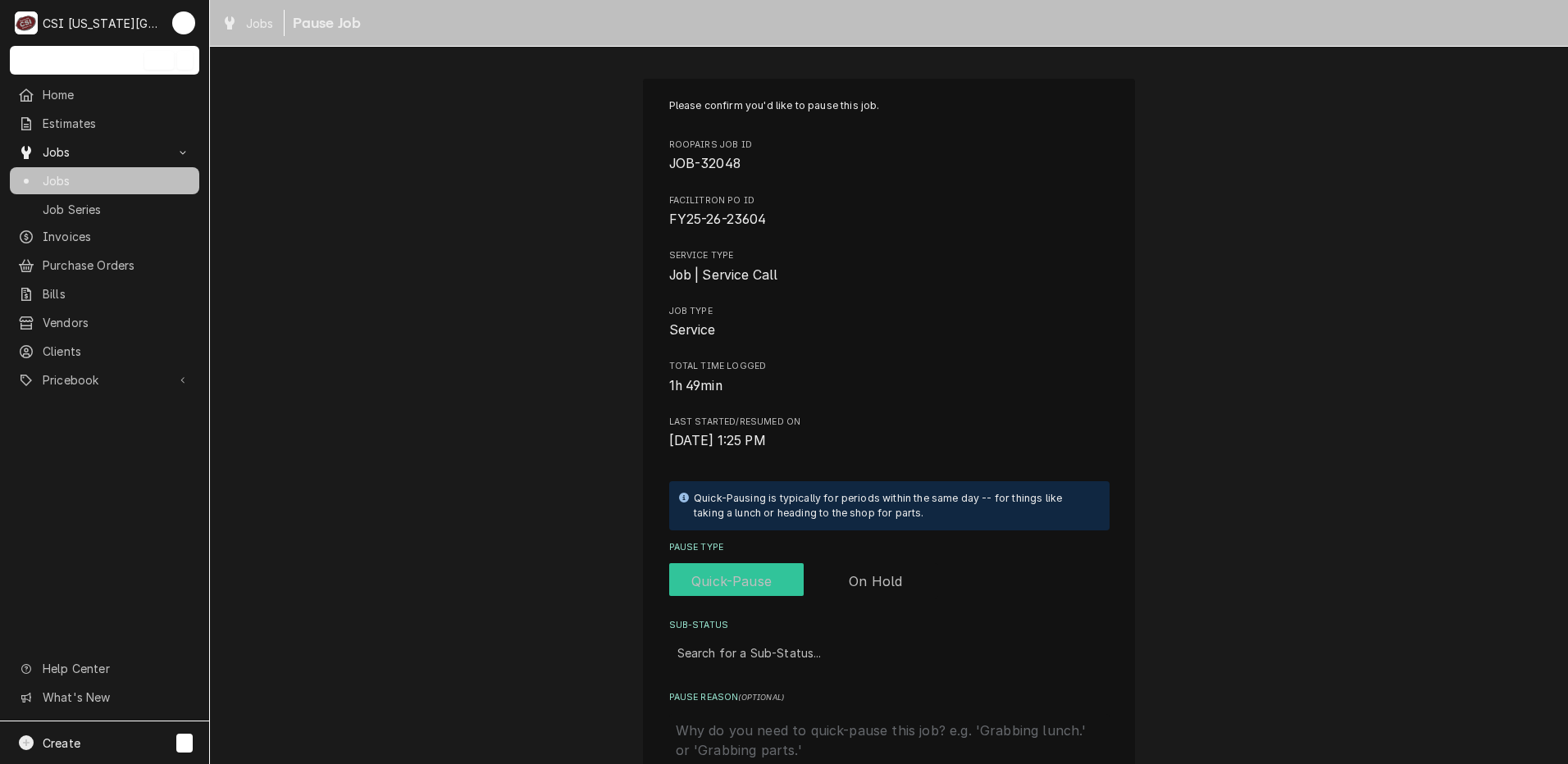
click at [881, 563] on input "Pause Type" at bounding box center [803, 581] width 255 height 36
checkbox input "true"
click at [791, 645] on div "Sub-Status" at bounding box center [889, 653] width 424 height 29
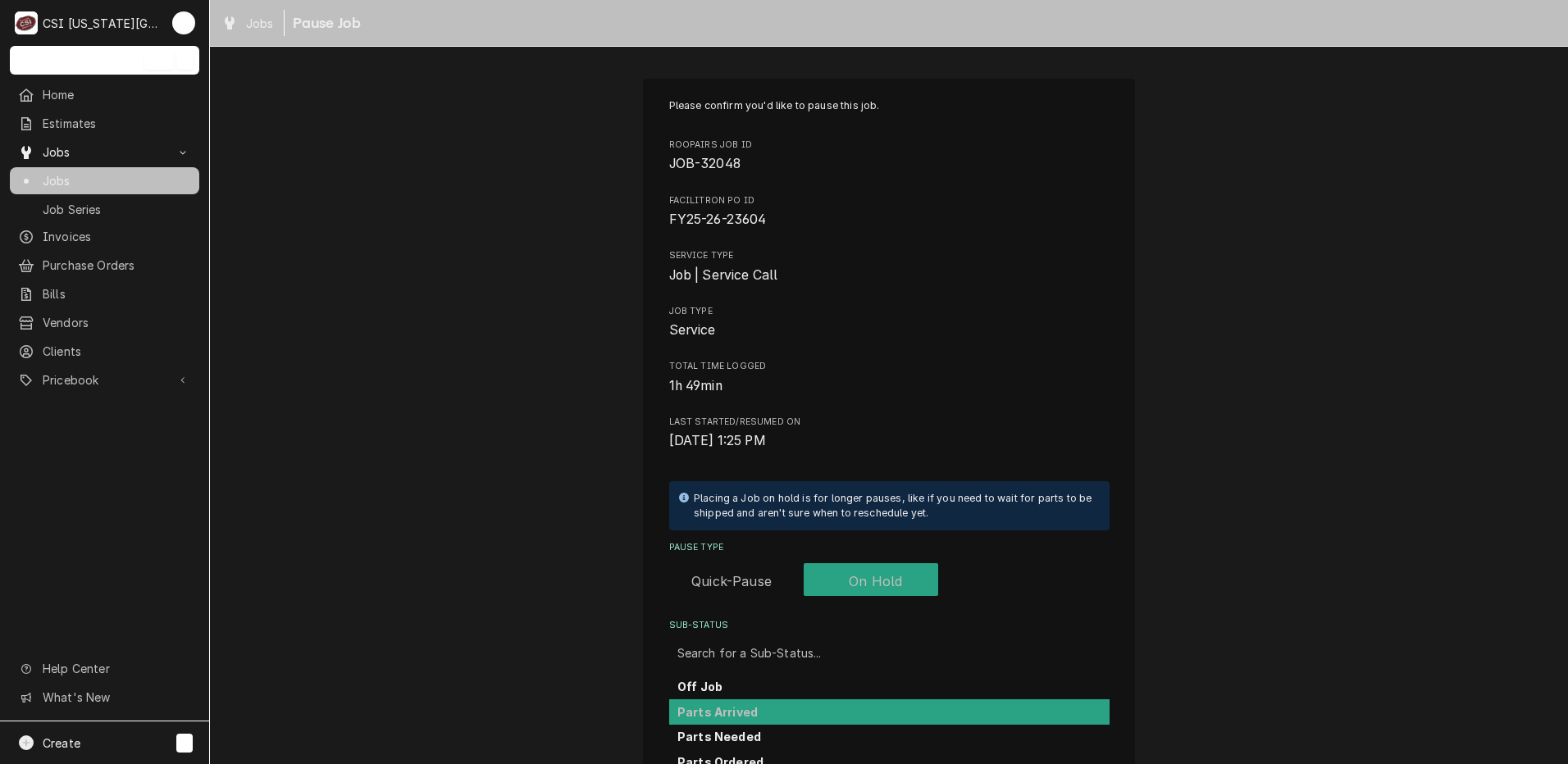
click at [776, 700] on div "Parts Arrived" at bounding box center [889, 712] width 440 height 26
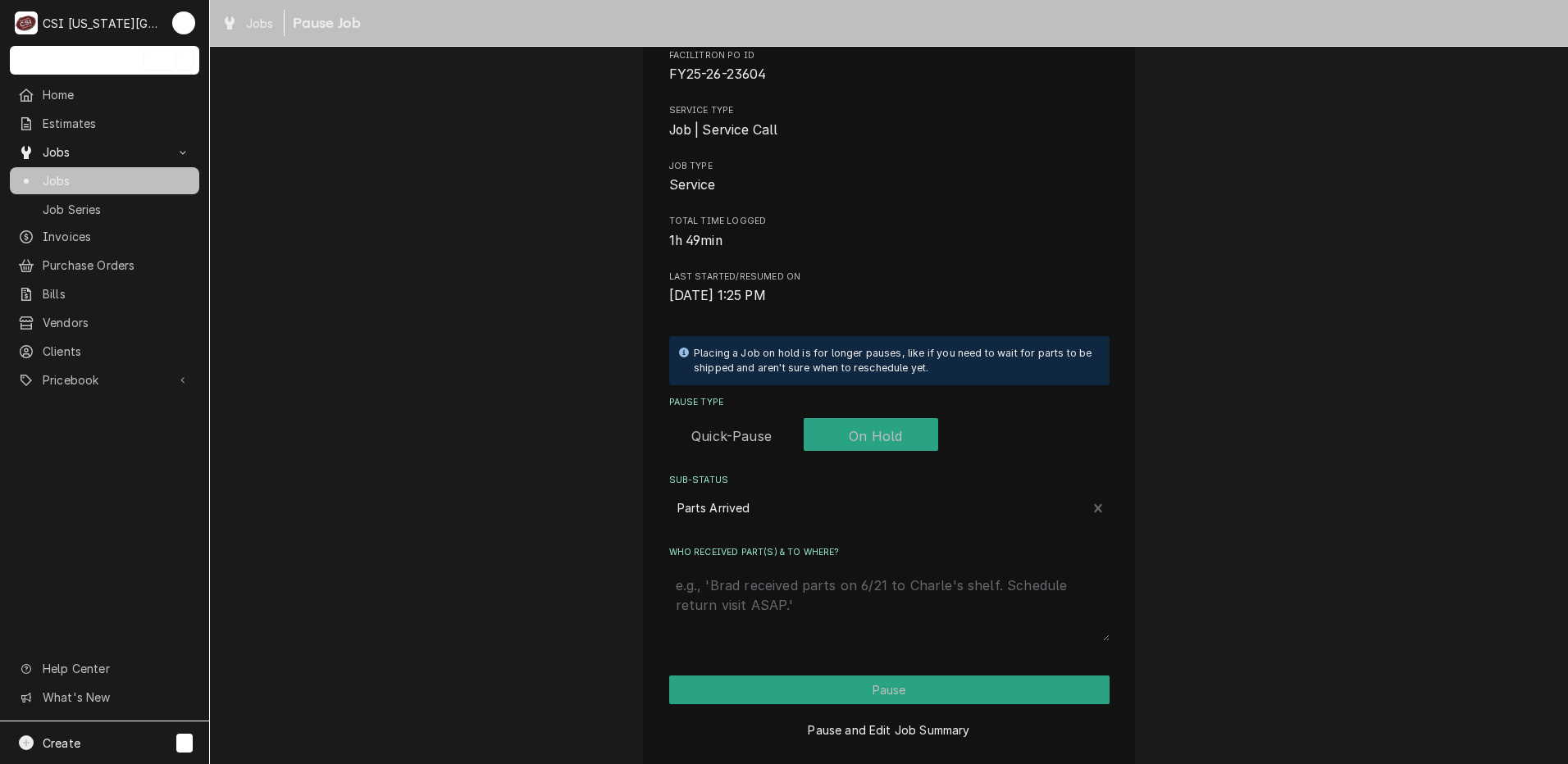
scroll to position [146, 0]
drag, startPoint x: 895, startPoint y: 546, endPoint x: 895, endPoint y: 570, distance: 24.0
click at [895, 560] on div "Who received part(s) & to where?" at bounding box center [889, 592] width 440 height 94
click at [893, 583] on textarea "Who received part(s) & to where?" at bounding box center [889, 604] width 440 height 72
type textarea "x"
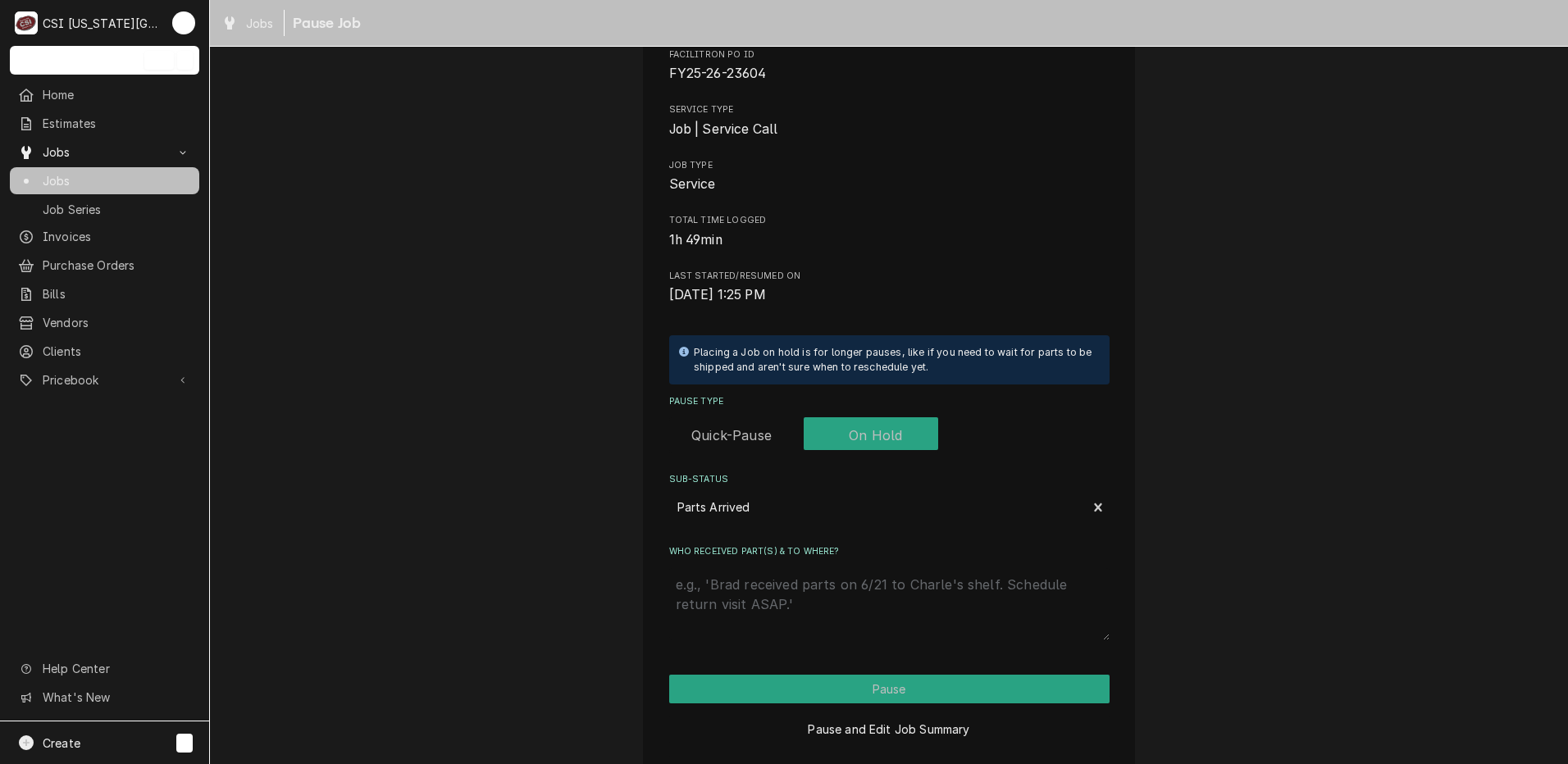
type textarea "p"
type textarea "x"
type textarea "pa"
type textarea "x"
type textarea "par"
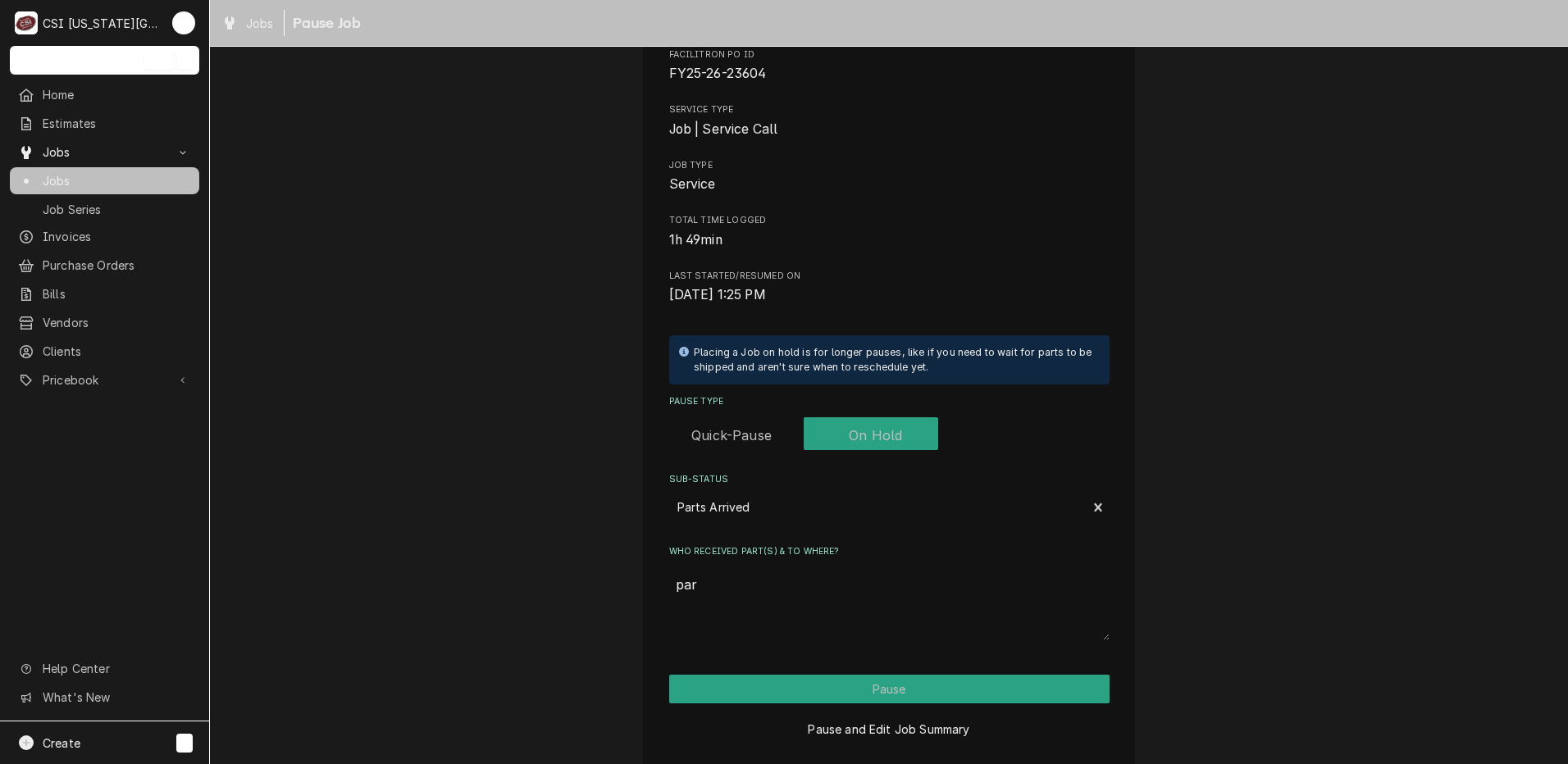
type textarea "x"
type textarea "part"
type textarea "x"
type textarea "parts"
type textarea "x"
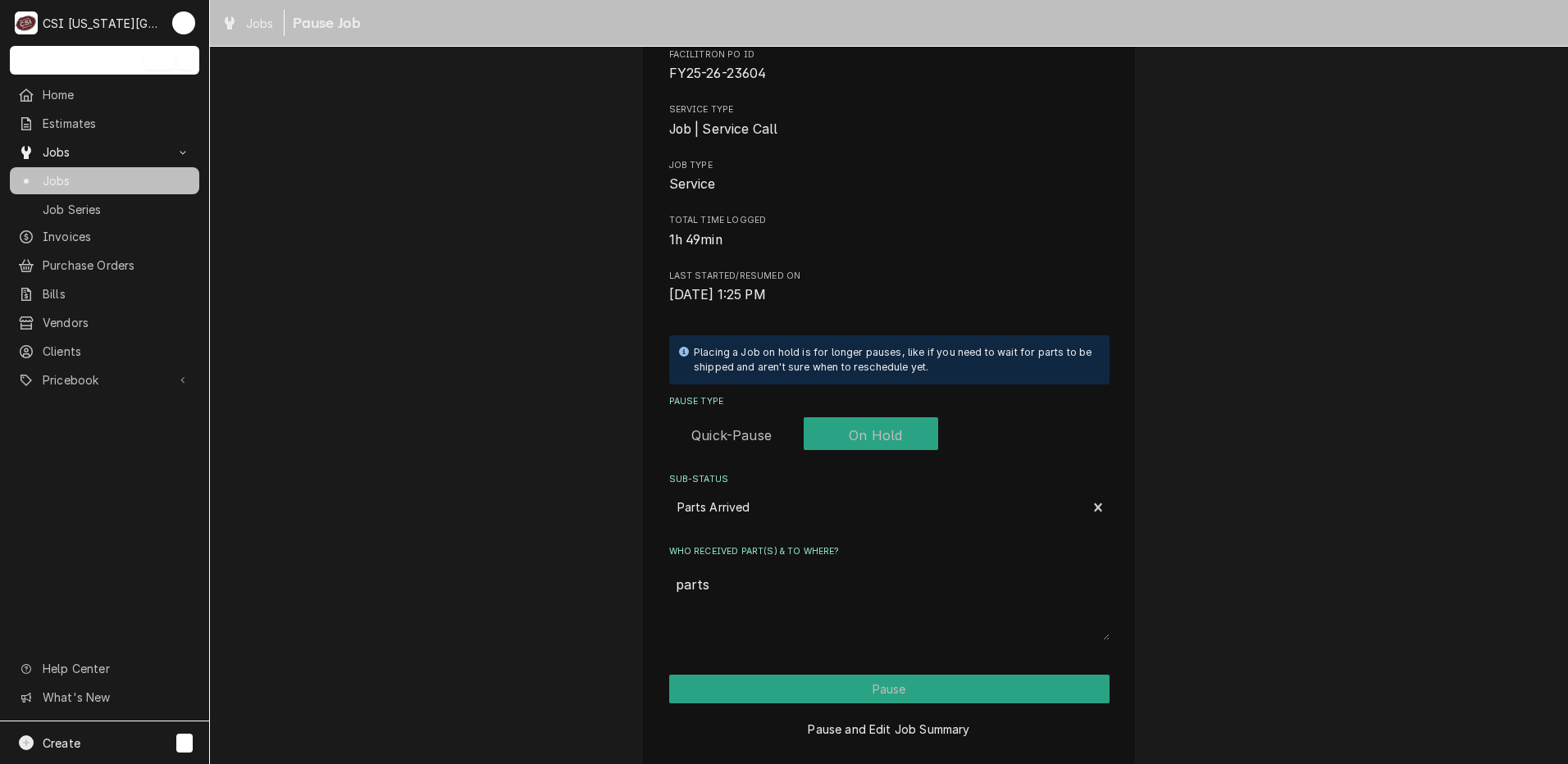
type textarea "parts"
type textarea "x"
type textarea "parts o"
type textarea "x"
type textarea "parts on"
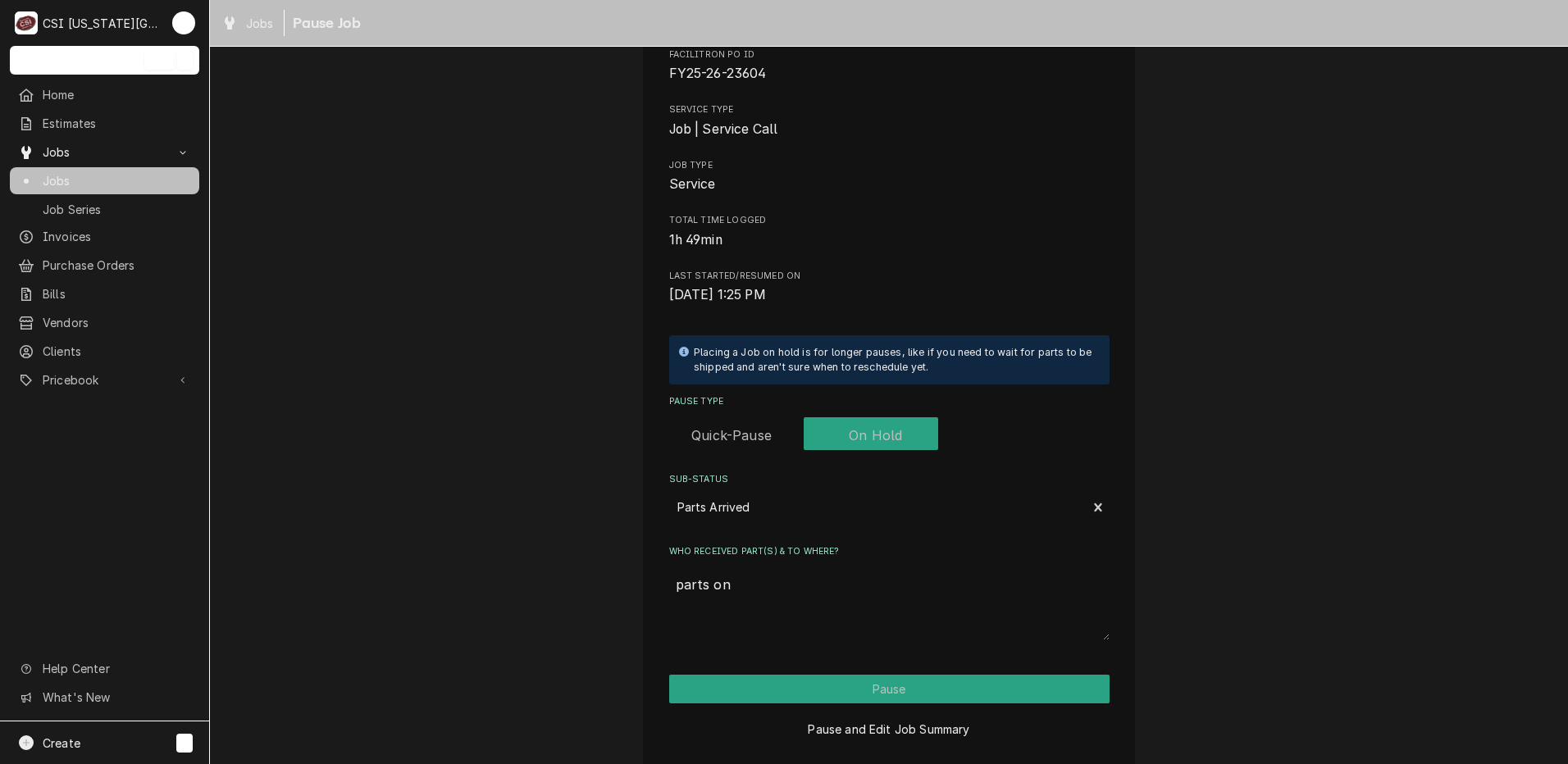
type textarea "x"
type textarea "parts on"
type textarea "x"
type textarea "parts on m"
type textarea "x"
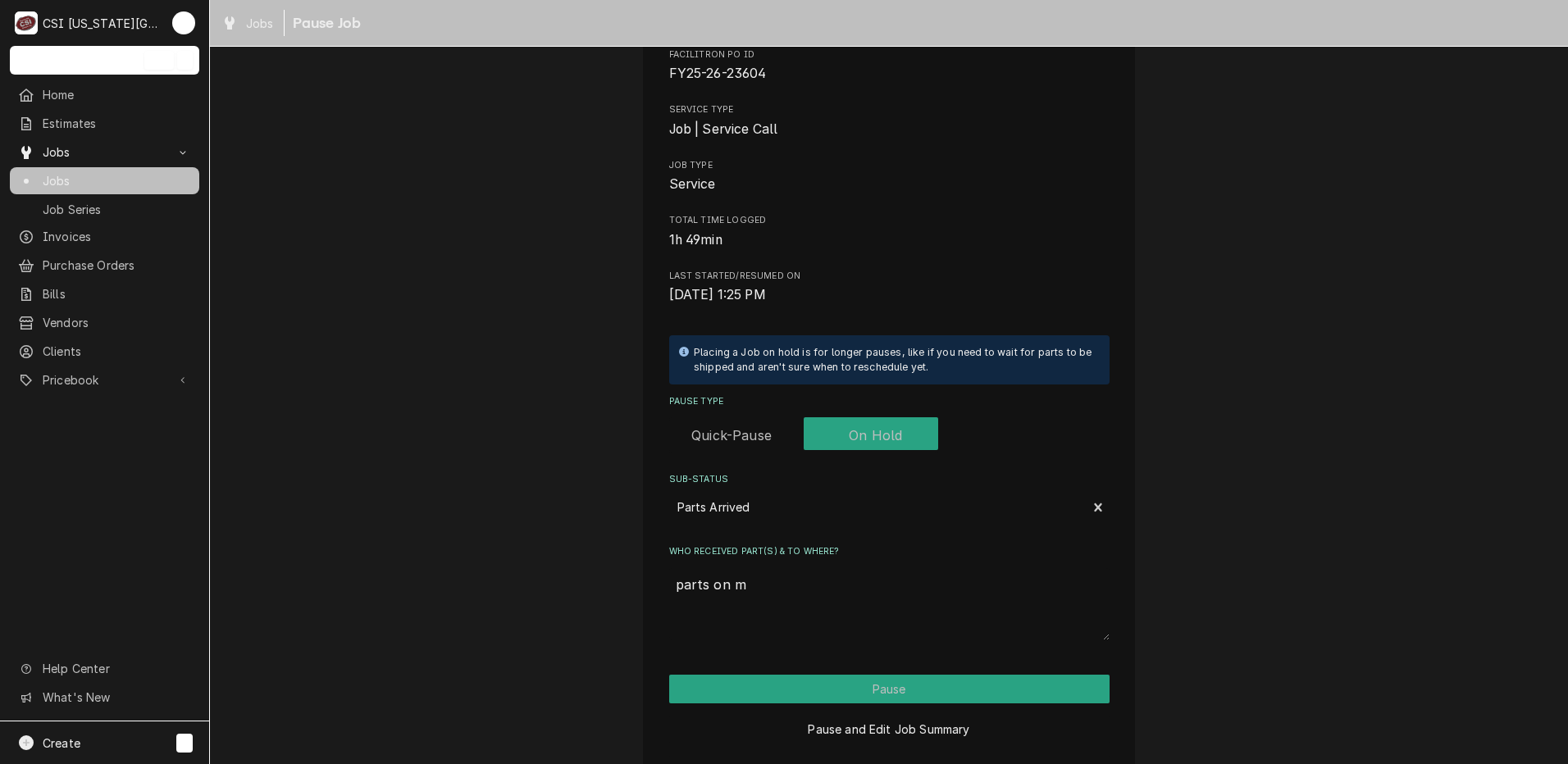
type textarea "parts on me"
type textarea "x"
type textarea "parts on men"
type textarea "x"
type textarea "parts on mend"
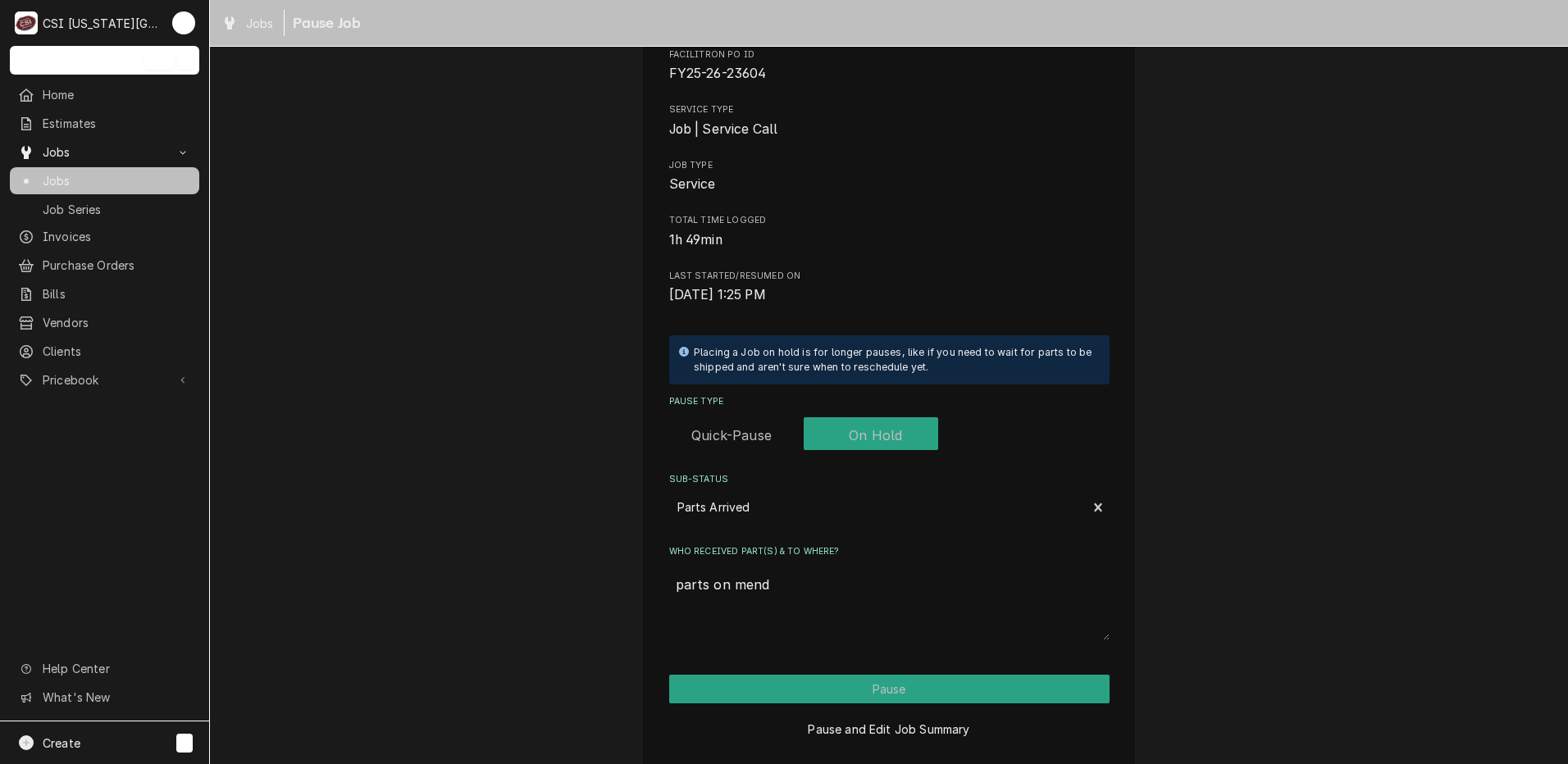
type textarea "x"
type textarea "parts on mendon"
type textarea "x"
type textarea "parts on mendons"
type textarea "x"
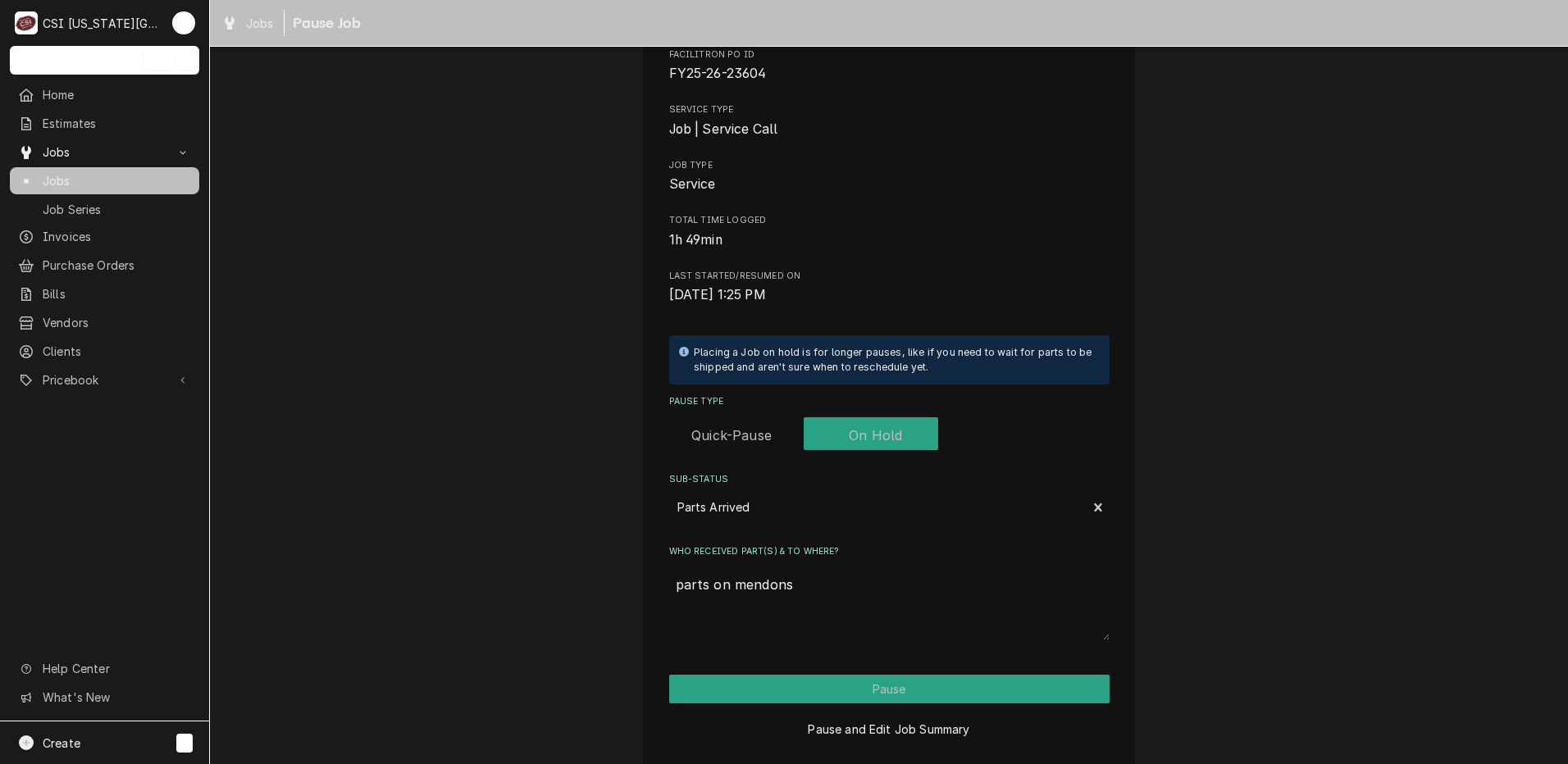
type textarea "parts on mendons n"
type textarea "x"
type textarea "parts on mendons"
type textarea "x"
type textarea "parts on mendons s"
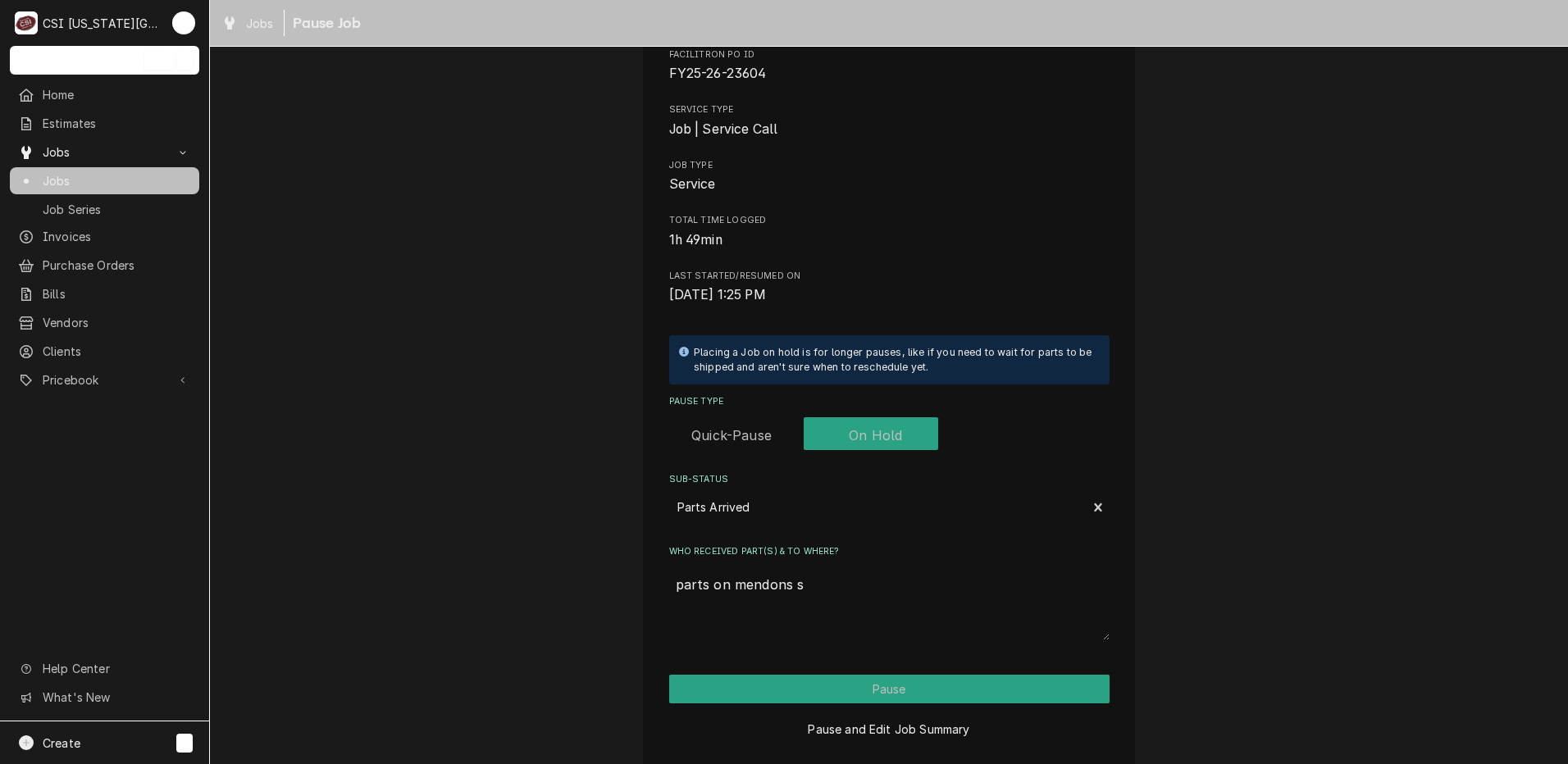
type textarea "x"
type textarea "parts on mendons sh"
type textarea "x"
type textarea "parts on mendons she"
type textarea "x"
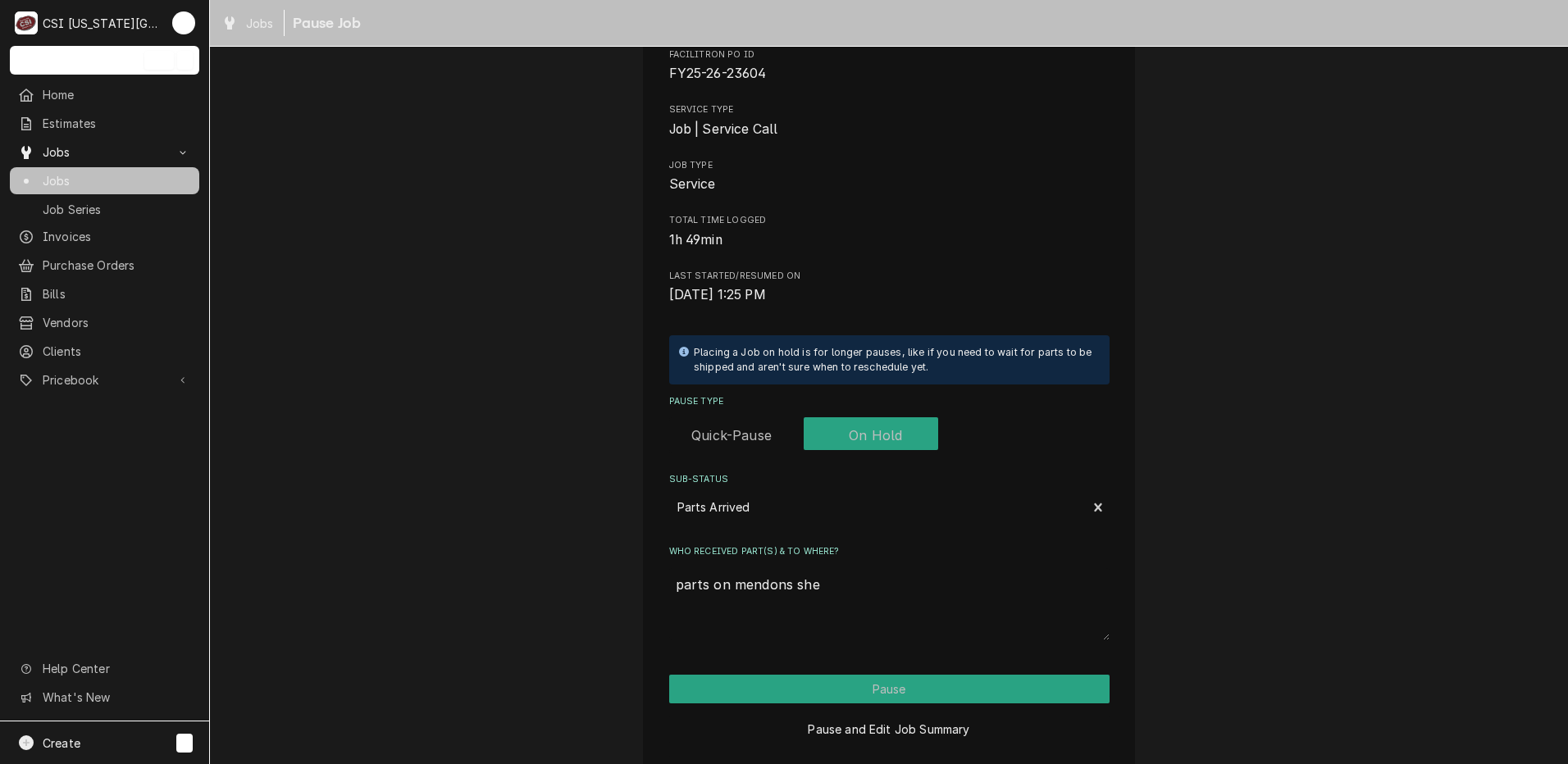
type textarea "parts on mendons [PERSON_NAME]"
type textarea "x"
type textarea "parts on mendons sheof"
type textarea "x"
type textarea "parts on mendons [PERSON_NAME]"
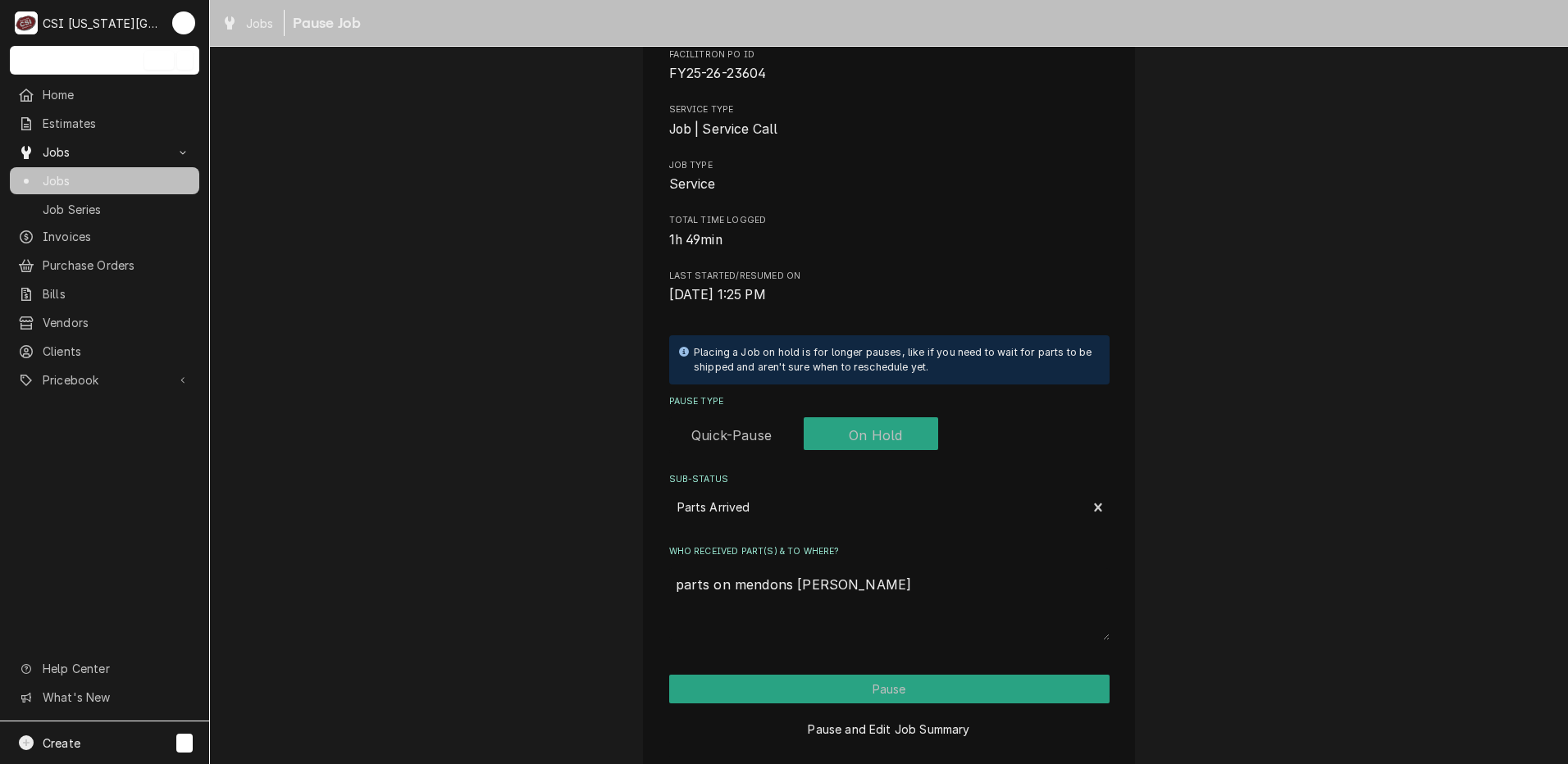
type textarea "x"
type textarea "parts on mendons she"
type textarea "x"
type textarea "parts on mendons shel"
type textarea "x"
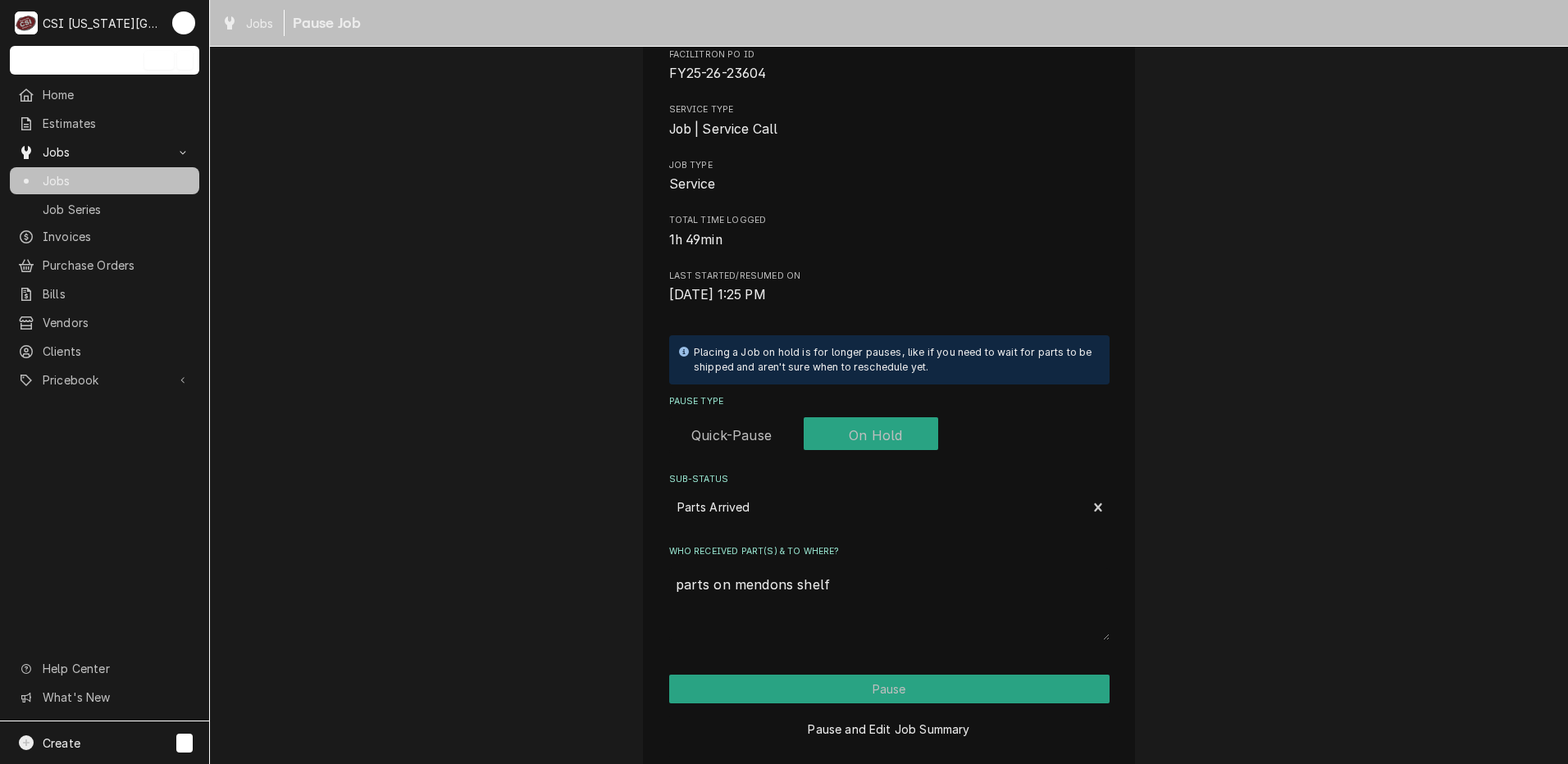
type textarea "parts on mendons shelf"
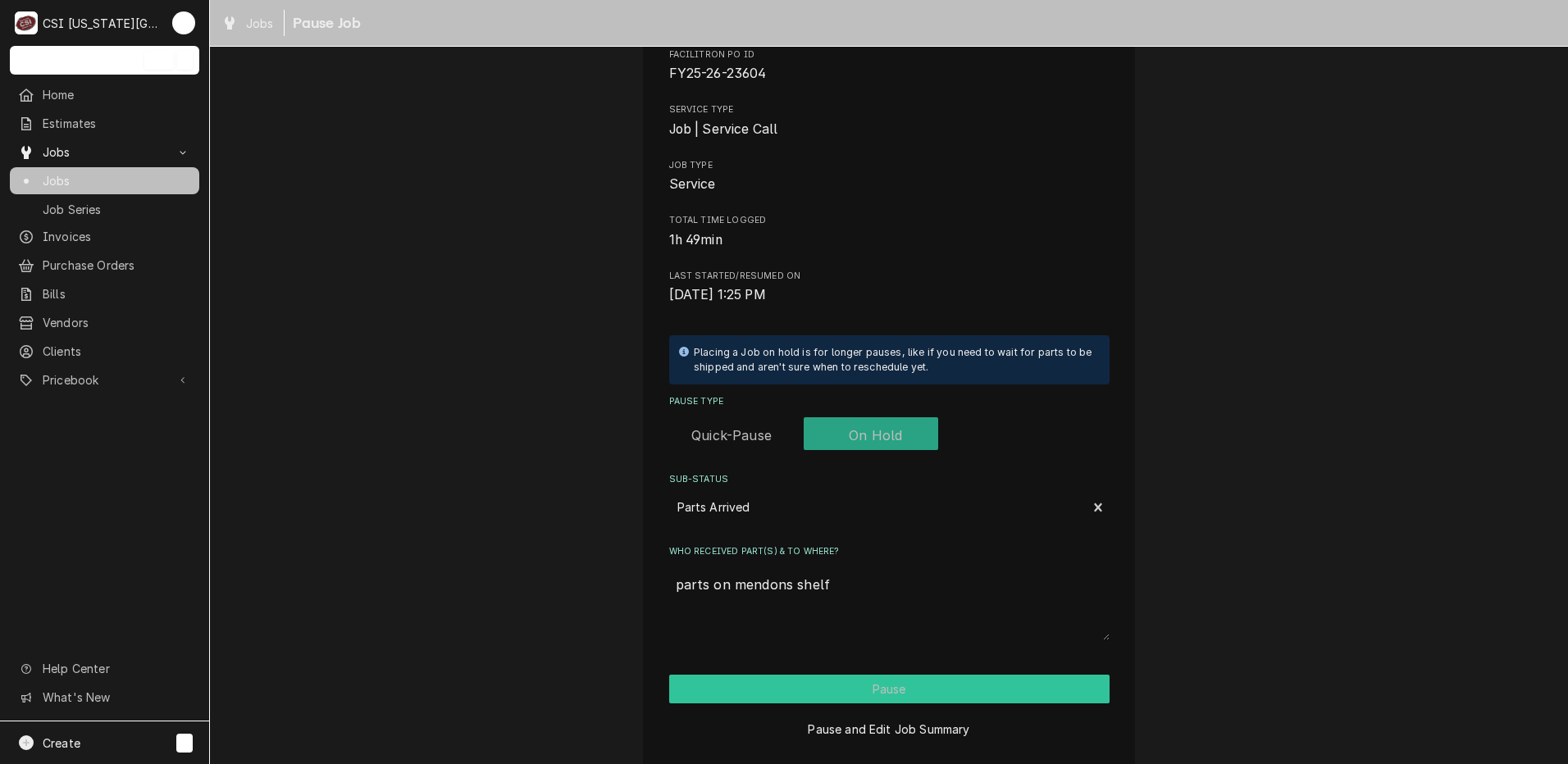
click at [904, 683] on button "Pause" at bounding box center [889, 688] width 440 height 28
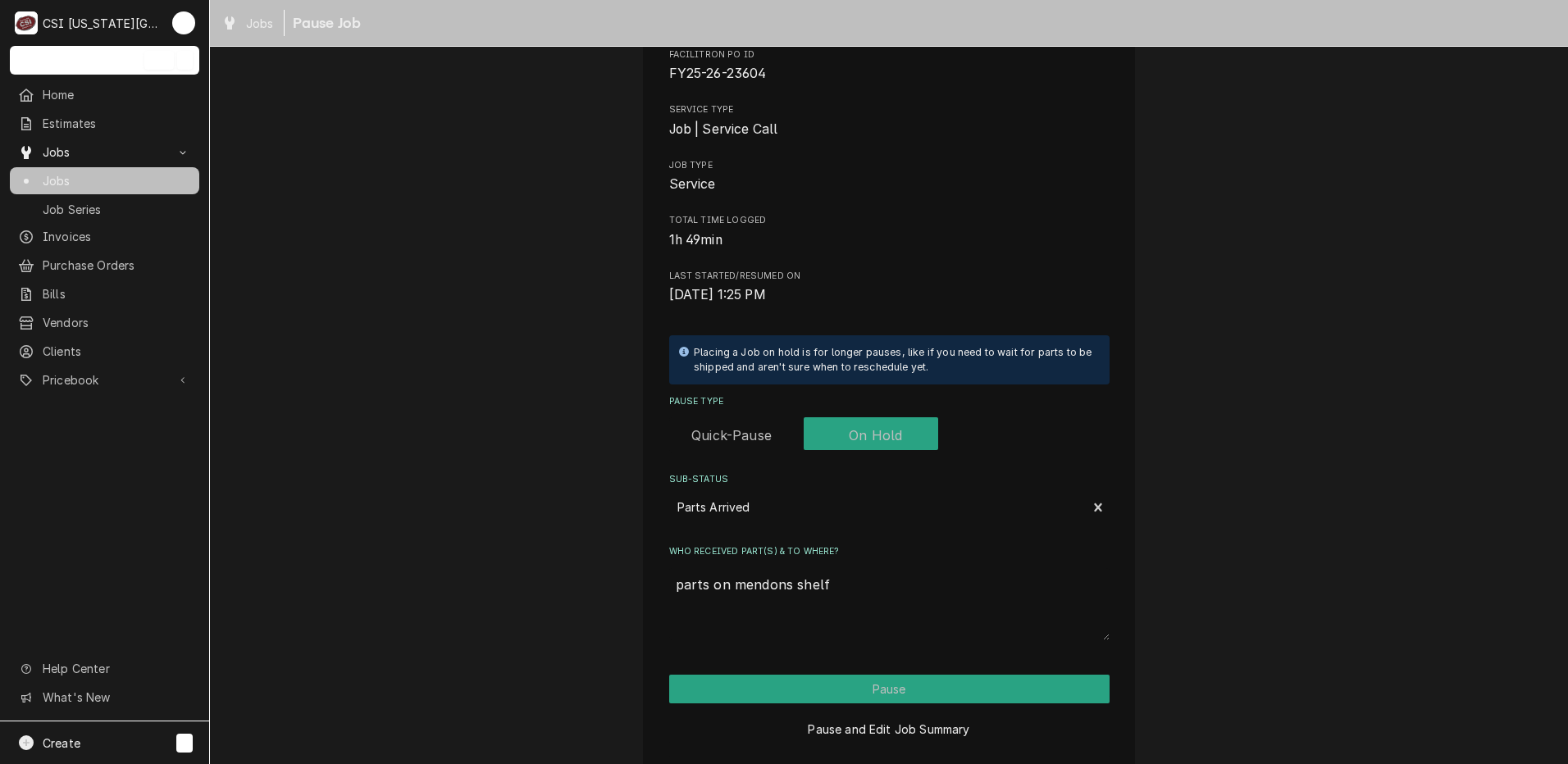
type textarea "x"
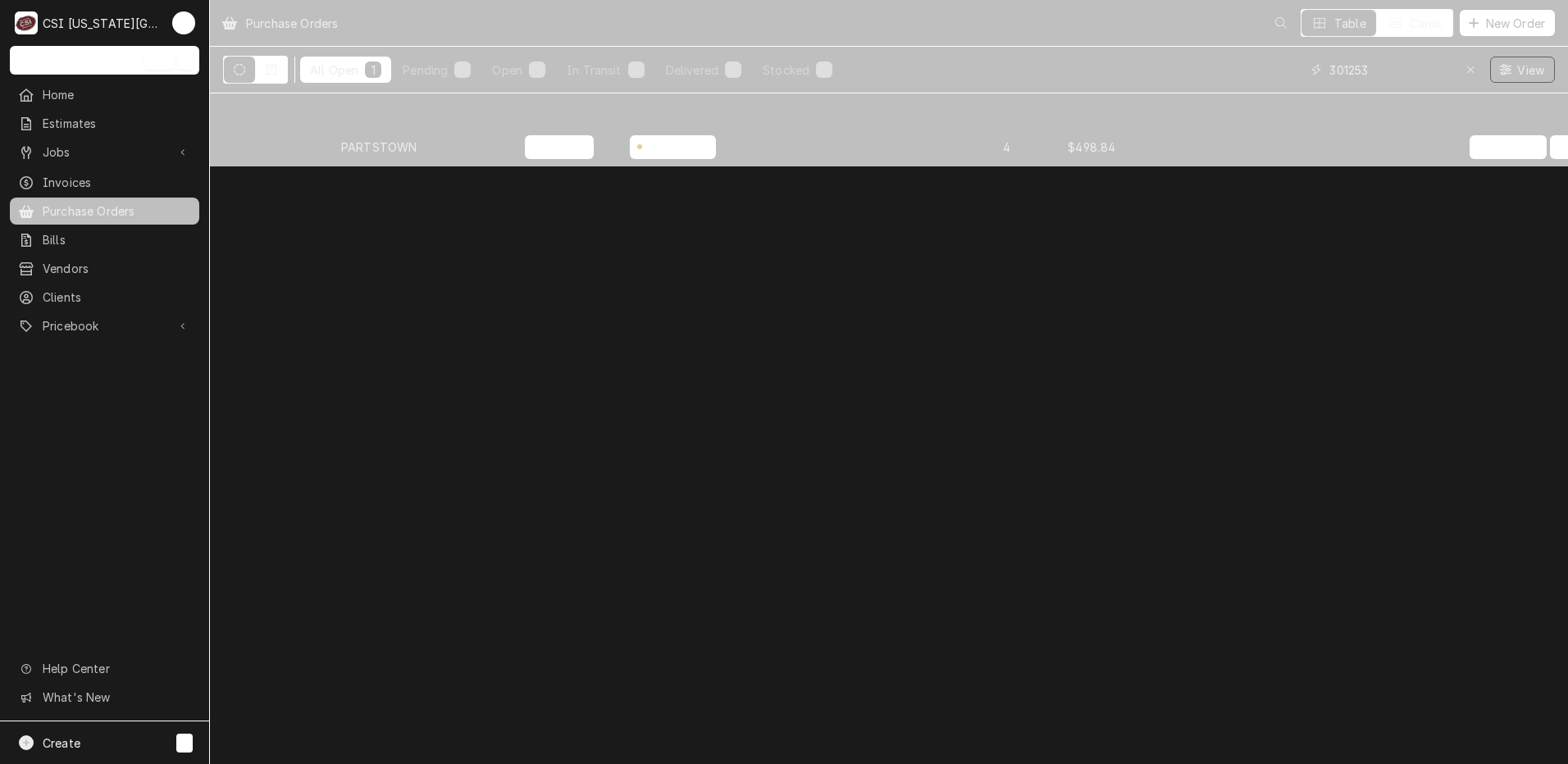
drag, startPoint x: 1224, startPoint y: 56, endPoint x: 1120, endPoint y: 47, distance: 104.4
click at [1120, 47] on div "All Open 1 Pending 0 Open 0 In Transit 0 Delivered 1 Stocked 0 301253 View" at bounding box center [889, 70] width 1331 height 46
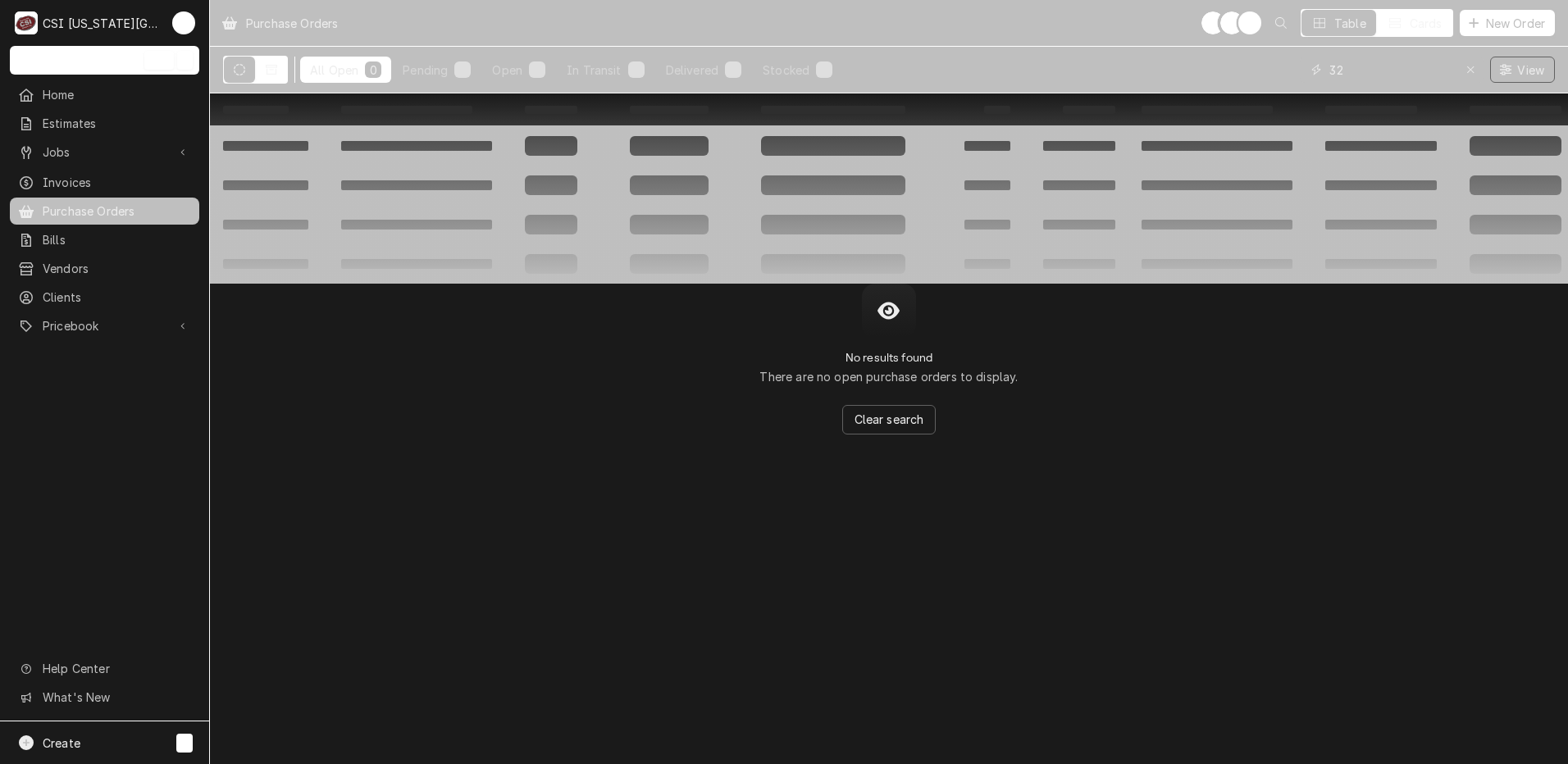
type input "3"
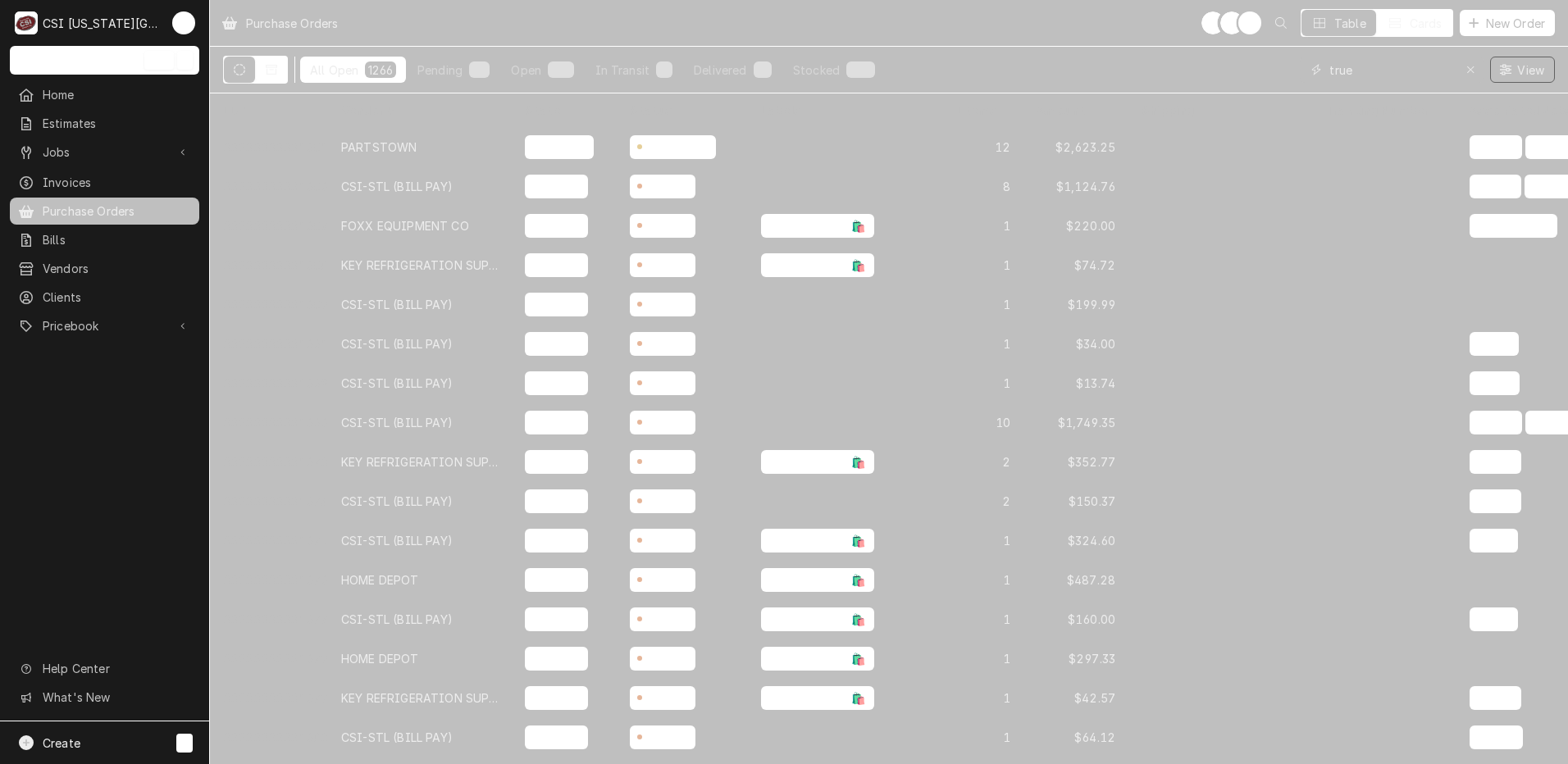
type input "true"
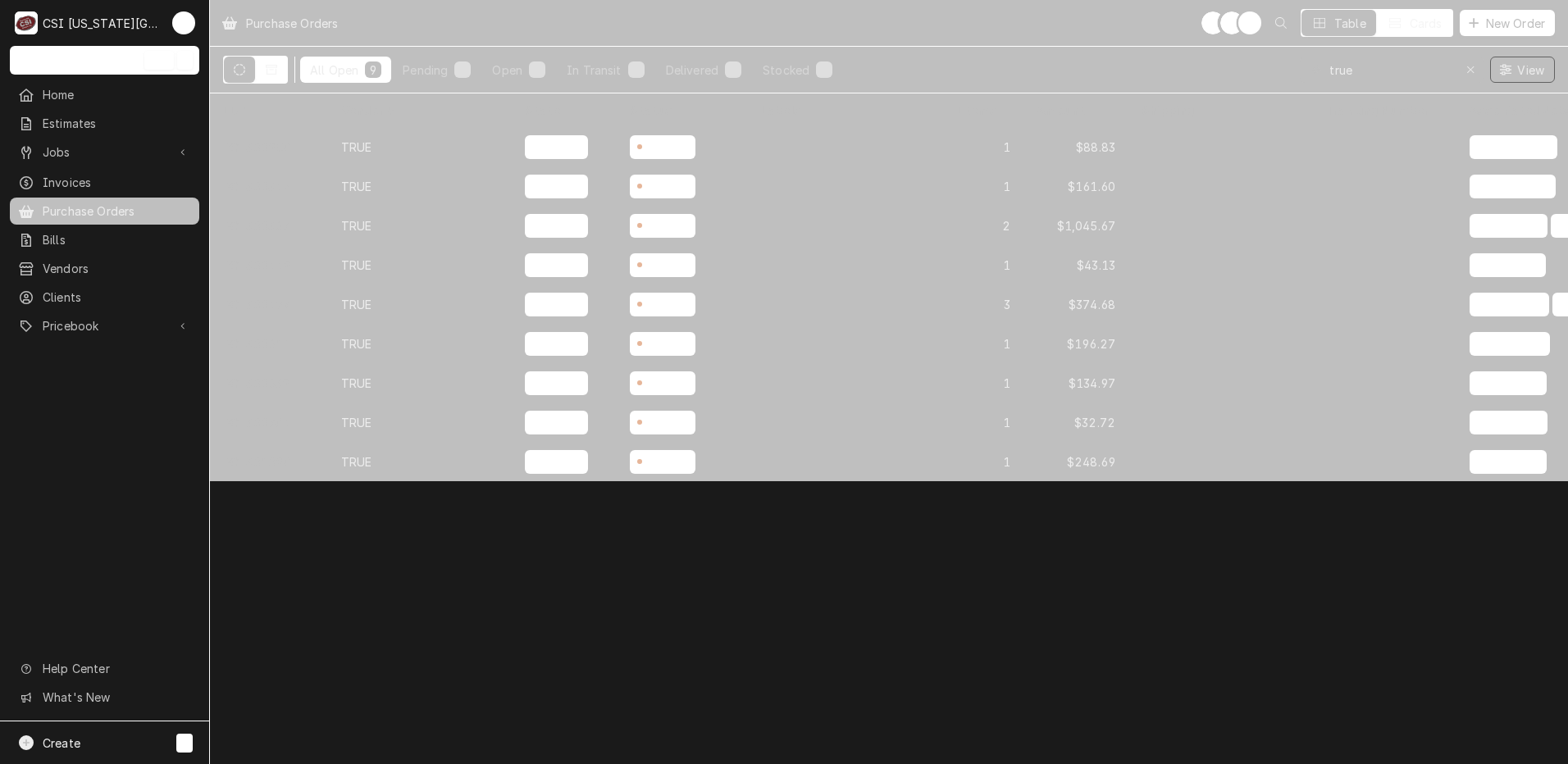
click at [240, 72] on icon "Dynamic Content Wrapper" at bounding box center [239, 69] width 12 height 12
click at [277, 66] on icon "Dynamic Content Wrapper" at bounding box center [271, 69] width 12 height 10
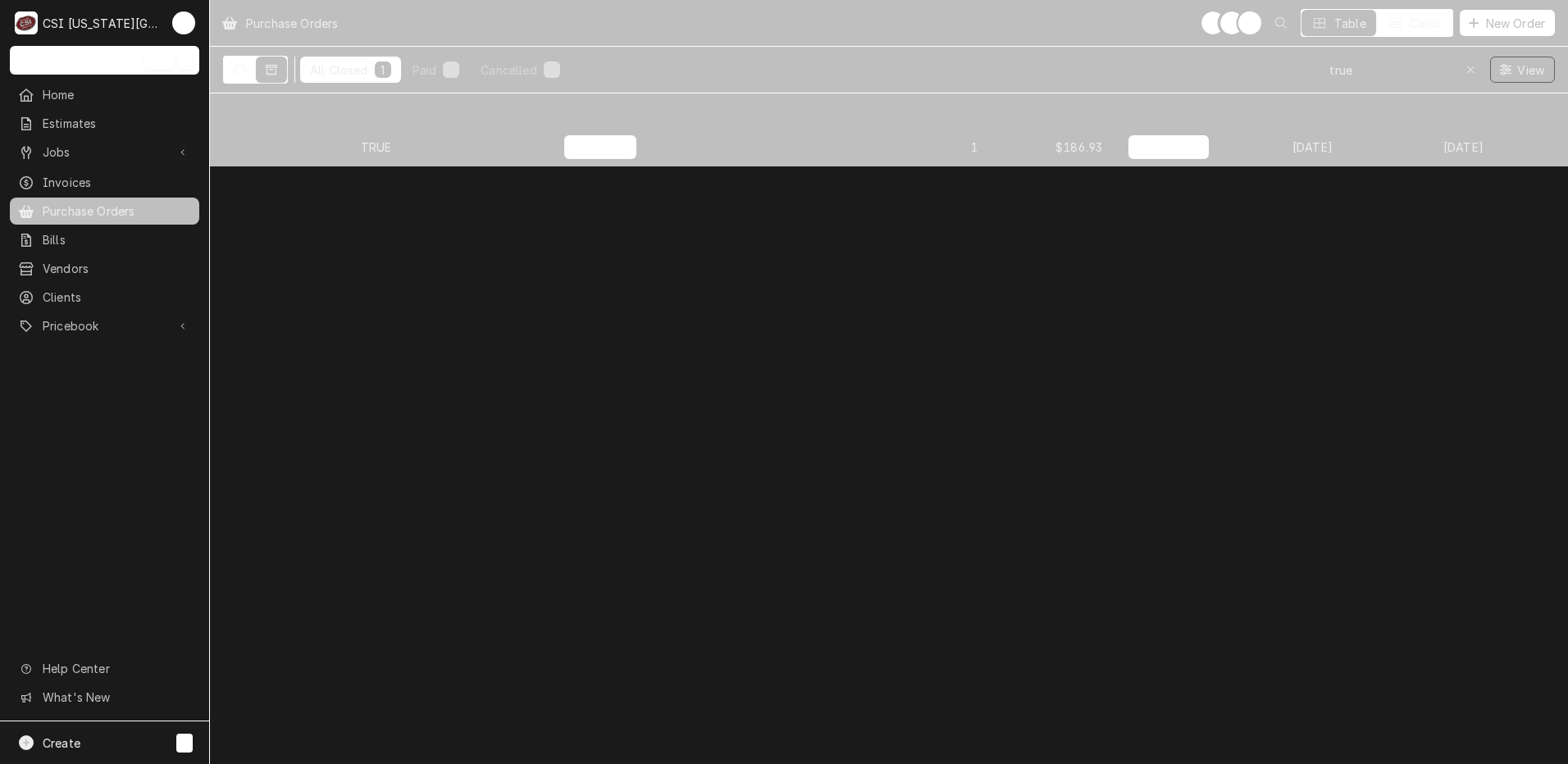
click at [238, 74] on icon "Dynamic Content Wrapper" at bounding box center [239, 69] width 12 height 12
